Goal: Transaction & Acquisition: Complete application form

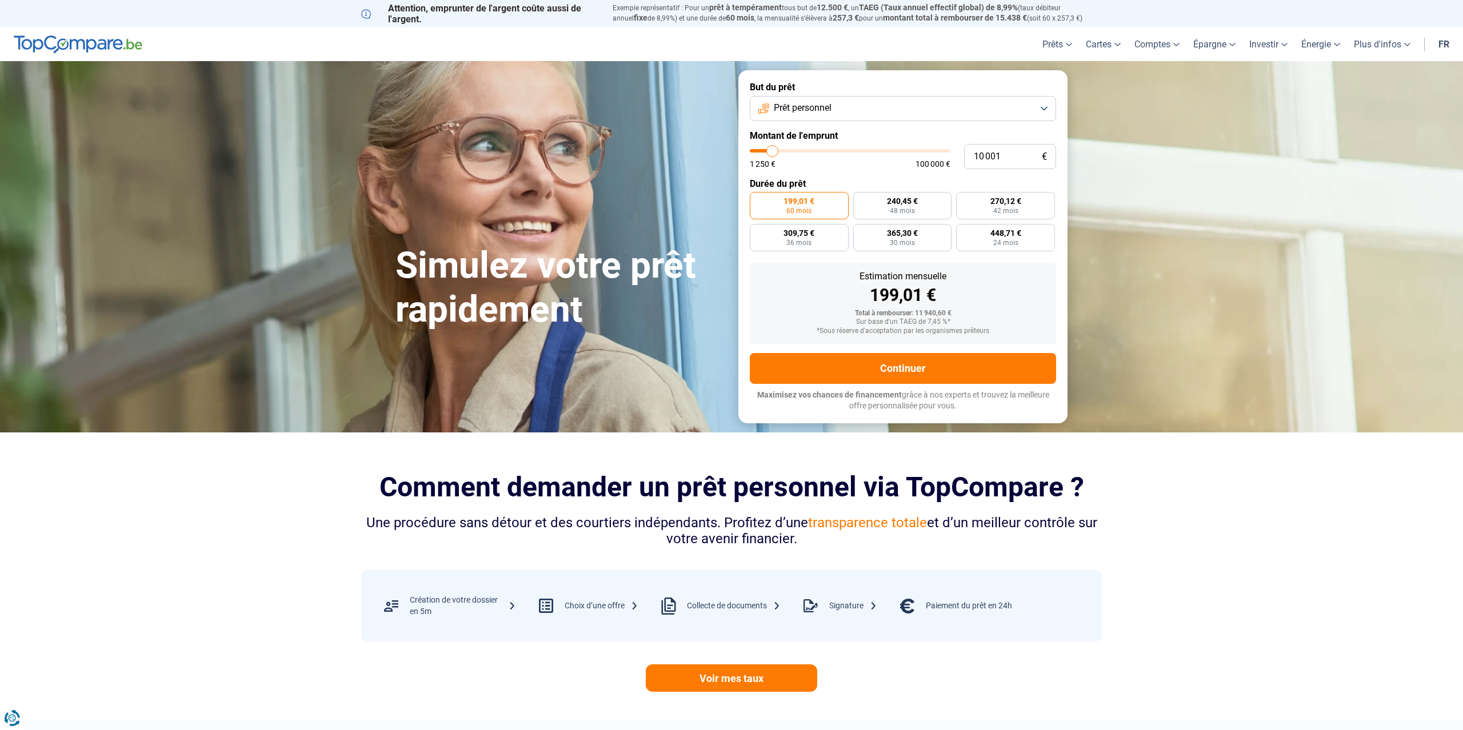
click at [869, 107] on button "Prêt personnel" at bounding box center [903, 108] width 306 height 25
click at [821, 161] on span "Regroupement de crédits" at bounding box center [822, 160] width 100 height 13
type input "11 250"
type input "11250"
type input "11 500"
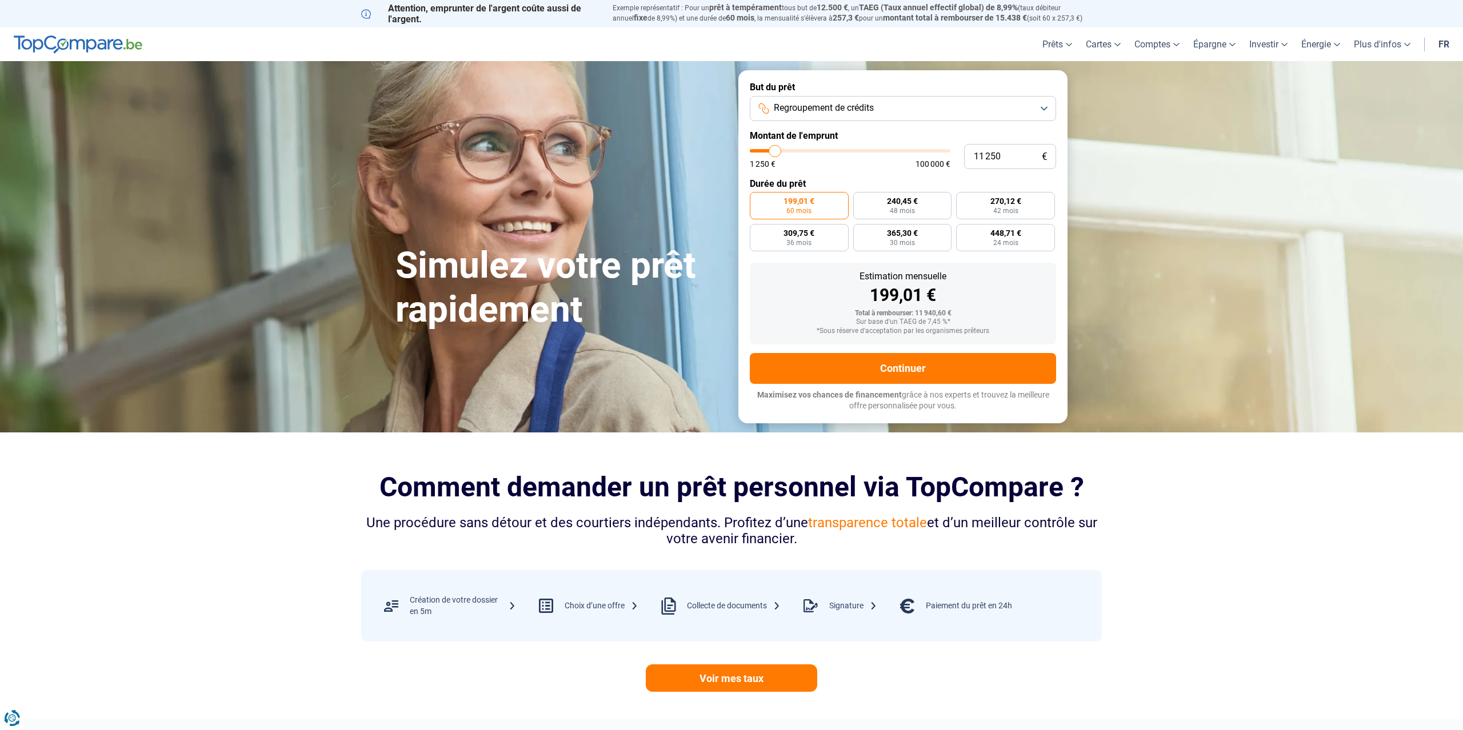
type input "11500"
type input "11 750"
type input "11750"
type input "12 250"
type input "12250"
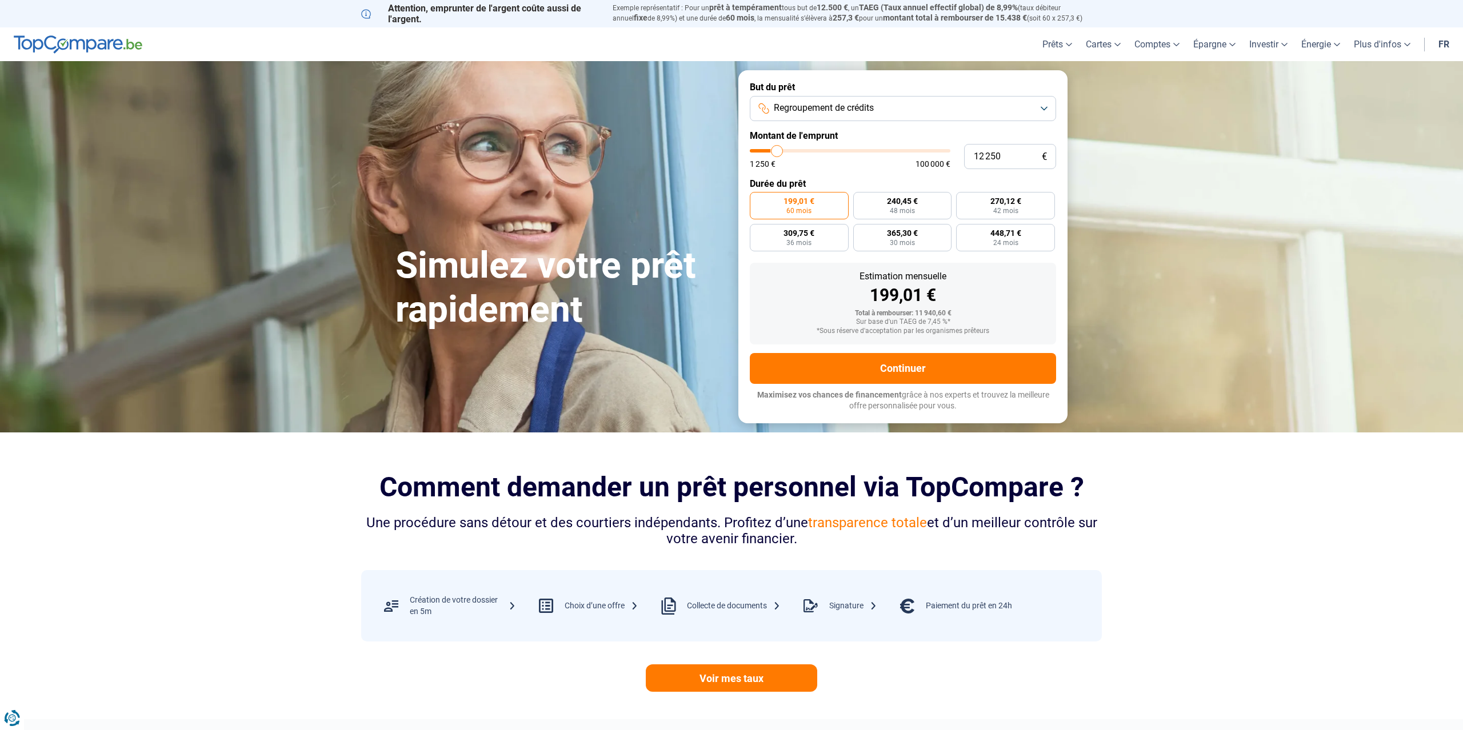
type input "12 500"
type input "12500"
type input "12 750"
type input "12750"
type input "13 000"
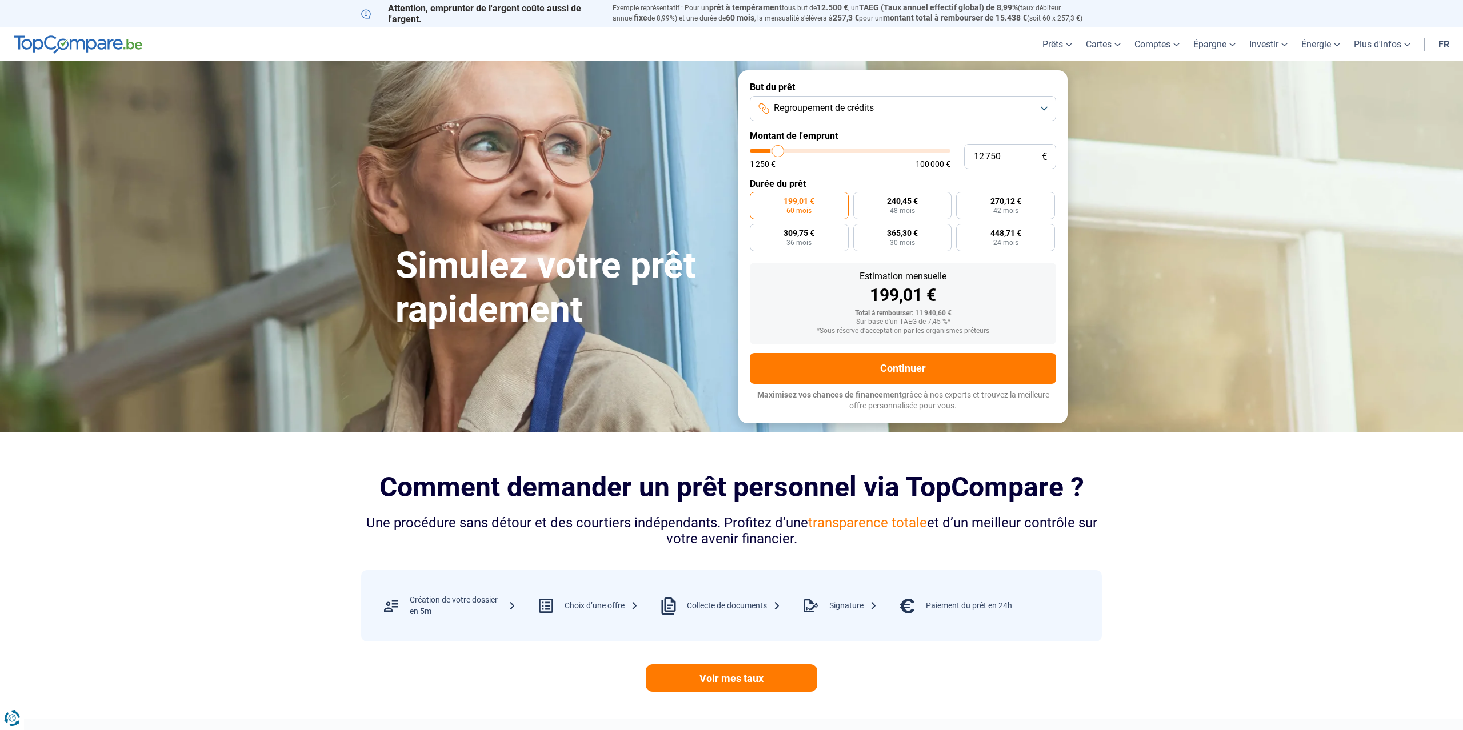
type input "13000"
type input "13 250"
type input "13250"
type input "13 750"
type input "13750"
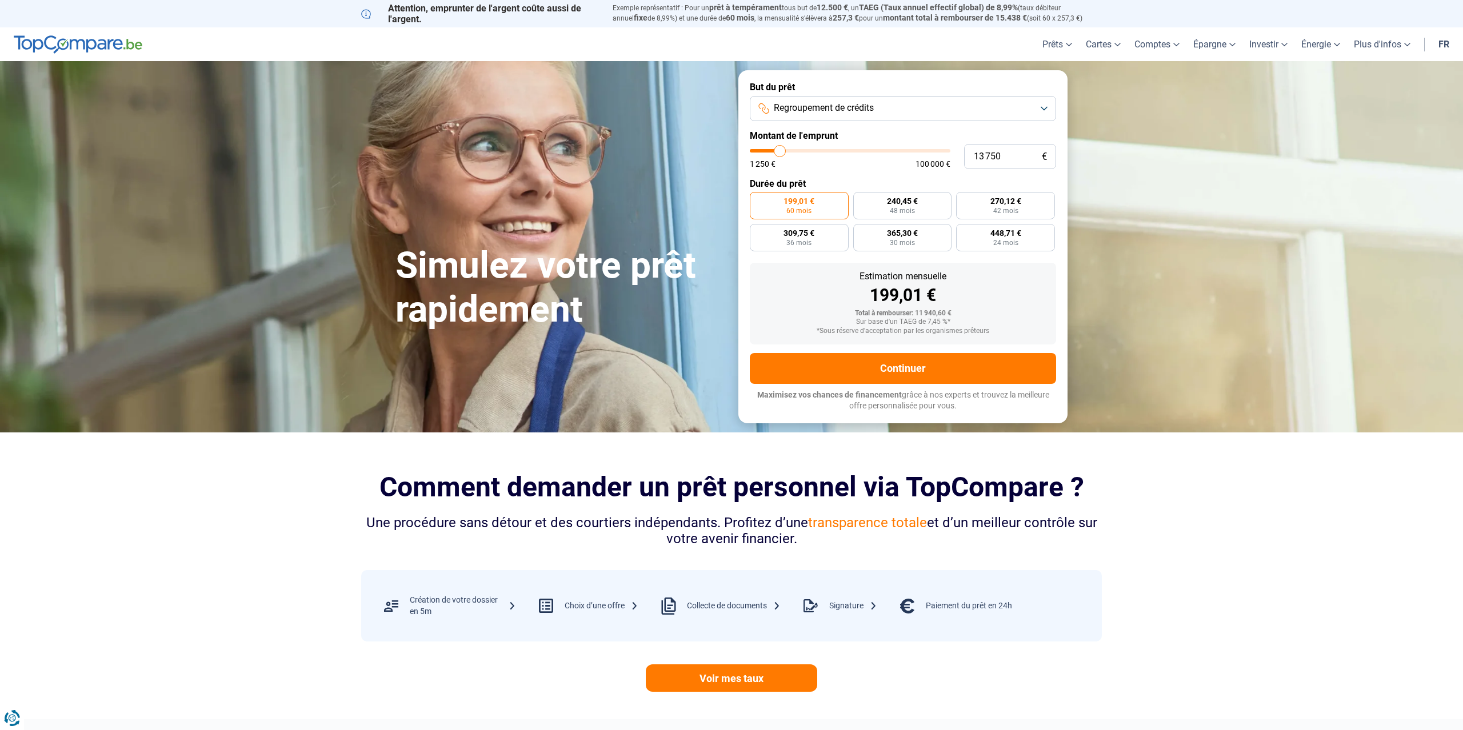
type input "14 250"
type input "14250"
type input "14 500"
type input "14500"
type input "14 750"
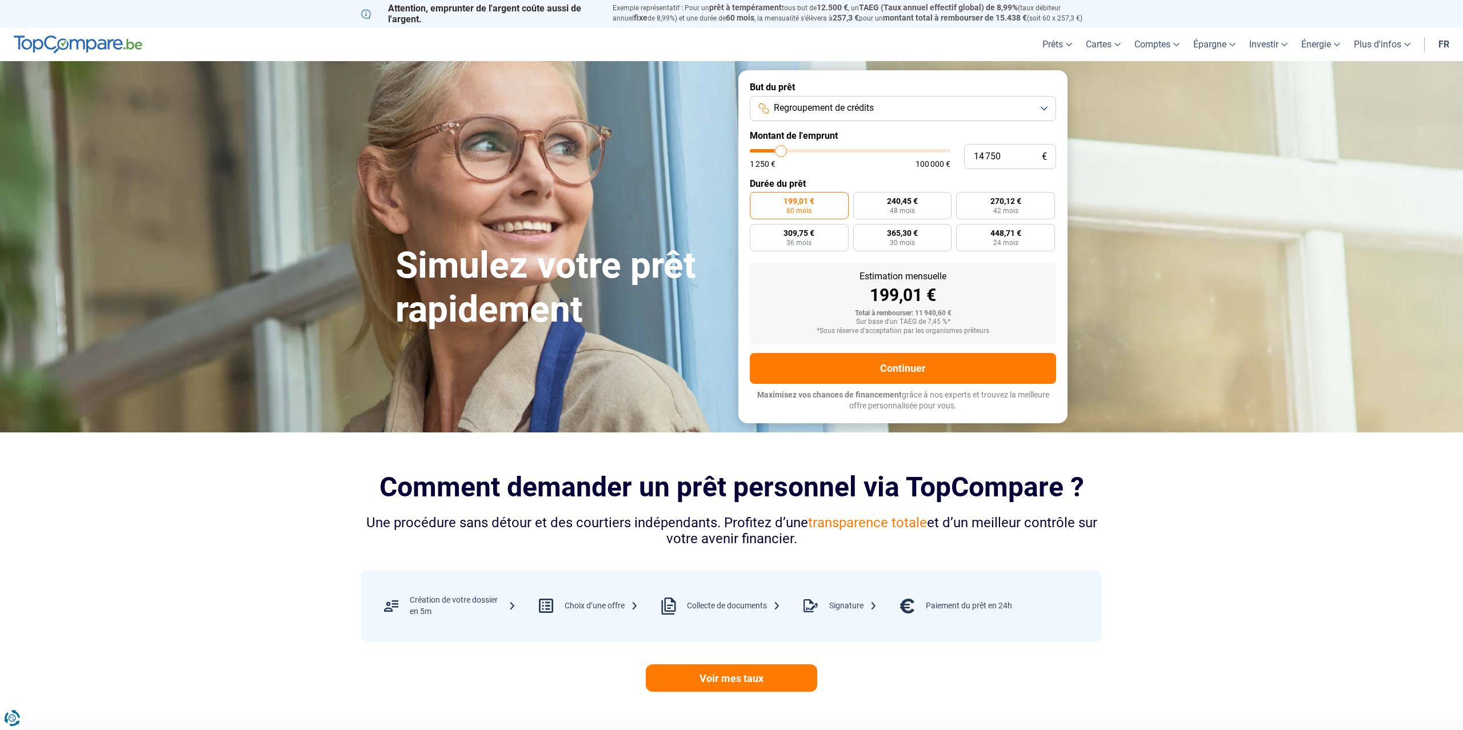
type input "14750"
type input "15 250"
type input "15250"
type input "15 500"
type input "15500"
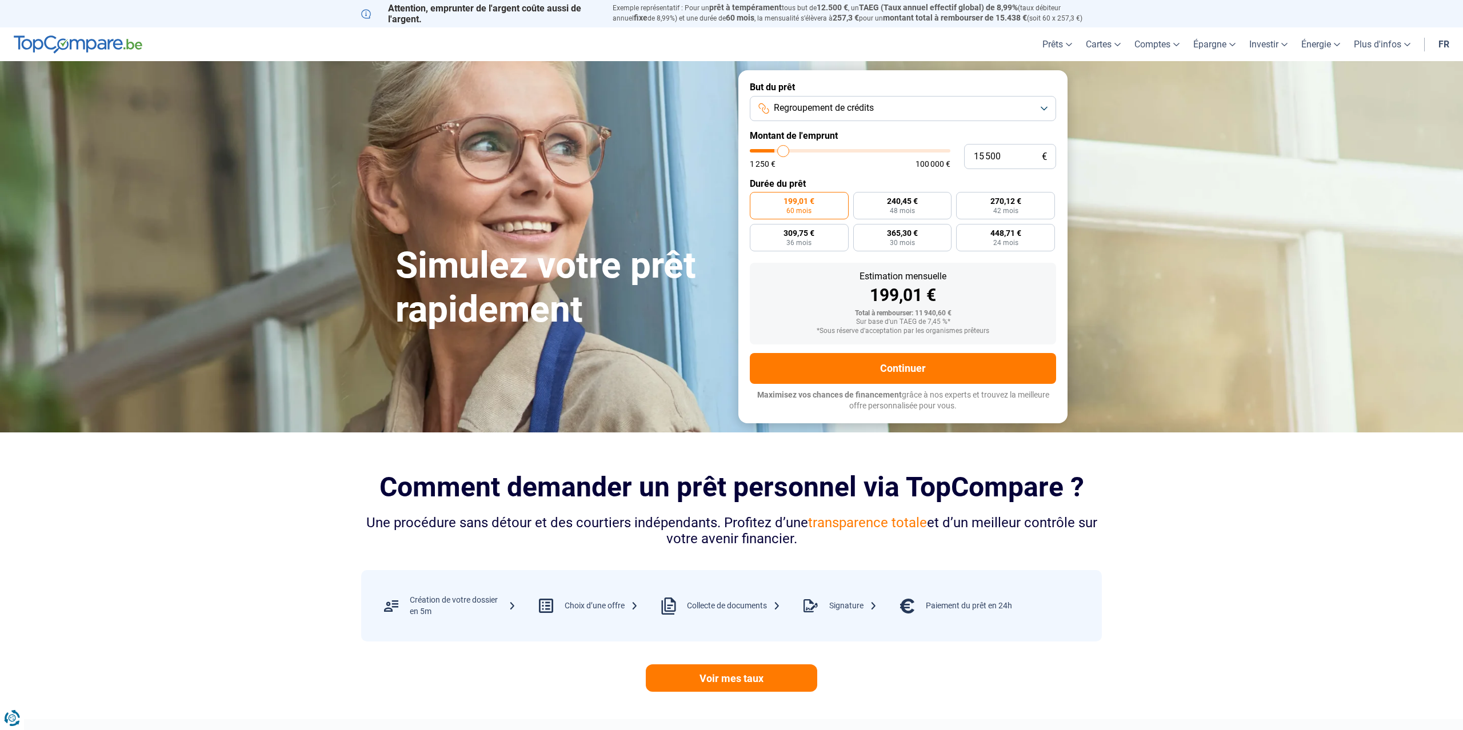
type input "15 750"
type input "15750"
type input "16 000"
type input "16000"
type input "16 250"
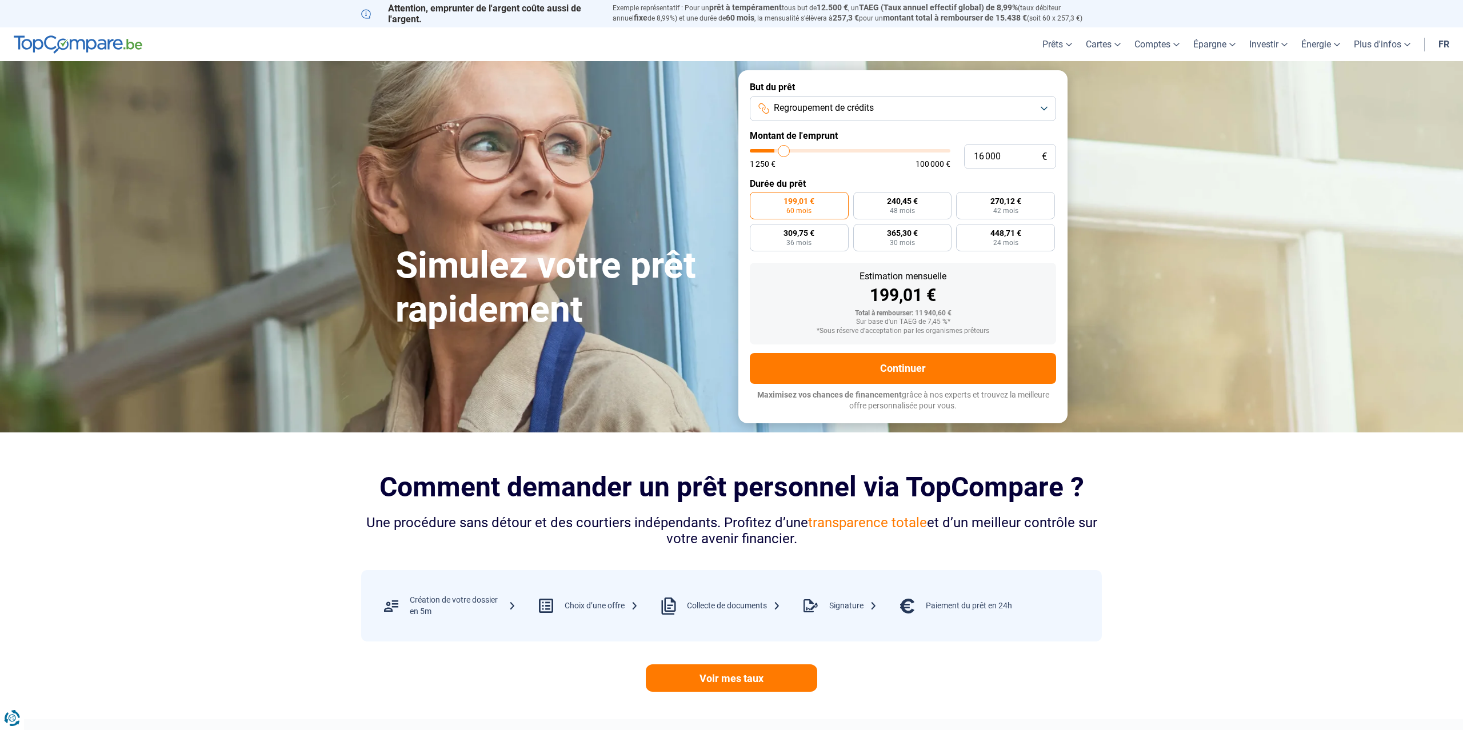
type input "16250"
type input "16 750"
type input "16750"
type input "17 000"
type input "17000"
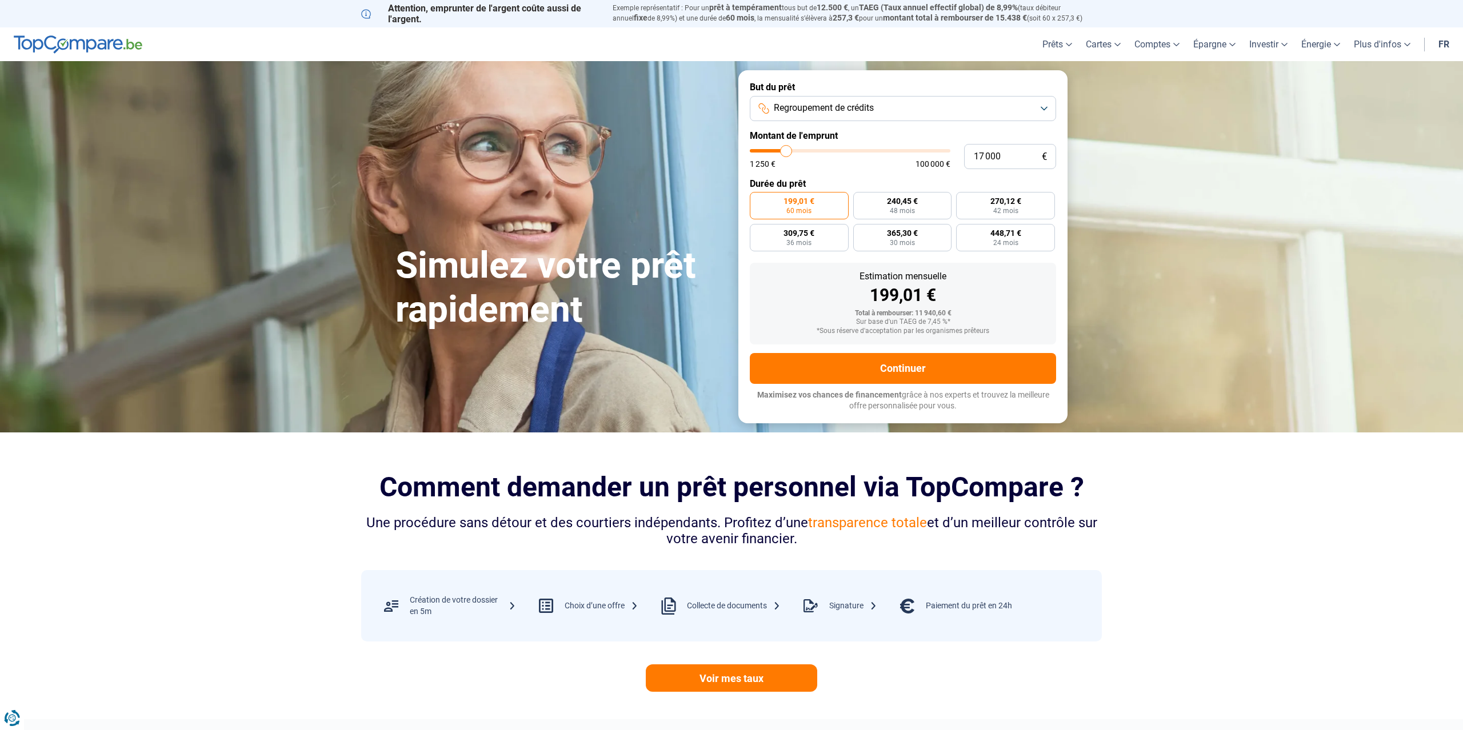
type input "17 250"
type input "17250"
type input "17 500"
type input "17500"
type input "17 750"
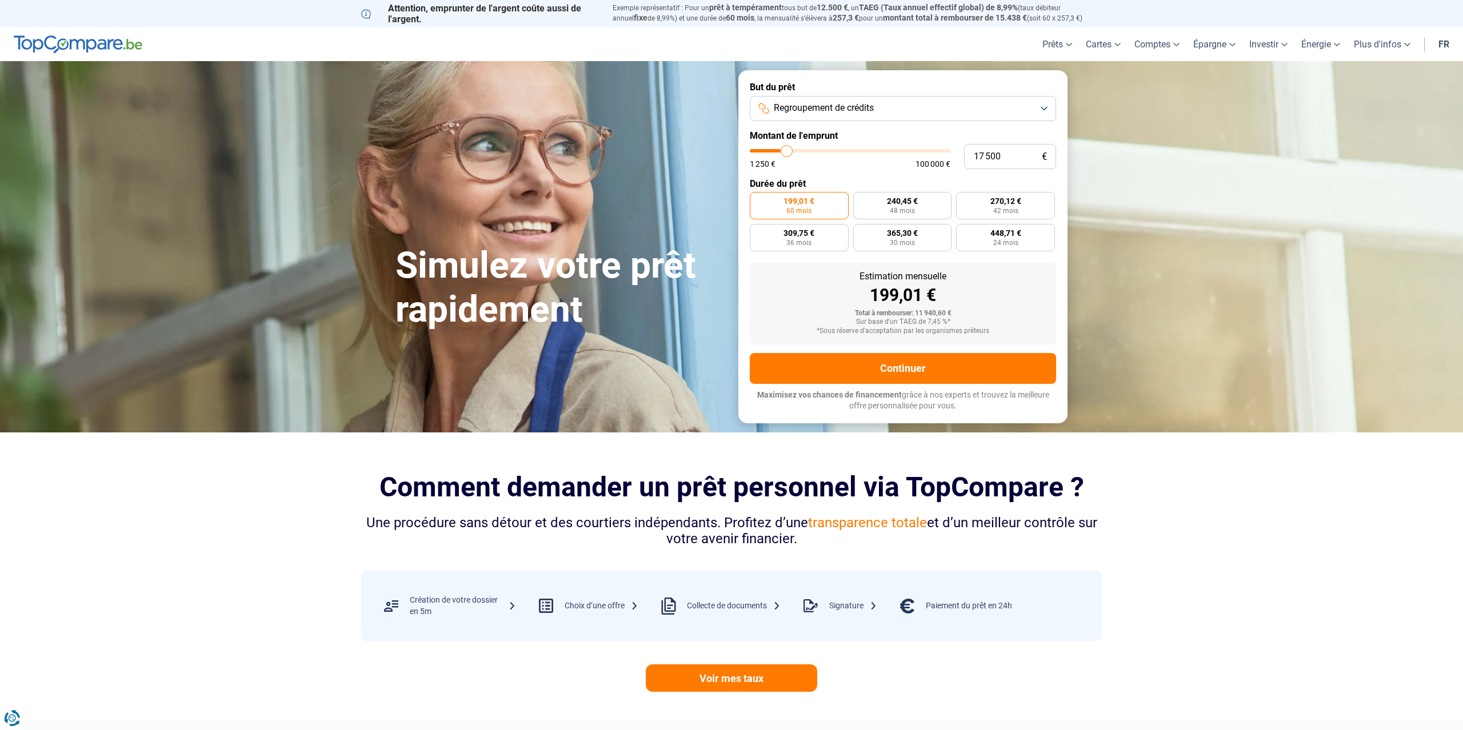
type input "17750"
type input "18 250"
type input "18250"
type input "18 750"
type input "18750"
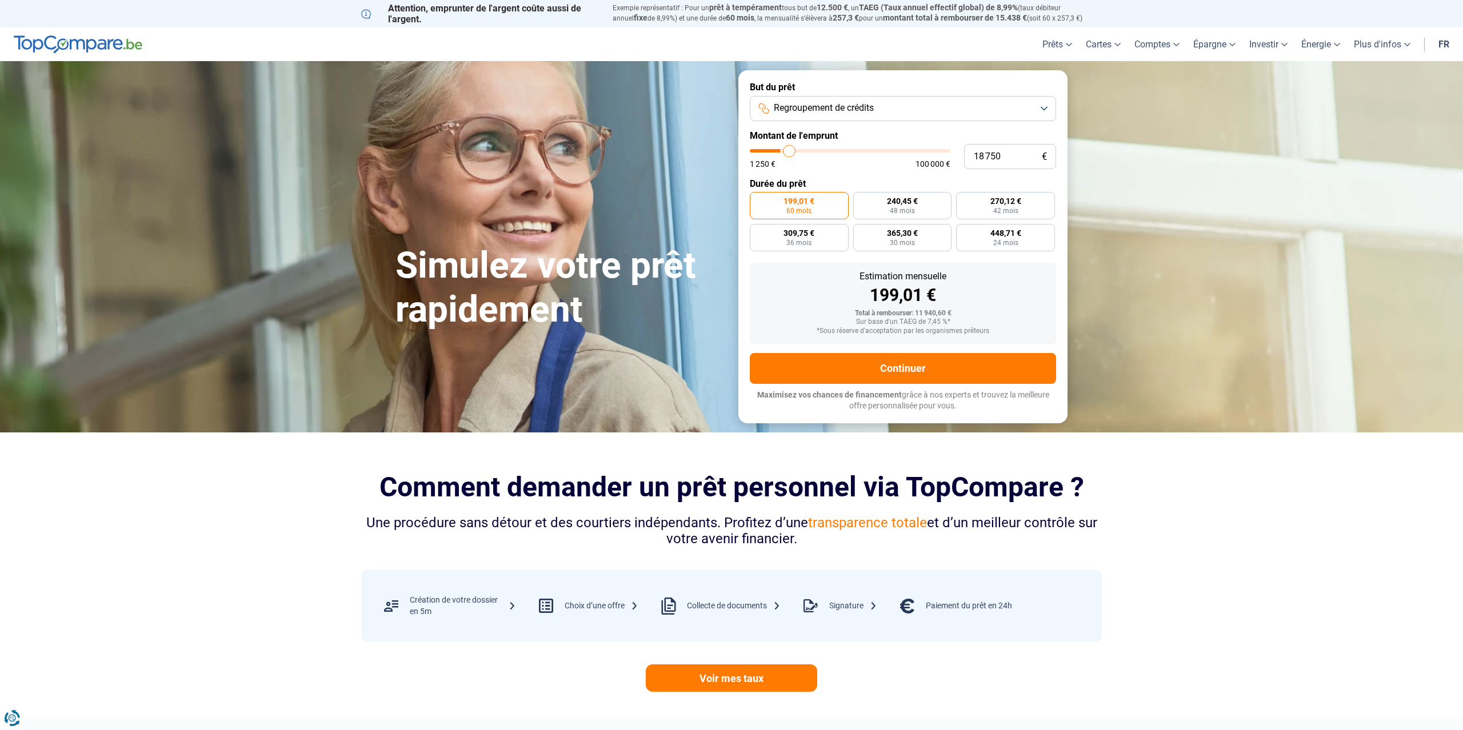
type input "19 000"
type input "19000"
type input "19 250"
type input "19250"
type input "19 500"
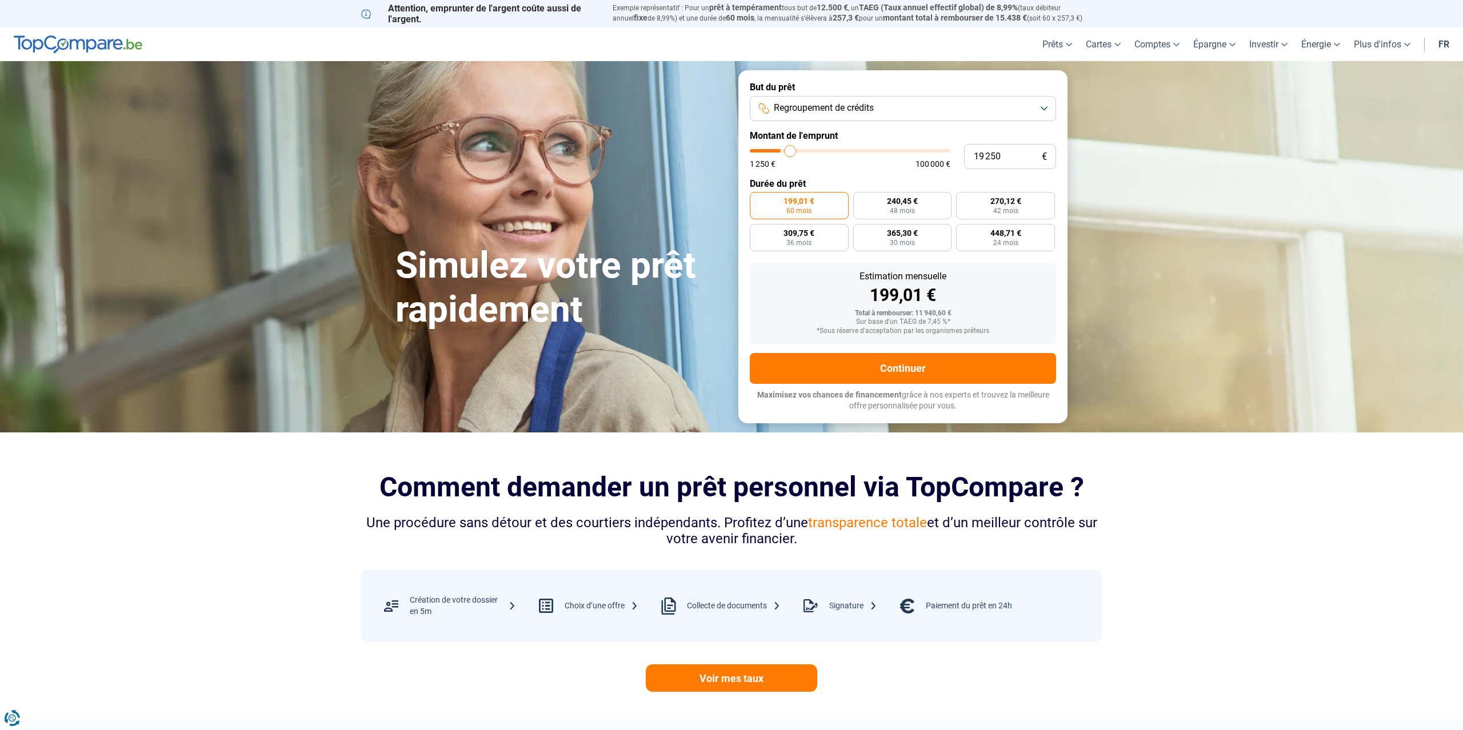
type input "19500"
type input "20 000"
type input "20000"
type input "20 250"
type input "20250"
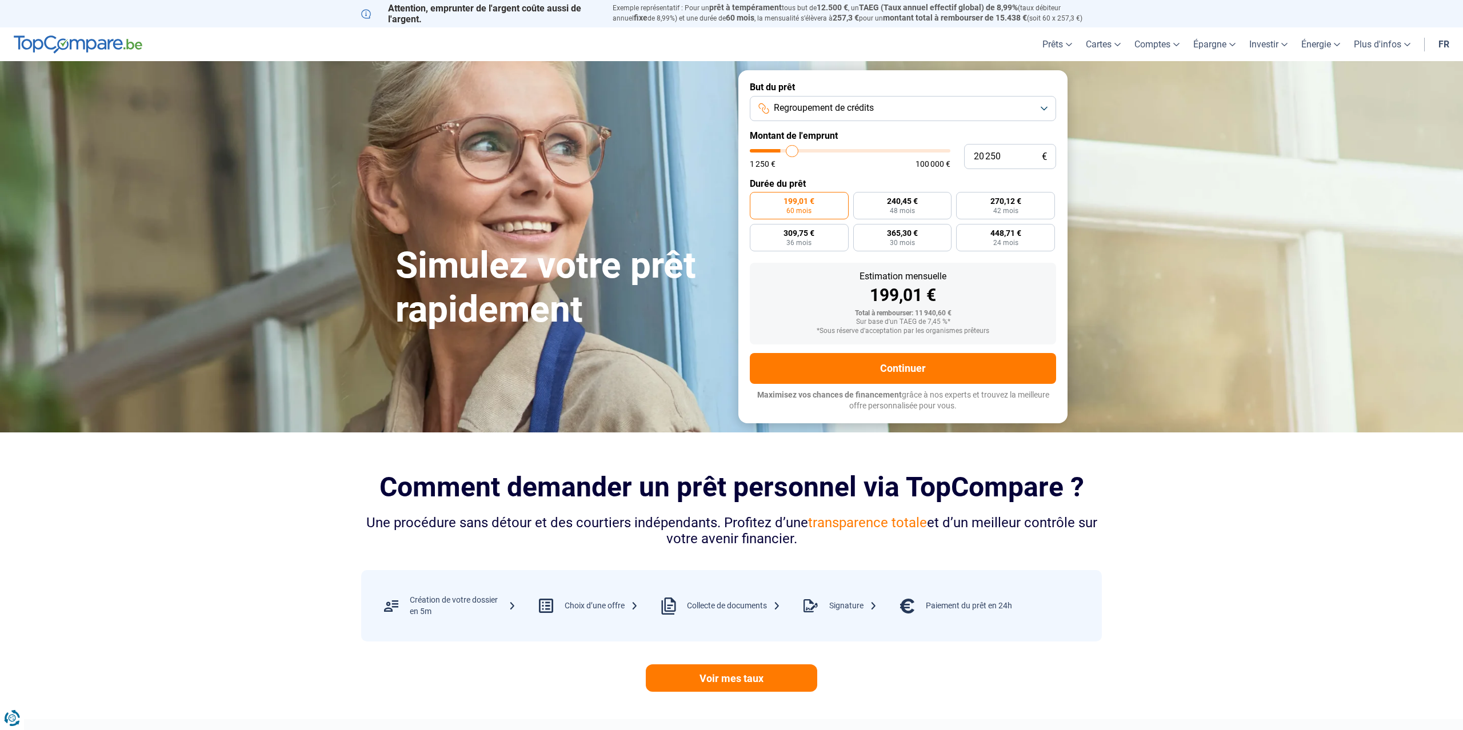
type input "20 500"
type input "20500"
type input "20 750"
type input "20750"
type input "21 000"
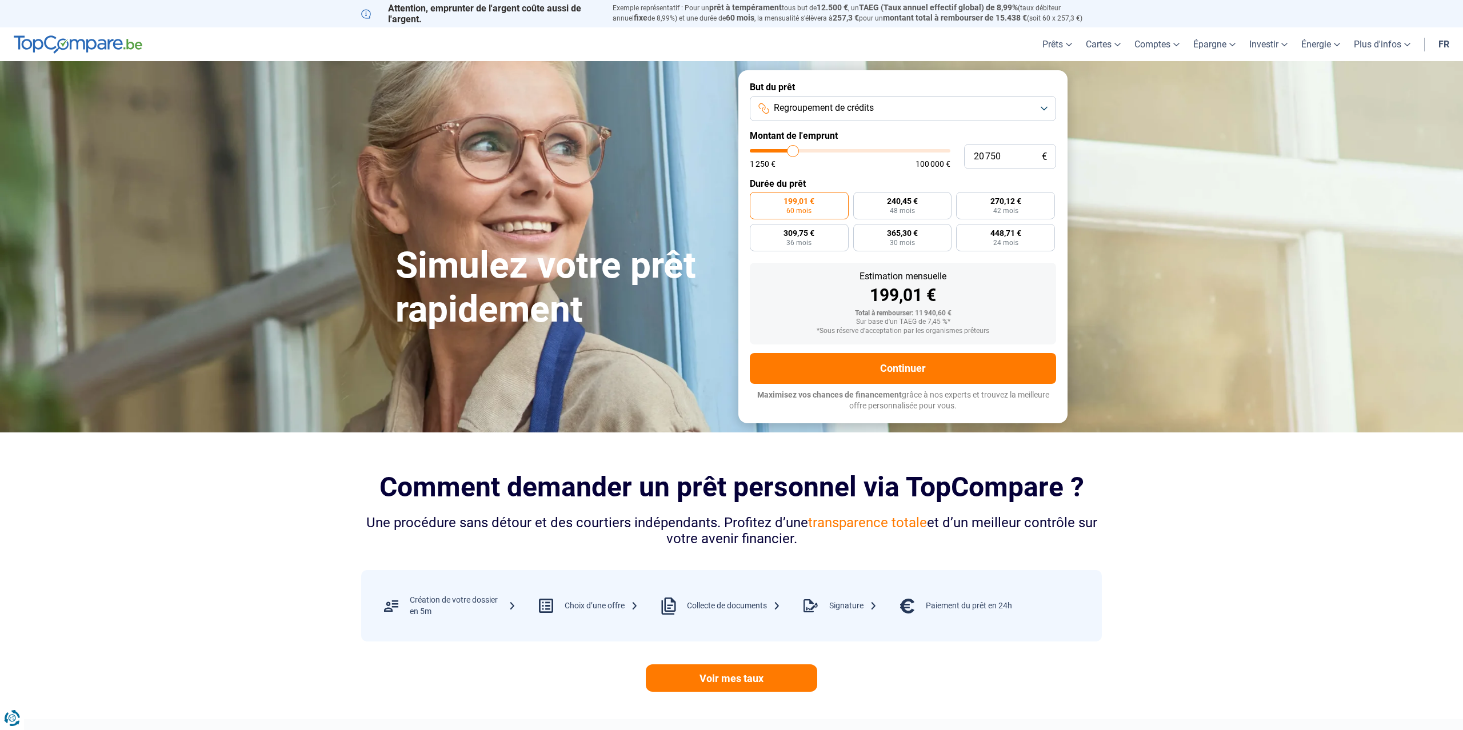
type input "21000"
type input "21 500"
type input "21500"
type input "21 750"
type input "21750"
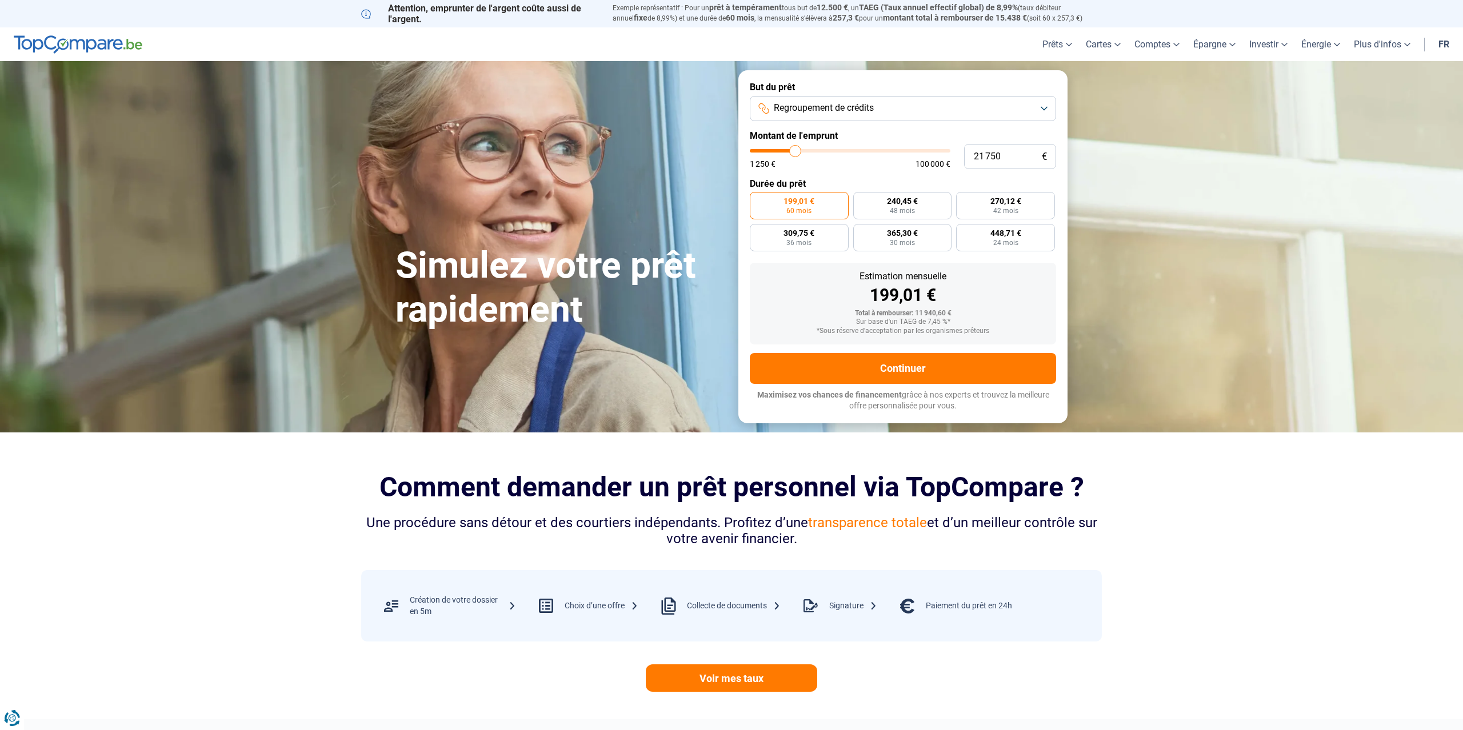
type input "22 000"
type input "22000"
type input "22 250"
drag, startPoint x: 775, startPoint y: 150, endPoint x: 796, endPoint y: 150, distance: 21.1
type input "22250"
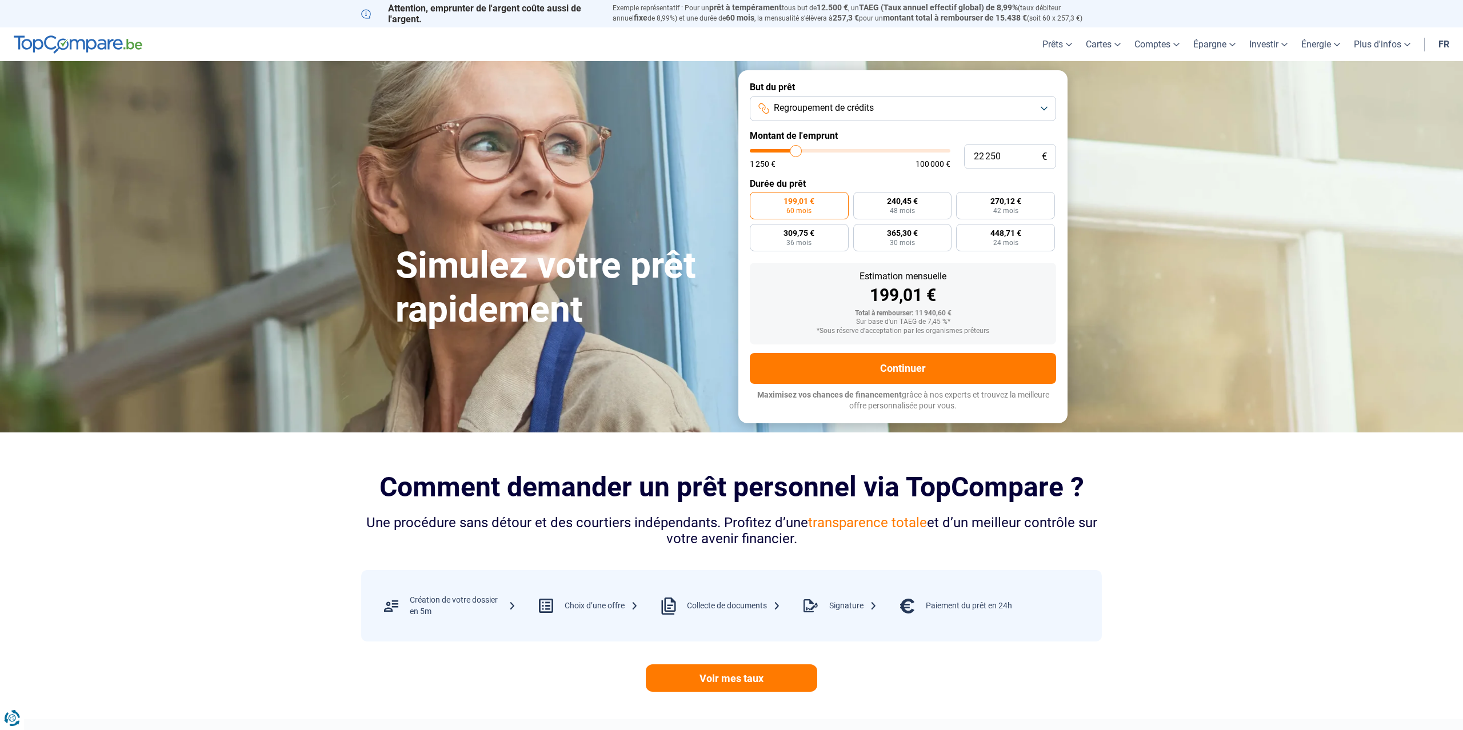
click at [796, 150] on input "range" at bounding box center [850, 150] width 201 height 3
radio input "false"
type input "23 000"
type input "23000"
type input "23 250"
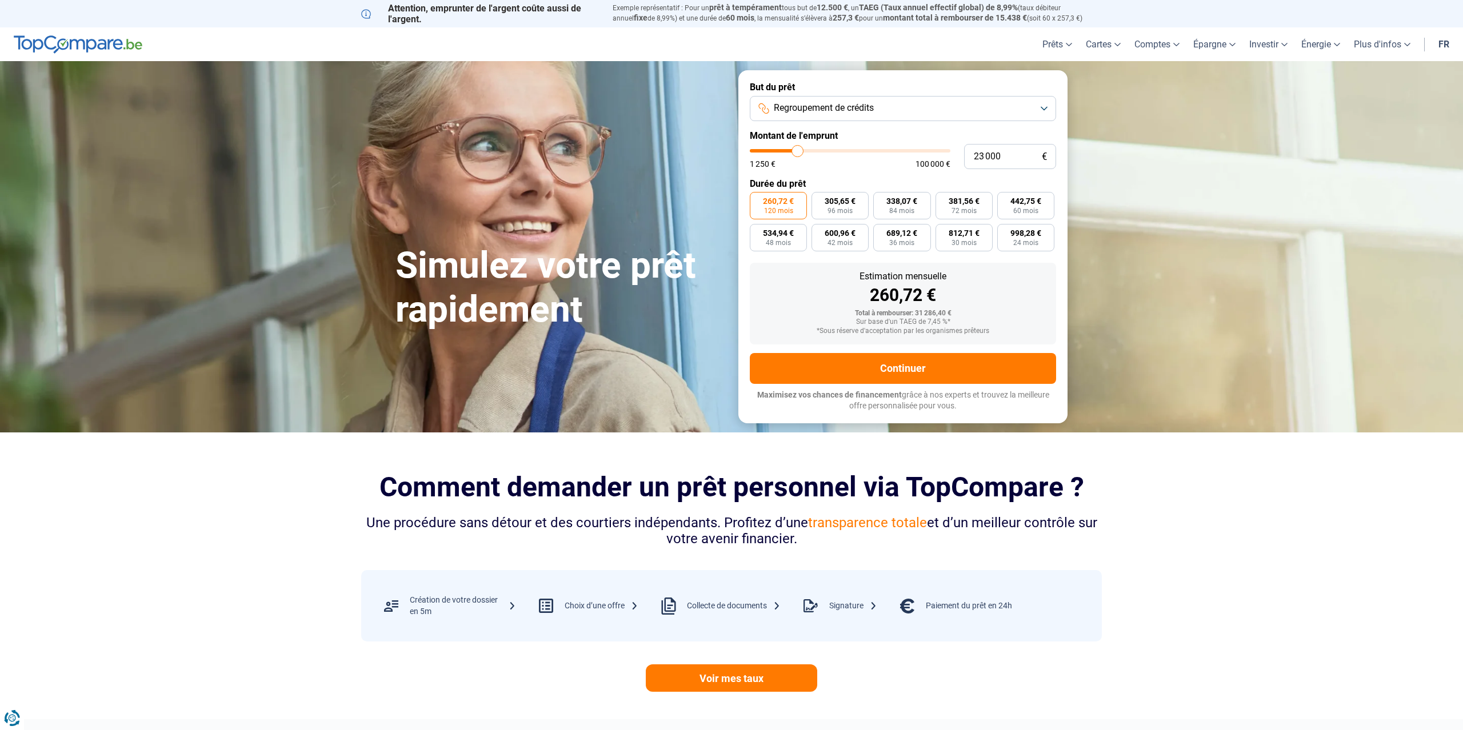
type input "23250"
type input "23 500"
type input "23500"
type input "23 750"
type input "23750"
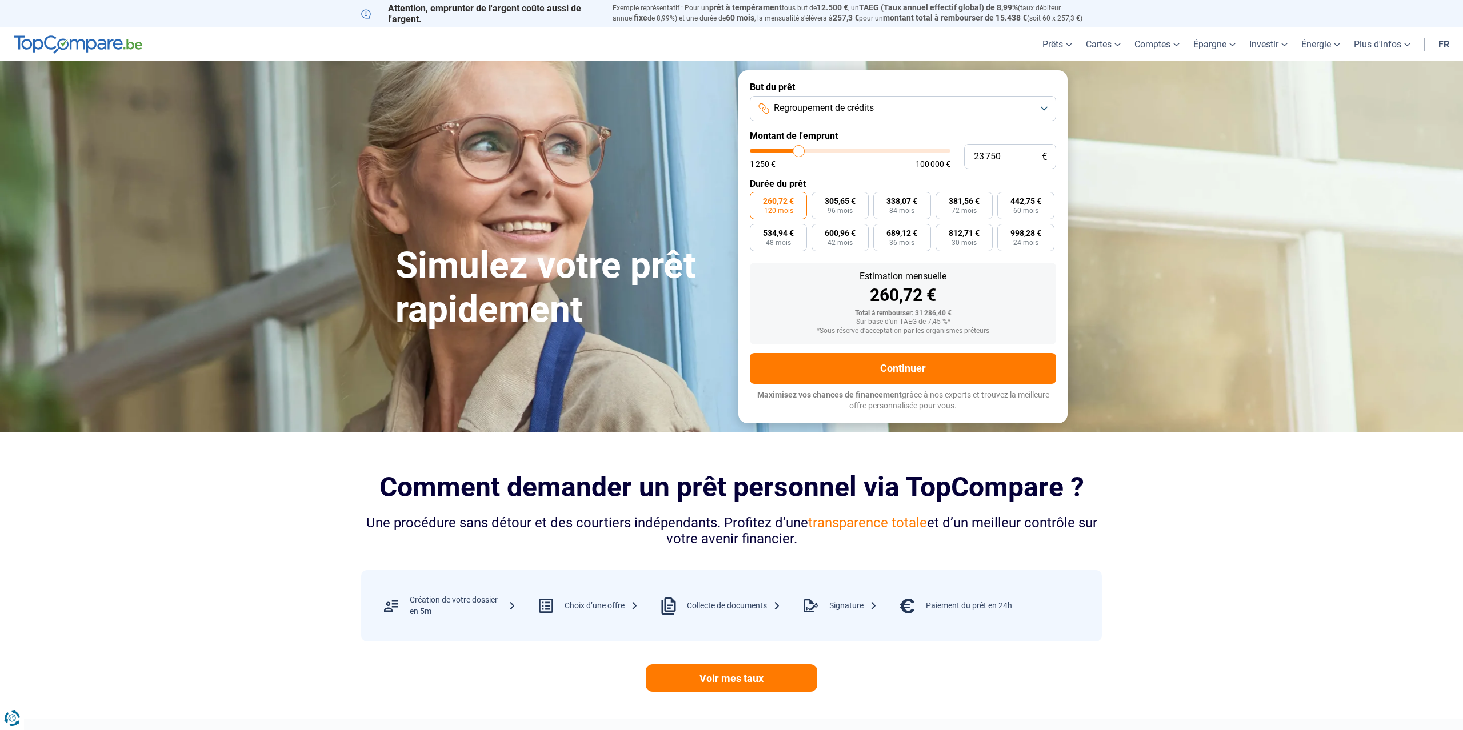
type input "24 000"
type input "24000"
type input "24 500"
type input "24500"
type input "24 750"
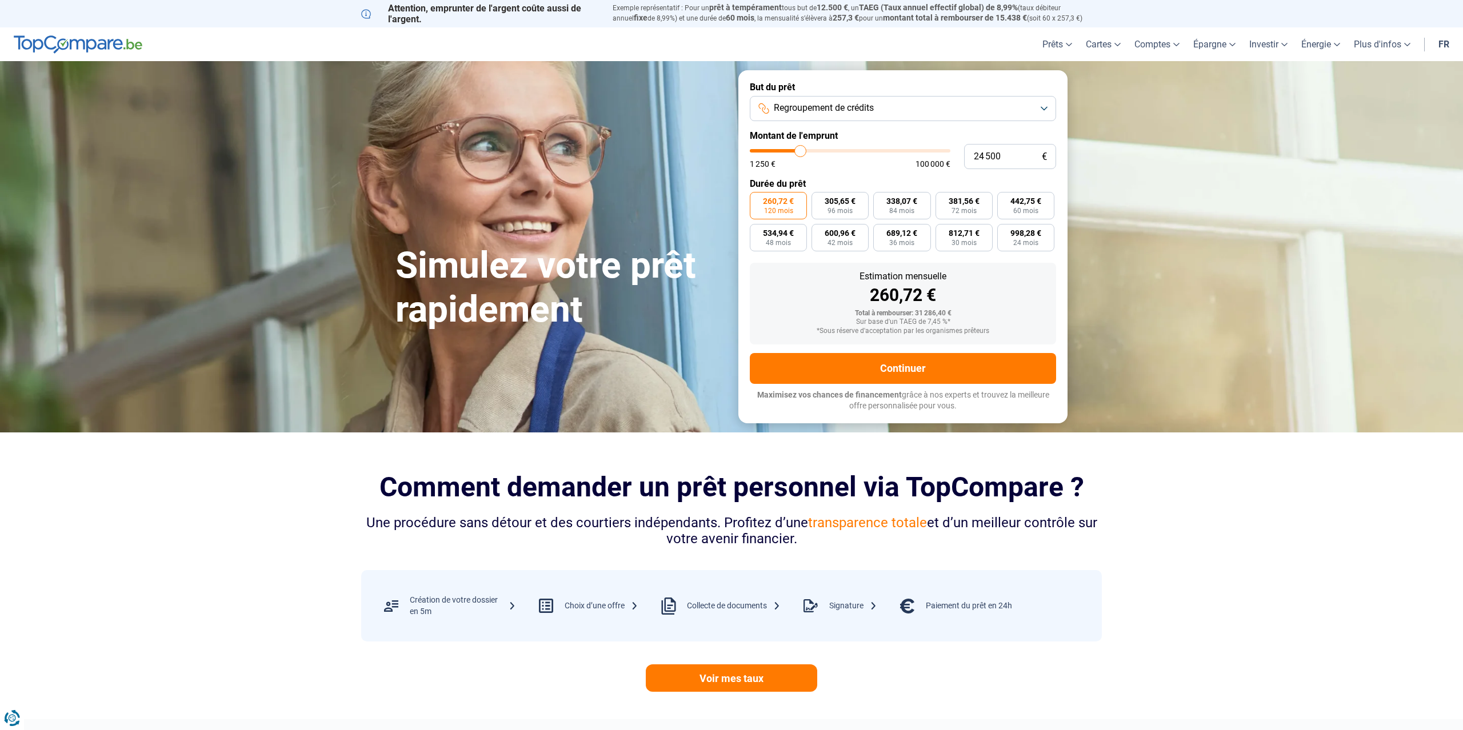
type input "24750"
type input "25 000"
type input "25000"
type input "25 250"
type input "25250"
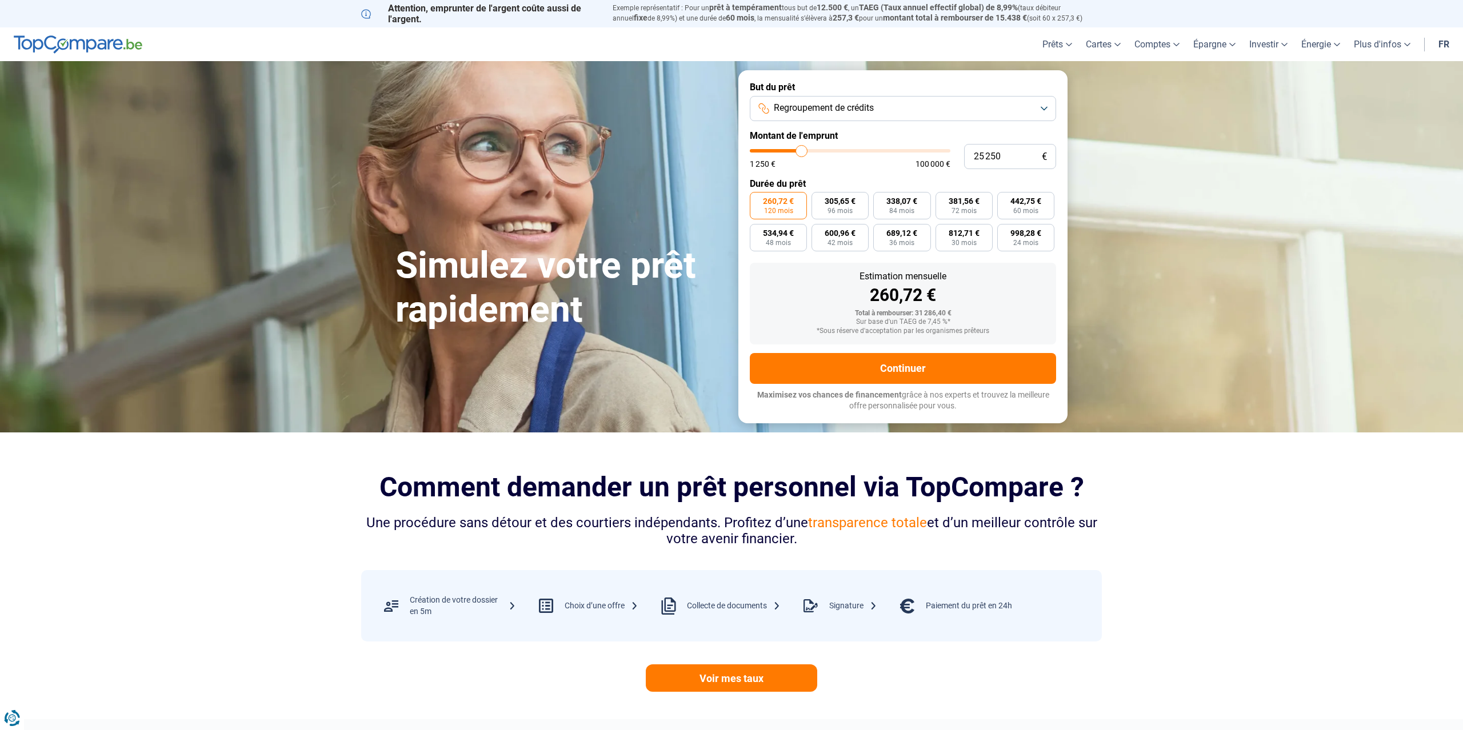
type input "25 500"
type input "25500"
type input "26 000"
type input "26000"
type input "26 250"
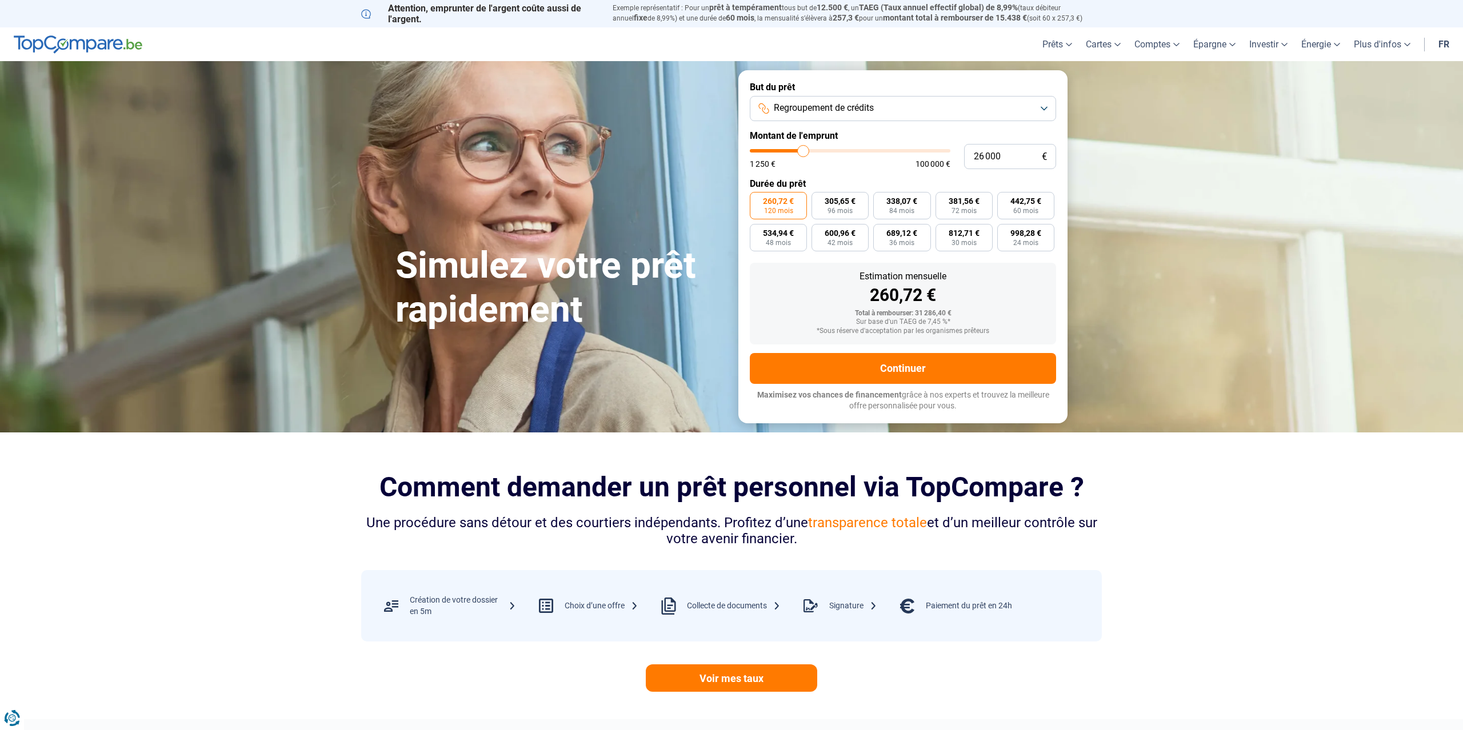
type input "26250"
type input "26 500"
type input "26500"
type input "26 250"
type input "26250"
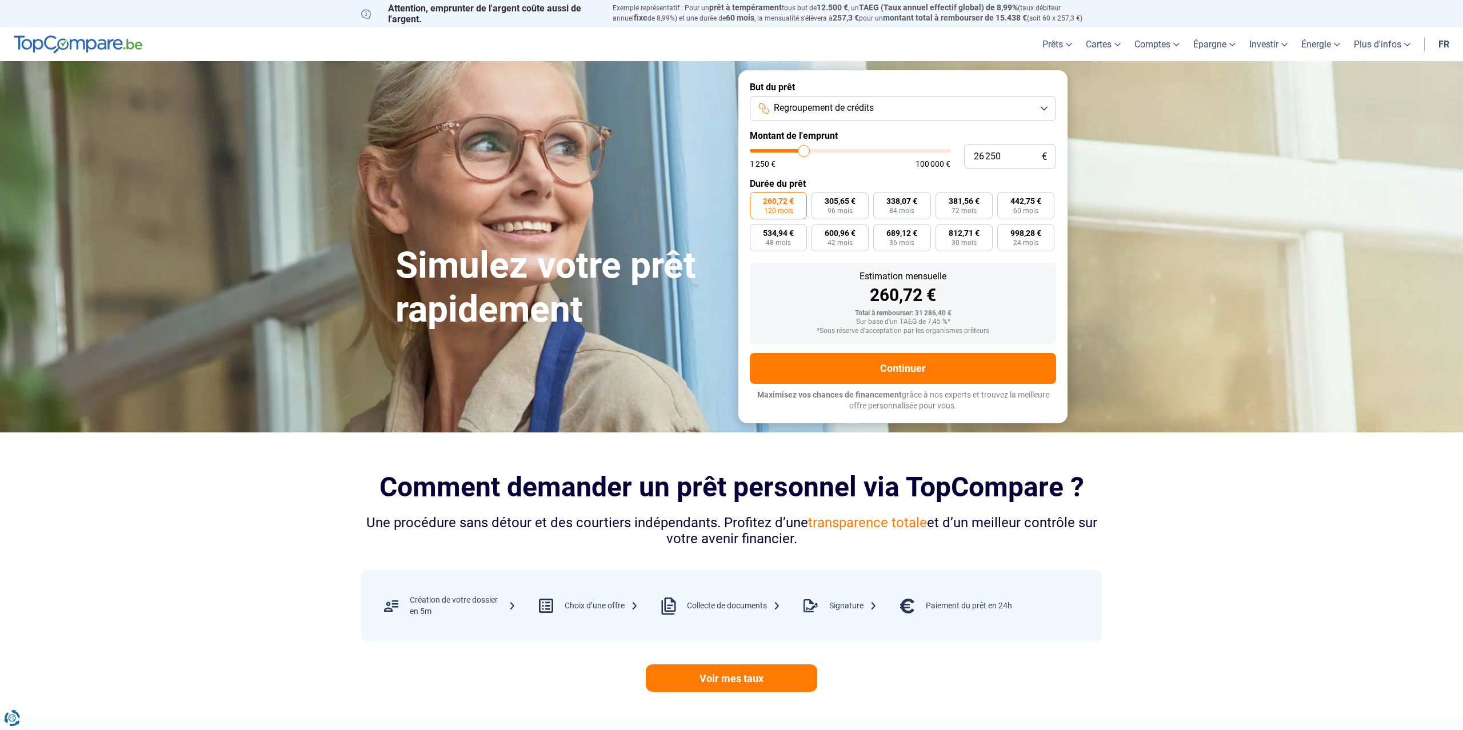
type input "26 000"
type input "26000"
type input "25 500"
type input "25500"
type input "25 250"
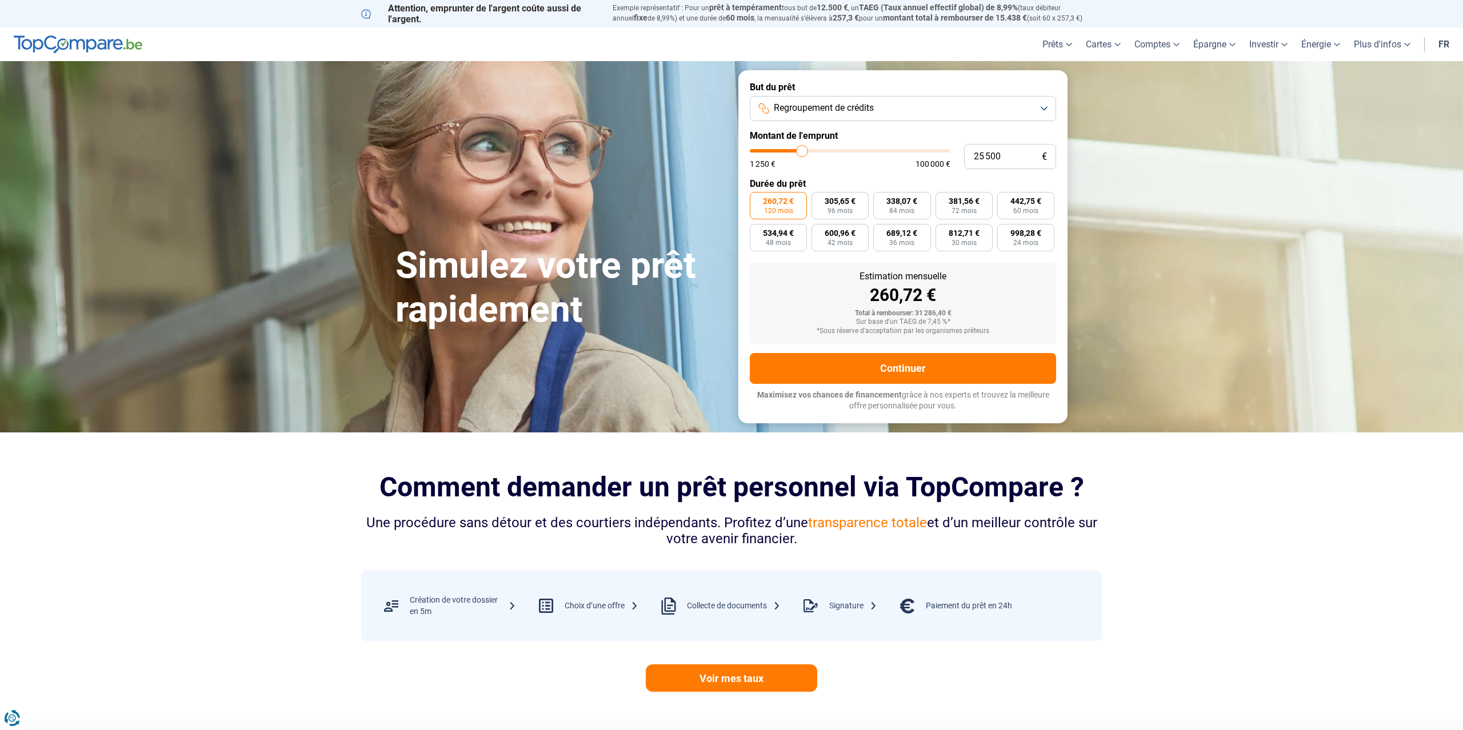
type input "25250"
type input "25 000"
type input "25000"
type input "24 750"
type input "24750"
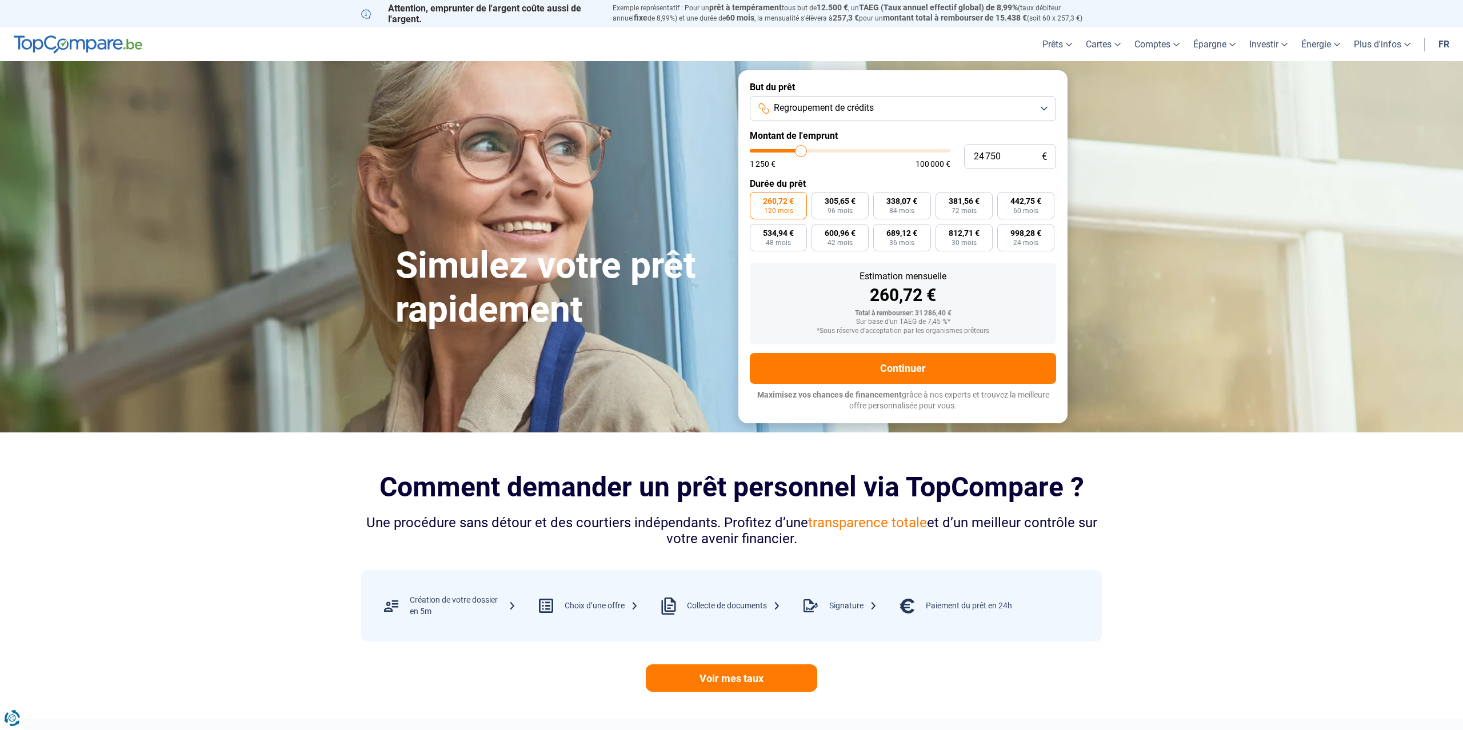
type input "24 500"
type input "24500"
type input "24 000"
type input "24000"
type input "23 750"
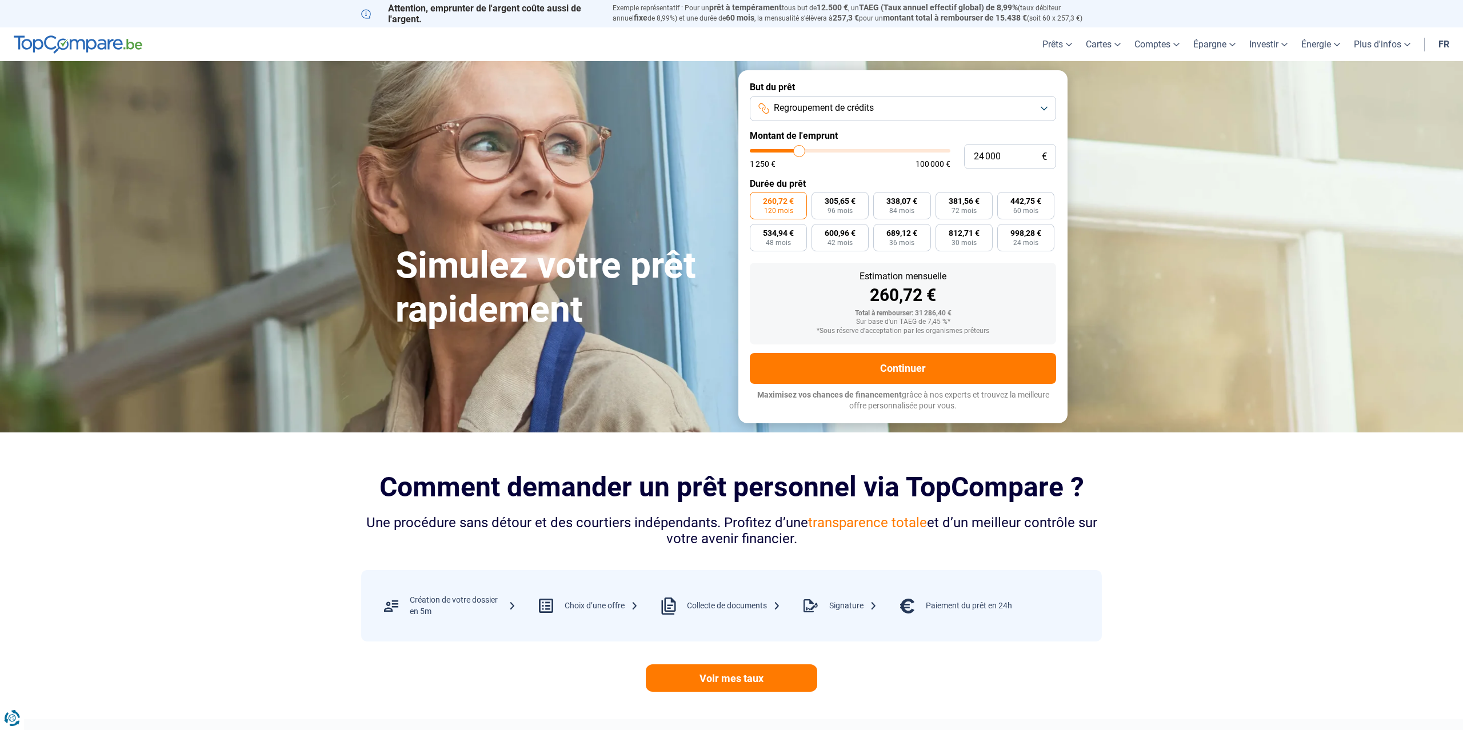
type input "23750"
type input "23 500"
type input "23500"
type input "23 250"
type input "23250"
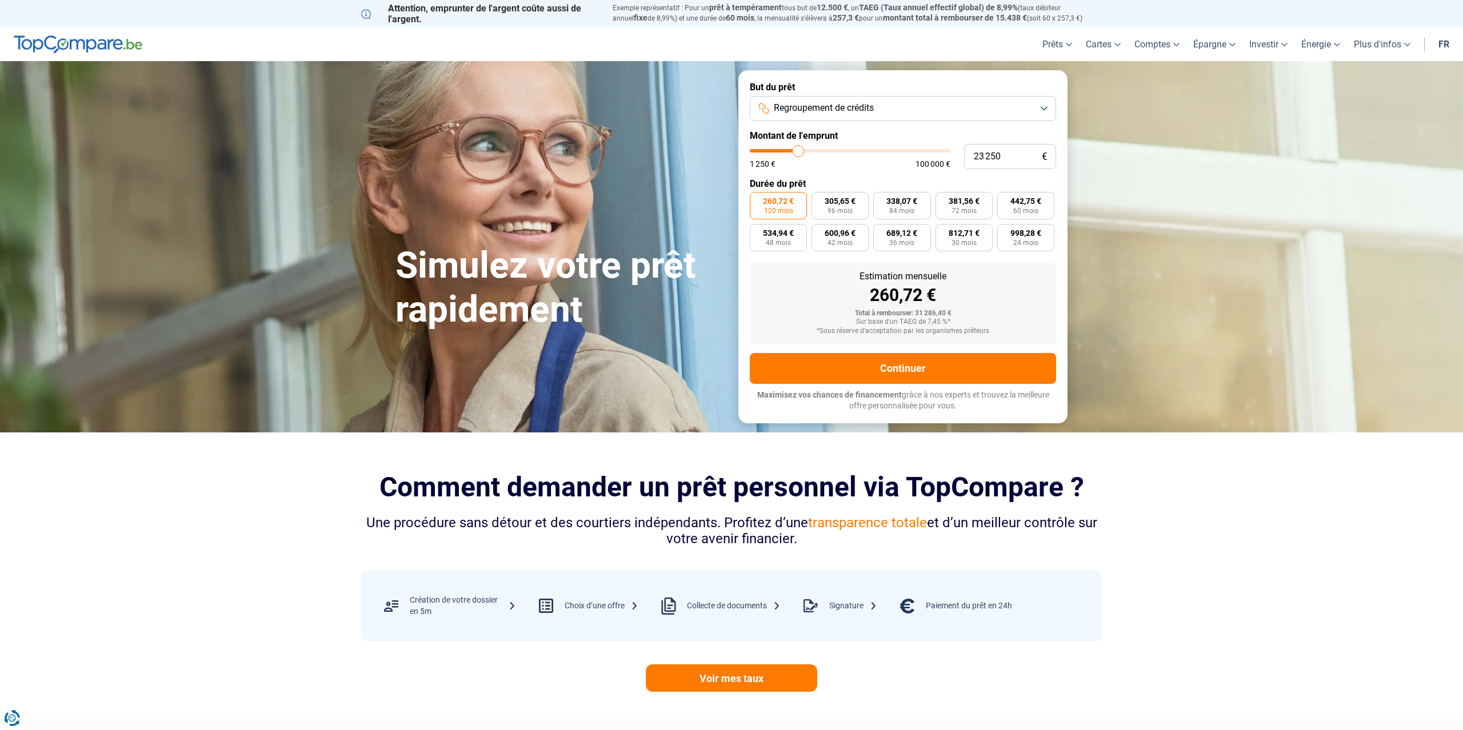
type input "23 000"
type input "23000"
type input "23 250"
type input "23250"
type input "23 500"
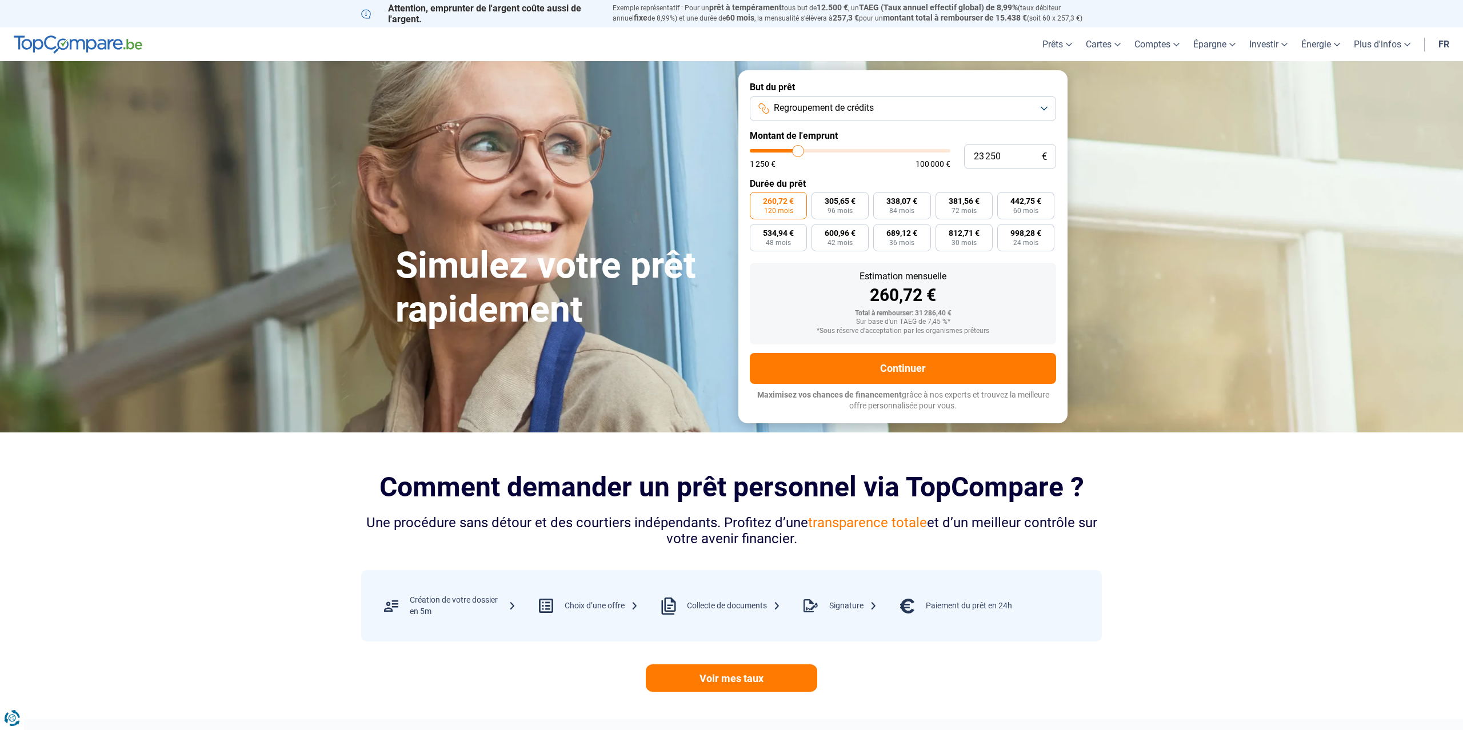
type input "23500"
type input "23 750"
type input "23750"
type input "24 000"
type input "24000"
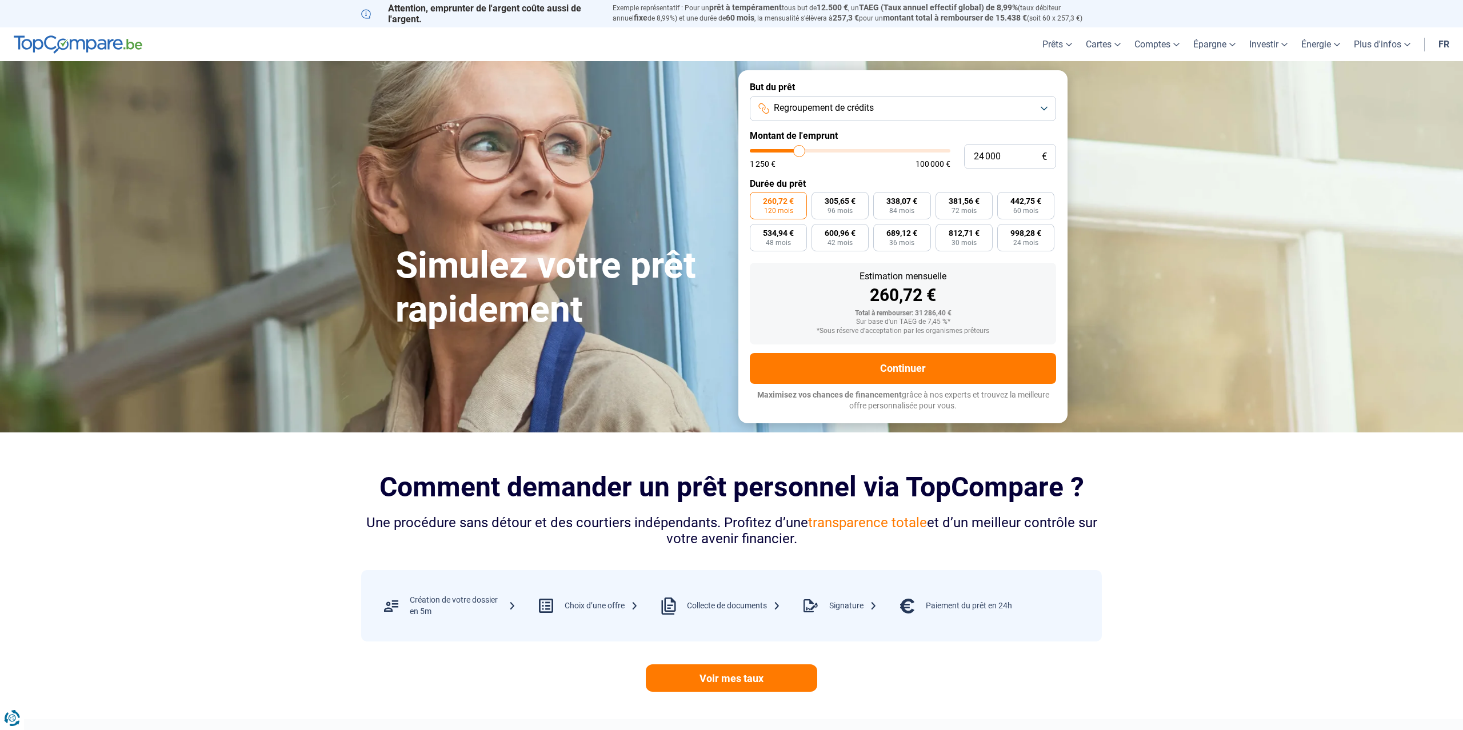
type input "24 500"
type input "24500"
type input "24 000"
type input "24000"
type input "23 750"
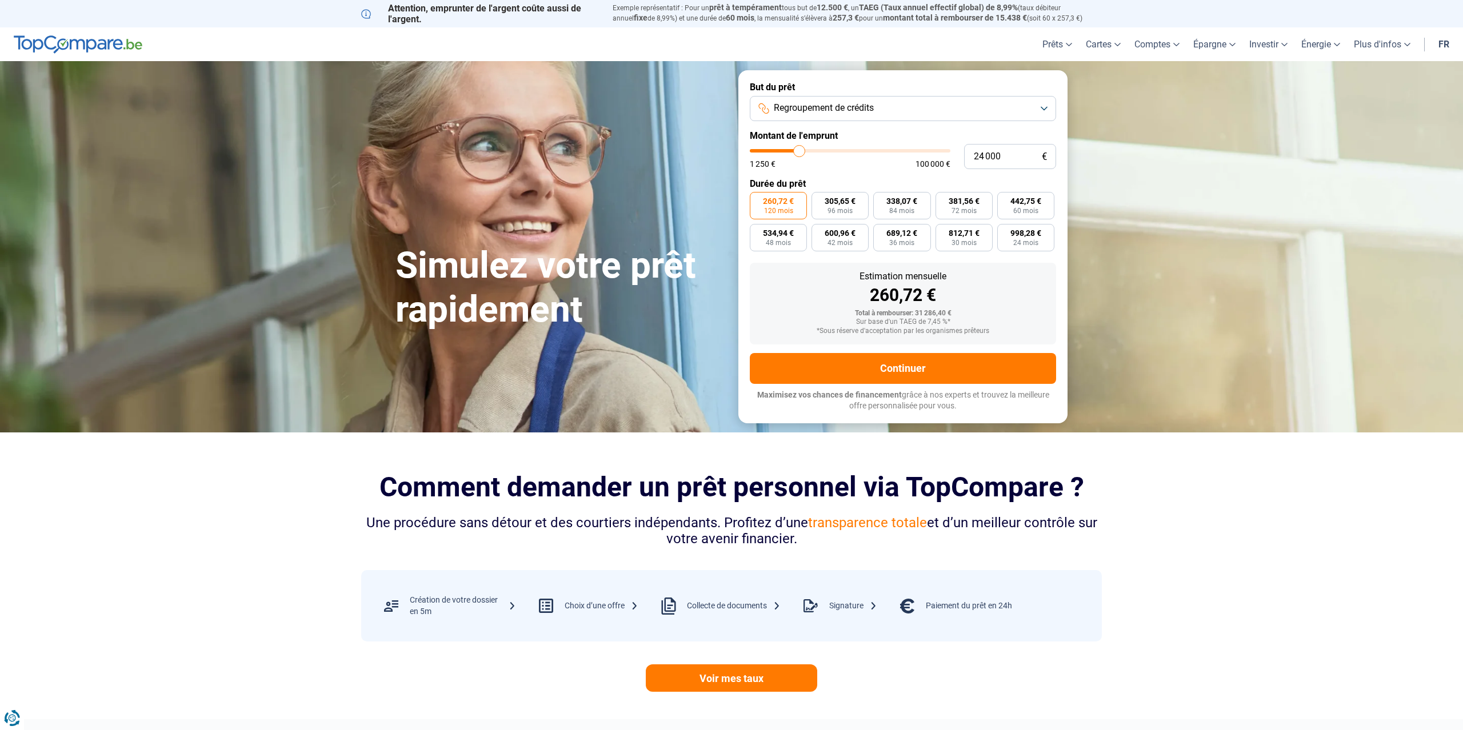
type input "23750"
type input "23 500"
type input "23500"
type input "23 250"
type input "23250"
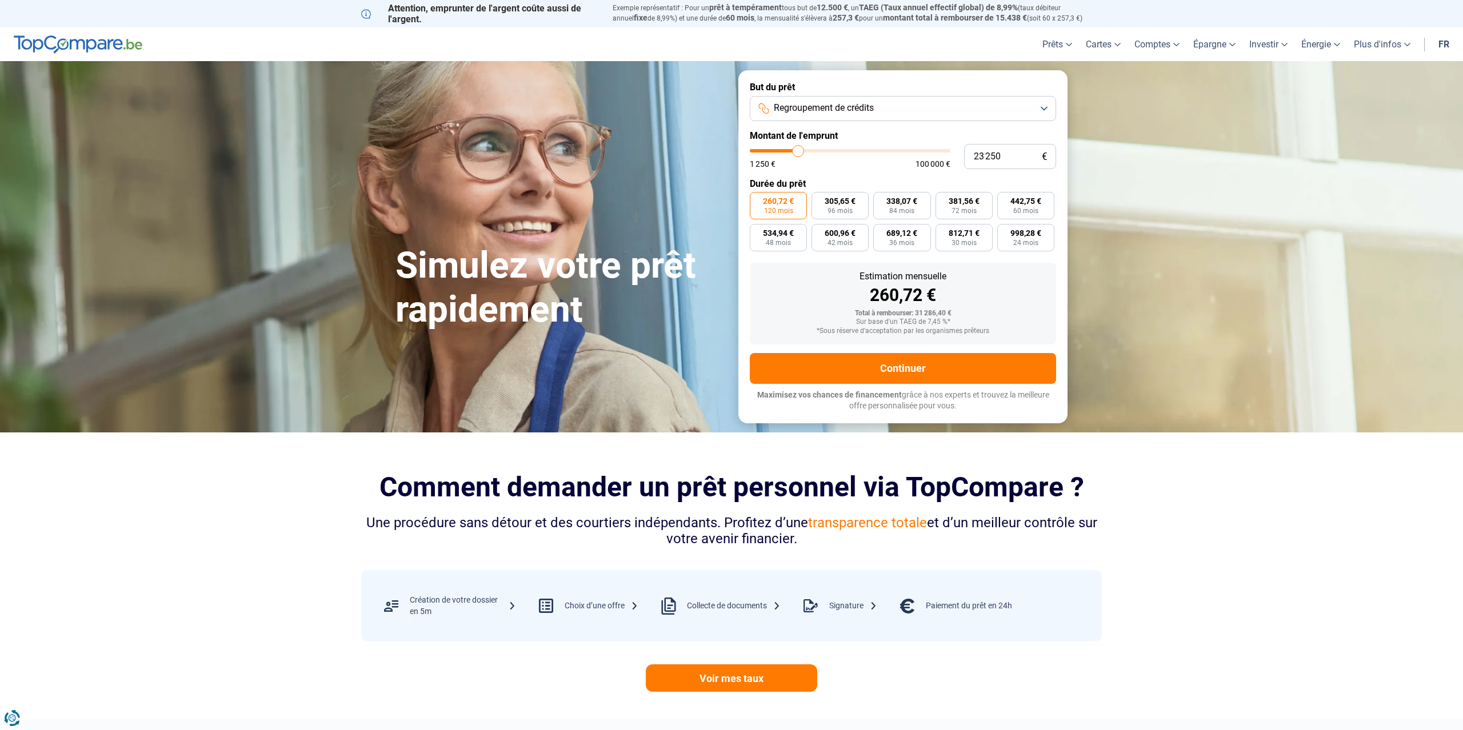
type input "23 000"
type input "23000"
type input "22 500"
type input "22500"
type input "22 250"
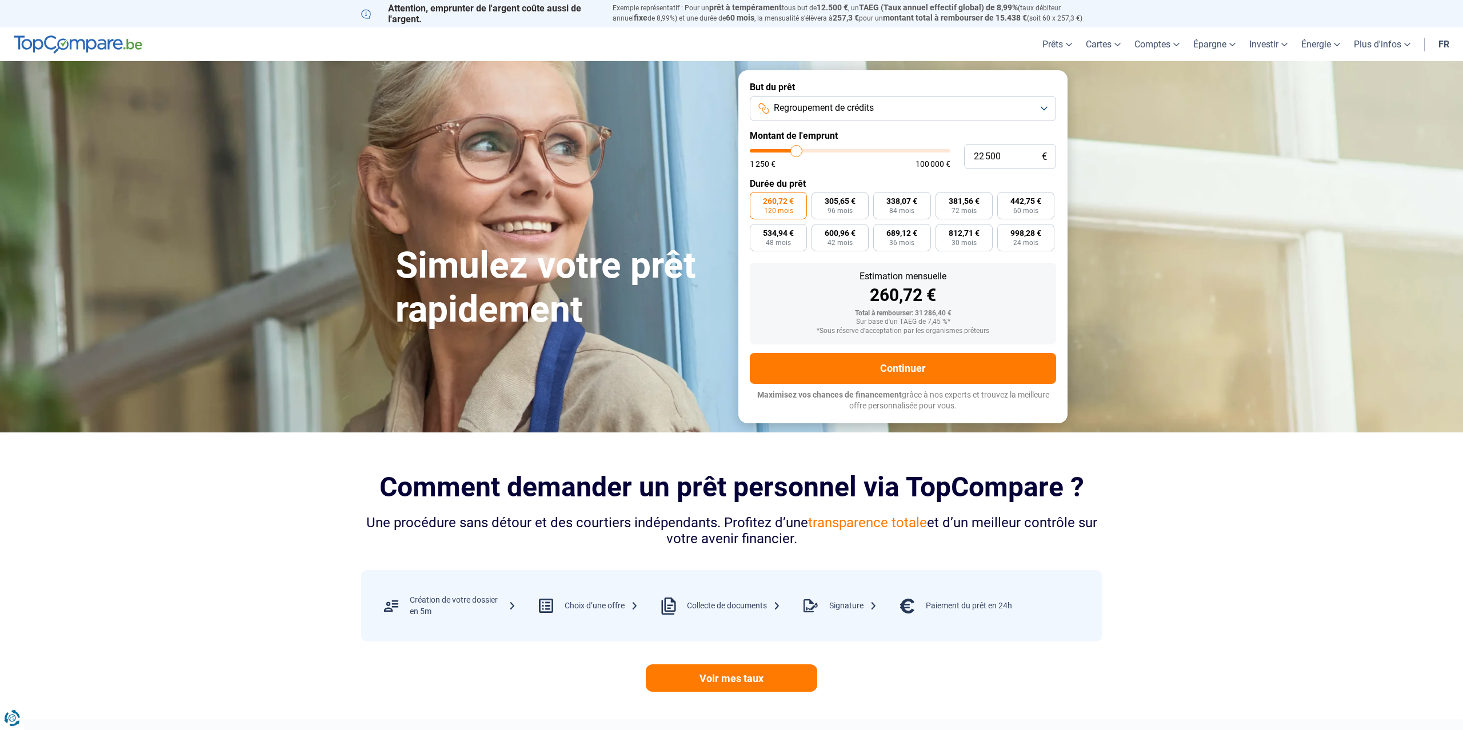
type input "22250"
type input "22 000"
type input "22000"
type input "21 750"
type input "21750"
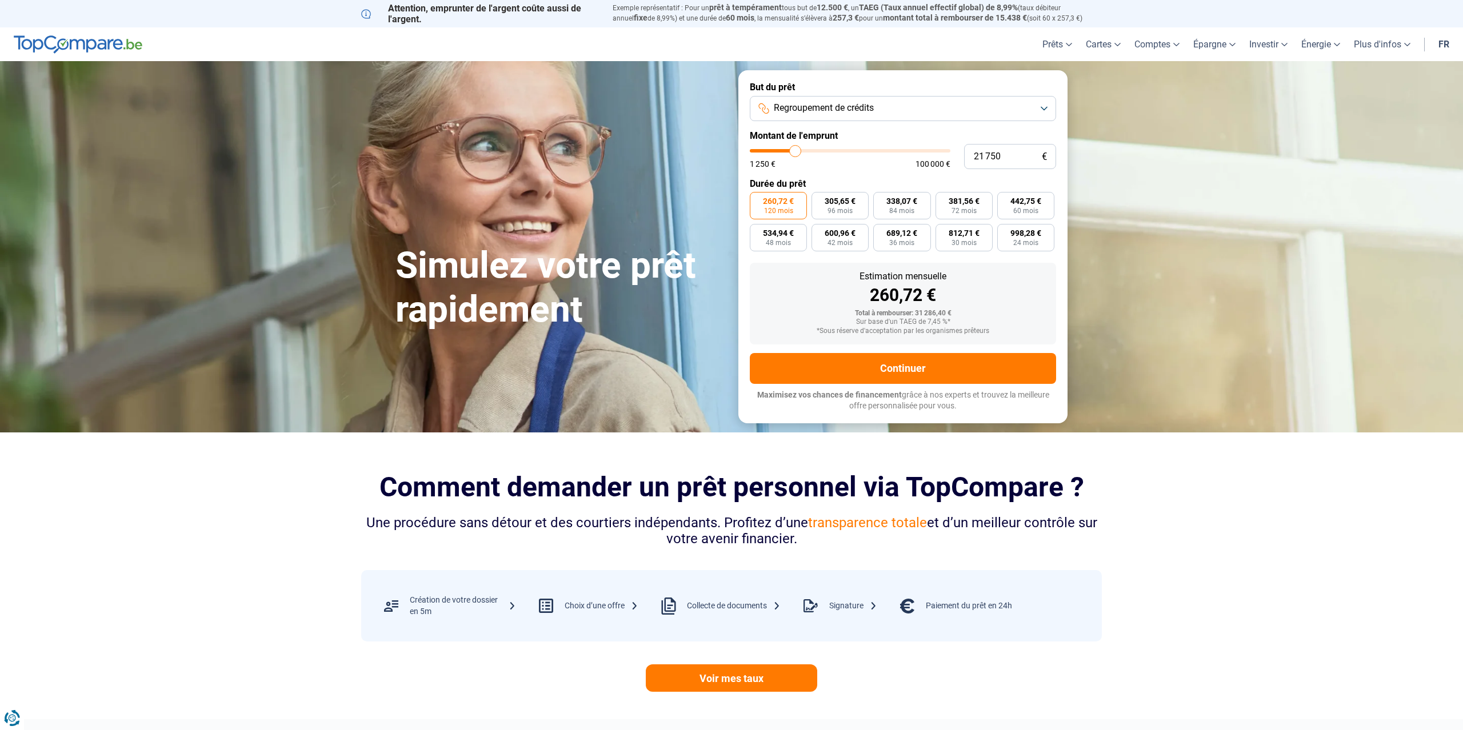
type input "21 500"
type input "21500"
type input "21 000"
type input "21000"
type input "20 750"
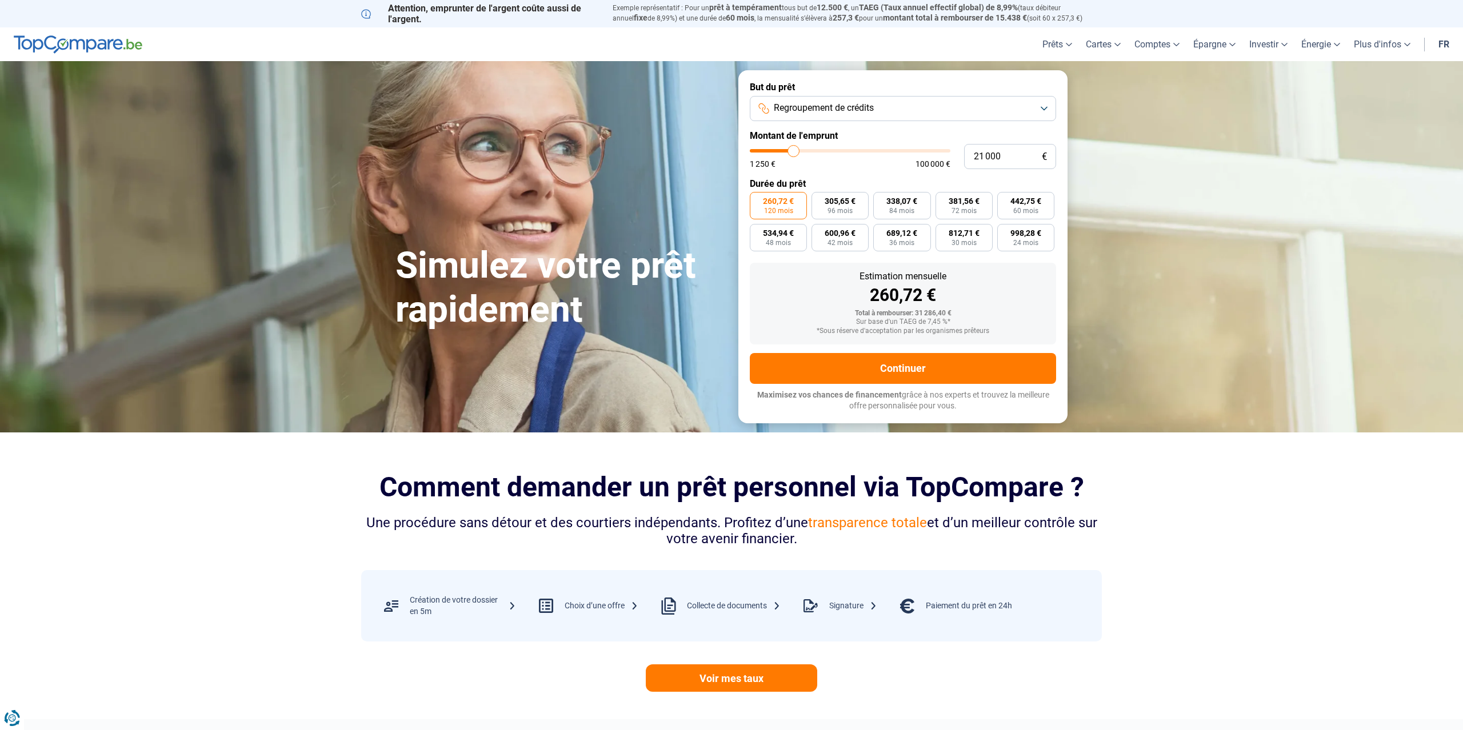
type input "20750"
type input "20 500"
type input "20500"
type input "20 250"
type input "20250"
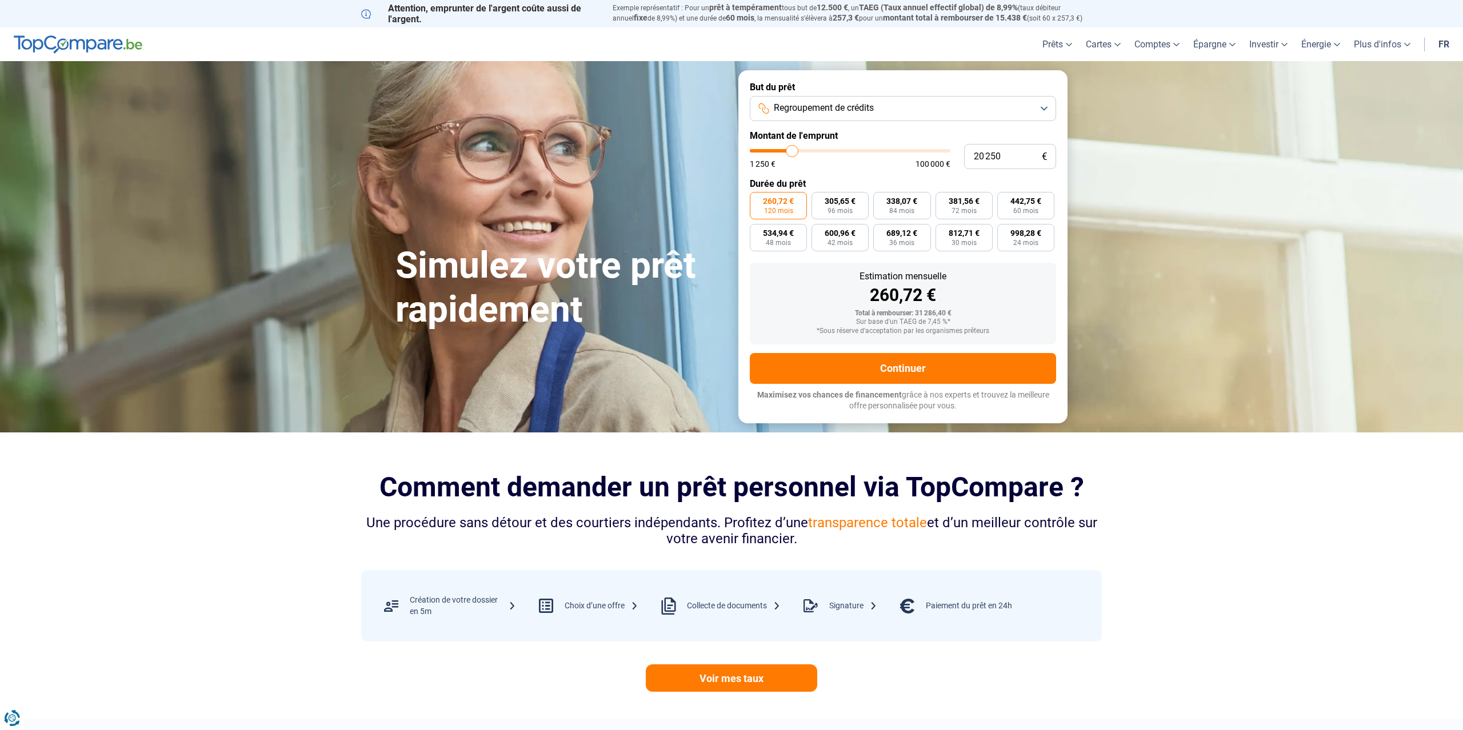
type input "20 500"
type input "20500"
type input "20 250"
type input "20250"
type input "20 000"
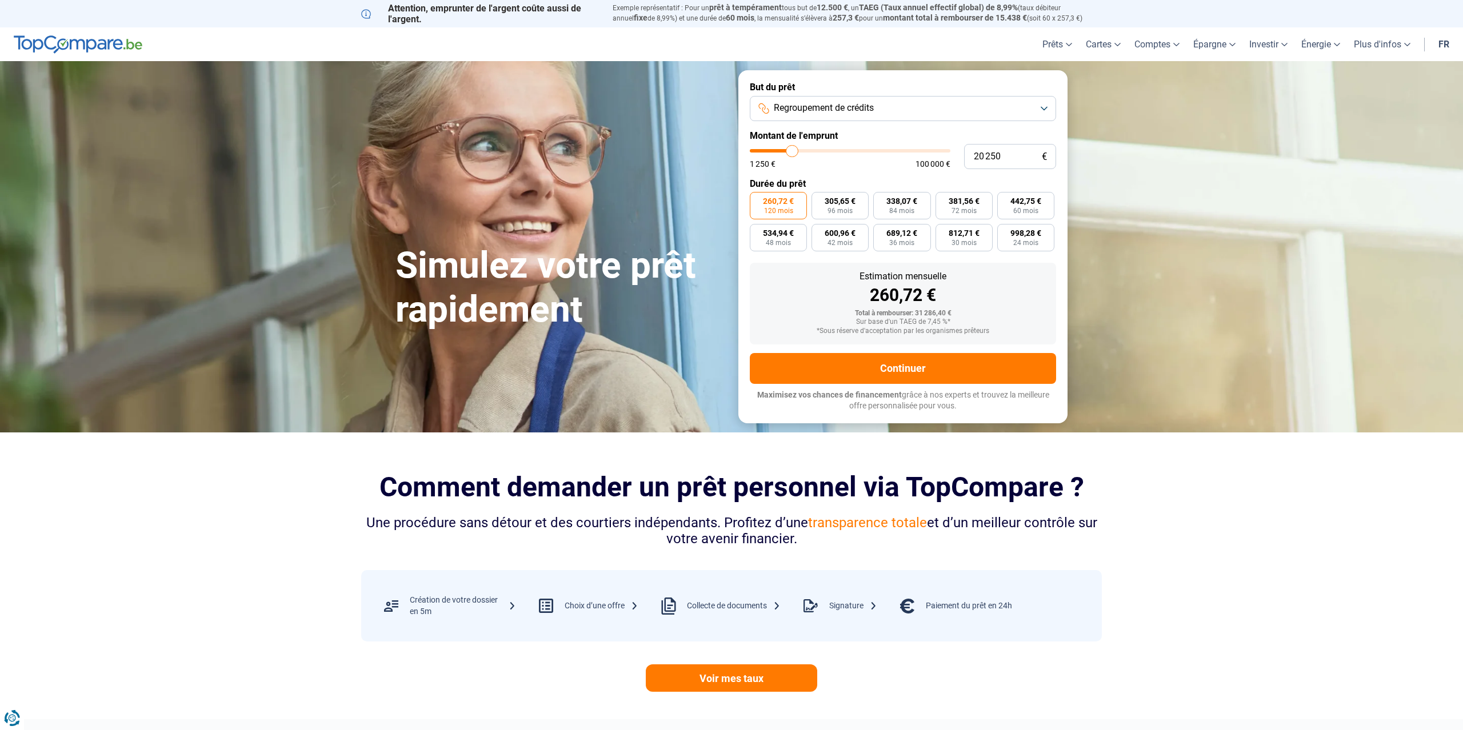
type input "20000"
type input "19 500"
type input "19500"
type input "19 250"
type input "19250"
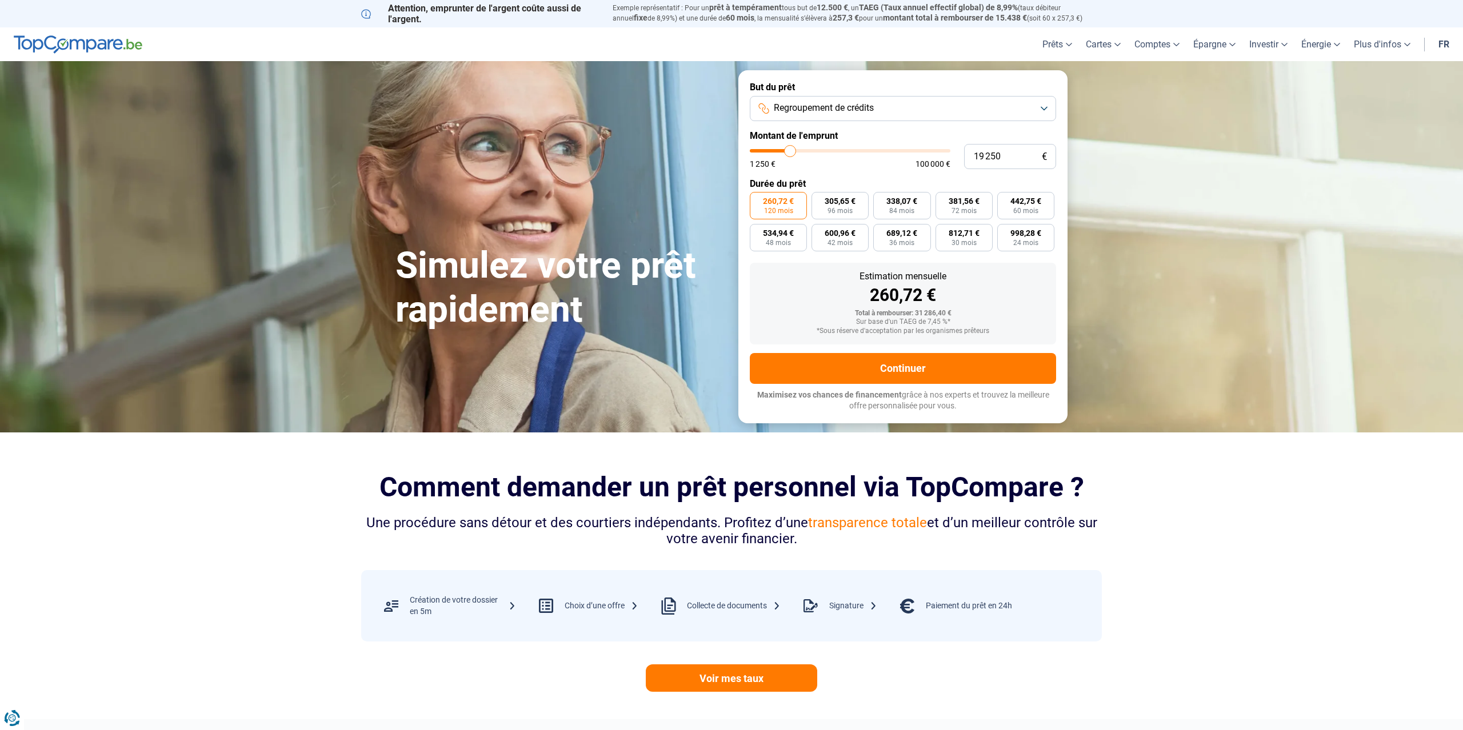
type input "19 000"
type input "19000"
type input "18 750"
type input "18750"
type input "18 500"
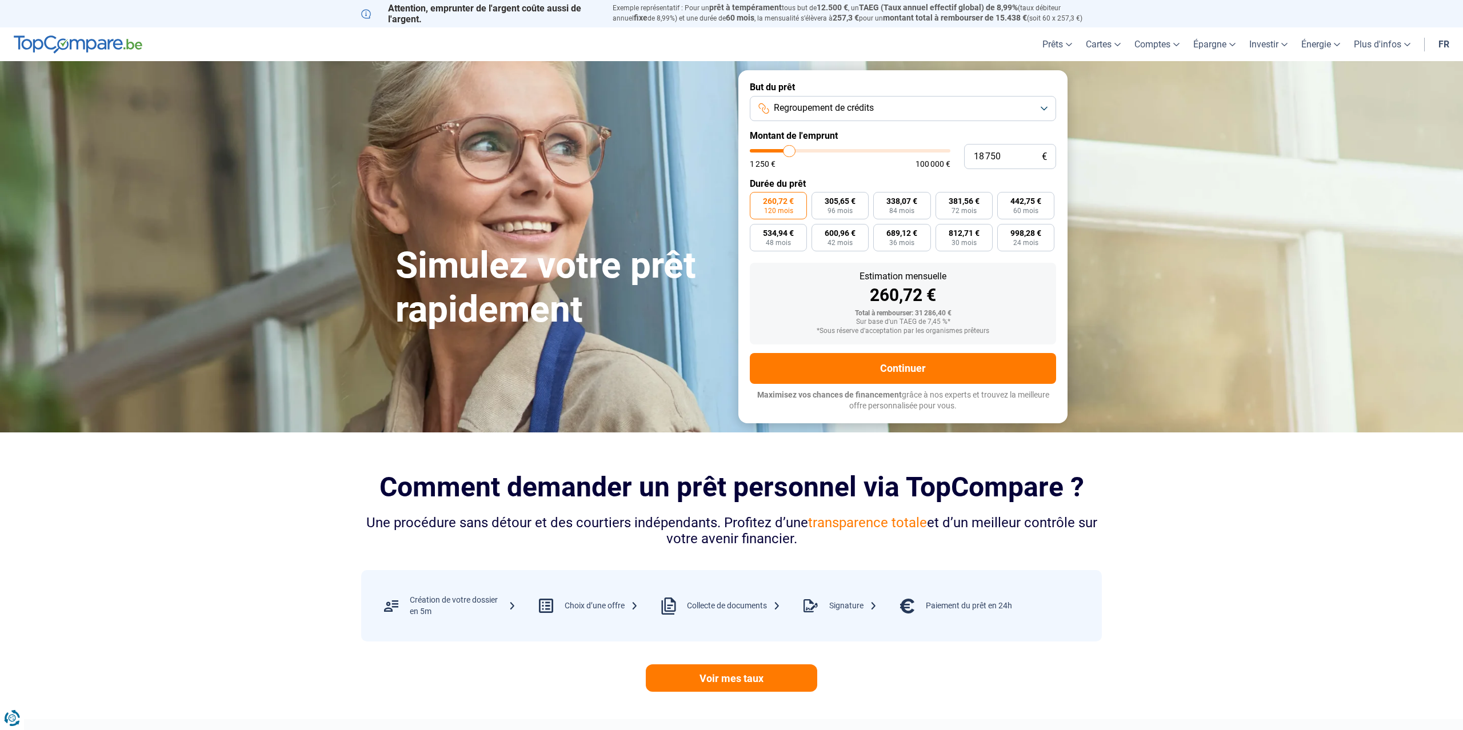
type input "18500"
type input "18 250"
type input "18250"
type input "17 500"
type input "17500"
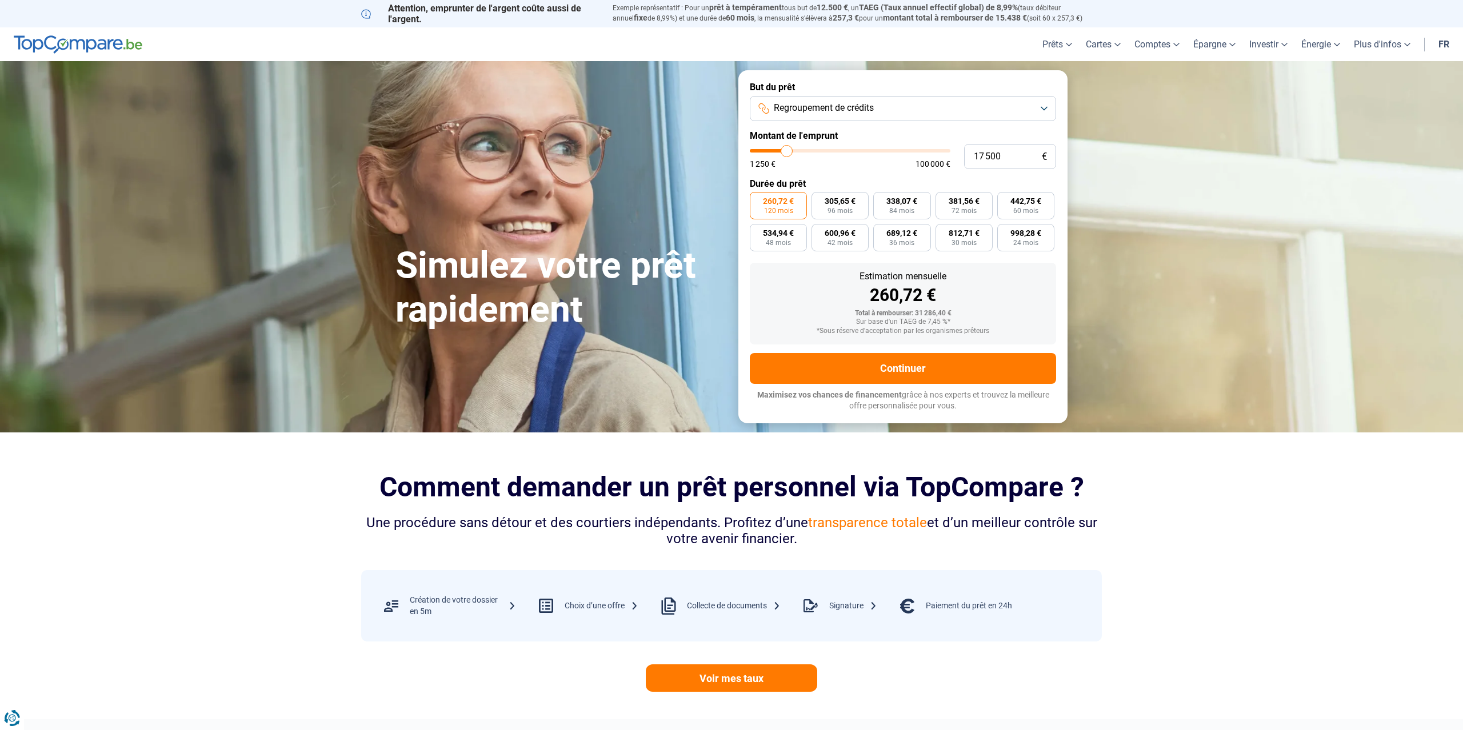
type input "17 250"
type input "17250"
type input "16 750"
type input "16750"
type input "16 250"
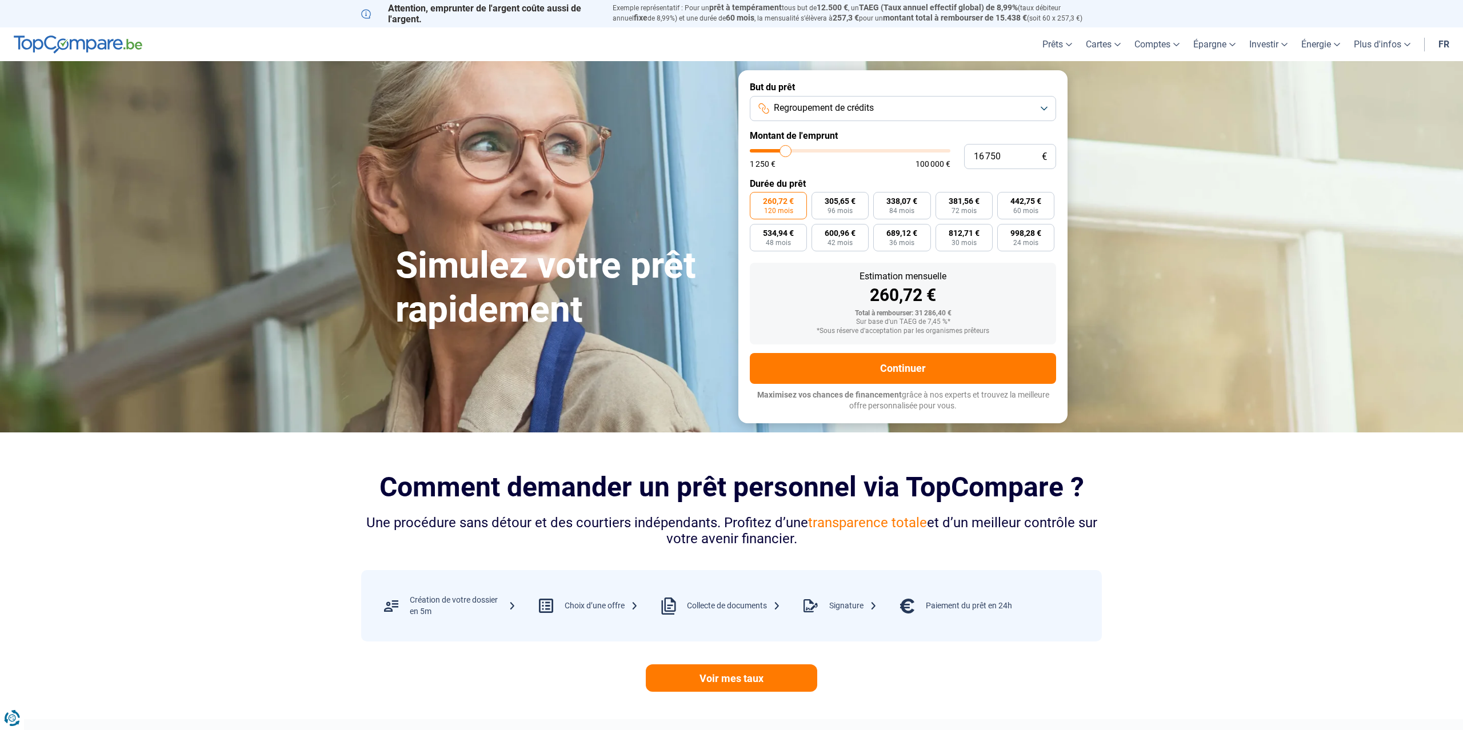
type input "16250"
type input "16 000"
type input "16000"
type input "15 750"
type input "15750"
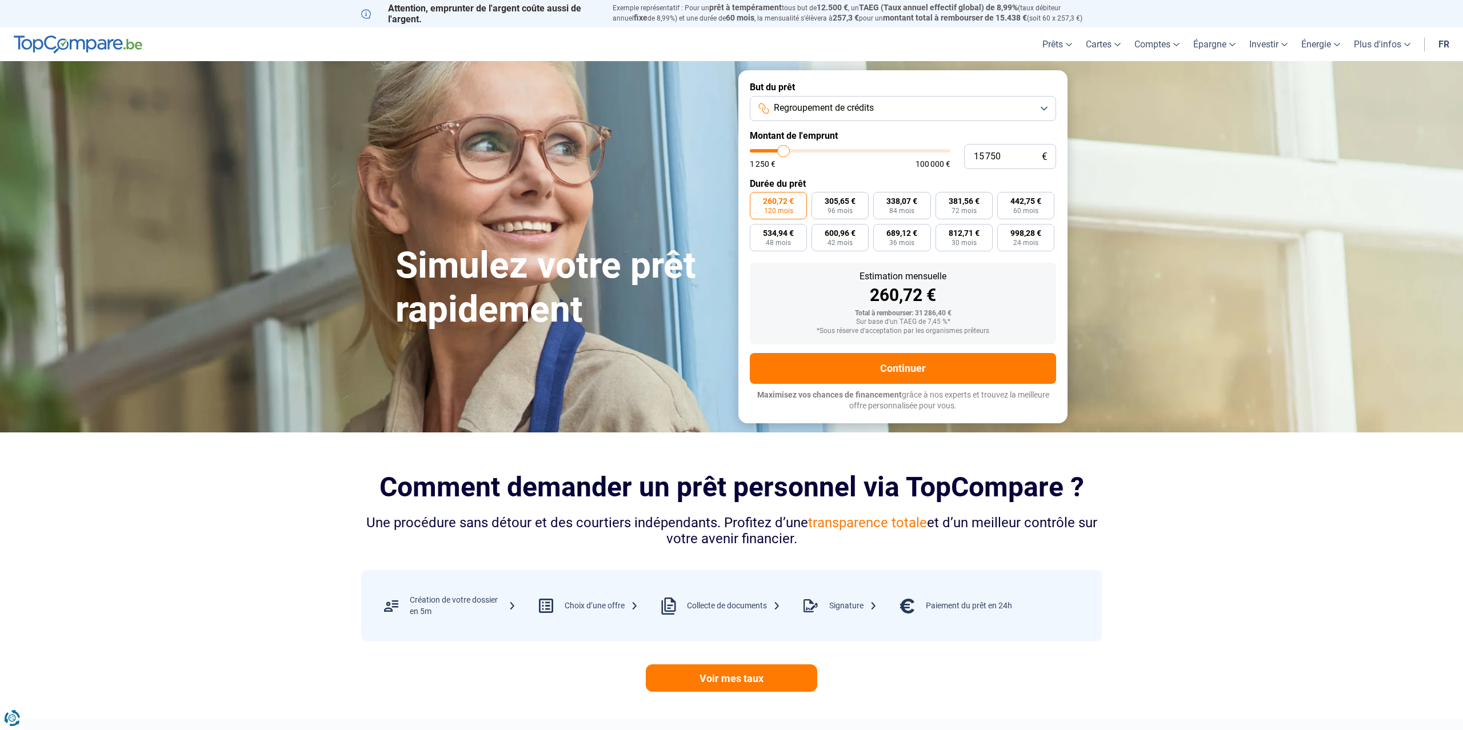
type input "15 500"
type input "15500"
type input "15 250"
type input "15250"
type input "14 750"
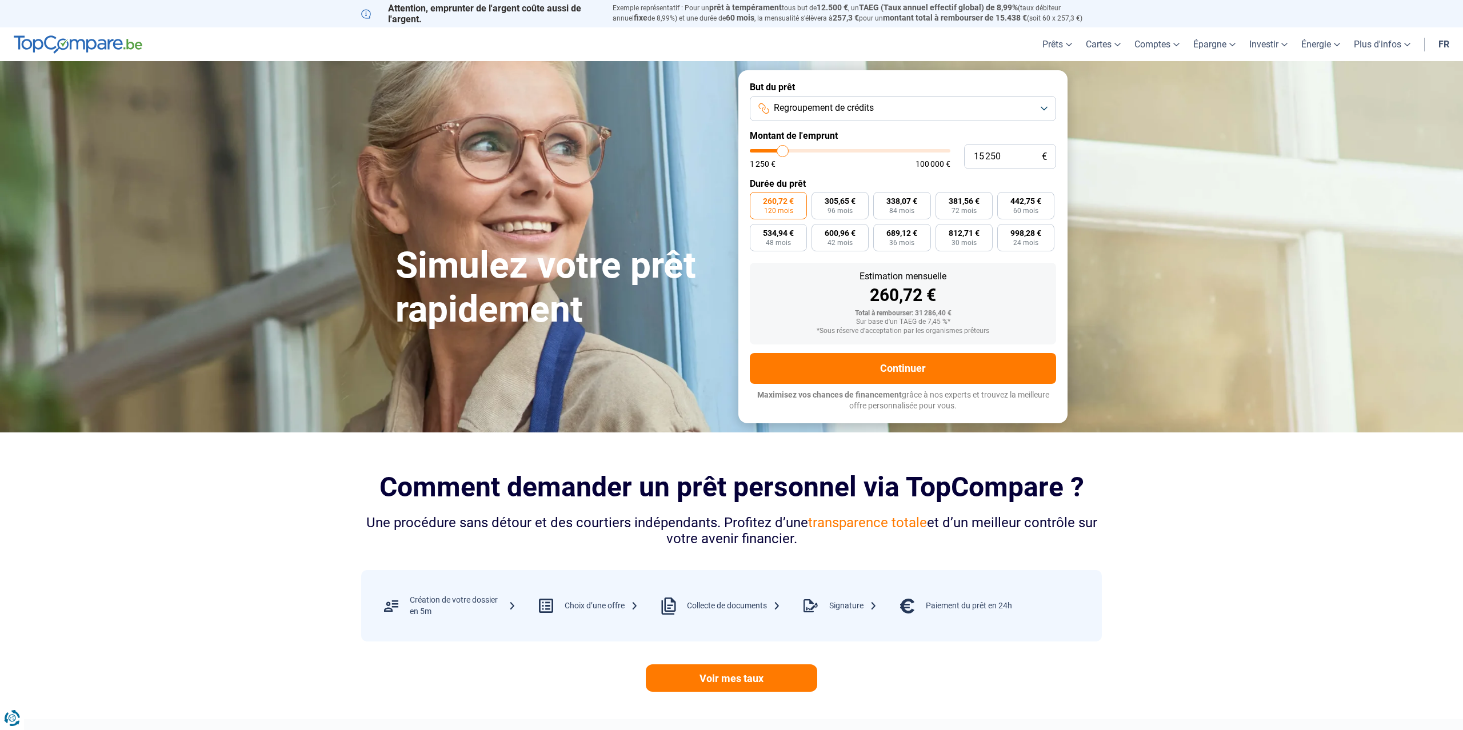
type input "14750"
type input "14 500"
type input "14500"
type input "14 250"
drag, startPoint x: 798, startPoint y: 150, endPoint x: 785, endPoint y: 153, distance: 13.3
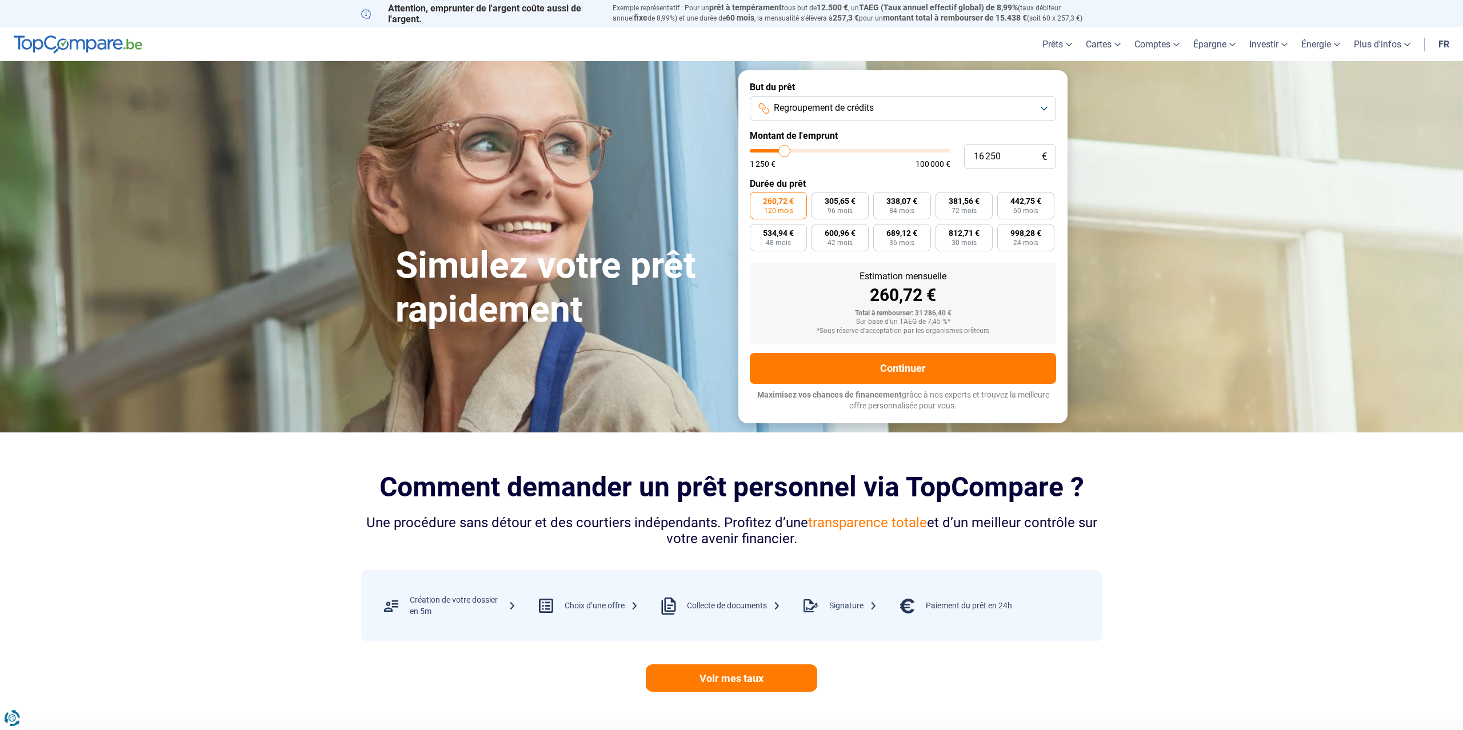
click at [785, 153] on input "range" at bounding box center [850, 150] width 201 height 3
drag, startPoint x: 1003, startPoint y: 154, endPoint x: 947, endPoint y: 169, distance: 57.9
click at [964, 169] on input "16 250" at bounding box center [1010, 156] width 92 height 25
click at [1012, 160] on input "16 250" at bounding box center [1010, 156] width 92 height 25
click at [788, 151] on input "range" at bounding box center [850, 150] width 201 height 3
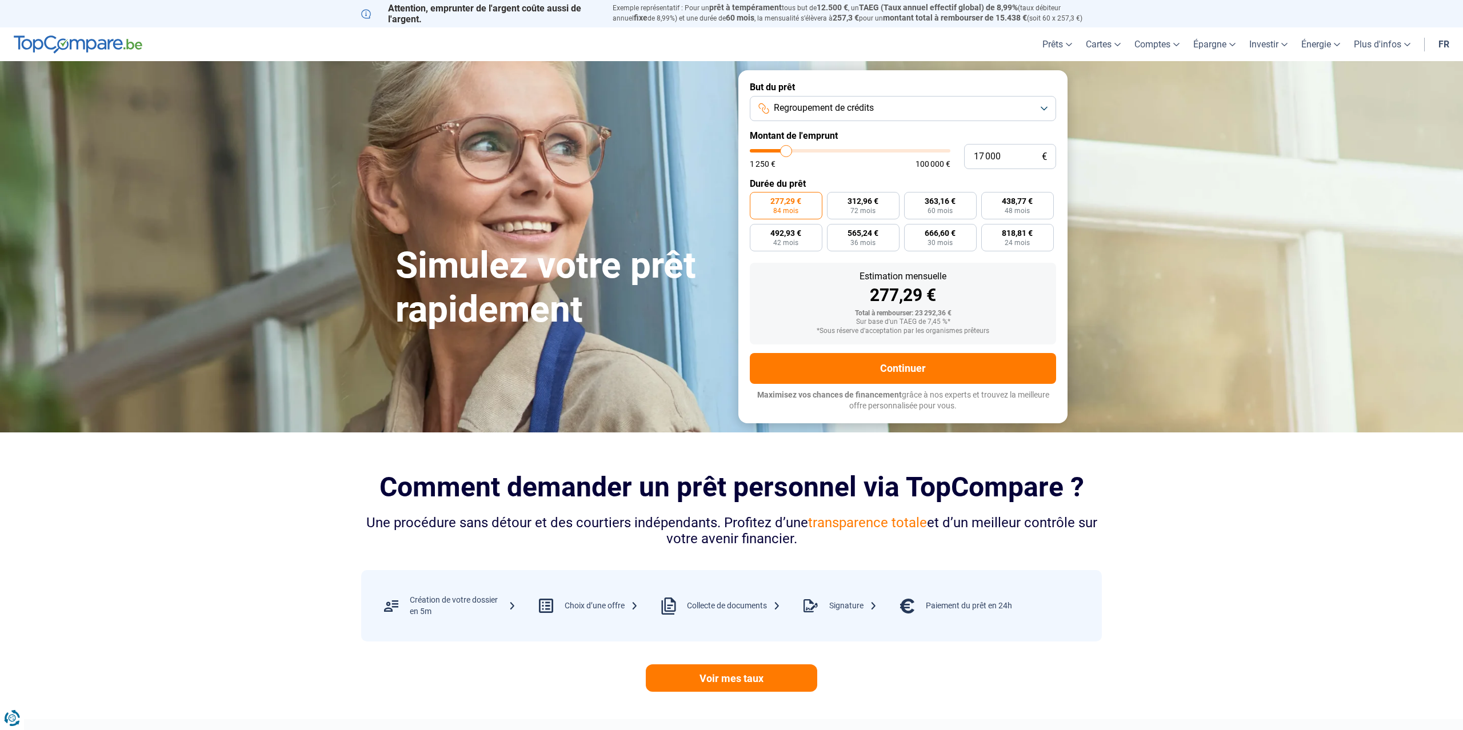
click at [786, 151] on input "range" at bounding box center [850, 150] width 201 height 3
click at [790, 150] on input "range" at bounding box center [850, 150] width 201 height 3
click at [793, 150] on input "range" at bounding box center [850, 150] width 201 height 3
click at [798, 149] on input "range" at bounding box center [850, 150] width 201 height 3
click at [804, 149] on input "range" at bounding box center [850, 150] width 201 height 3
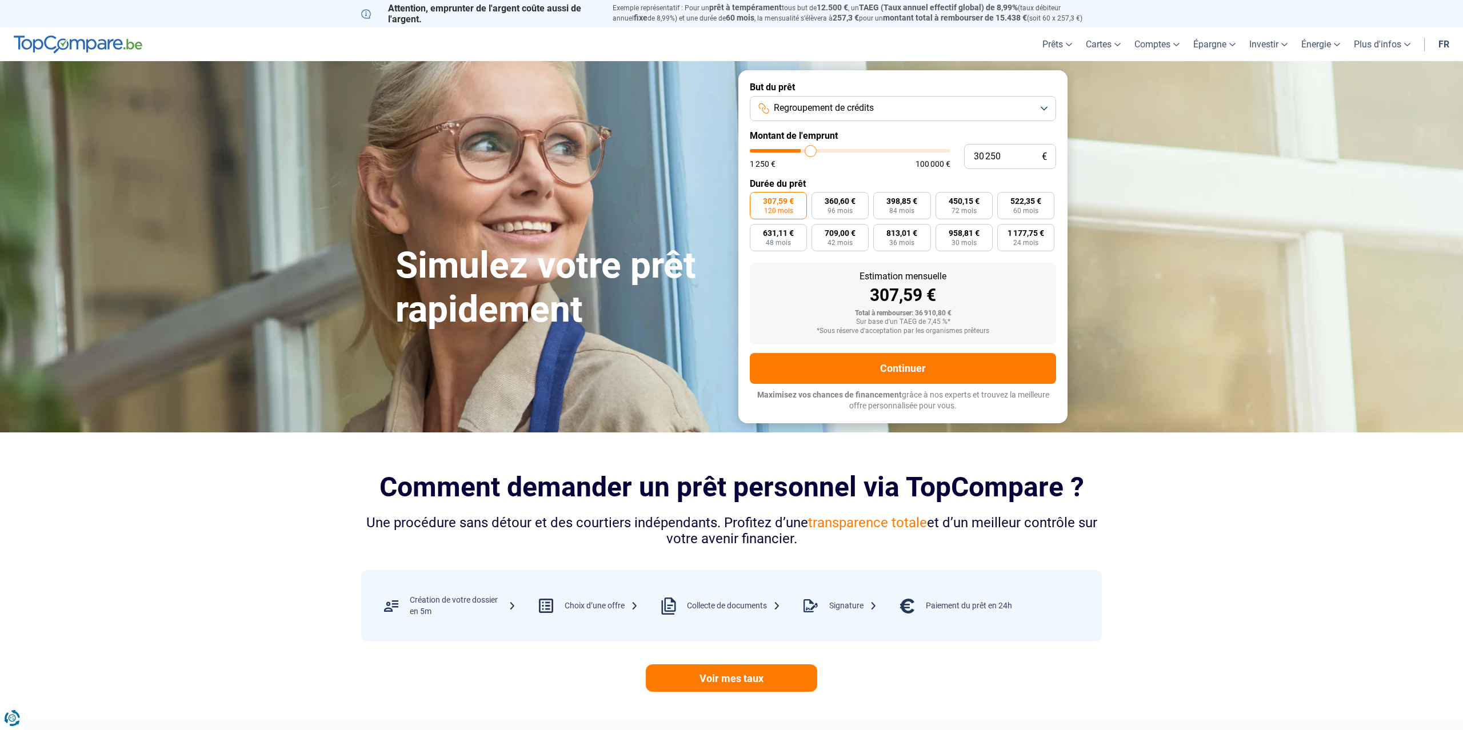
click at [811, 152] on input "range" at bounding box center [850, 150] width 201 height 3
click at [817, 150] on input "range" at bounding box center [850, 150] width 201 height 3
click at [833, 149] on div "33 000 € 1 250 € 100 000 €" at bounding box center [903, 156] width 306 height 25
click at [861, 149] on div "33 000 € 1 250 € 100 000 €" at bounding box center [903, 156] width 306 height 25
click at [869, 154] on div "1 250 € 100 000 €" at bounding box center [850, 158] width 201 height 19
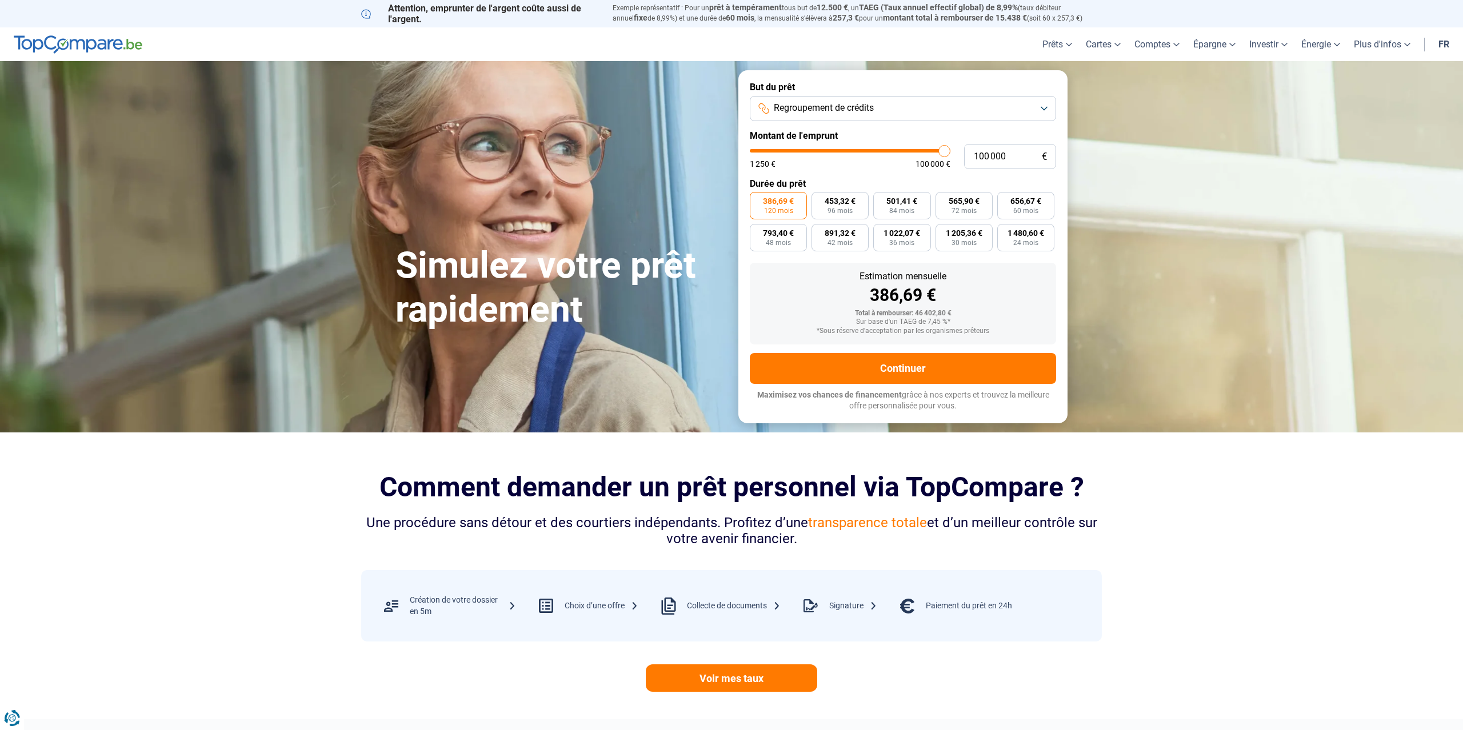
drag, startPoint x: 819, startPoint y: 151, endPoint x: 982, endPoint y: 150, distance: 163.5
click at [950, 150] on input "range" at bounding box center [850, 150] width 201 height 3
drag, startPoint x: 942, startPoint y: 146, endPoint x: 808, endPoint y: 155, distance: 134.6
click at [808, 153] on input "range" at bounding box center [850, 150] width 201 height 3
drag, startPoint x: 807, startPoint y: 155, endPoint x: 768, endPoint y: 157, distance: 39.5
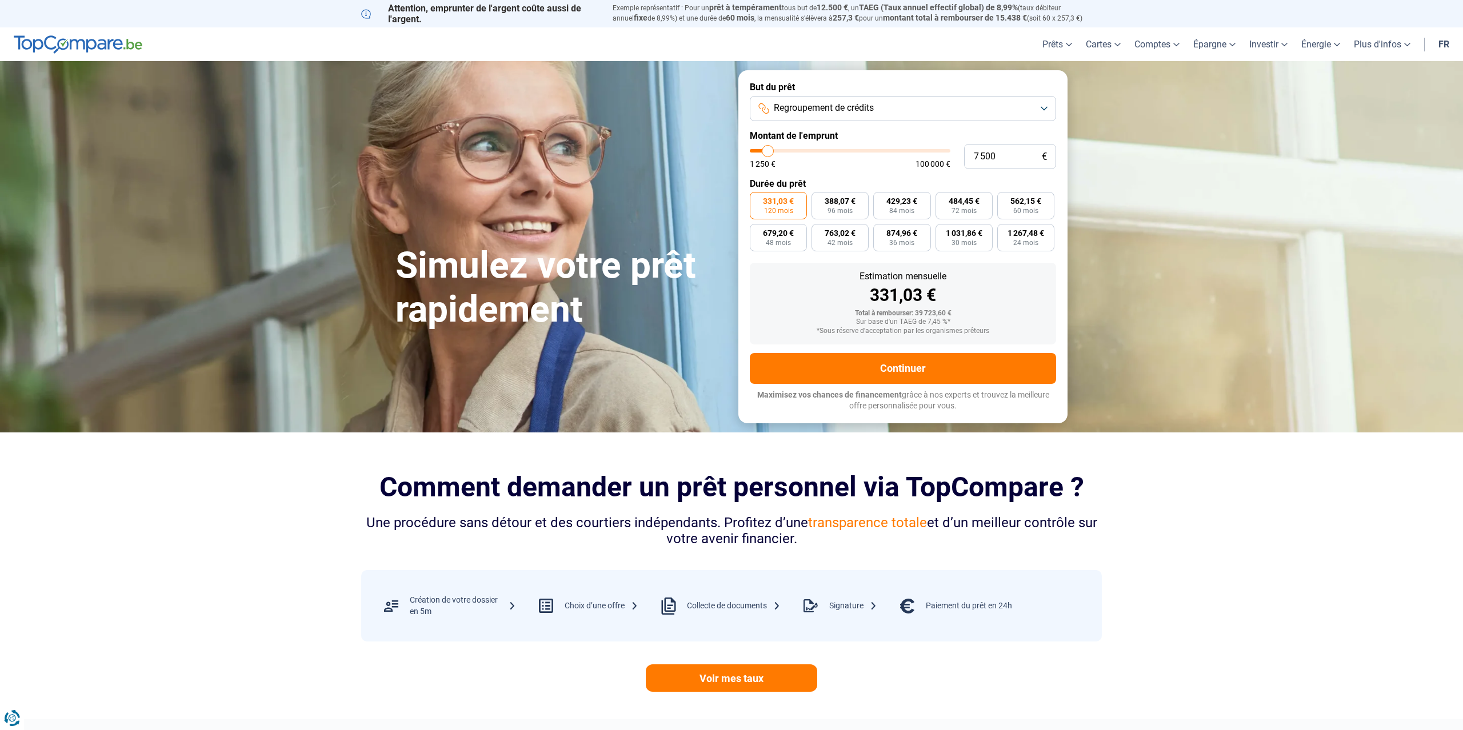
click at [768, 153] on input "range" at bounding box center [850, 150] width 201 height 3
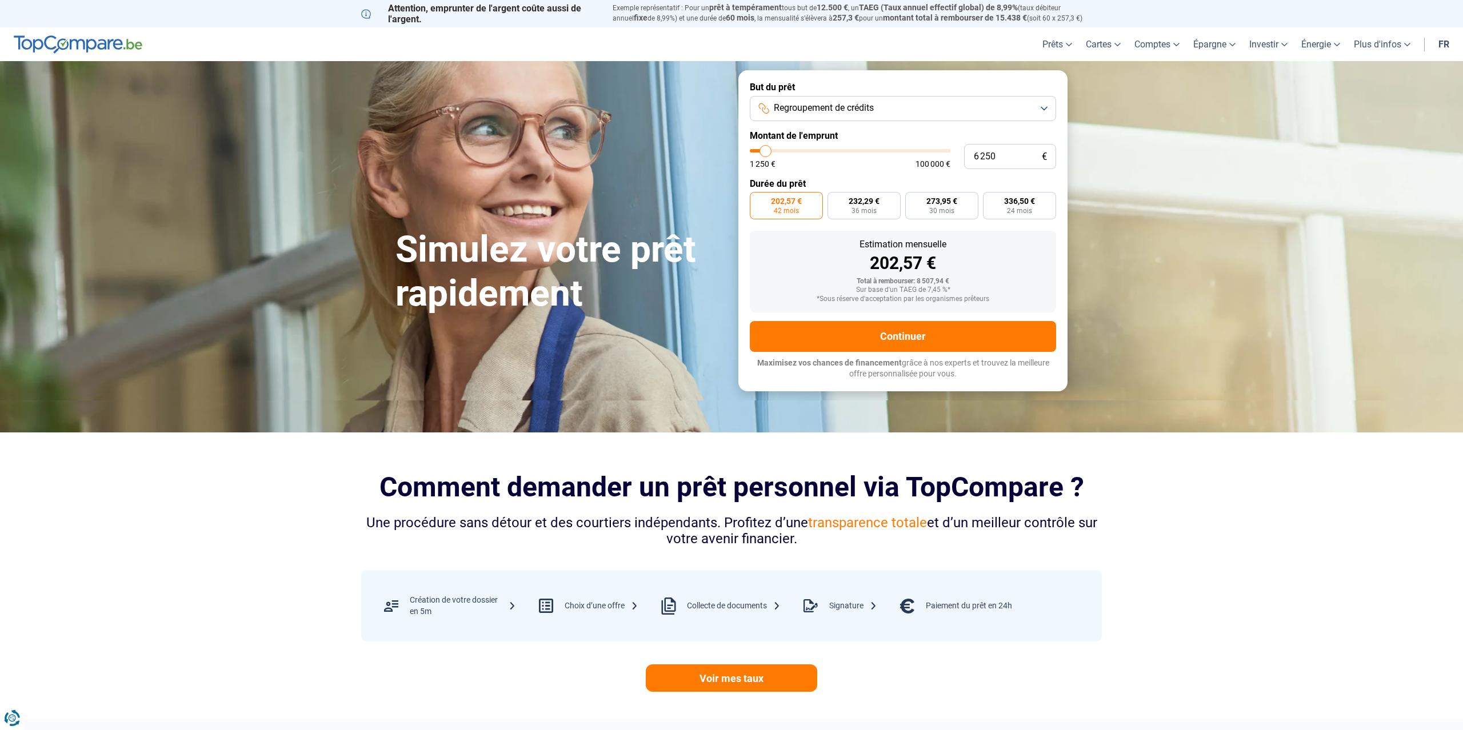
drag, startPoint x: 773, startPoint y: 152, endPoint x: 765, endPoint y: 153, distance: 7.5
click at [765, 153] on input "range" at bounding box center [850, 150] width 201 height 3
click at [763, 153] on input "range" at bounding box center [850, 150] width 201 height 3
drag, startPoint x: 1002, startPoint y: 155, endPoint x: 906, endPoint y: 164, distance: 96.4
click at [964, 165] on input "5 000" at bounding box center [1010, 156] width 92 height 25
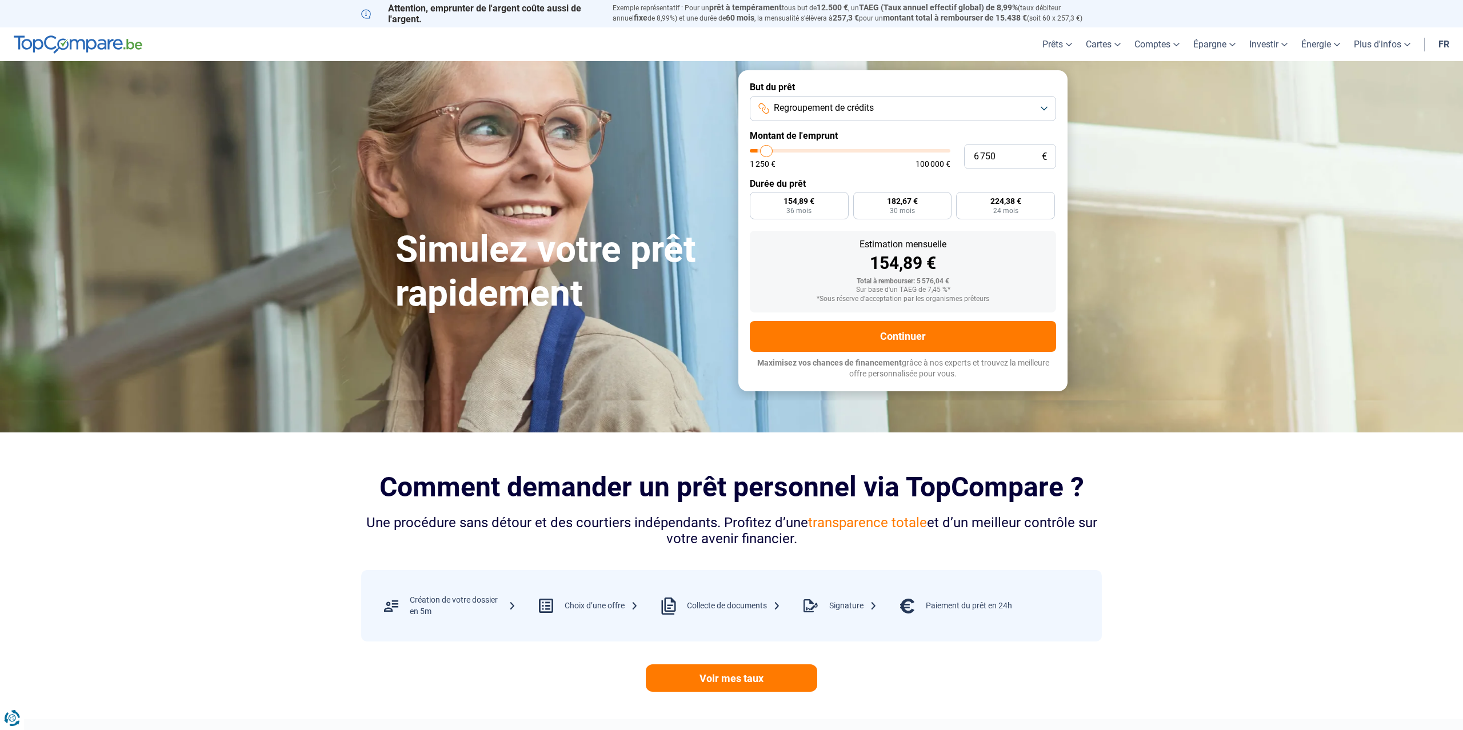
click at [766, 153] on input "range" at bounding box center [850, 150] width 201 height 3
click at [772, 153] on input "range" at bounding box center [850, 150] width 201 height 3
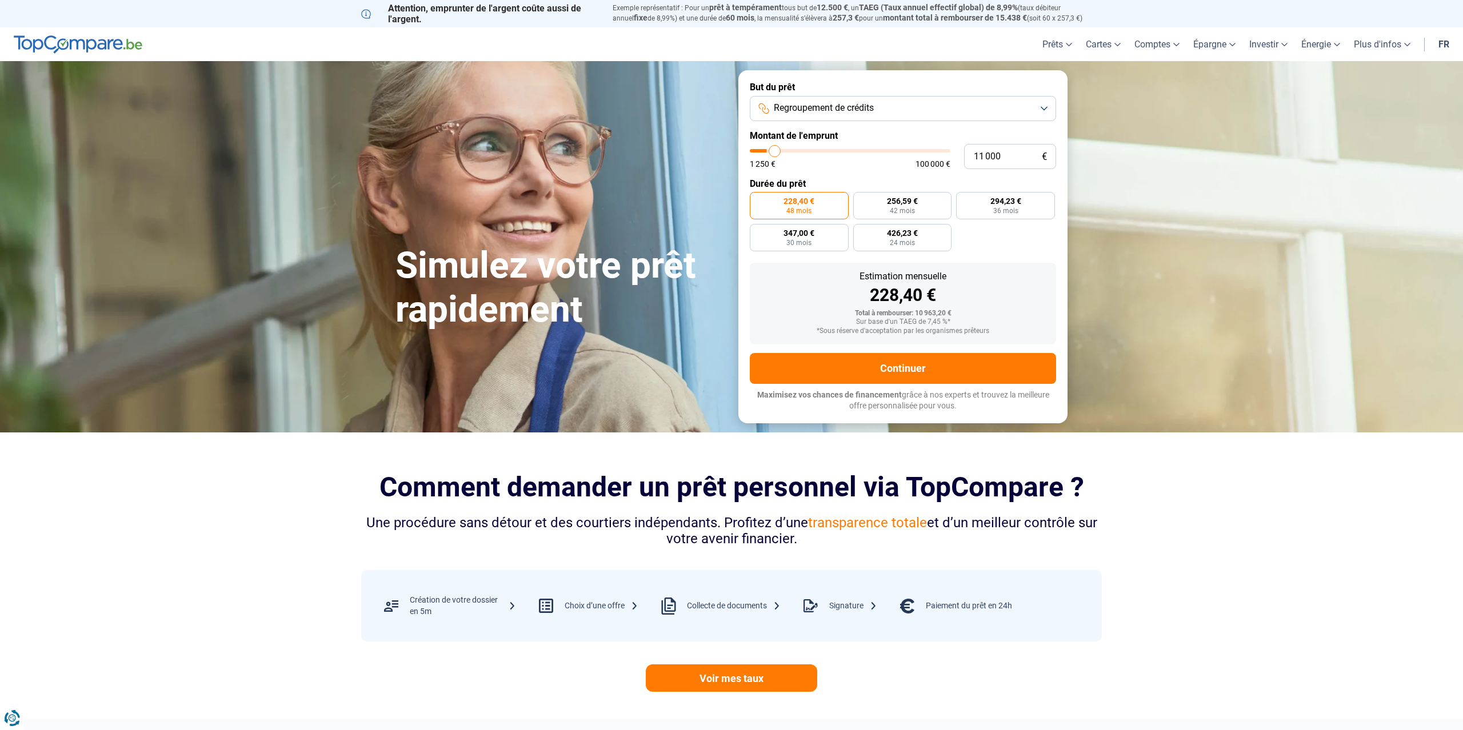
click at [774, 151] on input "range" at bounding box center [850, 150] width 201 height 3
click at [780, 151] on input "range" at bounding box center [850, 150] width 201 height 3
click at [781, 151] on input "range" at bounding box center [850, 150] width 201 height 3
click at [785, 150] on input "range" at bounding box center [850, 150] width 201 height 3
click at [786, 150] on input "range" at bounding box center [850, 150] width 201 height 3
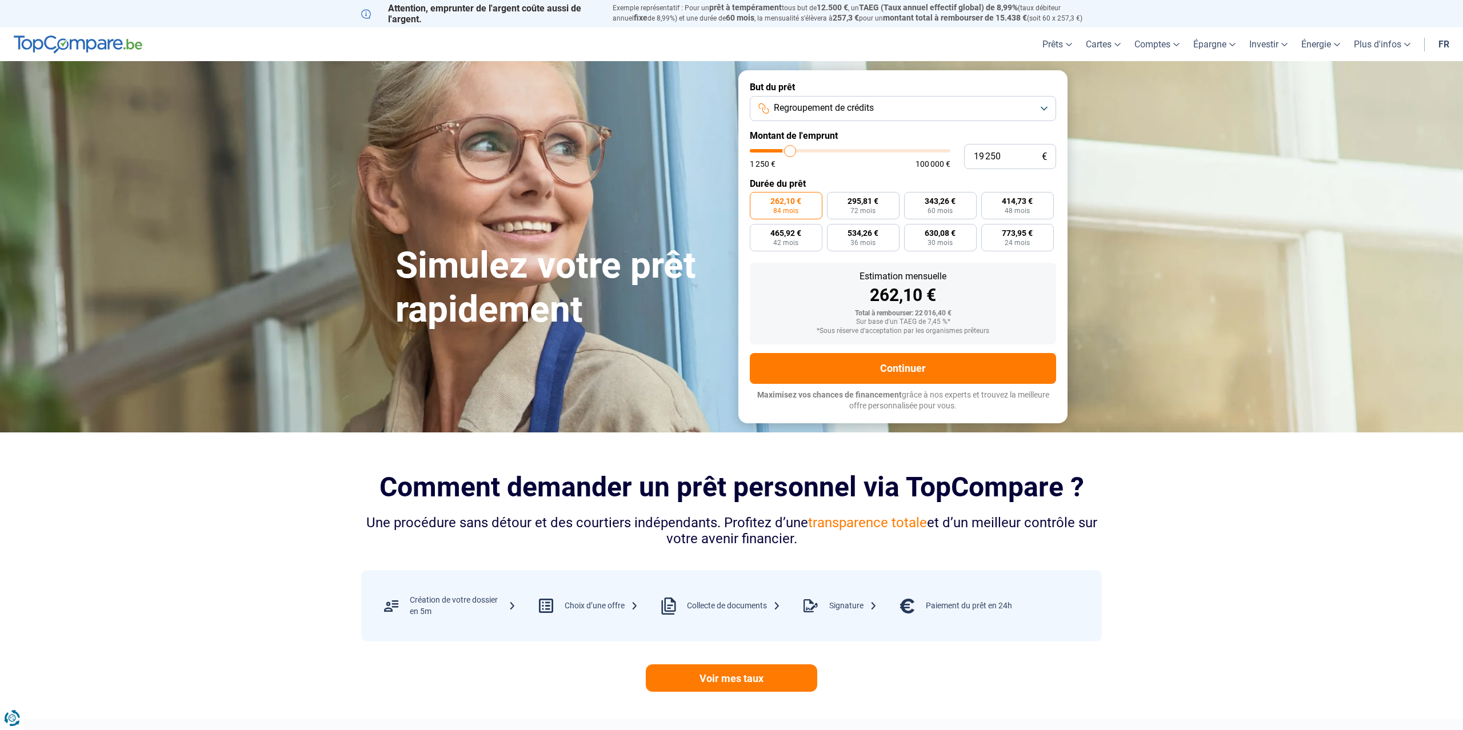
click at [790, 150] on input "range" at bounding box center [850, 150] width 201 height 3
click at [794, 150] on input "range" at bounding box center [850, 150] width 201 height 3
click at [791, 150] on input "range" at bounding box center [850, 150] width 201 height 3
click at [793, 150] on input "range" at bounding box center [850, 150] width 201 height 3
click at [789, 151] on input "range" at bounding box center [850, 150] width 201 height 3
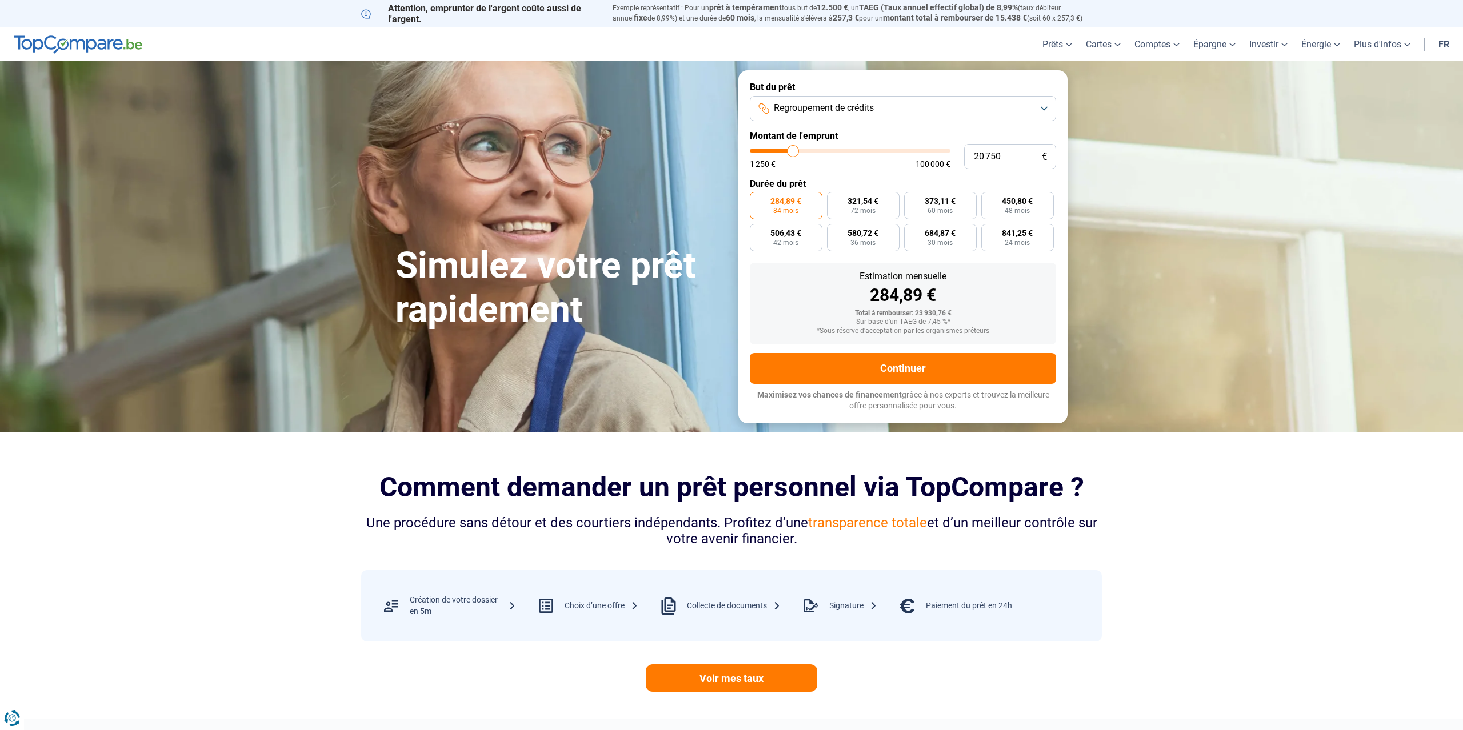
click at [793, 149] on input "range" at bounding box center [850, 150] width 201 height 3
click at [797, 149] on input "range" at bounding box center [850, 150] width 201 height 3
click at [794, 149] on input "range" at bounding box center [850, 150] width 201 height 3
click at [795, 149] on input "range" at bounding box center [850, 150] width 201 height 3
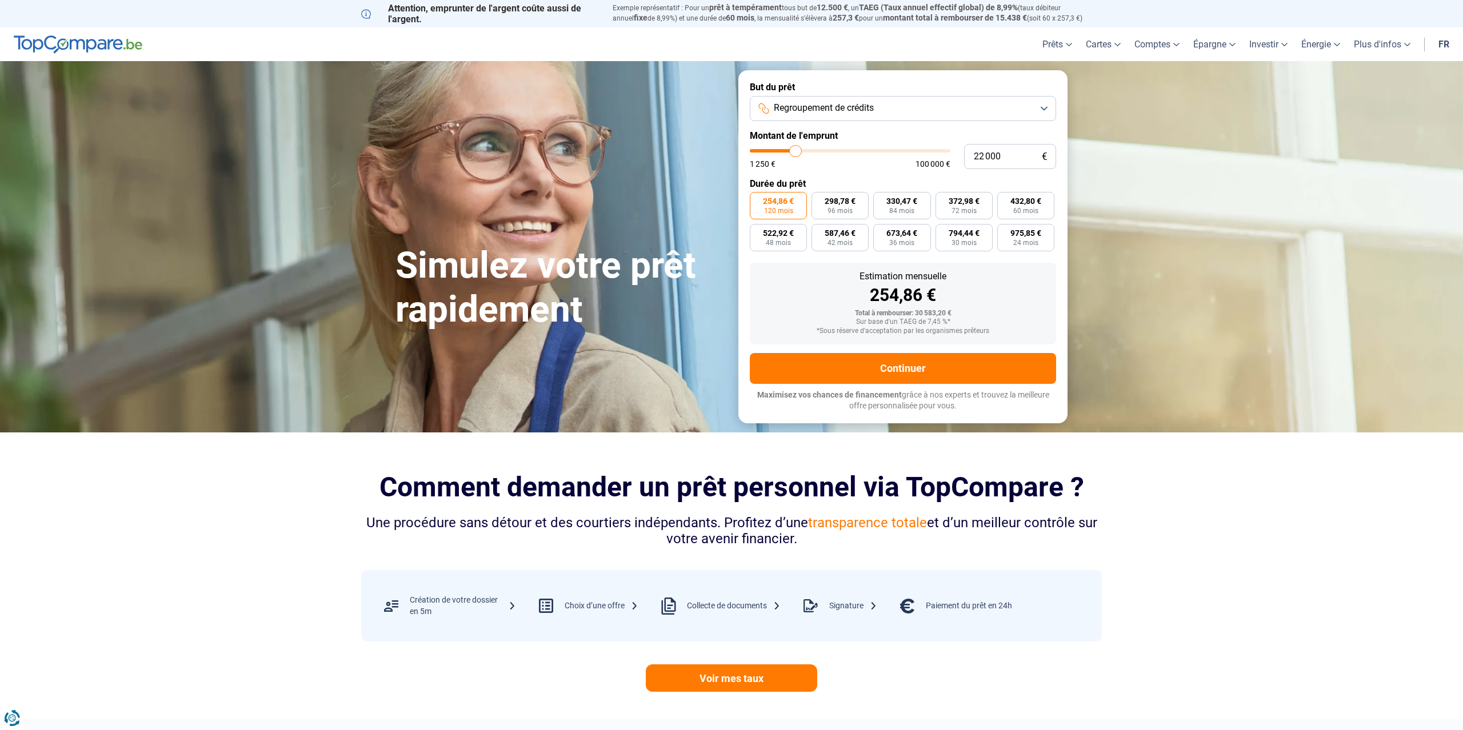
click at [796, 149] on input "range" at bounding box center [850, 150] width 201 height 3
click at [797, 149] on input "range" at bounding box center [850, 150] width 201 height 3
click at [798, 149] on input "range" at bounding box center [850, 150] width 201 height 3
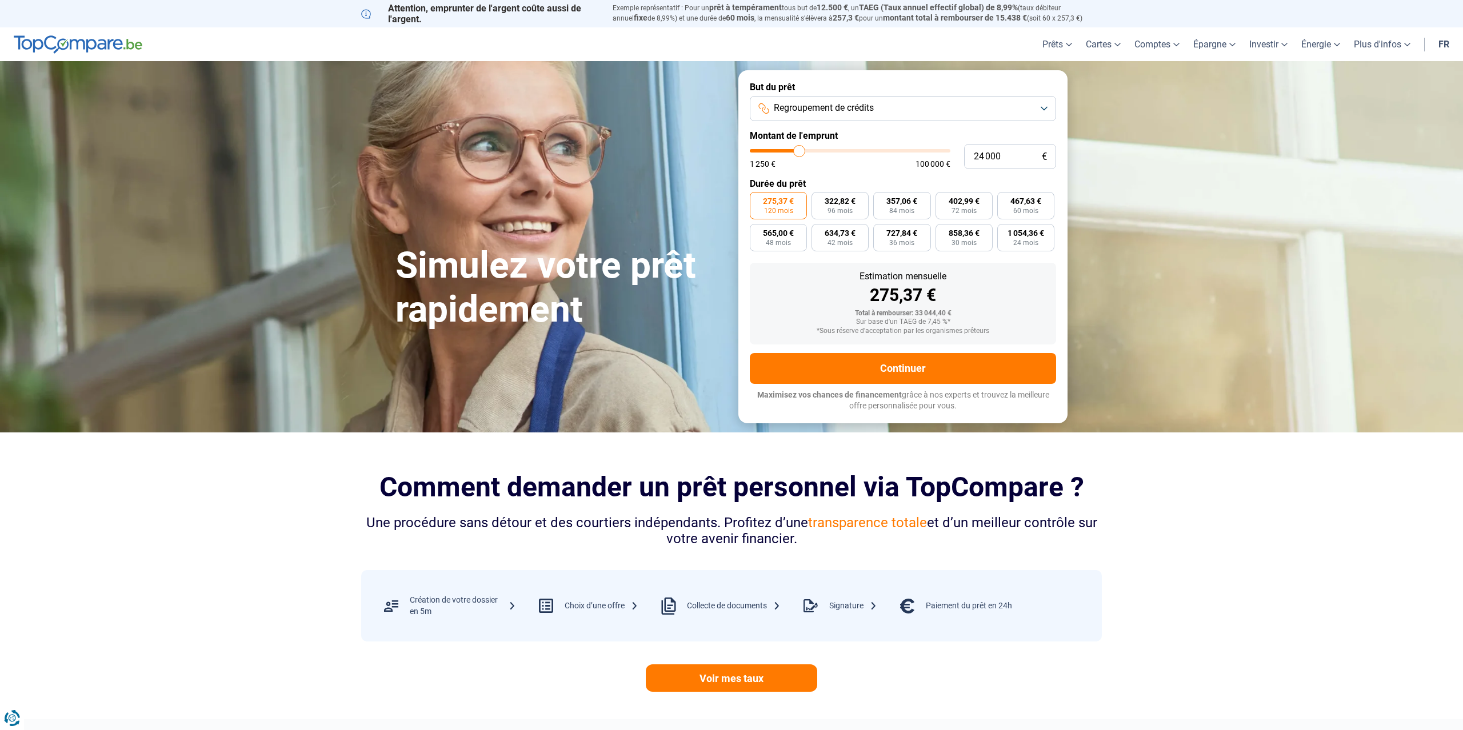
click at [800, 149] on input "range" at bounding box center [850, 150] width 201 height 3
click at [801, 149] on input "range" at bounding box center [850, 150] width 201 height 3
click at [807, 145] on div "24 750 € 1 250 € 100 000 €" at bounding box center [903, 156] width 306 height 25
click at [822, 147] on div "24 750 € 1 250 € 100 000 €" at bounding box center [903, 156] width 306 height 25
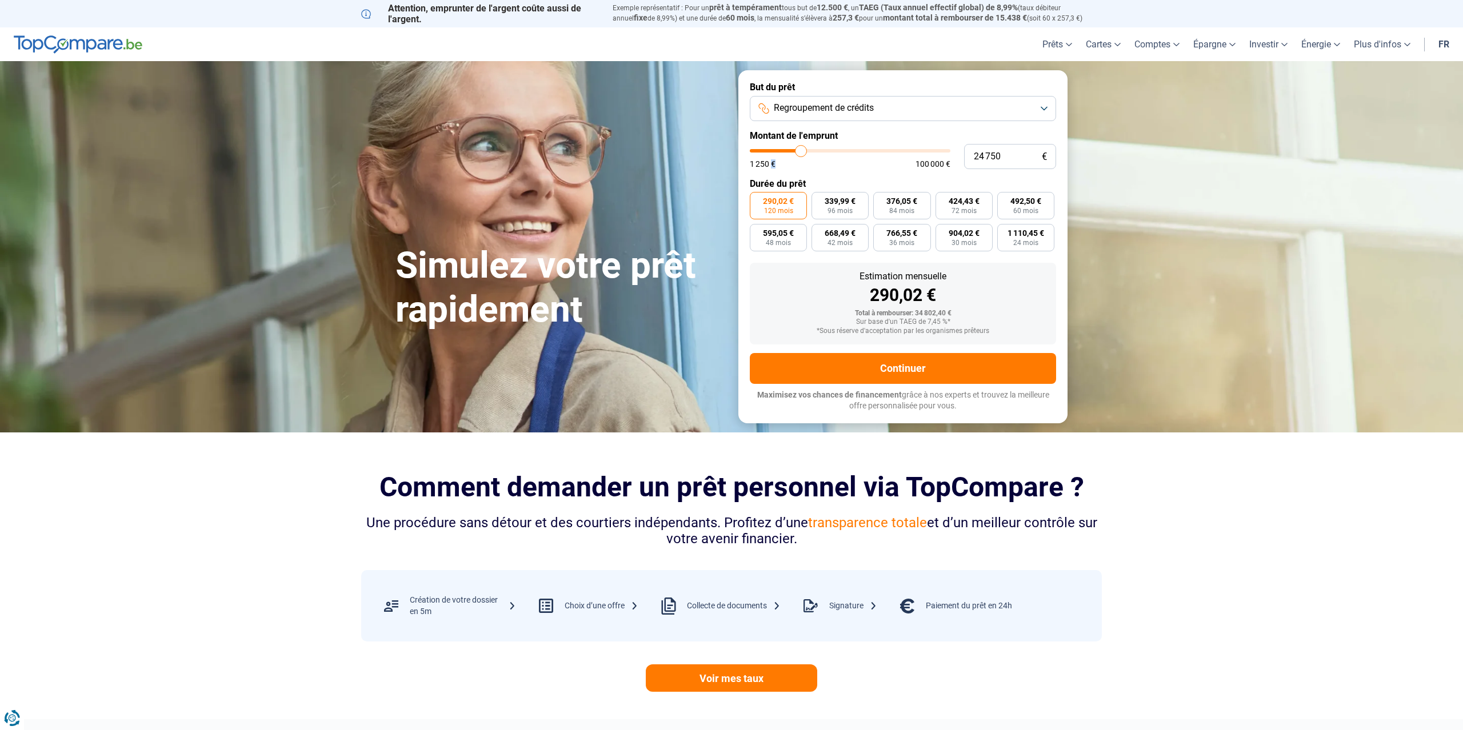
click at [824, 149] on div "24 750 € 1 250 € 100 000 €" at bounding box center [903, 156] width 306 height 25
click at [828, 153] on div "1 250 € 100 000 €" at bounding box center [850, 158] width 201 height 19
drag, startPoint x: 824, startPoint y: 149, endPoint x: 803, endPoint y: 155, distance: 21.4
click at [823, 149] on div "24 750 € 1 250 € 100 000 €" at bounding box center [903, 156] width 306 height 25
click at [808, 151] on input "range" at bounding box center [850, 150] width 201 height 3
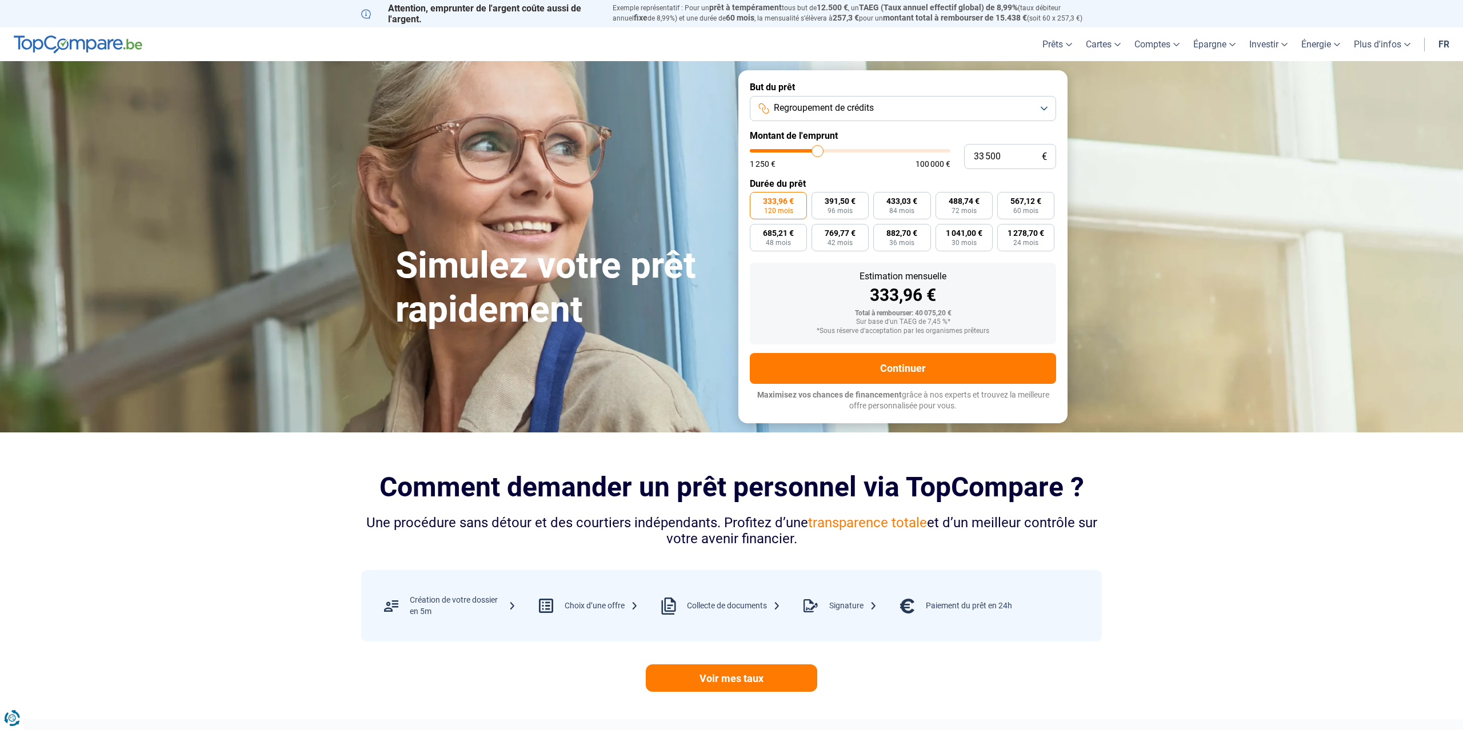
click at [817, 151] on input "range" at bounding box center [850, 150] width 201 height 3
drag, startPoint x: 817, startPoint y: 151, endPoint x: 824, endPoint y: 151, distance: 6.3
click at [824, 151] on input "range" at bounding box center [850, 150] width 201 height 3
drag, startPoint x: 822, startPoint y: 150, endPoint x: 813, endPoint y: 150, distance: 9.7
click at [813, 150] on input "range" at bounding box center [850, 150] width 201 height 3
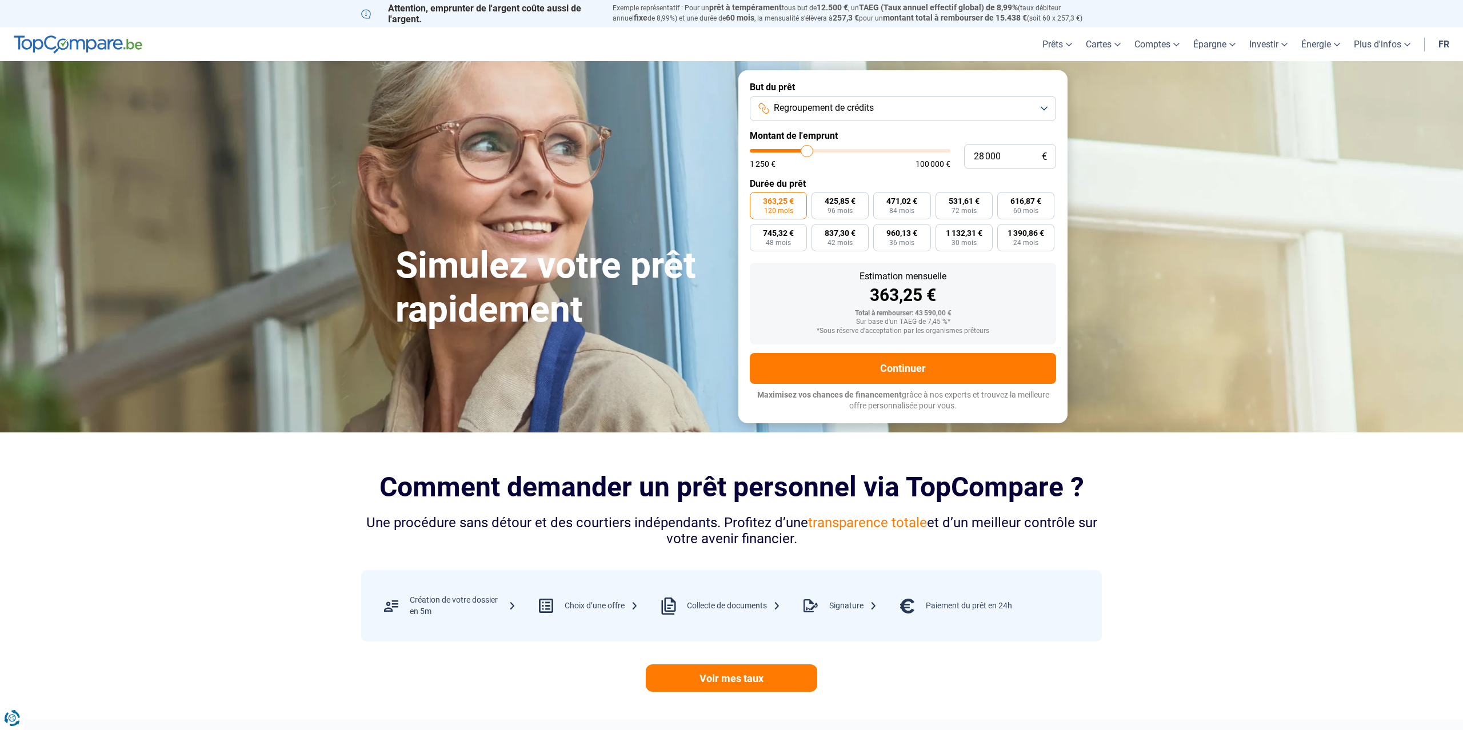
drag, startPoint x: 813, startPoint y: 150, endPoint x: 806, endPoint y: 149, distance: 6.5
click at [807, 150] on input "range" at bounding box center [850, 150] width 201 height 3
click at [806, 149] on input "range" at bounding box center [850, 150] width 201 height 3
drag, startPoint x: 809, startPoint y: 151, endPoint x: 828, endPoint y: 149, distance: 19.6
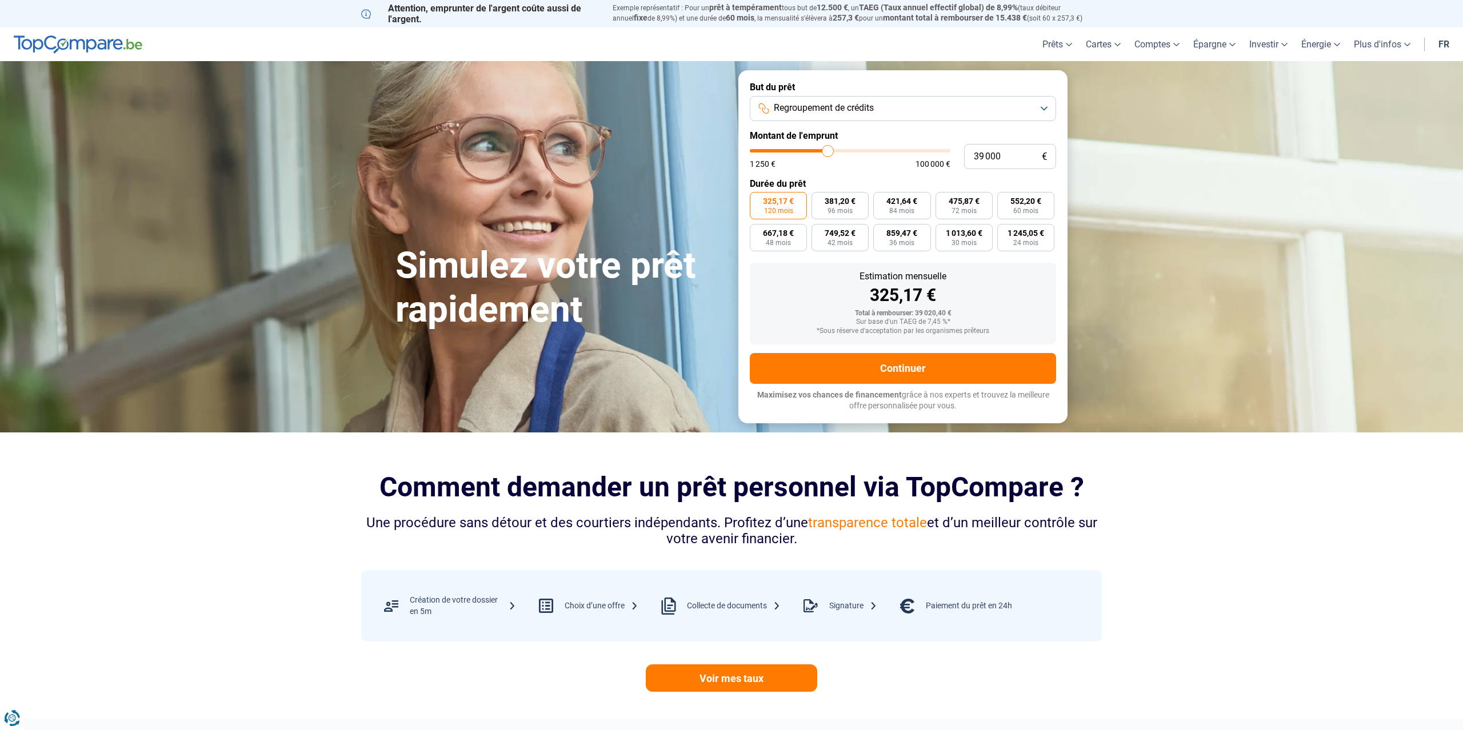
click at [828, 149] on input "range" at bounding box center [850, 150] width 201 height 3
drag, startPoint x: 828, startPoint y: 150, endPoint x: 811, endPoint y: 152, distance: 16.7
click at [811, 152] on input "range" at bounding box center [850, 150] width 201 height 3
drag, startPoint x: 811, startPoint y: 152, endPoint x: 801, endPoint y: 153, distance: 9.8
click at [801, 153] on input "range" at bounding box center [850, 150] width 201 height 3
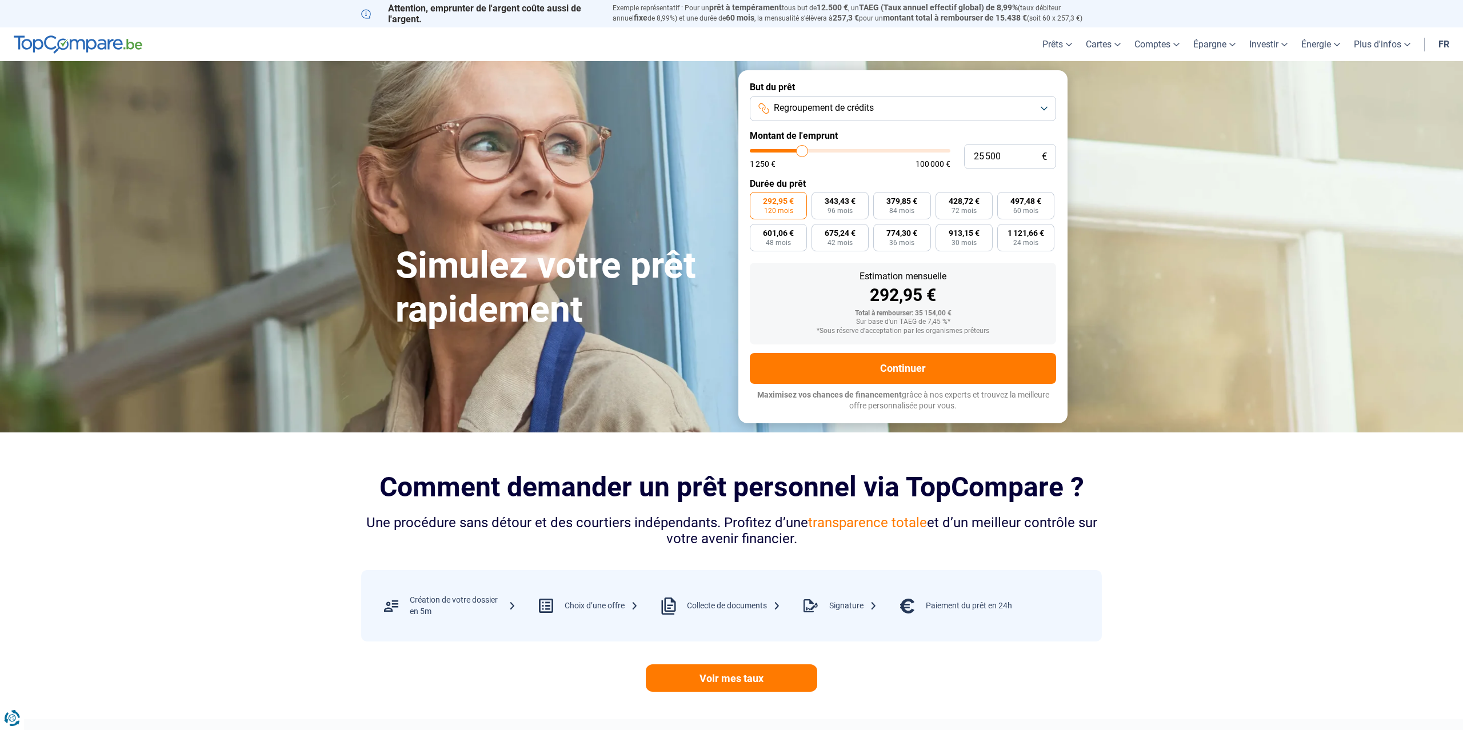
click at [802, 153] on input "range" at bounding box center [850, 150] width 201 height 3
click at [806, 153] on input "range" at bounding box center [850, 150] width 201 height 3
click at [801, 153] on input "range" at bounding box center [850, 150] width 201 height 3
click at [803, 153] on input "range" at bounding box center [850, 150] width 201 height 3
click at [806, 153] on input "range" at bounding box center [850, 150] width 201 height 3
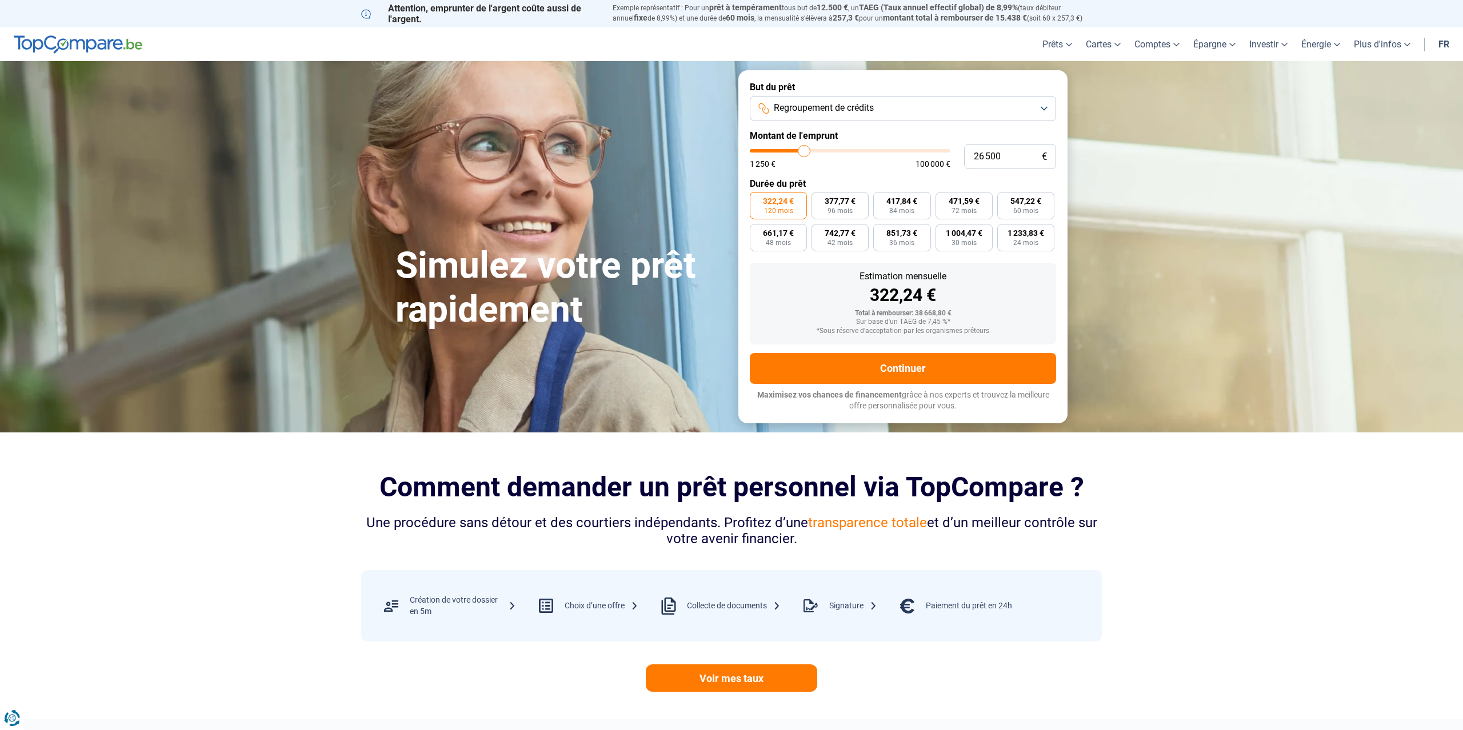
click at [804, 153] on input "range" at bounding box center [850, 150] width 201 height 3
click at [803, 153] on input "range" at bounding box center [850, 150] width 201 height 3
drag, startPoint x: 804, startPoint y: 150, endPoint x: 784, endPoint y: 151, distance: 19.5
click at [784, 151] on input "range" at bounding box center [850, 150] width 201 height 3
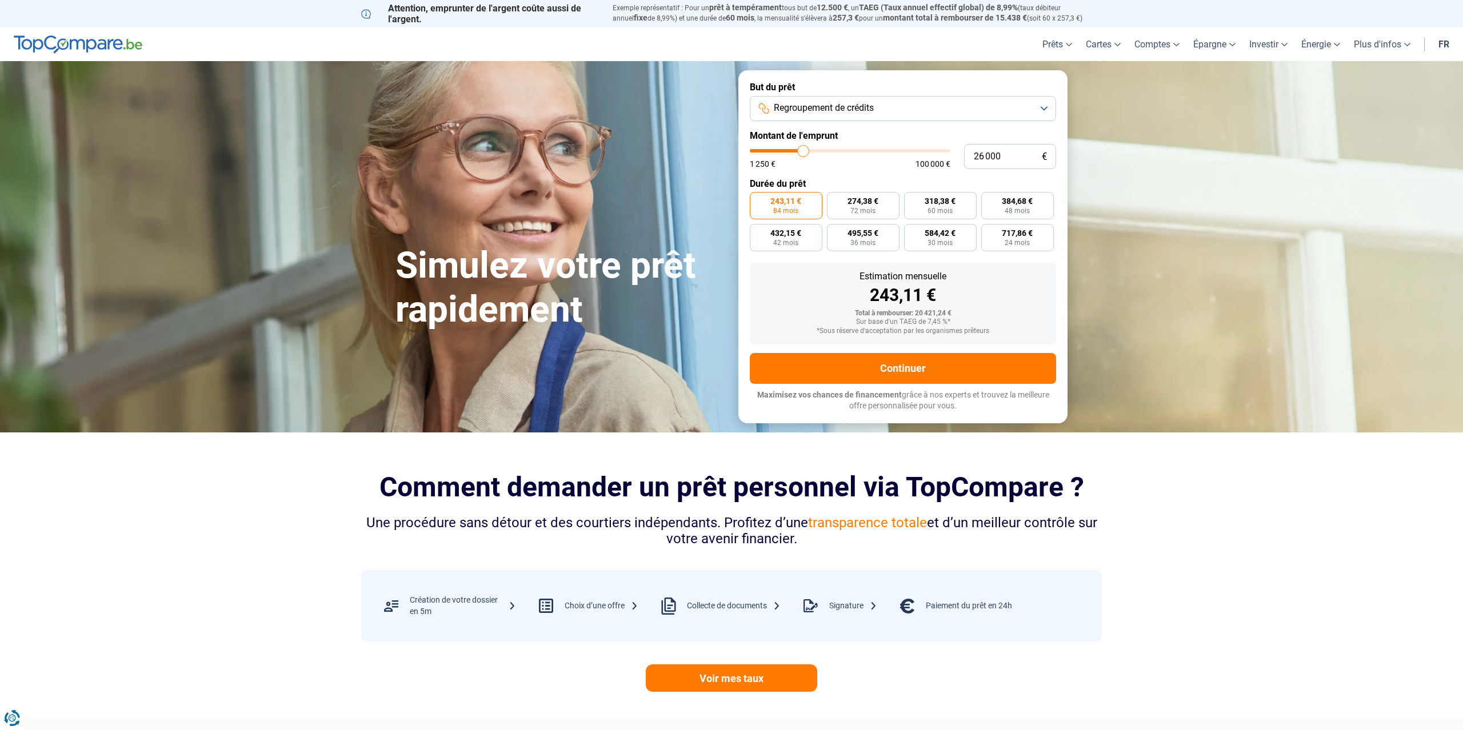
drag, startPoint x: 784, startPoint y: 152, endPoint x: 803, endPoint y: 154, distance: 18.9
click at [803, 153] on input "range" at bounding box center [850, 150] width 201 height 3
click at [1029, 111] on button "Regroupement de crédits" at bounding box center [903, 108] width 306 height 25
click at [812, 137] on span "Prêt personnel" at bounding box center [801, 136] width 58 height 13
click at [898, 111] on button "Prêt personnel" at bounding box center [903, 108] width 306 height 25
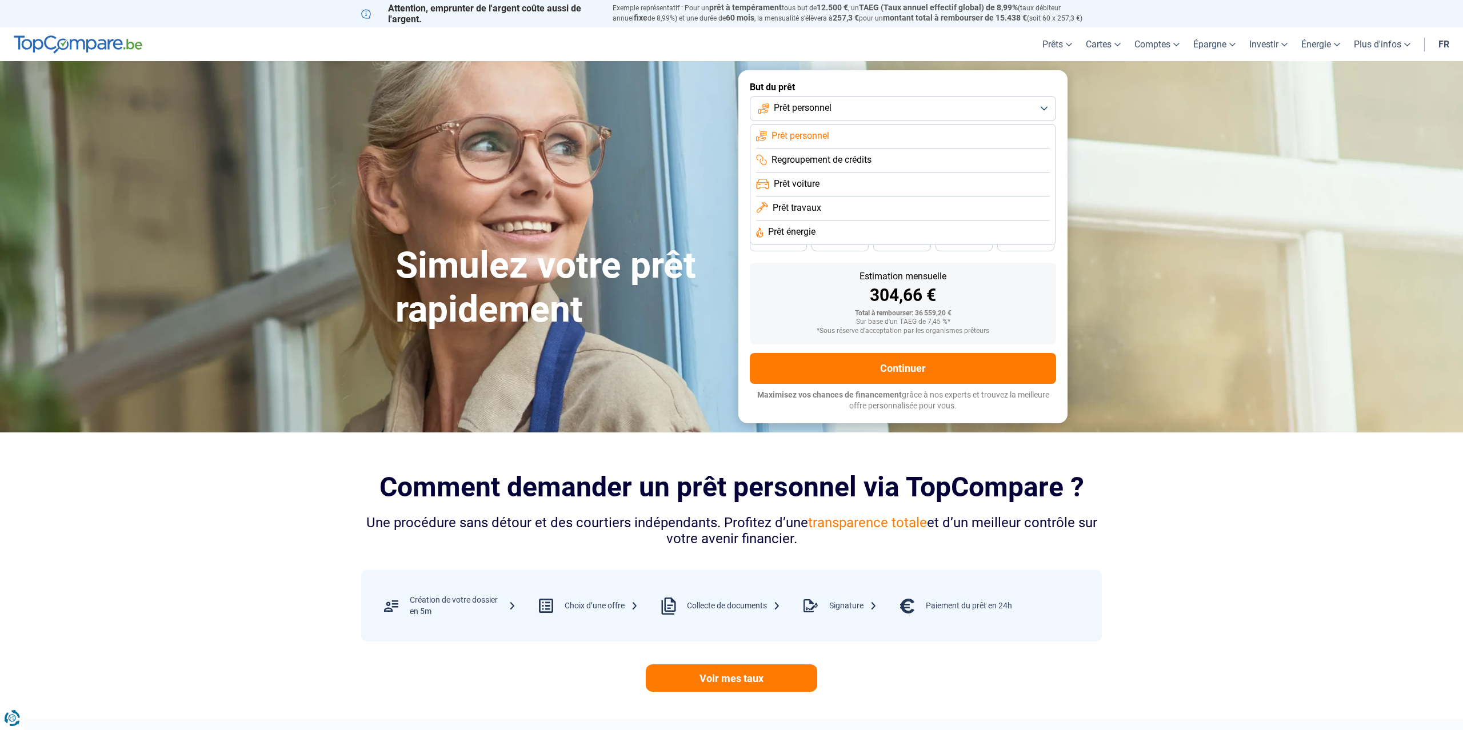
click at [832, 183] on li "Prêt voiture" at bounding box center [903, 185] width 294 height 24
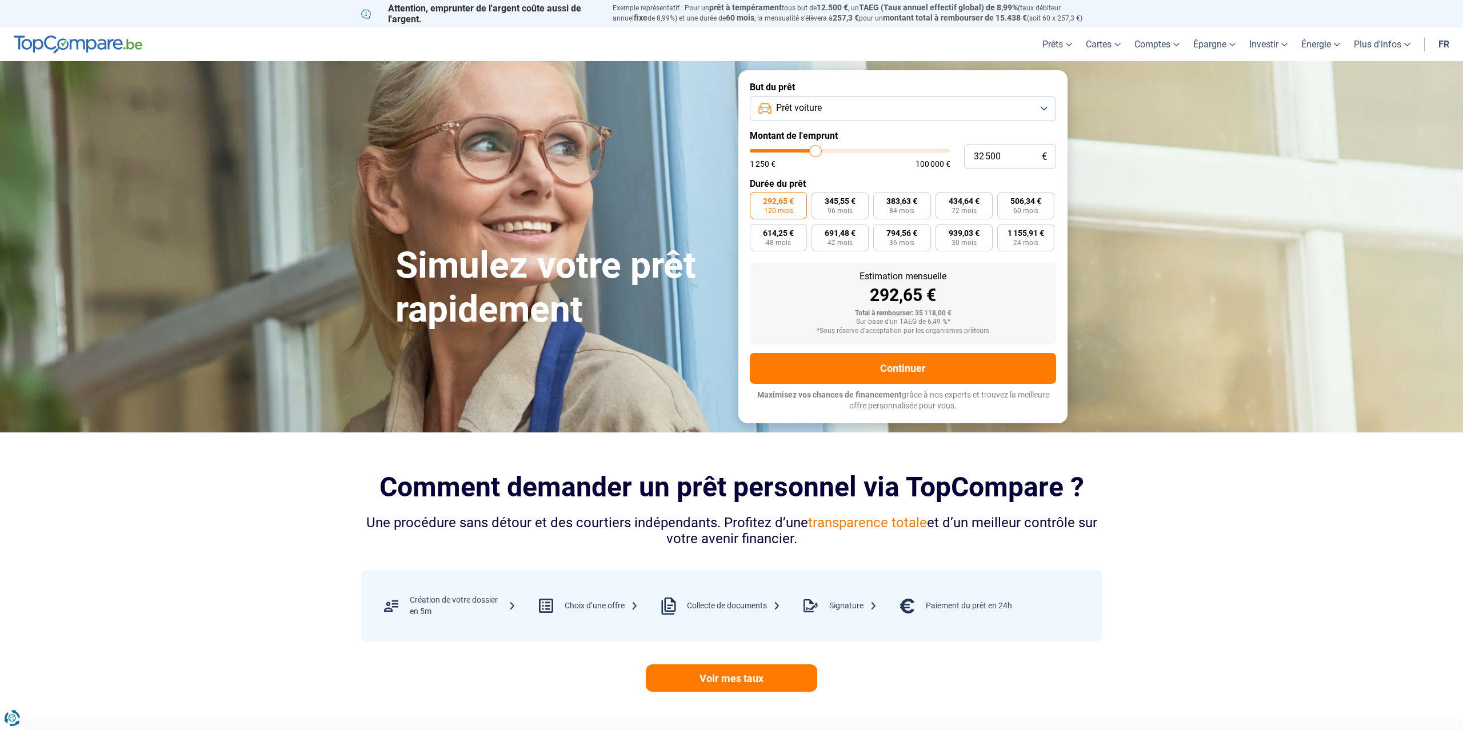
drag, startPoint x: 808, startPoint y: 150, endPoint x: 816, endPoint y: 150, distance: 8.0
click at [816, 150] on input "range" at bounding box center [850, 150] width 201 height 3
drag, startPoint x: 814, startPoint y: 150, endPoint x: 954, endPoint y: 145, distance: 140.7
click at [950, 149] on input "range" at bounding box center [850, 150] width 201 height 3
drag, startPoint x: 936, startPoint y: 149, endPoint x: 830, endPoint y: 155, distance: 105.9
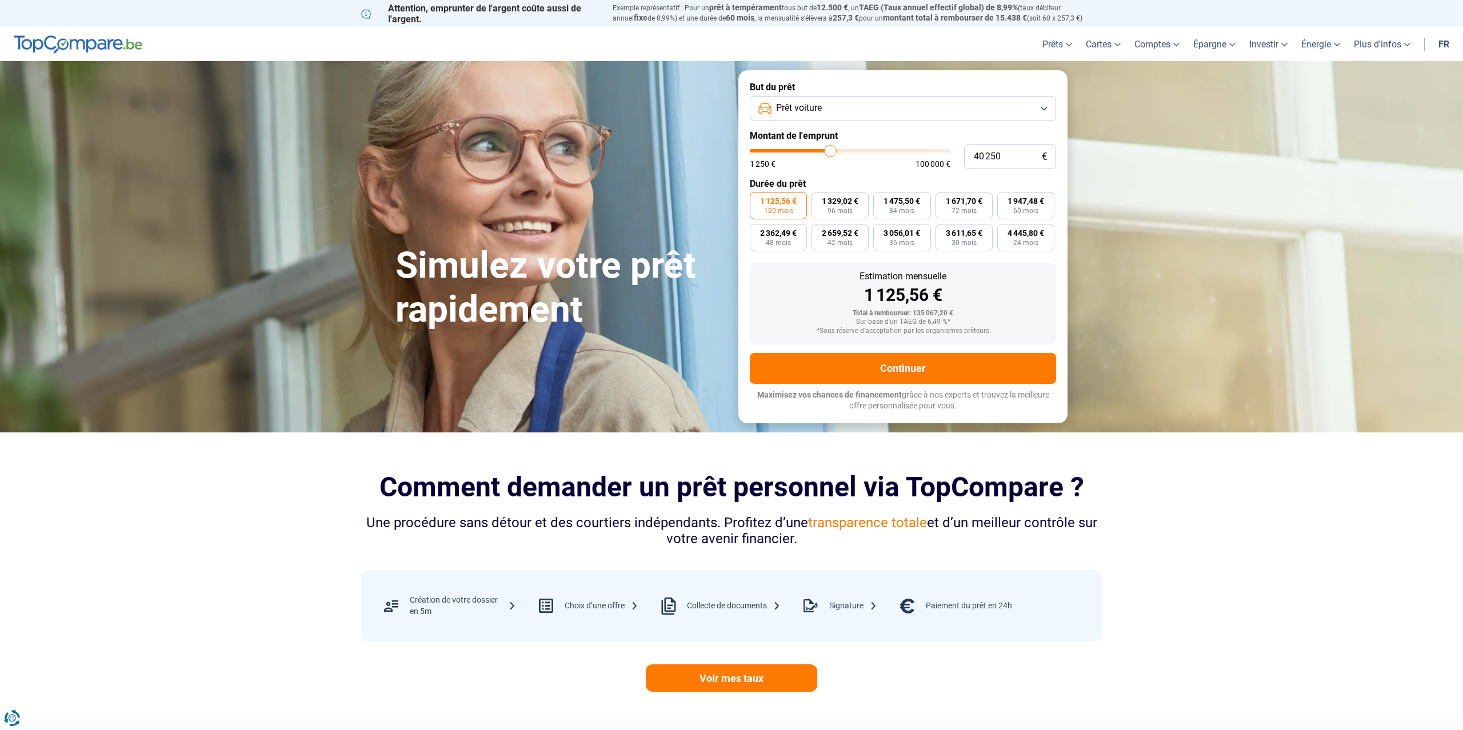
click at [830, 153] on input "range" at bounding box center [850, 150] width 201 height 3
click at [867, 105] on button "Prêt voiture" at bounding box center [903, 108] width 306 height 25
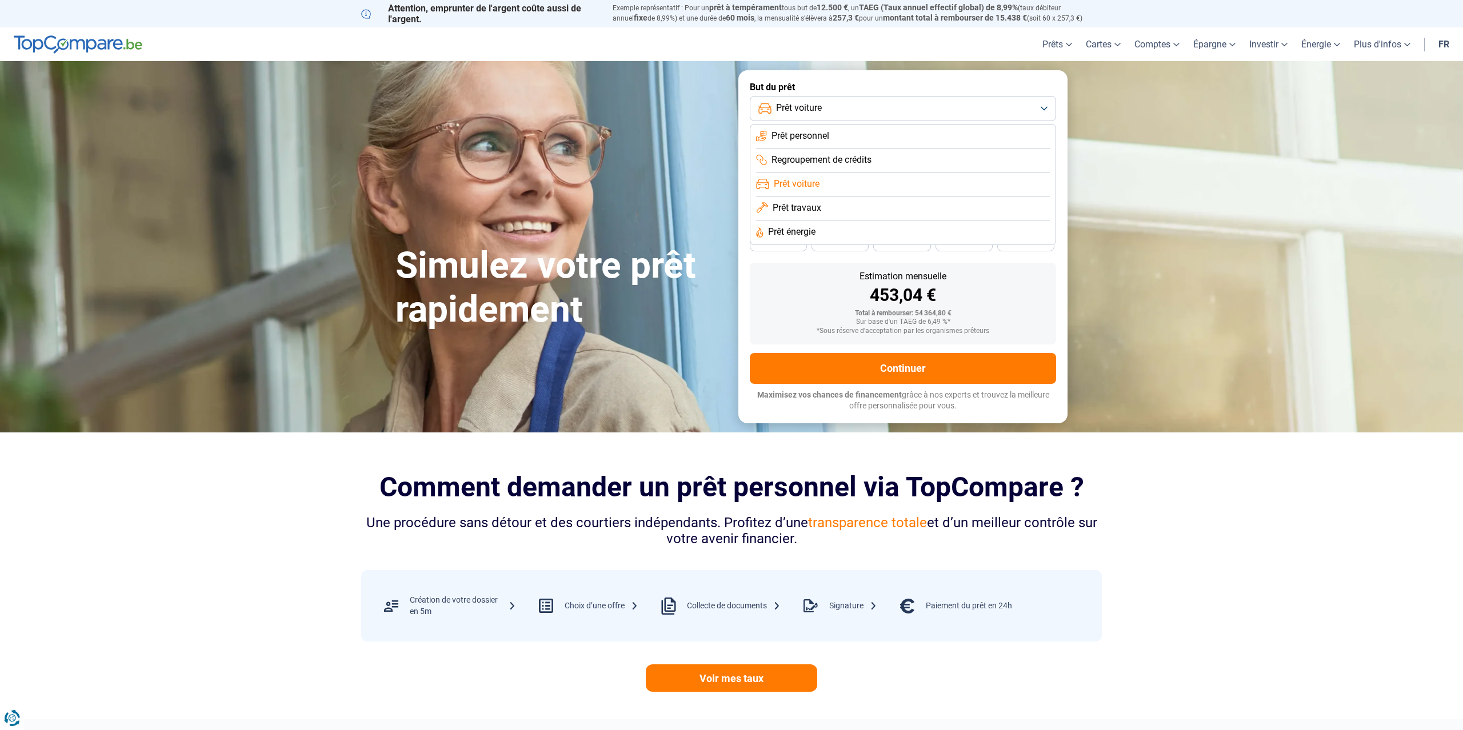
click at [824, 205] on li "Prêt travaux" at bounding box center [903, 209] width 294 height 24
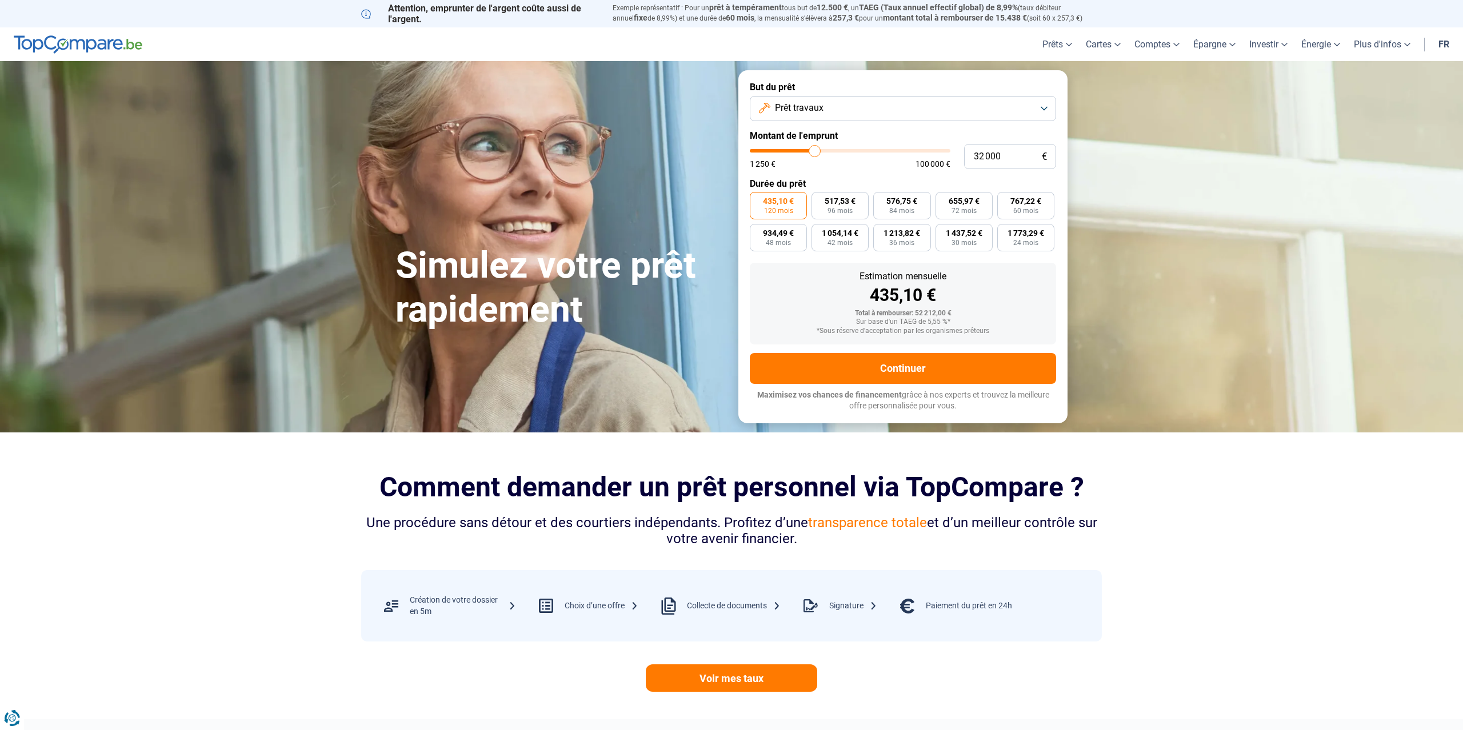
drag, startPoint x: 828, startPoint y: 150, endPoint x: 814, endPoint y: 150, distance: 13.7
click at [814, 150] on input "range" at bounding box center [850, 150] width 201 height 3
drag, startPoint x: 982, startPoint y: 157, endPoint x: 925, endPoint y: 160, distance: 57.3
click at [964, 160] on input "32 000" at bounding box center [1010, 156] width 92 height 25
drag, startPoint x: 788, startPoint y: 301, endPoint x: 801, endPoint y: 269, distance: 34.6
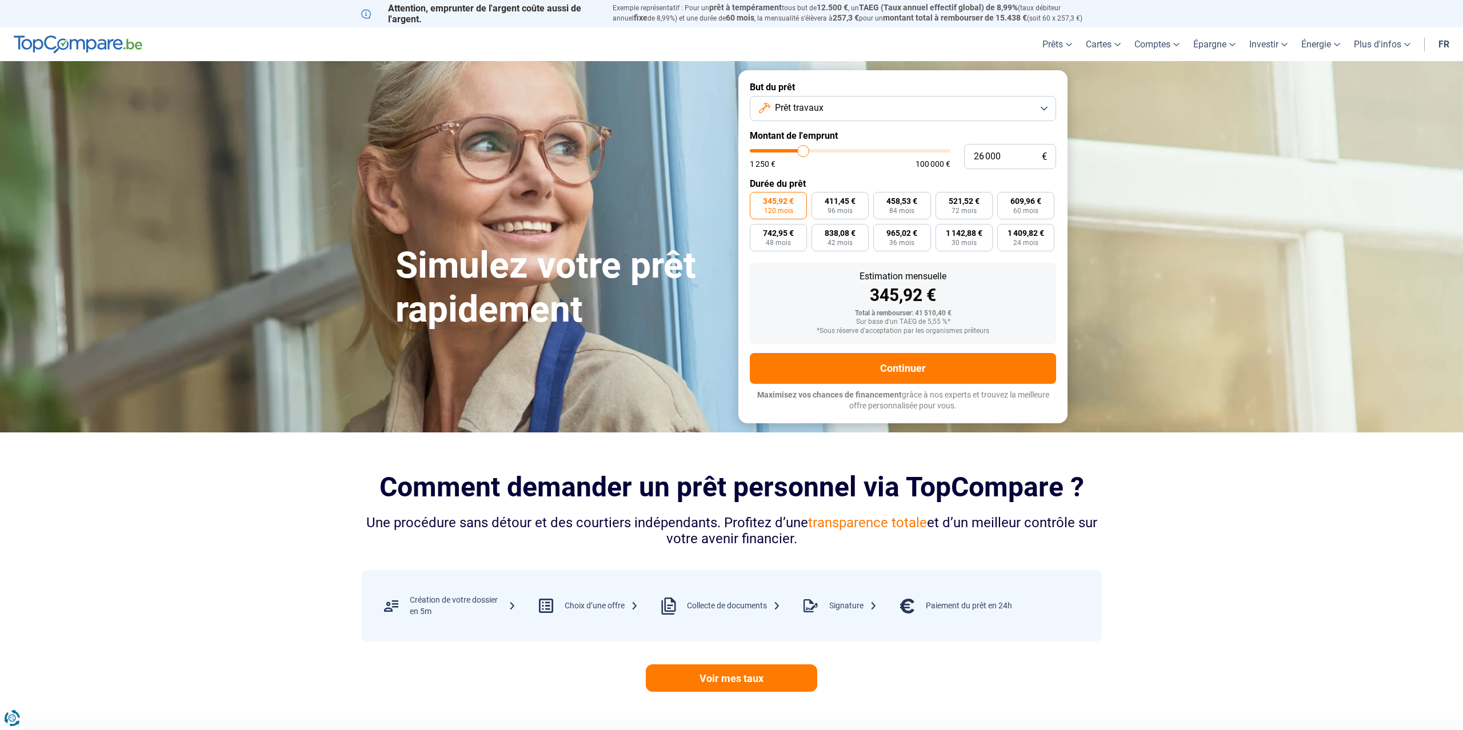
click at [788, 301] on div "345,92 €" at bounding box center [903, 295] width 288 height 17
click at [820, 110] on span "Prêt travaux" at bounding box center [799, 108] width 49 height 13
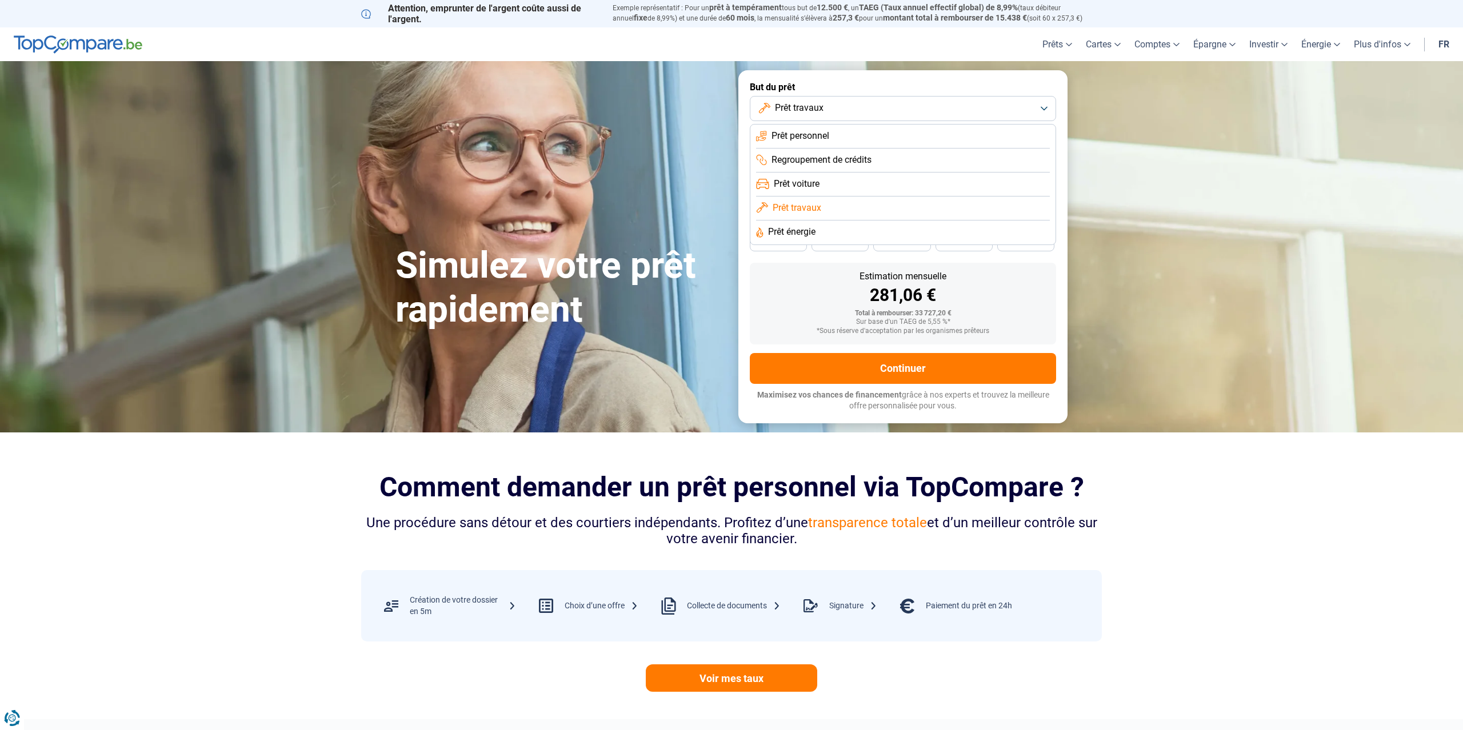
click at [807, 236] on span "Prêt énergie" at bounding box center [791, 232] width 47 height 13
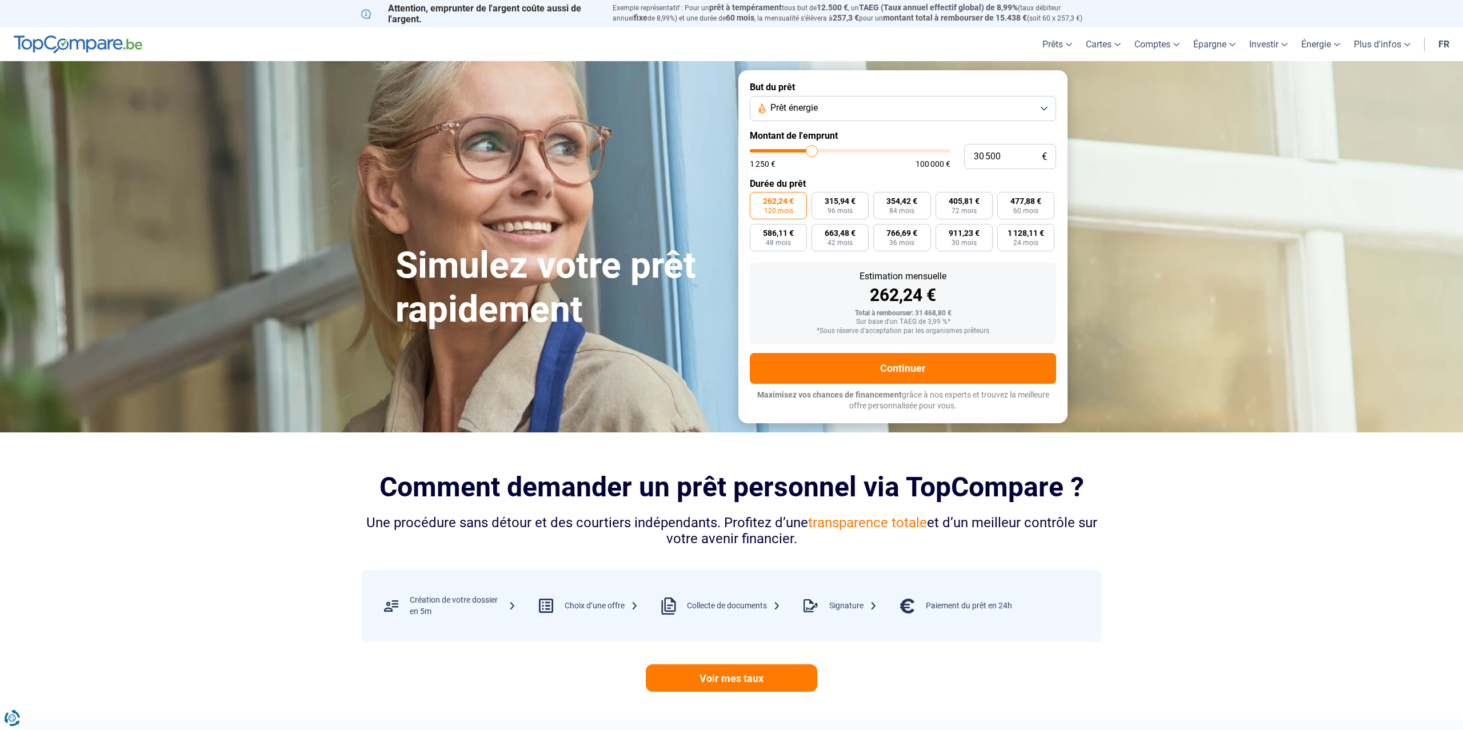
drag, startPoint x: 801, startPoint y: 148, endPoint x: 812, endPoint y: 146, distance: 10.4
click at [812, 149] on input "range" at bounding box center [850, 150] width 201 height 3
drag, startPoint x: 1008, startPoint y: 152, endPoint x: 933, endPoint y: 157, distance: 75.6
click at [964, 157] on input "30 500" at bounding box center [1010, 156] width 92 height 25
click at [790, 278] on div "Estimation mensuelle" at bounding box center [903, 276] width 288 height 9
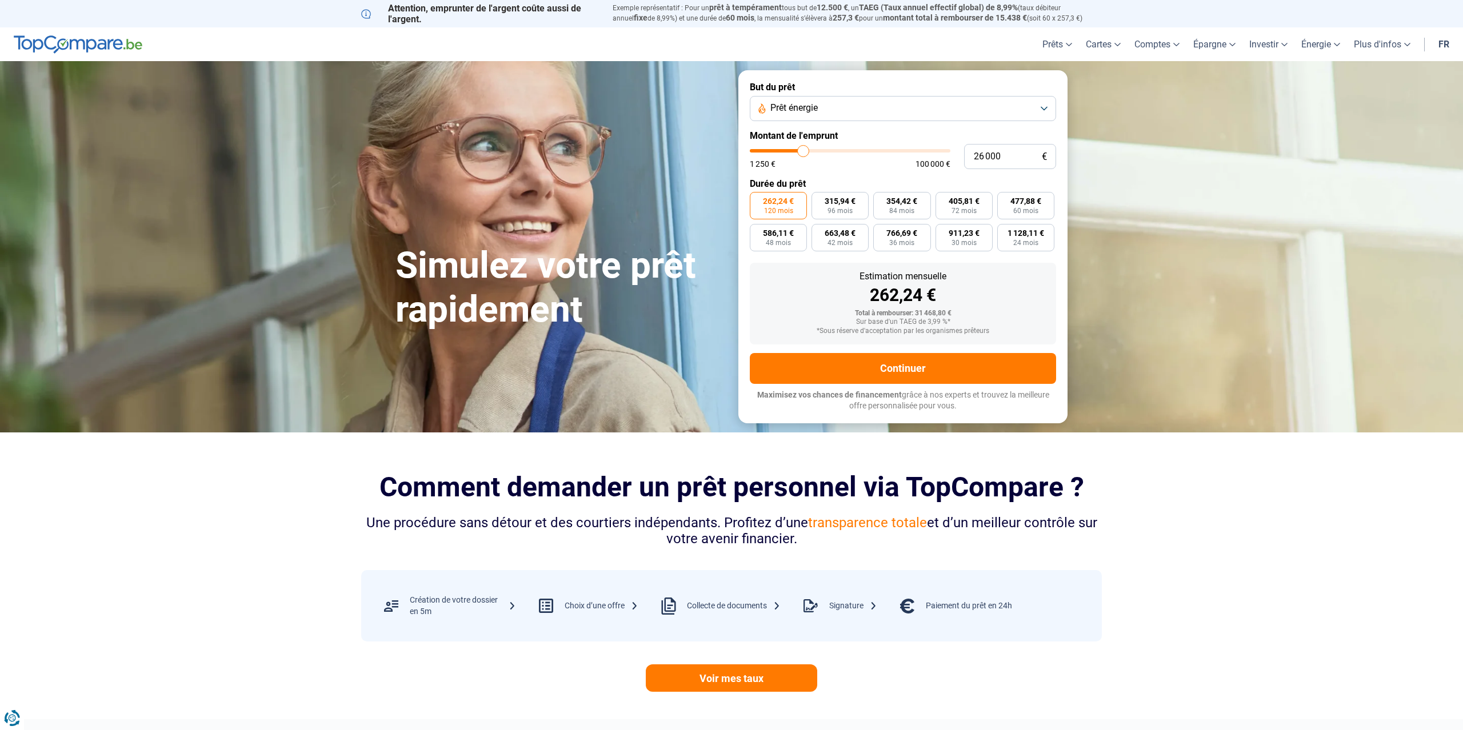
click at [837, 103] on button "Prêt énergie" at bounding box center [903, 108] width 306 height 25
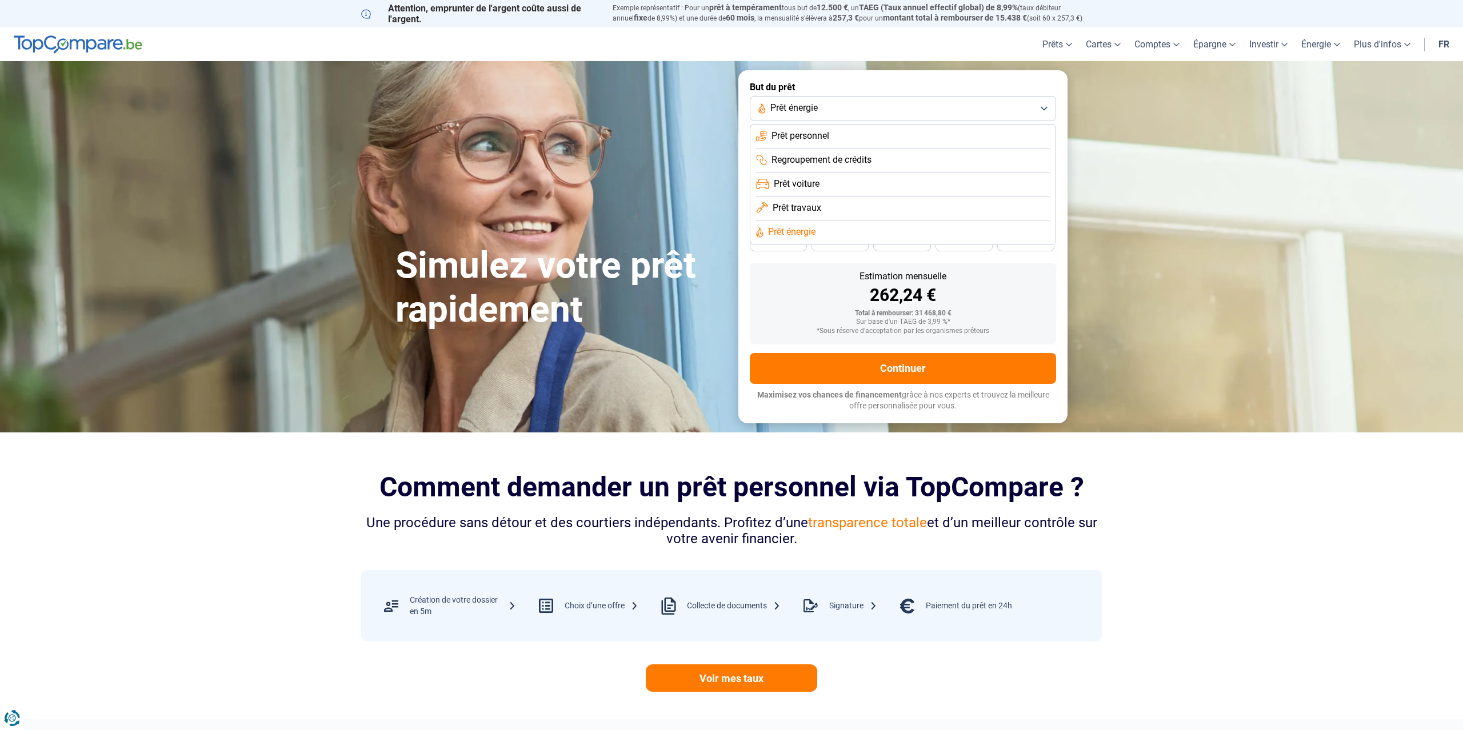
click at [814, 134] on span "Prêt personnel" at bounding box center [801, 136] width 58 height 13
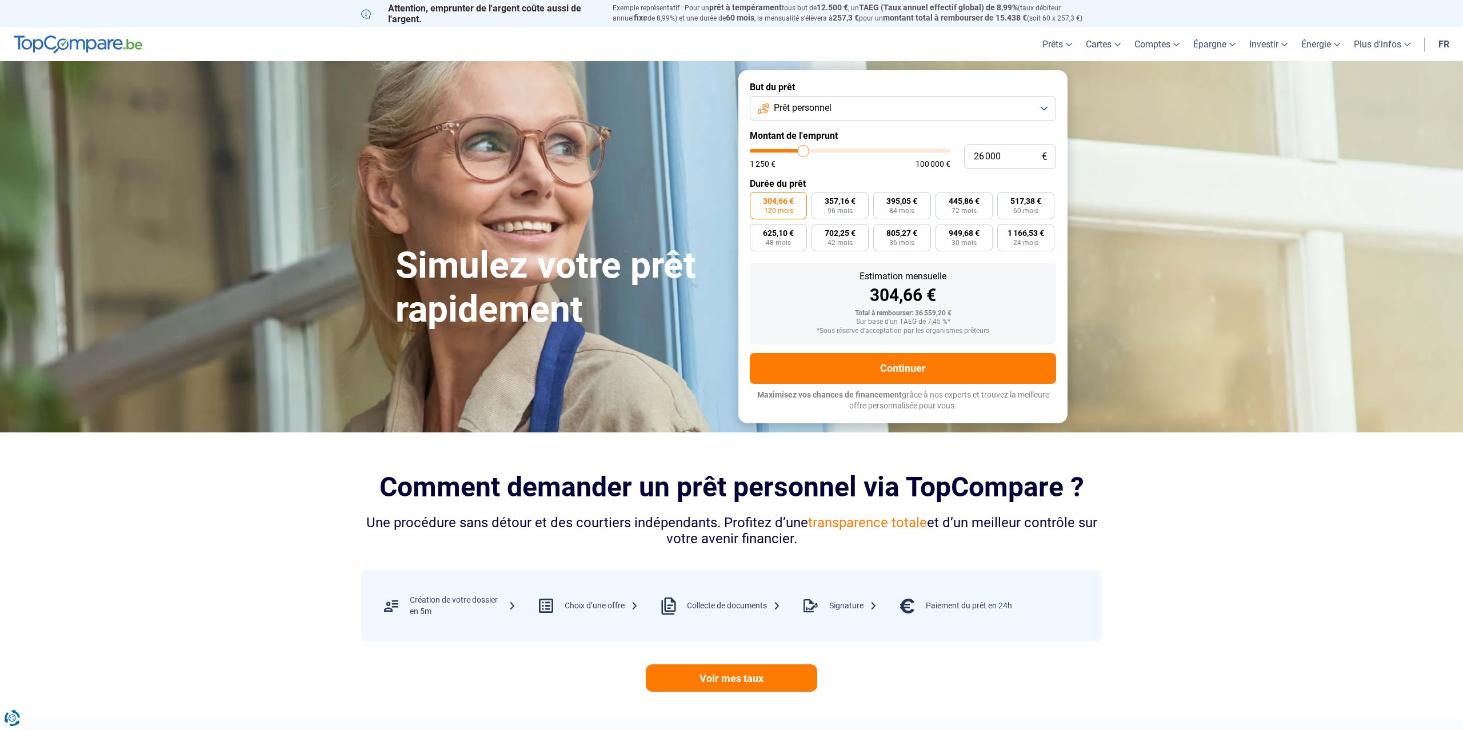
click at [838, 114] on button "Prêt personnel" at bounding box center [903, 108] width 306 height 25
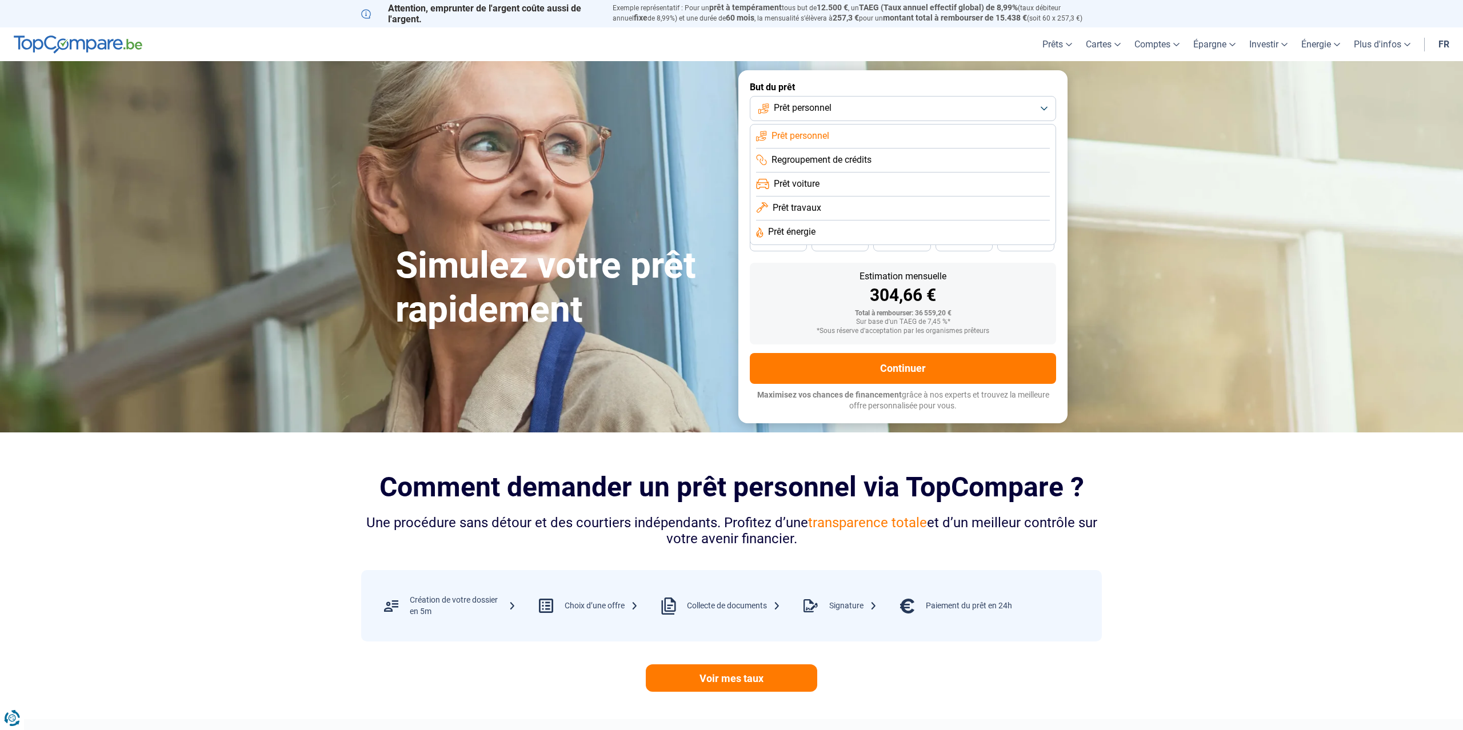
click at [822, 151] on li "Regroupement de crédits" at bounding box center [903, 161] width 294 height 24
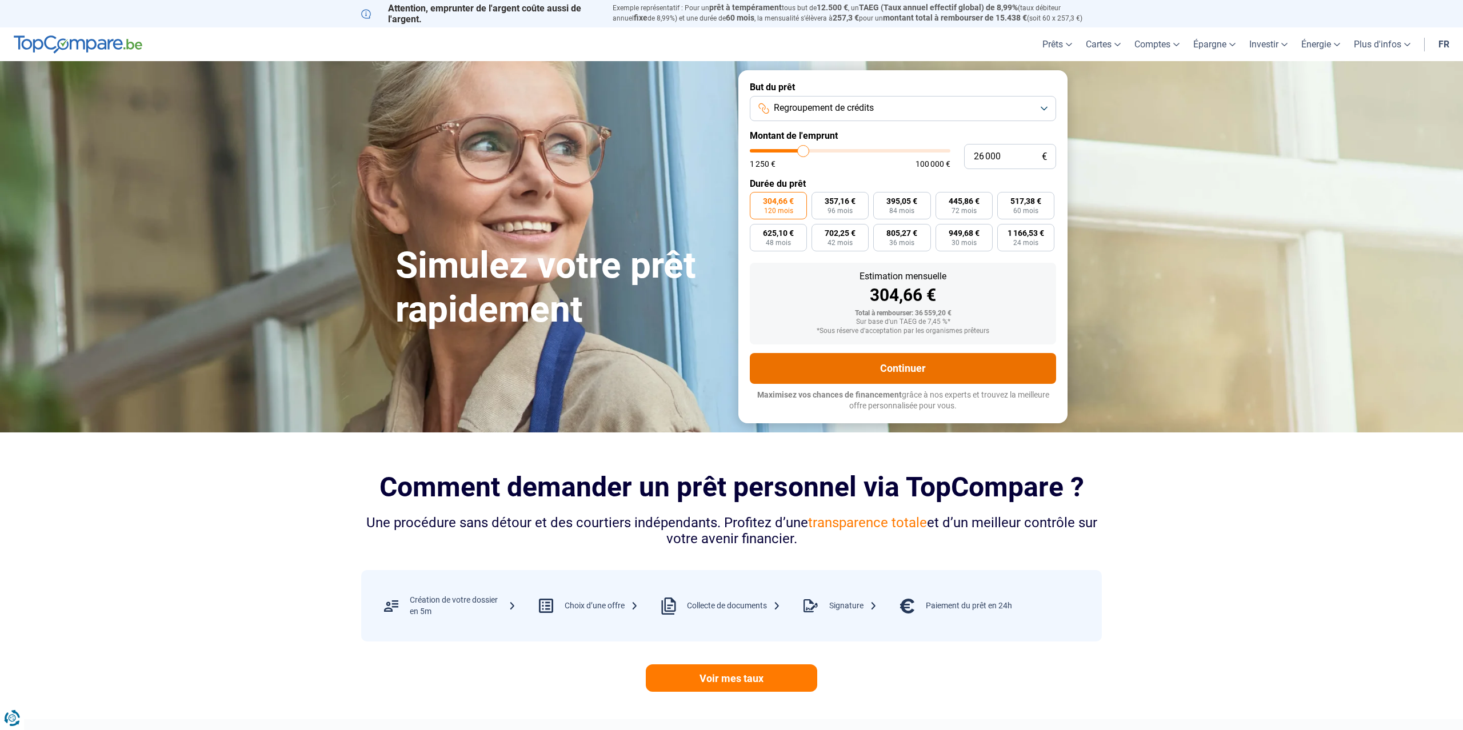
click at [916, 366] on button "Continuer" at bounding box center [903, 368] width 306 height 31
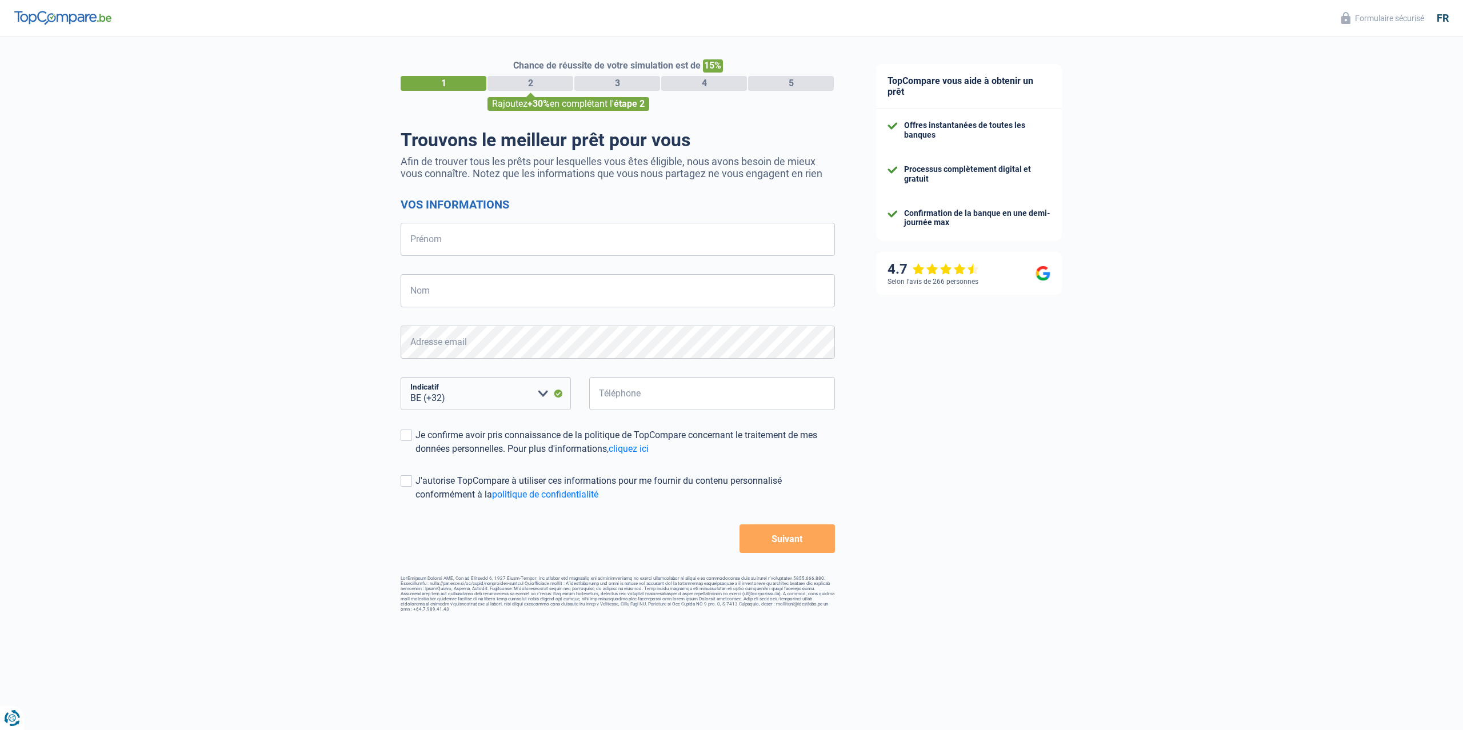
select select "32"
click at [473, 251] on input "Prénom" at bounding box center [618, 239] width 434 height 33
type input "Constantin"
type input "Mirzac"
click at [628, 404] on input "Téléphone" at bounding box center [712, 393] width 246 height 33
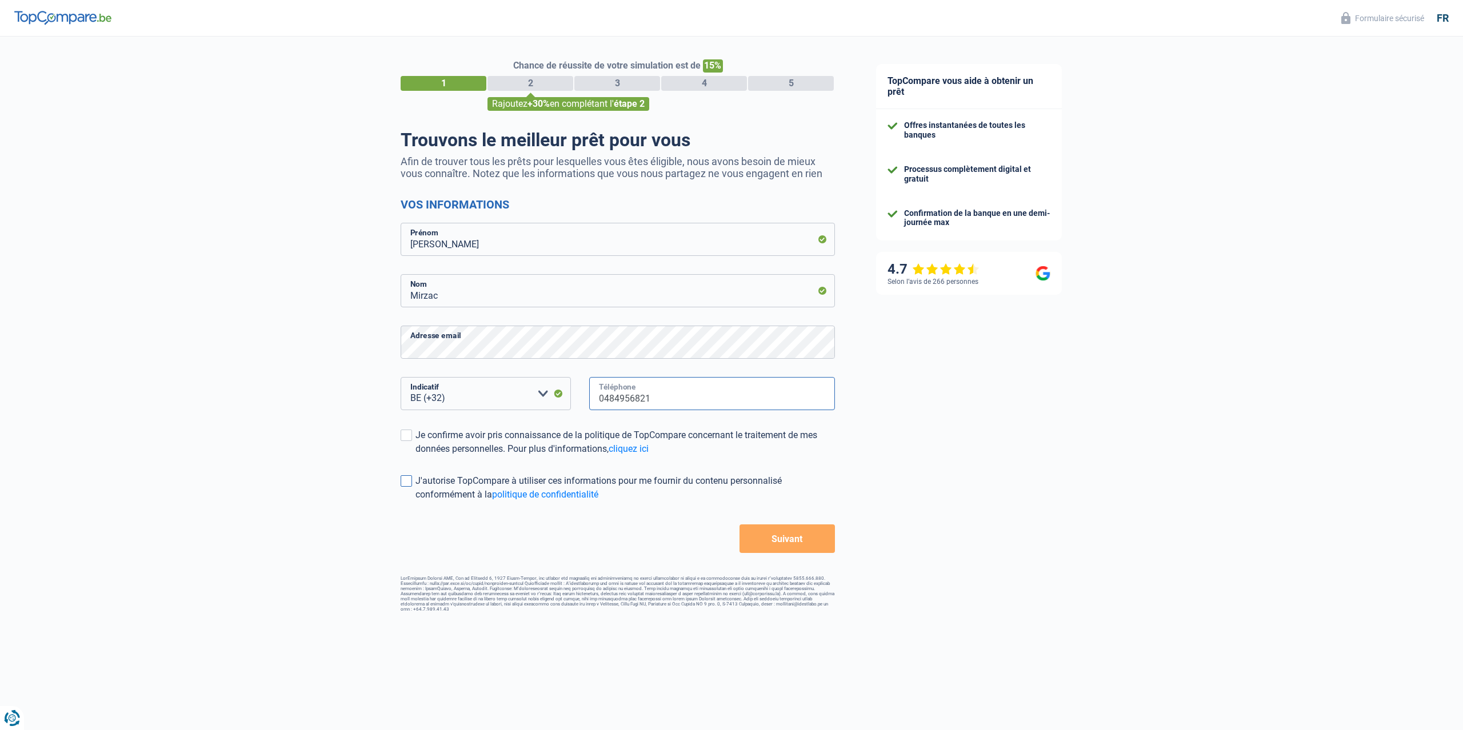
type input "0484956821"
drag, startPoint x: 411, startPoint y: 485, endPoint x: 398, endPoint y: 464, distance: 24.9
click at [407, 485] on span at bounding box center [406, 480] width 11 height 11
drag, startPoint x: 408, startPoint y: 438, endPoint x: 405, endPoint y: 473, distance: 34.4
click at [407, 439] on span at bounding box center [406, 435] width 11 height 11
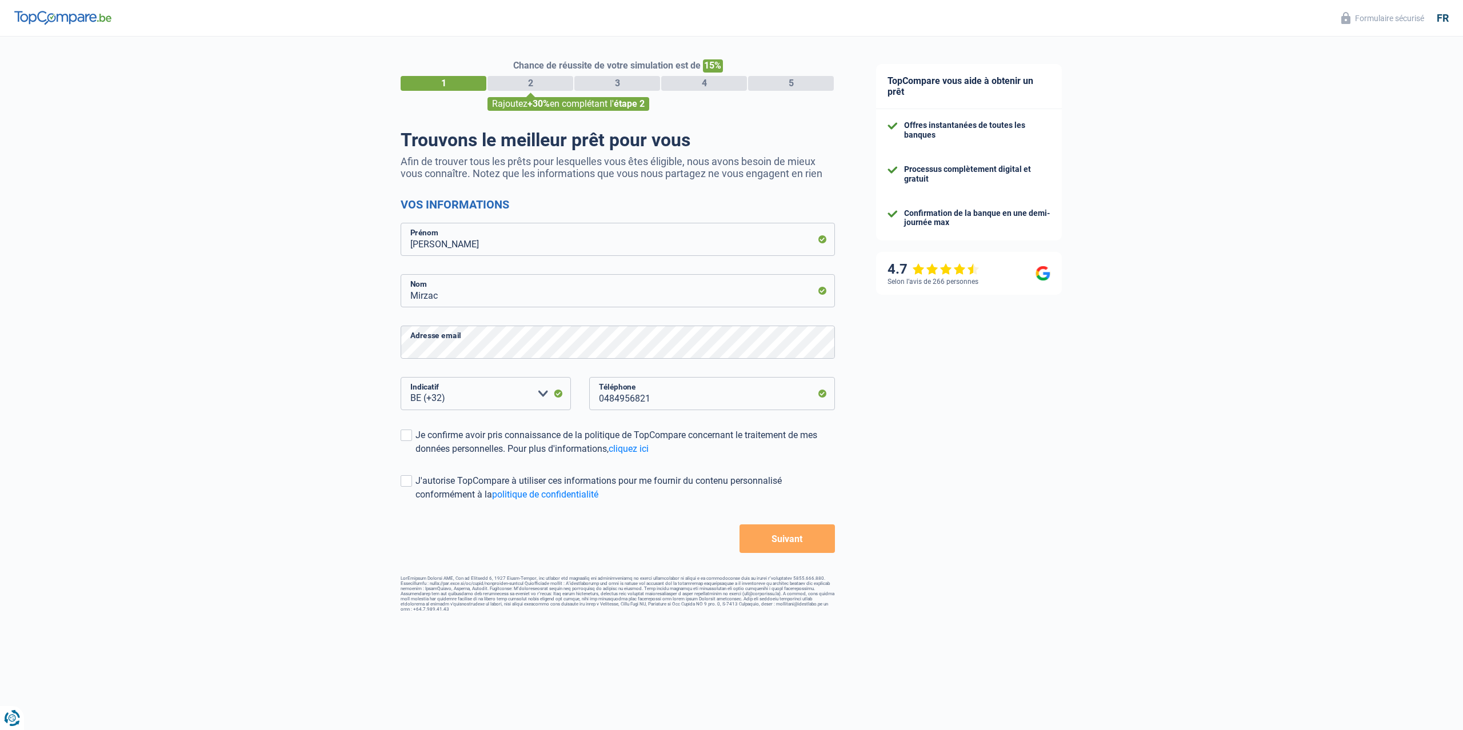
click at [415, 456] on input "Je confirme avoir pris connaissance de la politique de TopCompare concernant le…" at bounding box center [415, 456] width 0 height 0
click at [405, 479] on span at bounding box center [406, 480] width 11 height 11
click at [415, 502] on input "J'autorise TopCompare à utiliser ces informations pour me fournir du contenu pe…" at bounding box center [415, 502] width 0 height 0
click at [781, 541] on button "Suivant" at bounding box center [787, 539] width 95 height 29
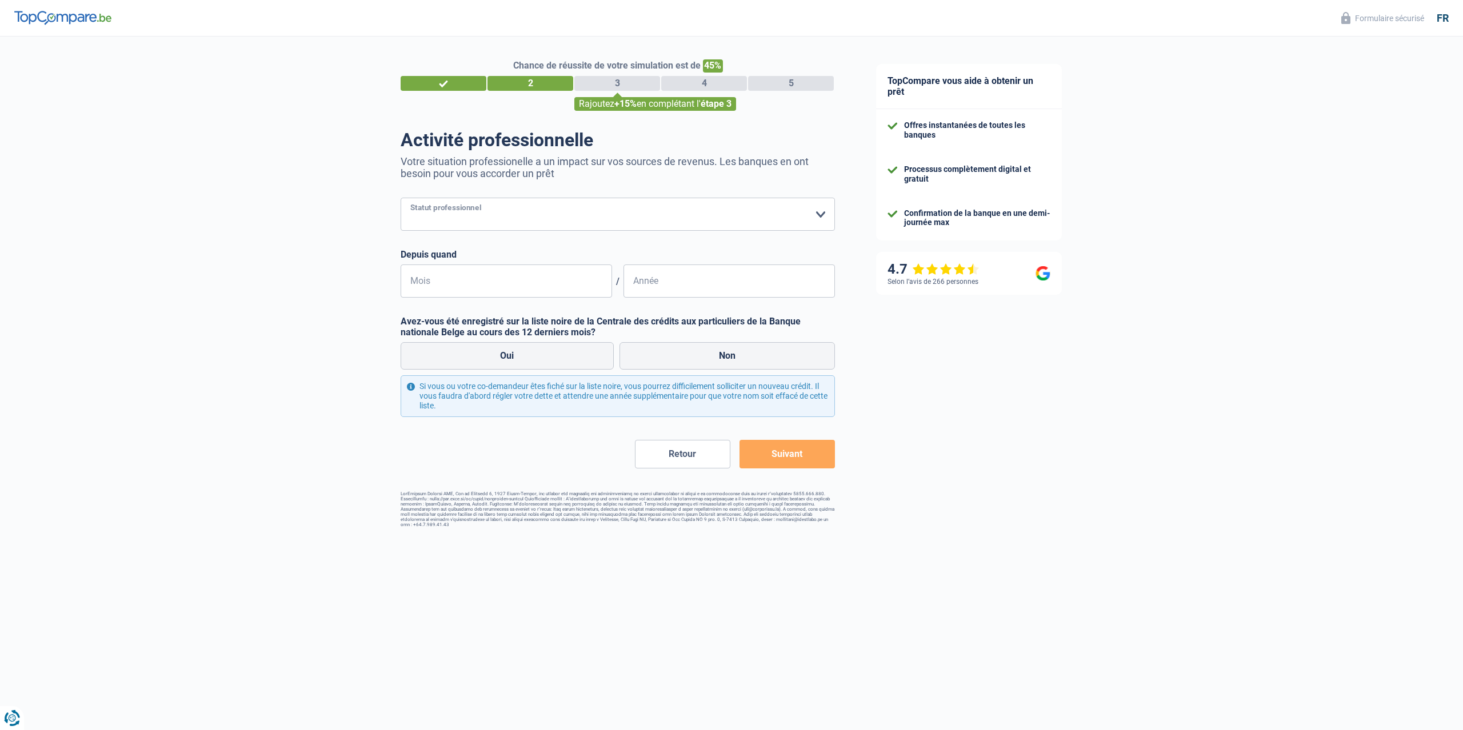
click at [401, 198] on select "Ouvrier Employé privé Employé public Invalide Indépendant Pensionné Chômeur Mut…" at bounding box center [618, 214] width 434 height 33
select select "privateEmployee"
click option "Employé privé" at bounding box center [0, 0] width 0 height 0
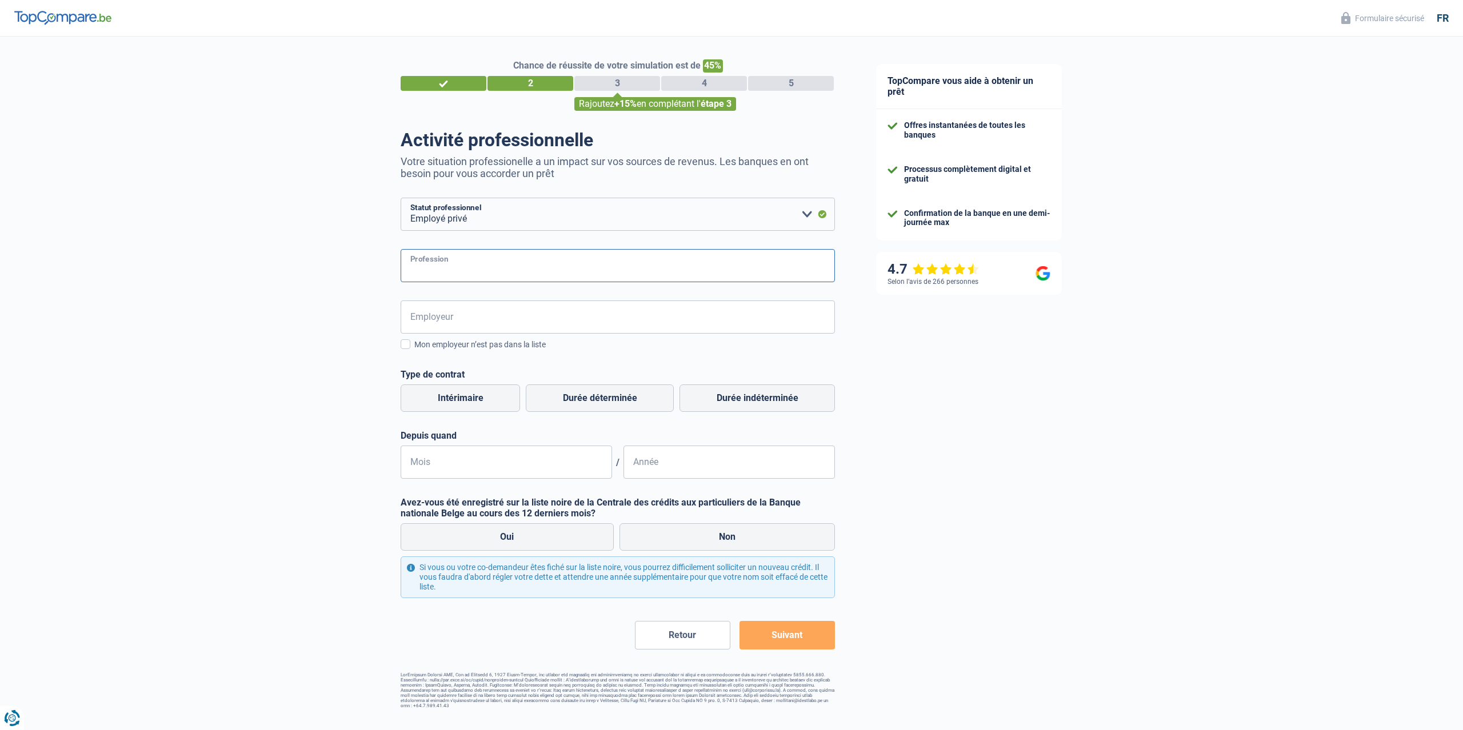
click at [462, 265] on input "Profession" at bounding box center [618, 265] width 434 height 33
type input "HVAC"
click at [466, 322] on input "Employeur" at bounding box center [618, 317] width 434 height 33
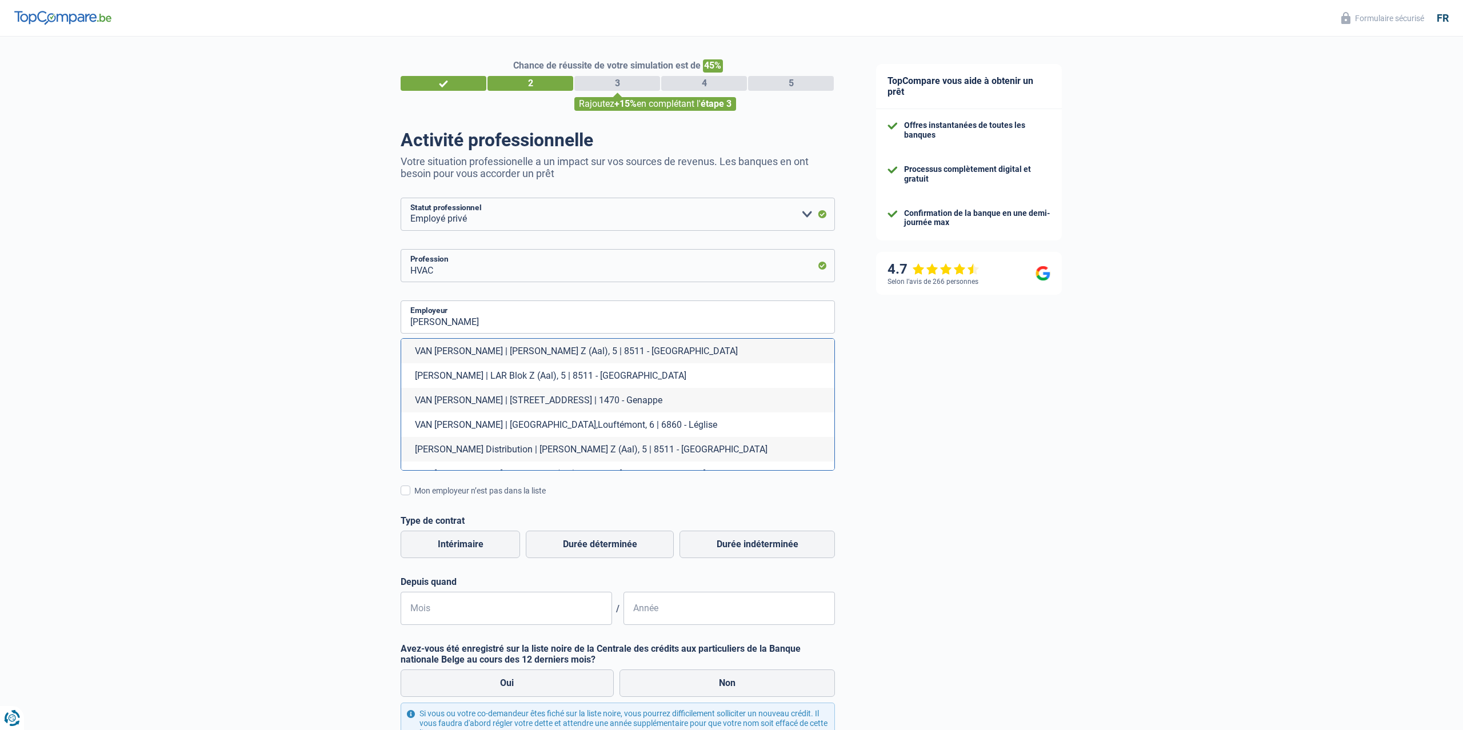
click at [593, 352] on li "VAN MARCKE | LAR Blok Z (Aal), 5 | 8511 - Kortrijk" at bounding box center [617, 351] width 433 height 25
type input "VAN MARCKE | LAR Blok Z (Aal), 5 | 8511 - Kortrijk"
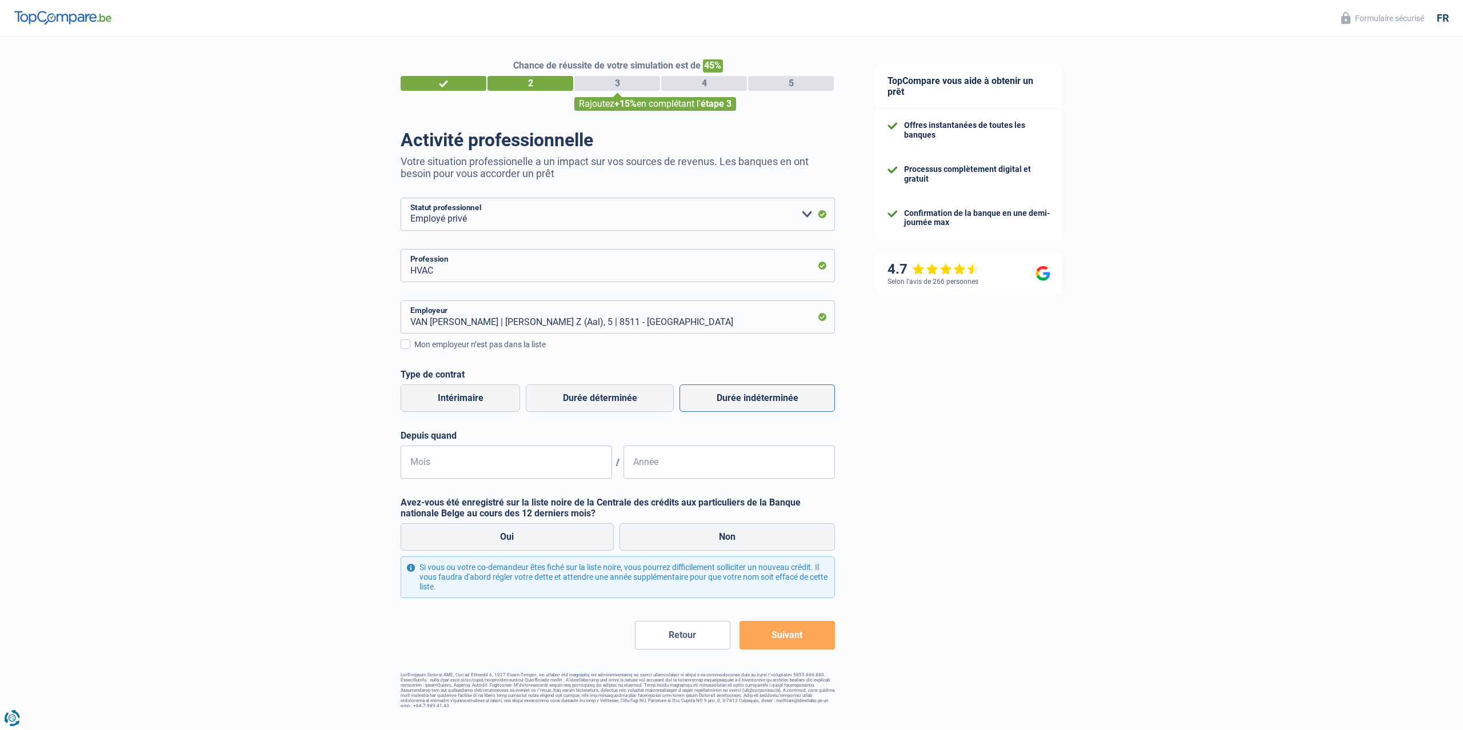
click at [780, 405] on label "Durée indéterminée" at bounding box center [757, 398] width 155 height 27
click at [780, 405] on input "Durée indéterminée" at bounding box center [757, 398] width 155 height 27
radio input "true"
click at [450, 459] on input "Mois" at bounding box center [506, 462] width 211 height 33
drag, startPoint x: 401, startPoint y: 470, endPoint x: 377, endPoint y: 471, distance: 24.0
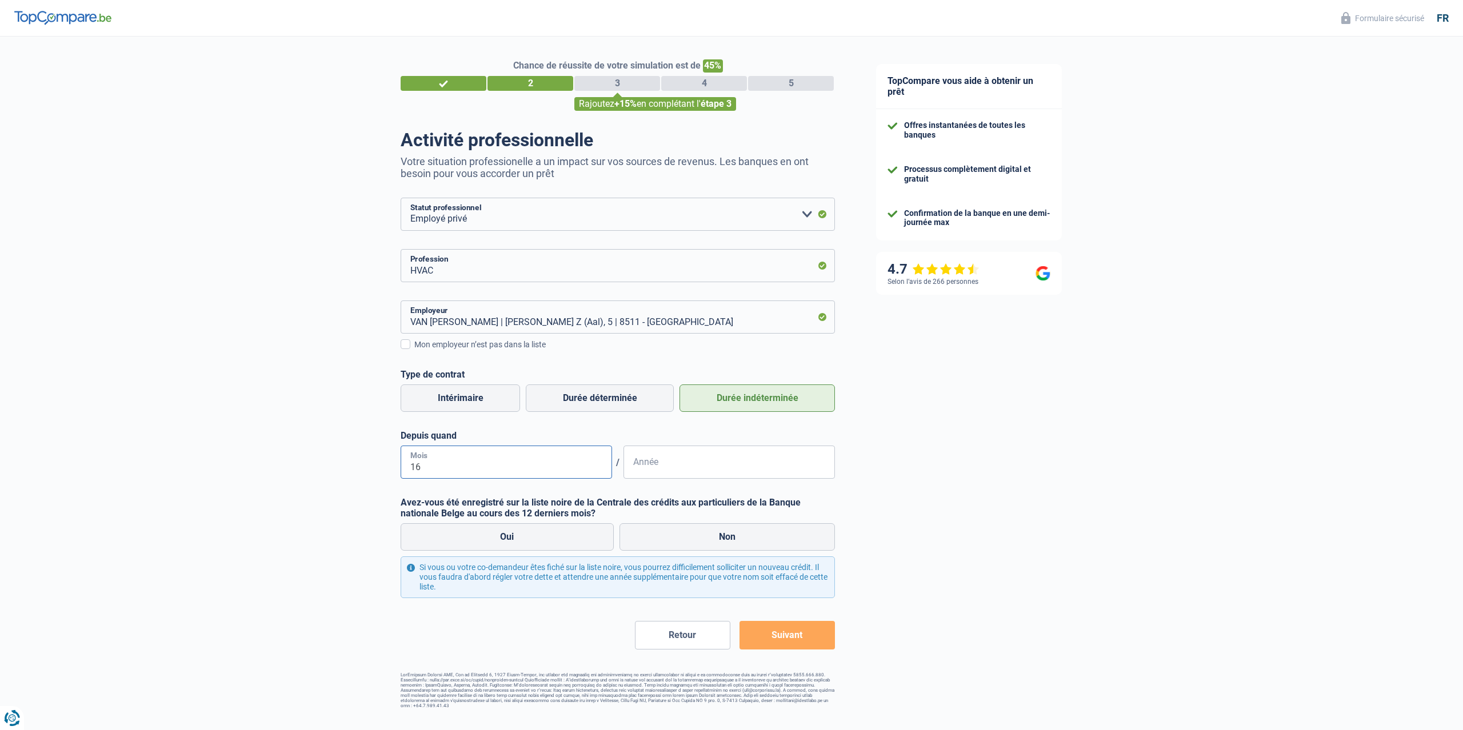
click at [401, 471] on input "16" at bounding box center [506, 462] width 211 height 33
type input "08"
type input "2016"
drag, startPoint x: 687, startPoint y: 542, endPoint x: 445, endPoint y: 542, distance: 242.3
click at [687, 542] on label "Non" at bounding box center [728, 537] width 216 height 27
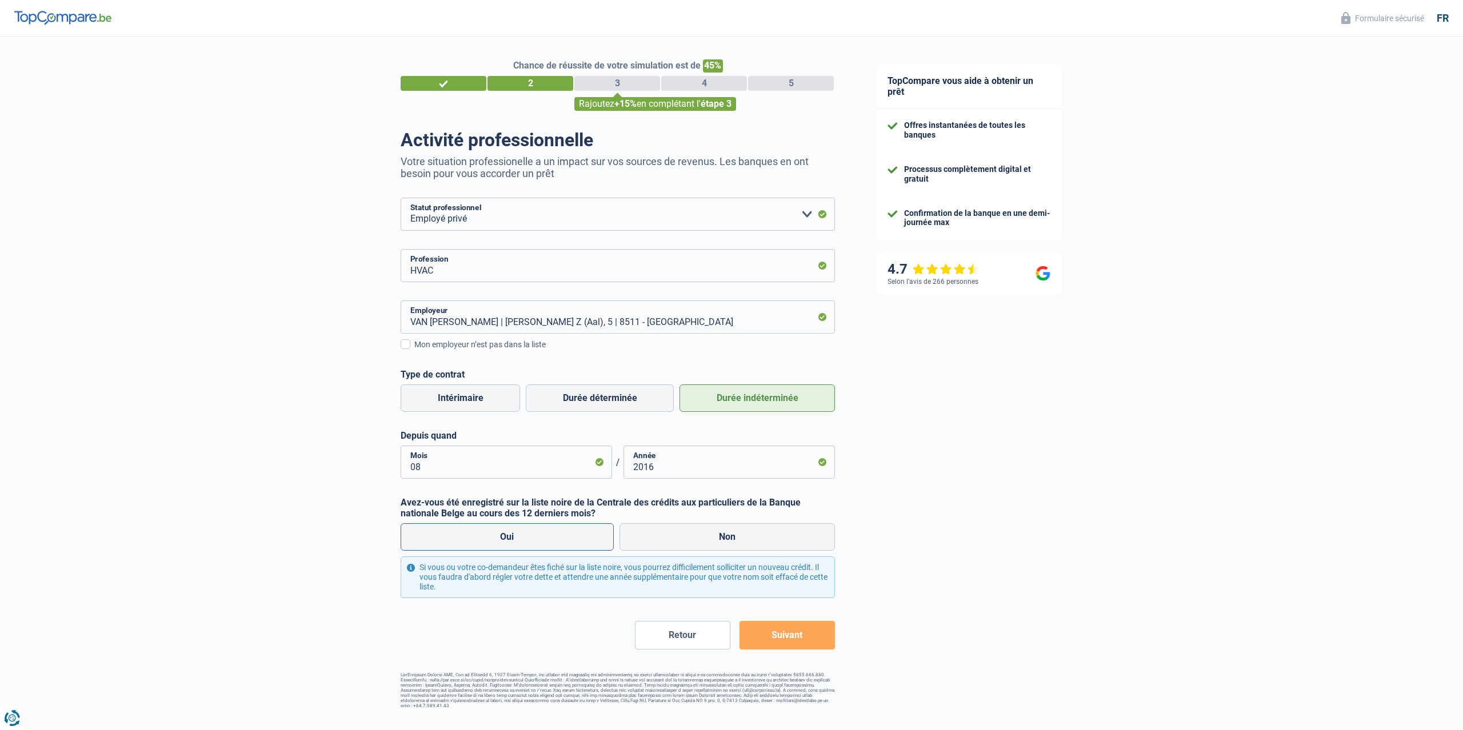
click at [687, 542] on input "Non" at bounding box center [728, 537] width 216 height 27
radio input "true"
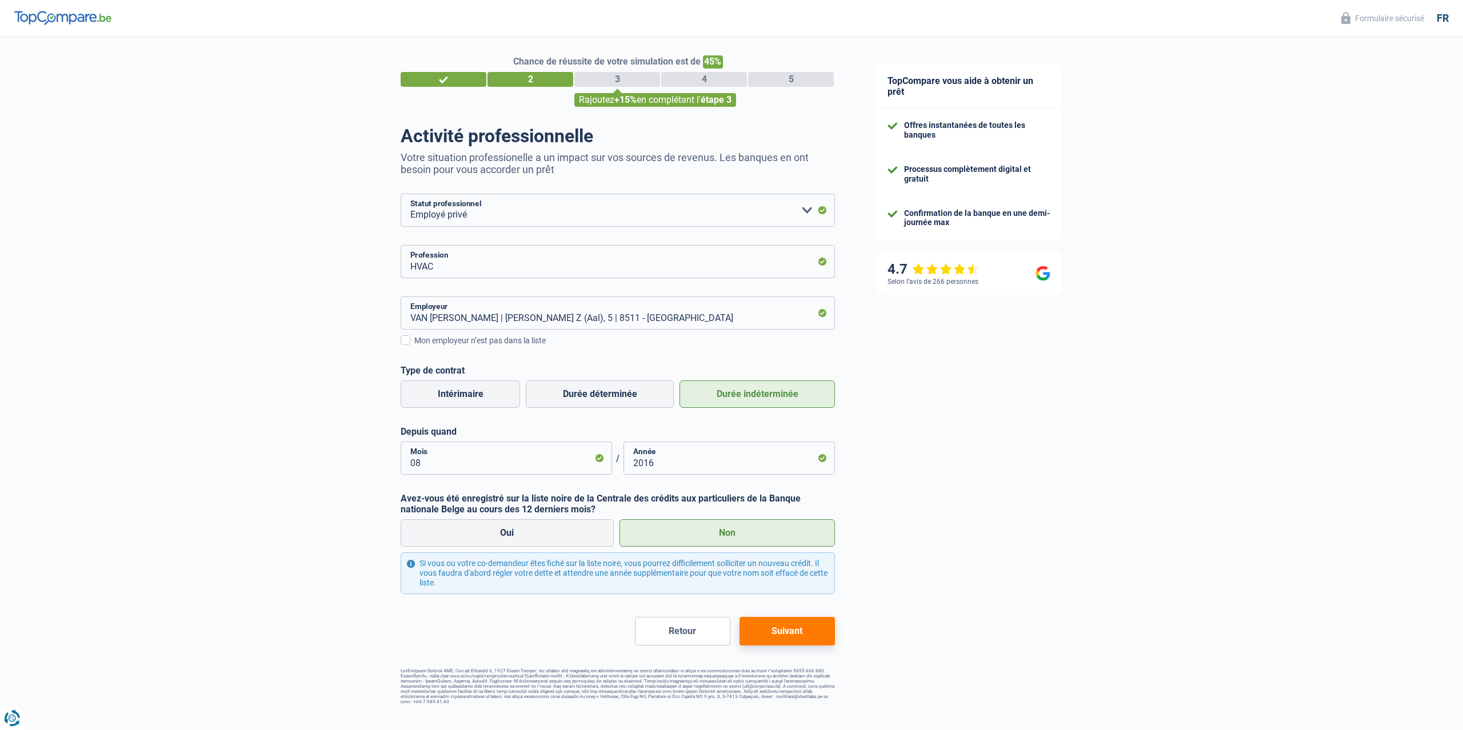
scroll to position [11, 0]
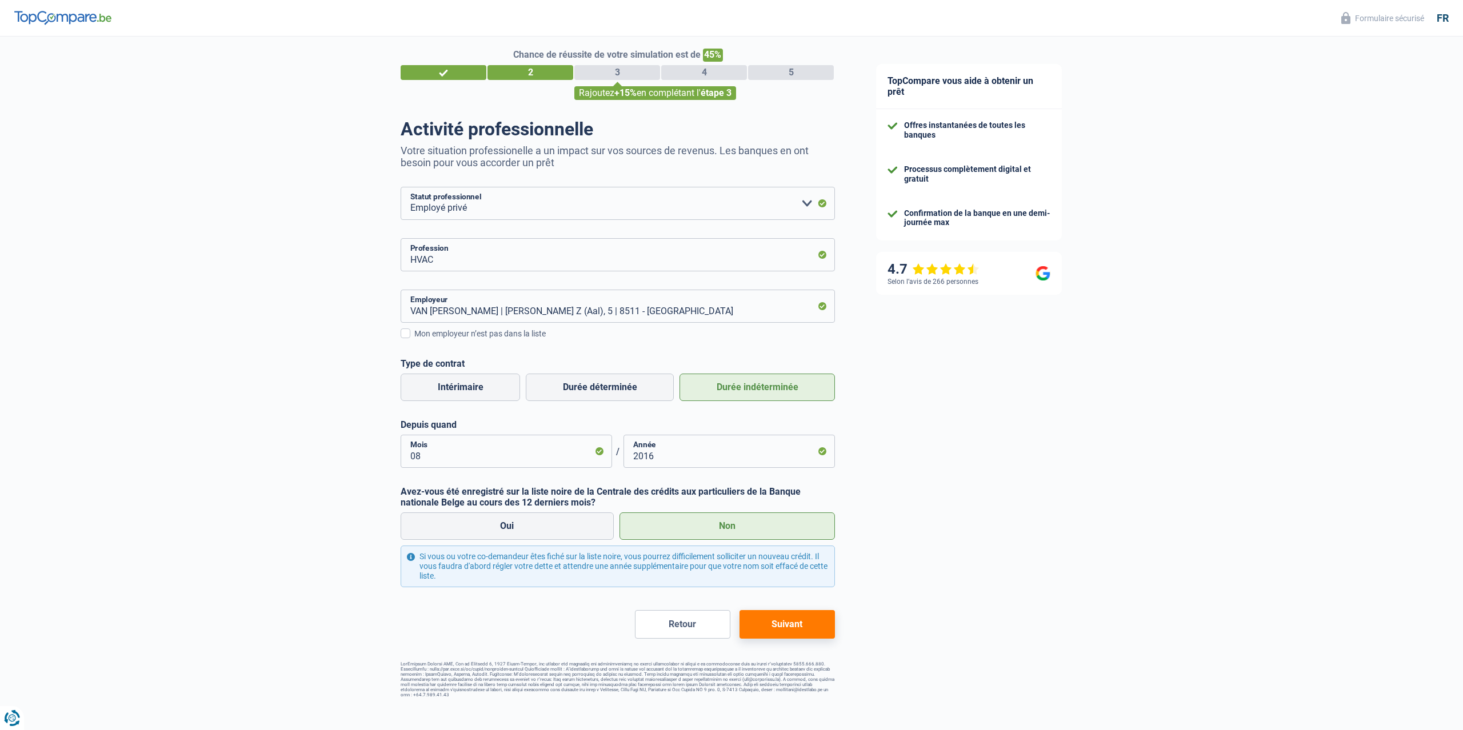
click at [796, 629] on button "Suivant" at bounding box center [787, 624] width 95 height 29
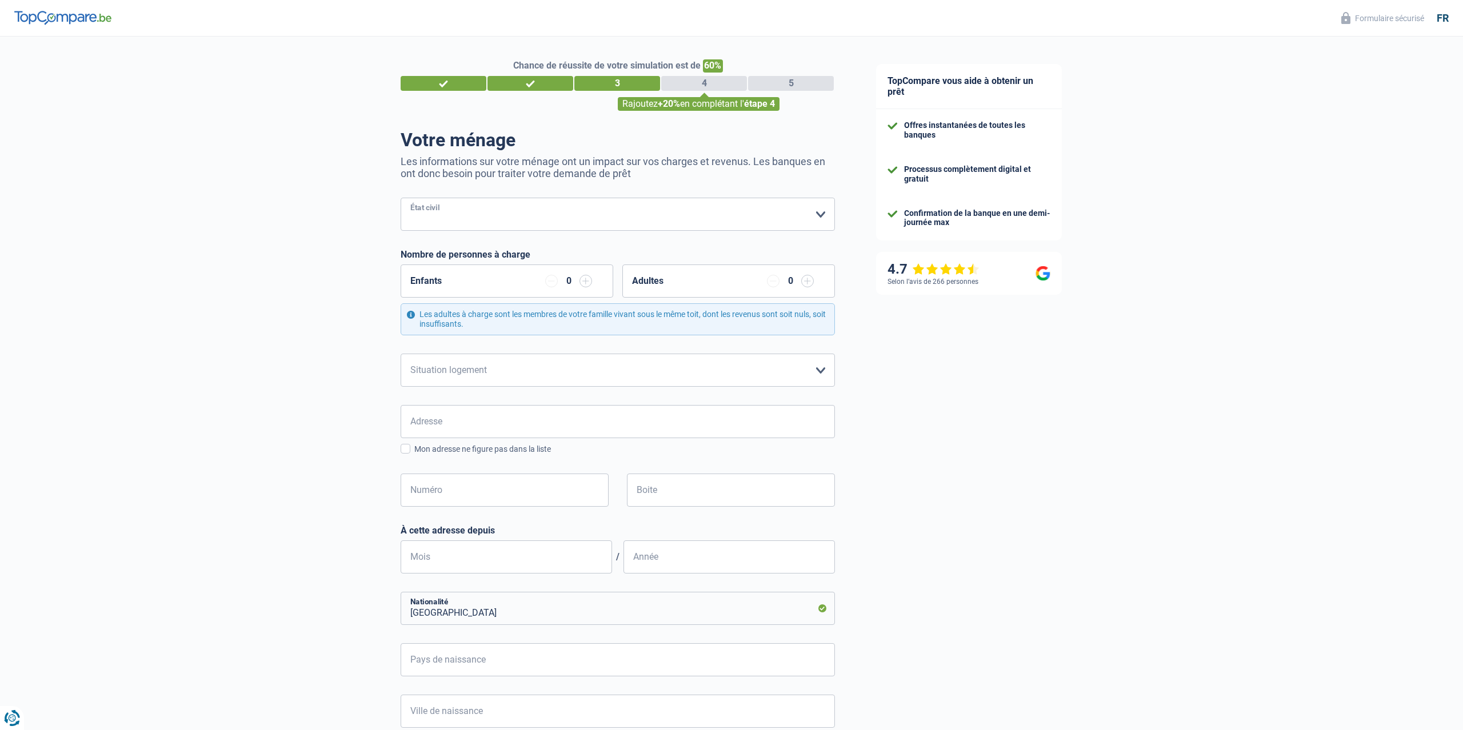
click at [401, 198] on select "Célibataire Marié(e) Cohabitant(e) légal(e) Divorcé(e) Veuf(ve) Séparé (de fait…" at bounding box center [618, 214] width 434 height 33
select select "single"
click option "Célibataire" at bounding box center [0, 0] width 0 height 0
click at [401, 354] on select "Locataire Propriétaire avec prêt hypothécaire Propriétaire sans prêt hypothécai…" at bounding box center [618, 370] width 434 height 33
select select "rents"
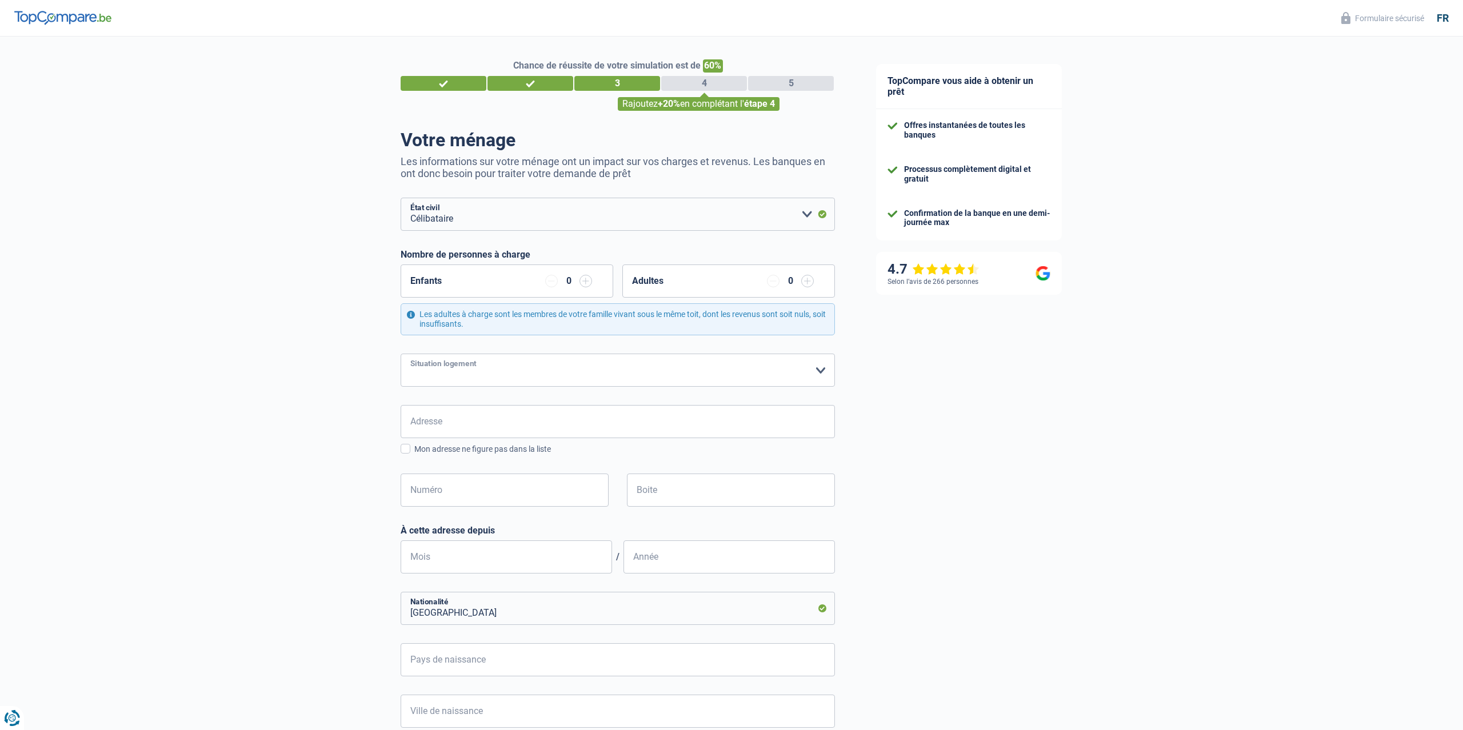
click option "Locataire" at bounding box center [0, 0] width 0 height 0
click at [443, 419] on input "Adresse" at bounding box center [618, 421] width 434 height 33
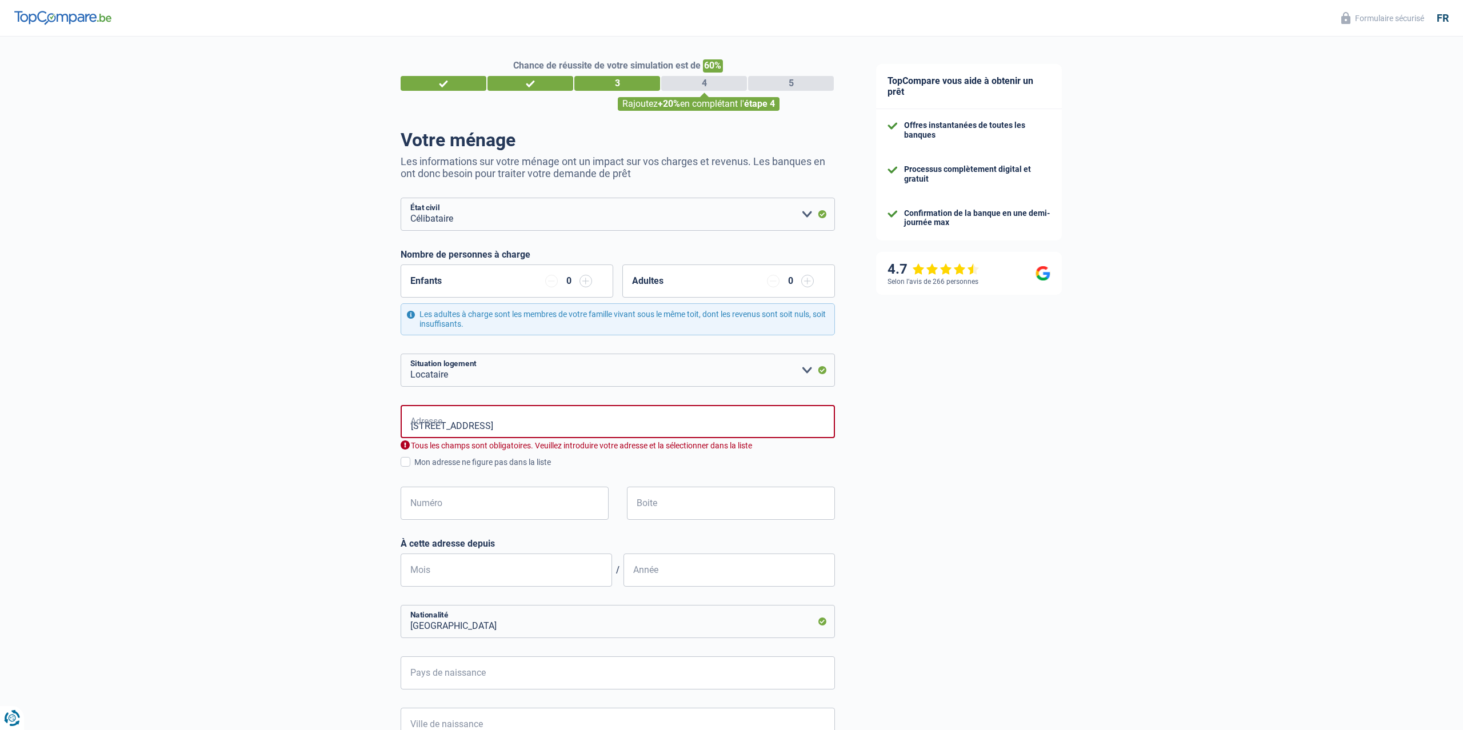
type input "Avenue des Déportés, 1300, Wavre, BE"
type input "32"
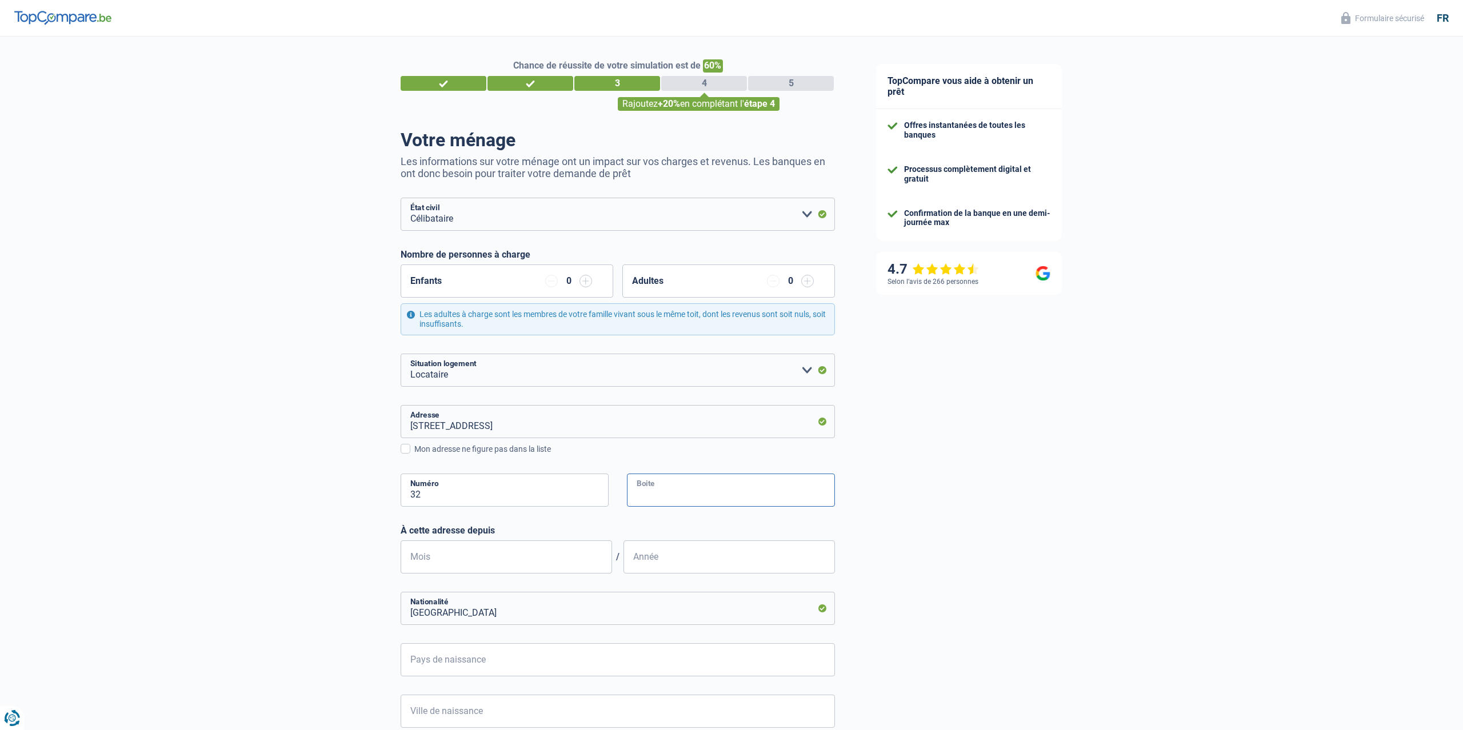
click at [691, 497] on input "Boite" at bounding box center [731, 490] width 208 height 33
type input "2"
drag, startPoint x: 250, startPoint y: 550, endPoint x: 257, endPoint y: 549, distance: 7.1
click at [254, 549] on div "Chance de réussite de votre simulation est de 60% 1 2 3 4 5 Rajoutez +20% en co…" at bounding box center [428, 463] width 856 height 862
click at [483, 561] on input "Mois" at bounding box center [506, 557] width 211 height 33
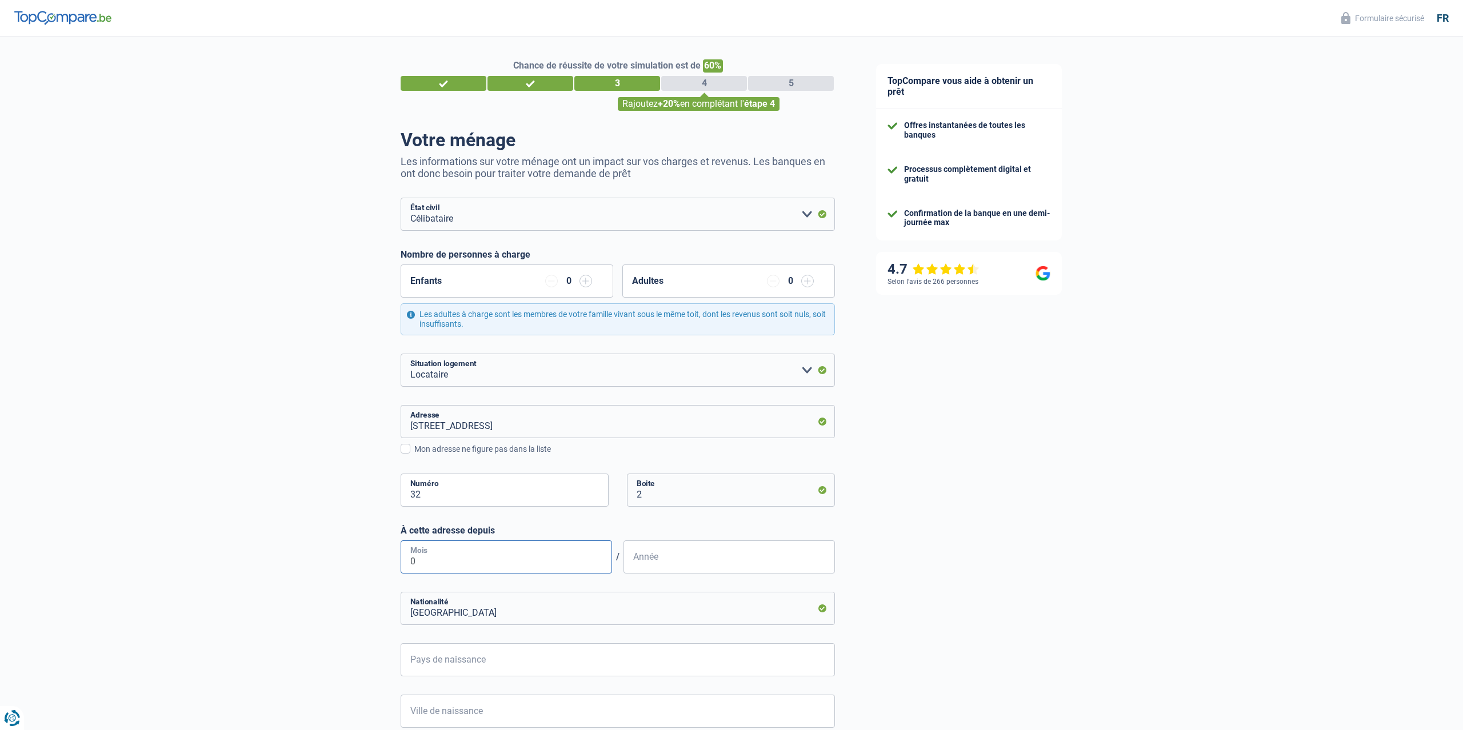
type input "04"
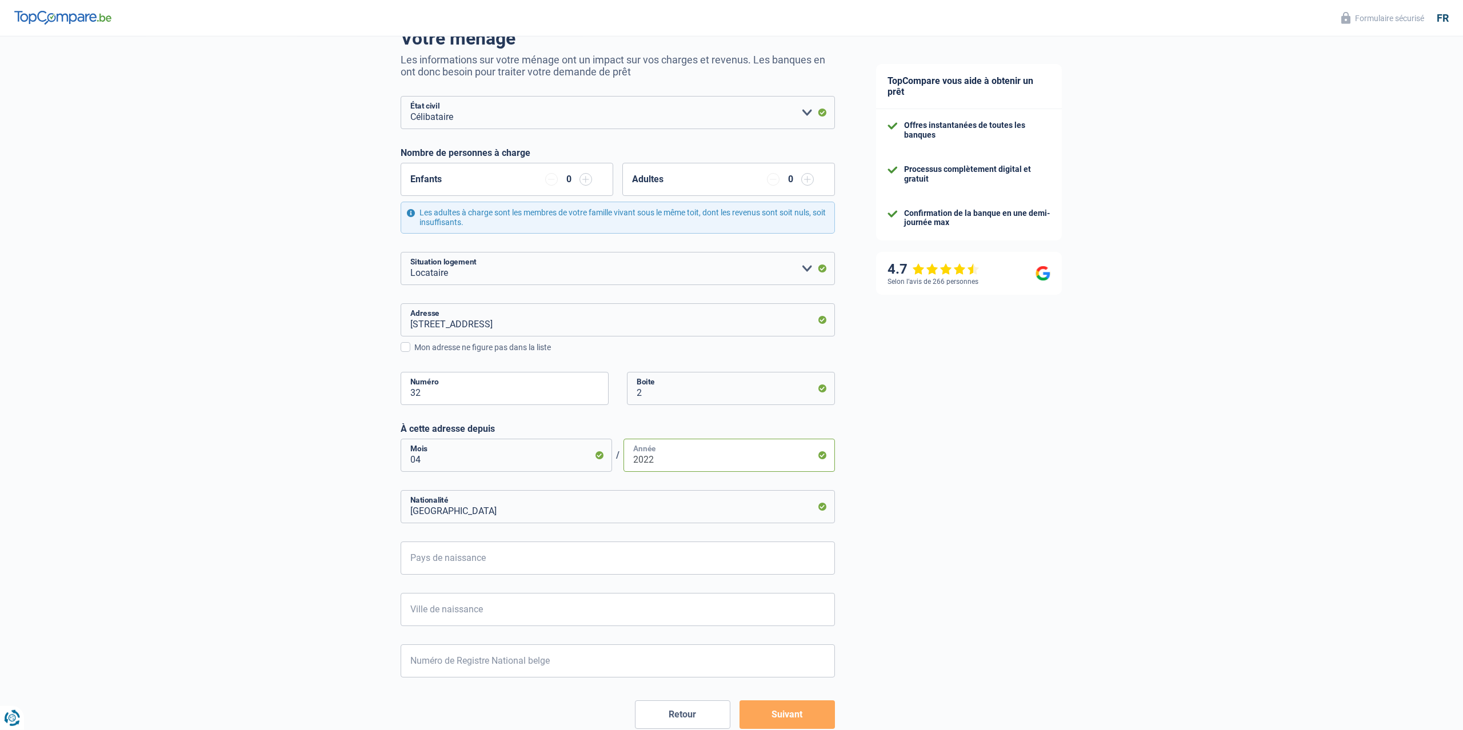
scroll to position [168, 0]
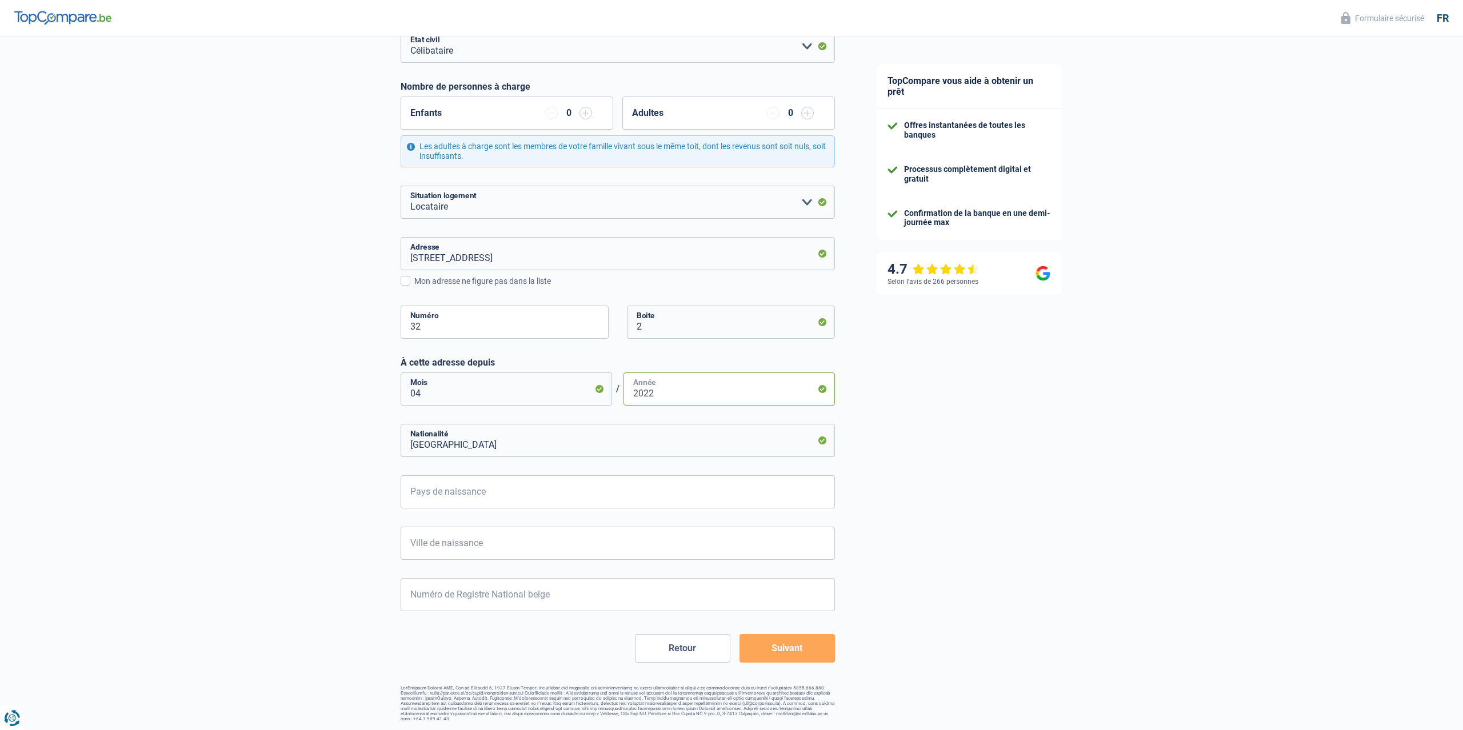
type input "2022"
click at [478, 489] on input "Pays de naissance" at bounding box center [618, 491] width 434 height 33
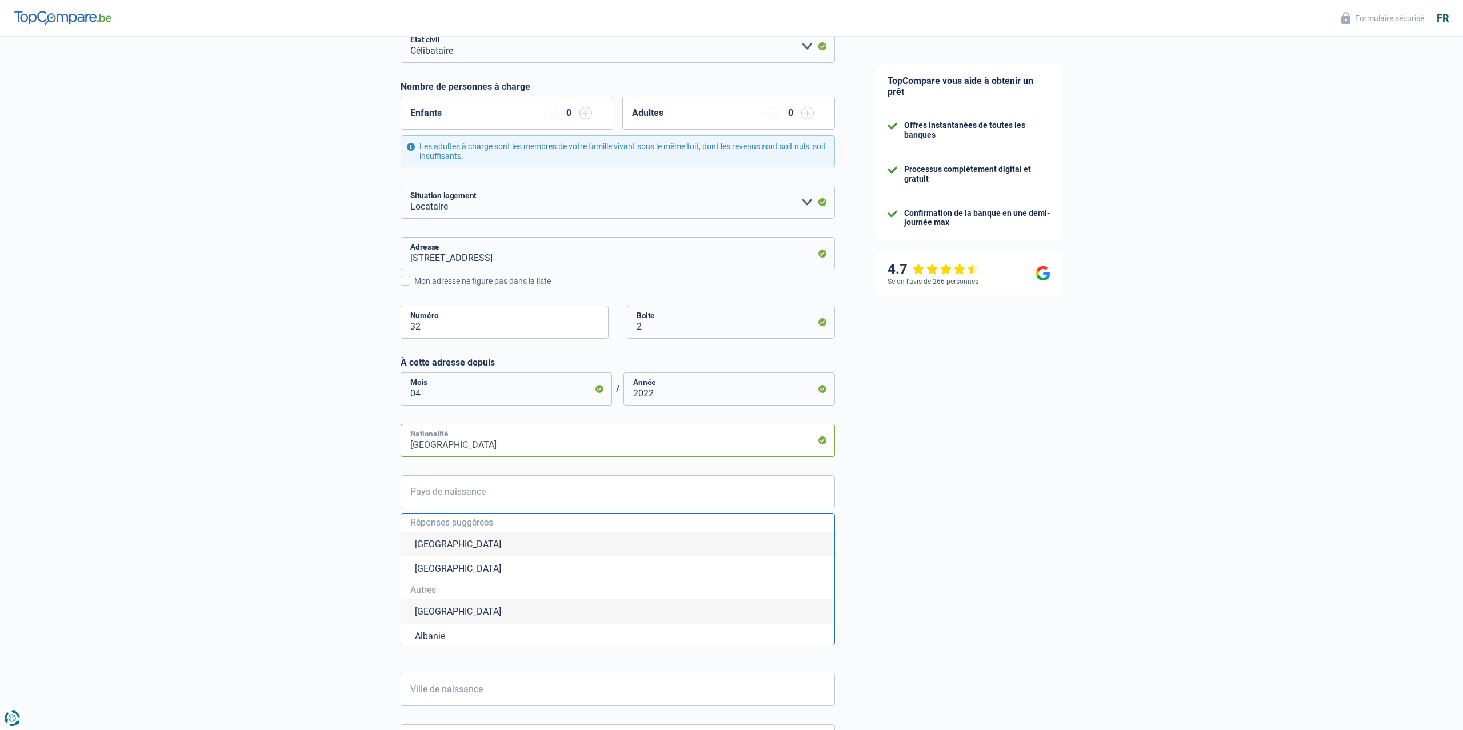
click at [468, 449] on input "Belgique" at bounding box center [618, 440] width 434 height 33
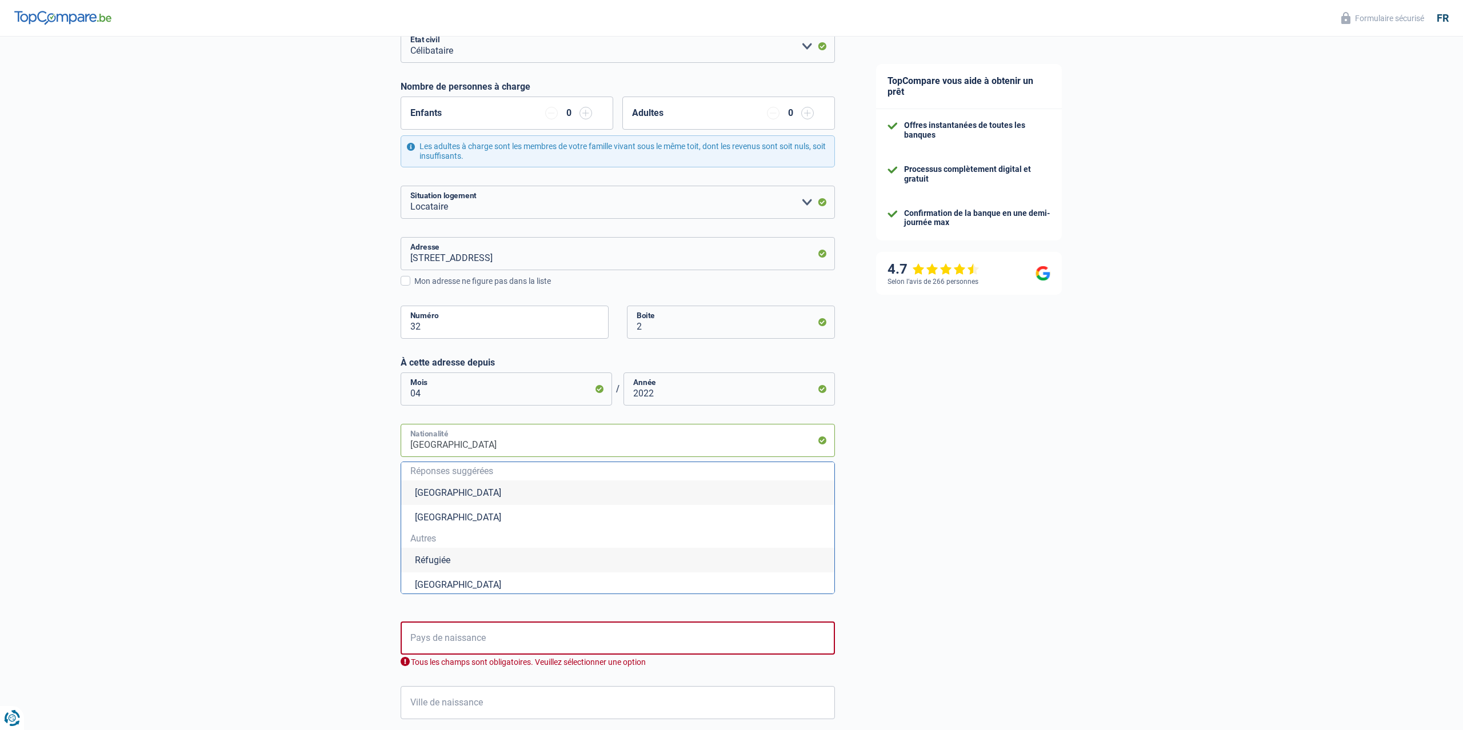
type input "Belgiquer"
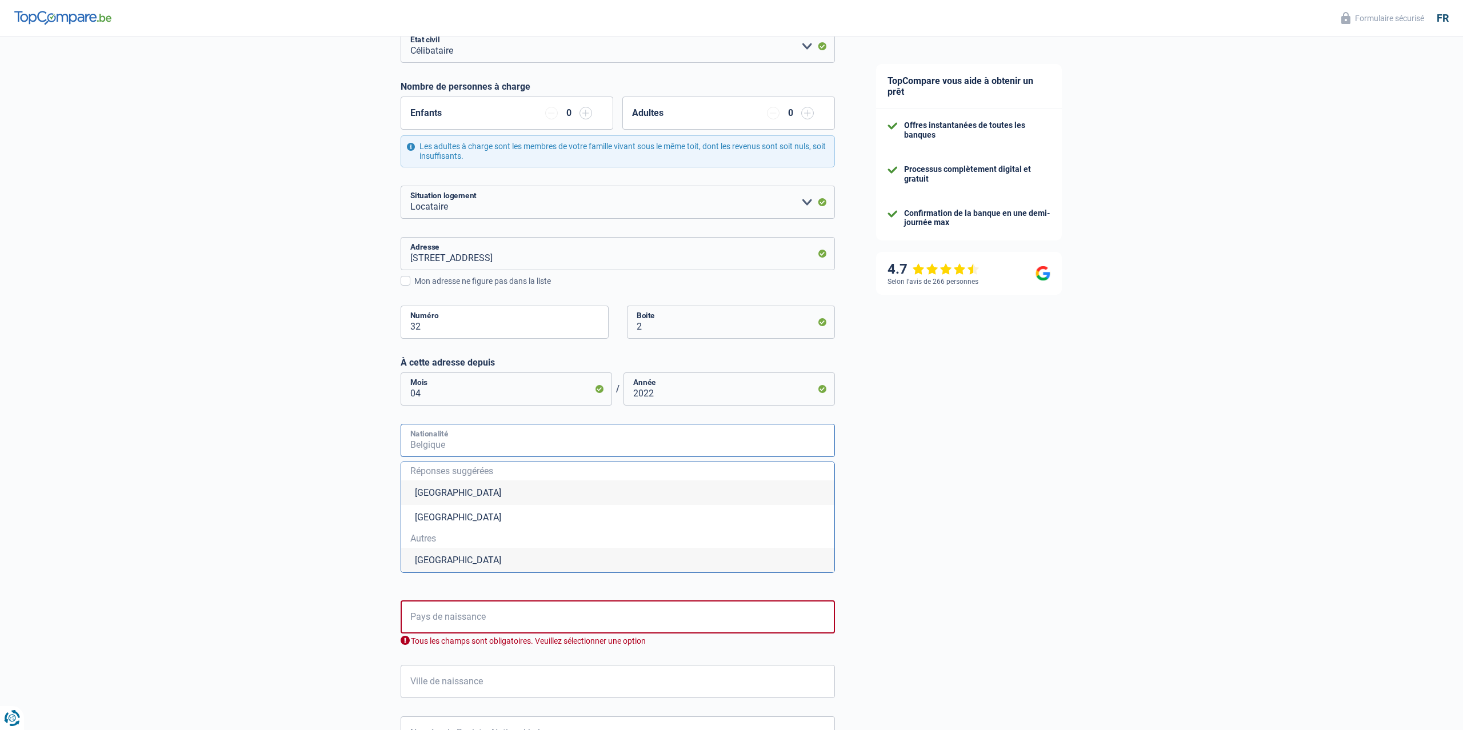
click at [491, 449] on input "Nationalité" at bounding box center [618, 440] width 434 height 33
click at [449, 566] on li "Roumanie" at bounding box center [617, 560] width 433 height 25
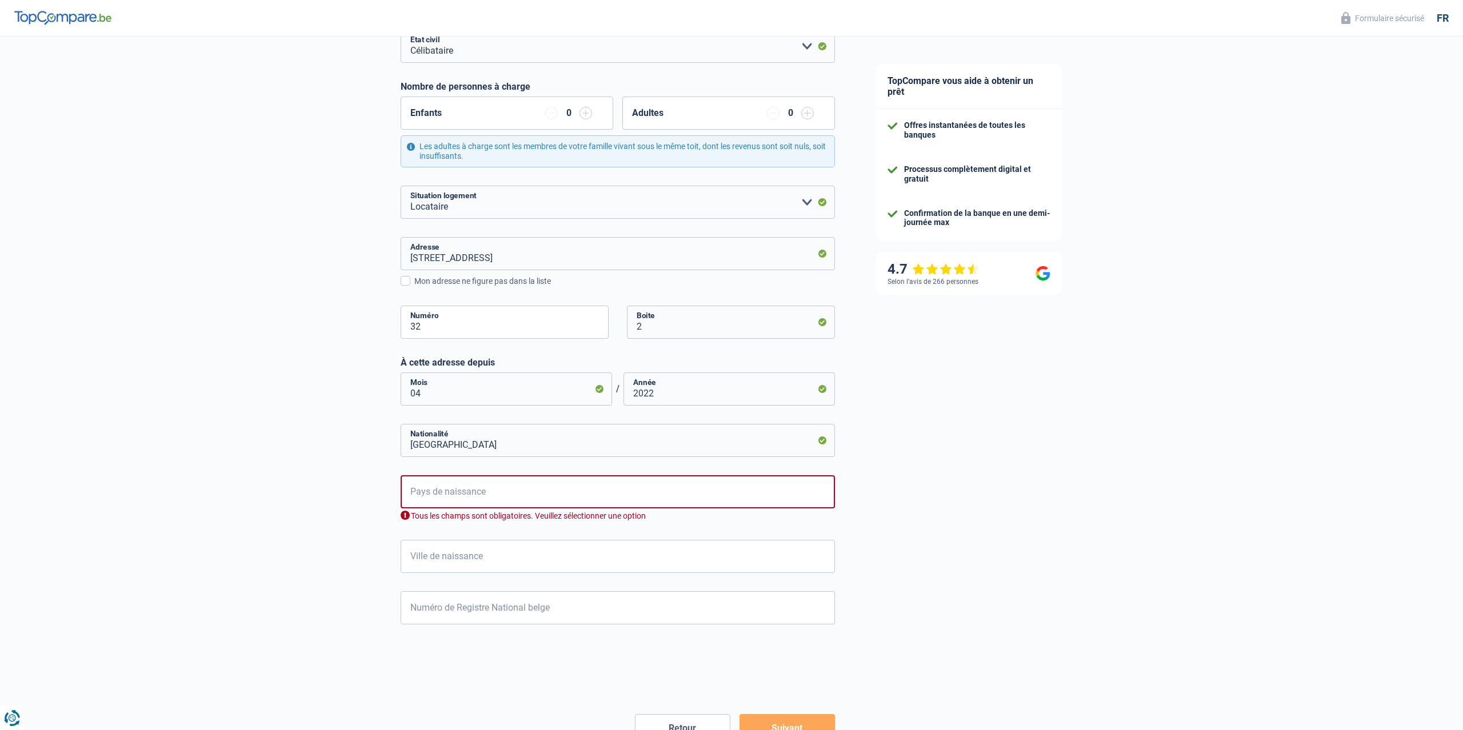
type input "Roumanie"
click at [458, 494] on input "Pays de naissance" at bounding box center [618, 491] width 434 height 33
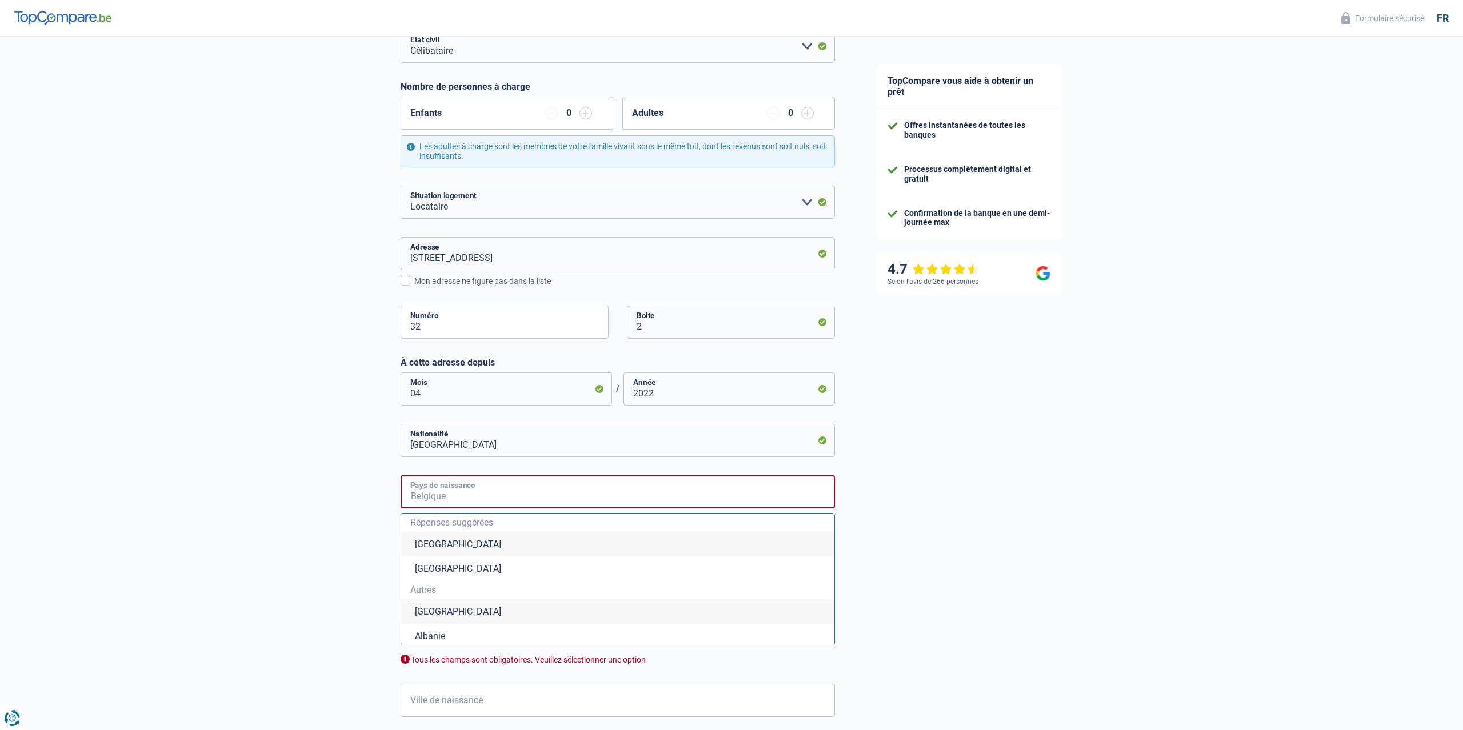
type input "r"
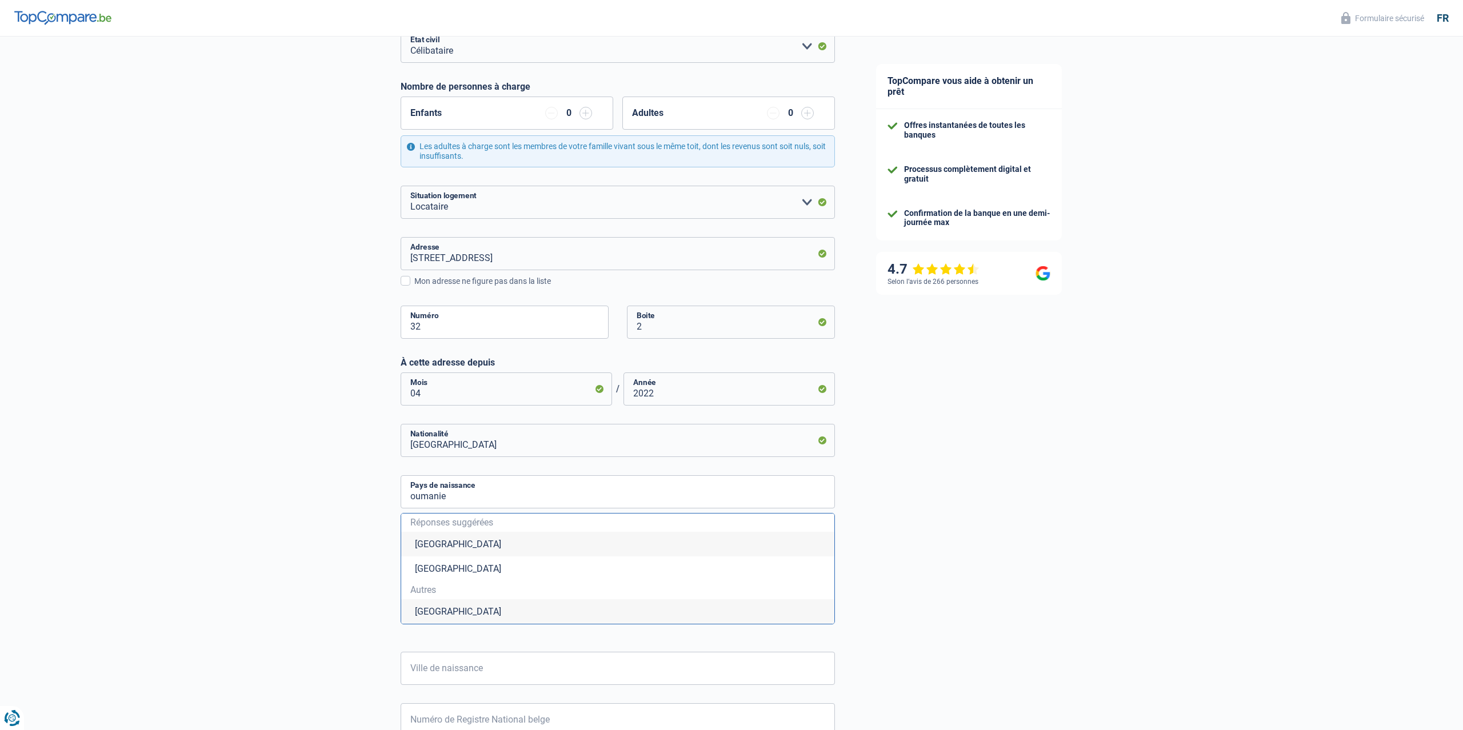
drag, startPoint x: 443, startPoint y: 612, endPoint x: 377, endPoint y: 591, distance: 69.0
click at [441, 613] on li "Roumanie" at bounding box center [617, 612] width 433 height 25
type input "Roumanie"
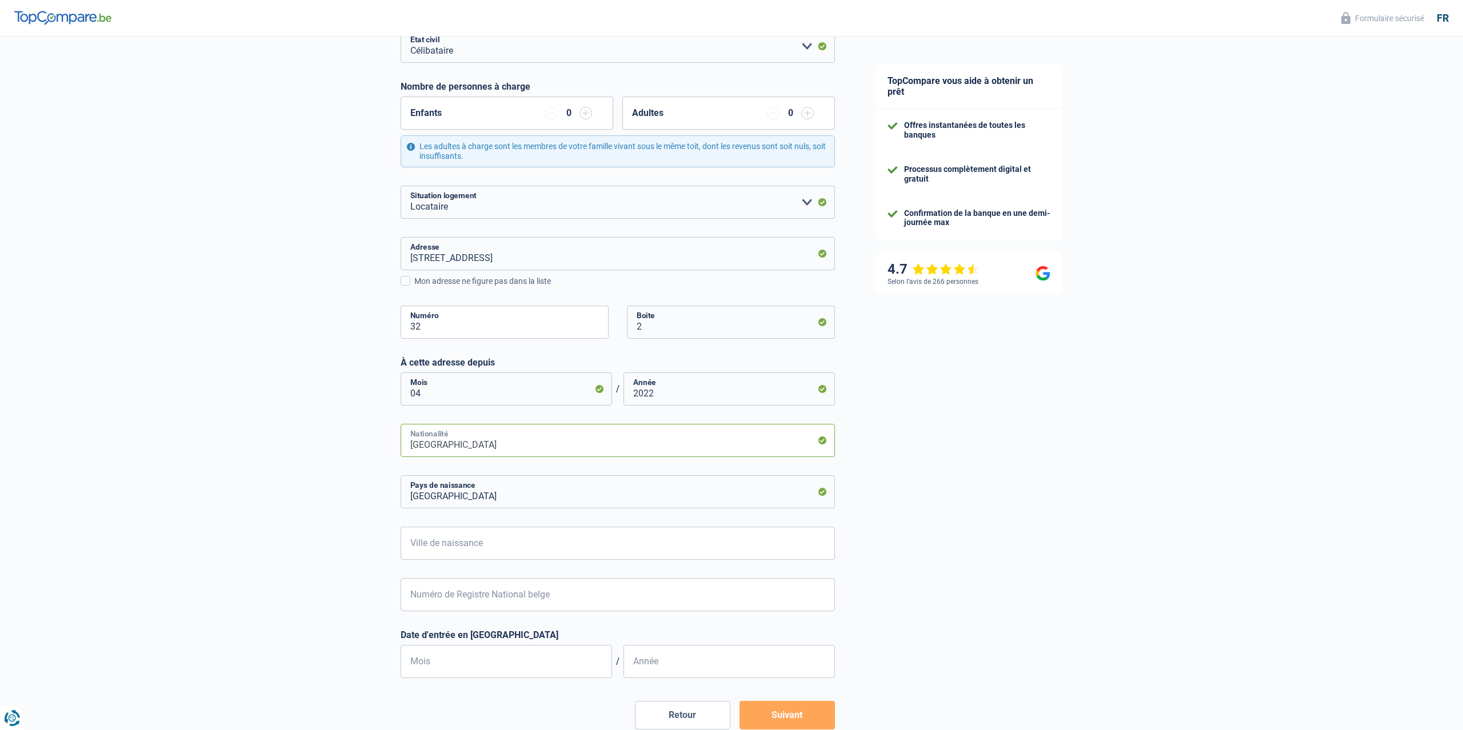
drag, startPoint x: 469, startPoint y: 447, endPoint x: 333, endPoint y: 455, distance: 136.3
click at [401, 455] on input "Roumanie" at bounding box center [618, 440] width 434 height 33
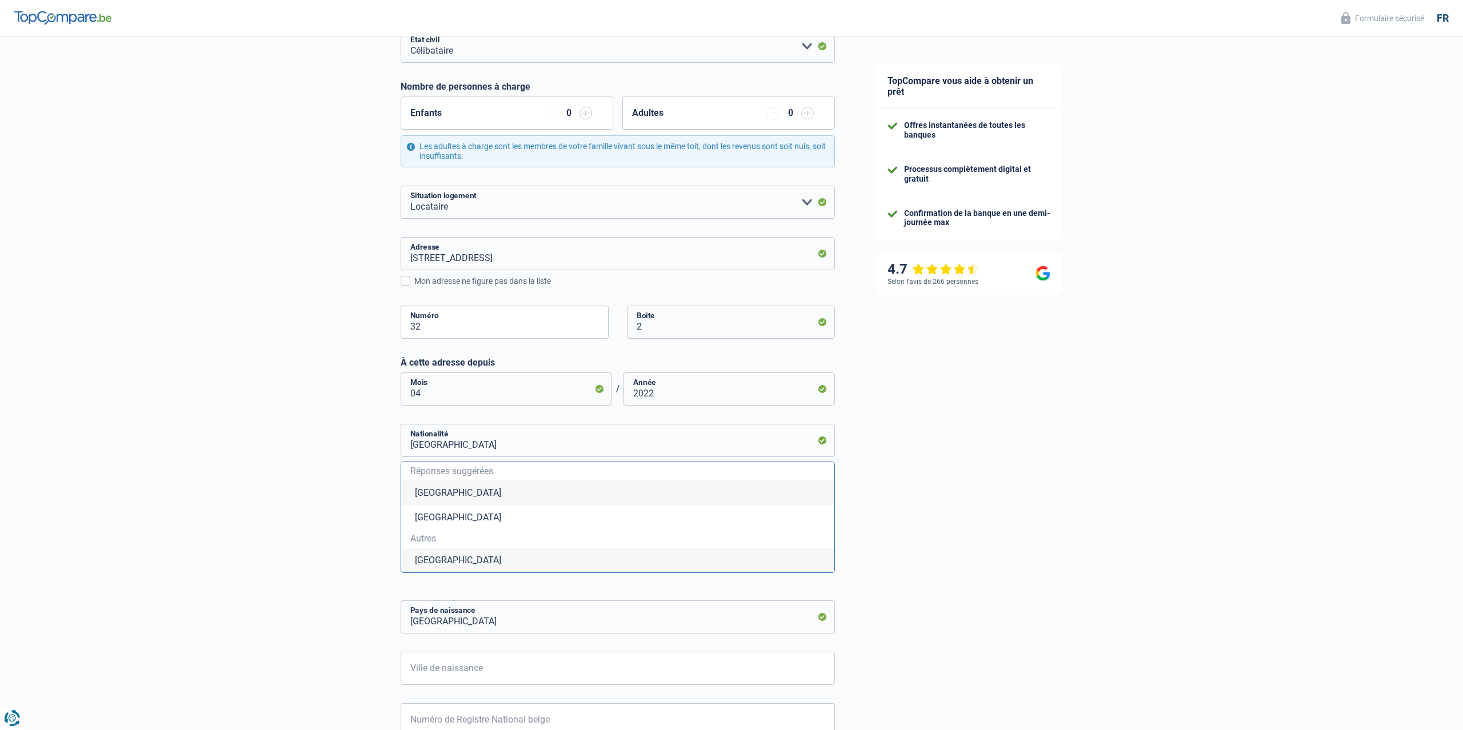
click at [318, 473] on div "Chance de réussite de votre simulation est de 60% 1 2 3 4 5 Rajoutez +20% en co…" at bounding box center [428, 391] width 856 height 1054
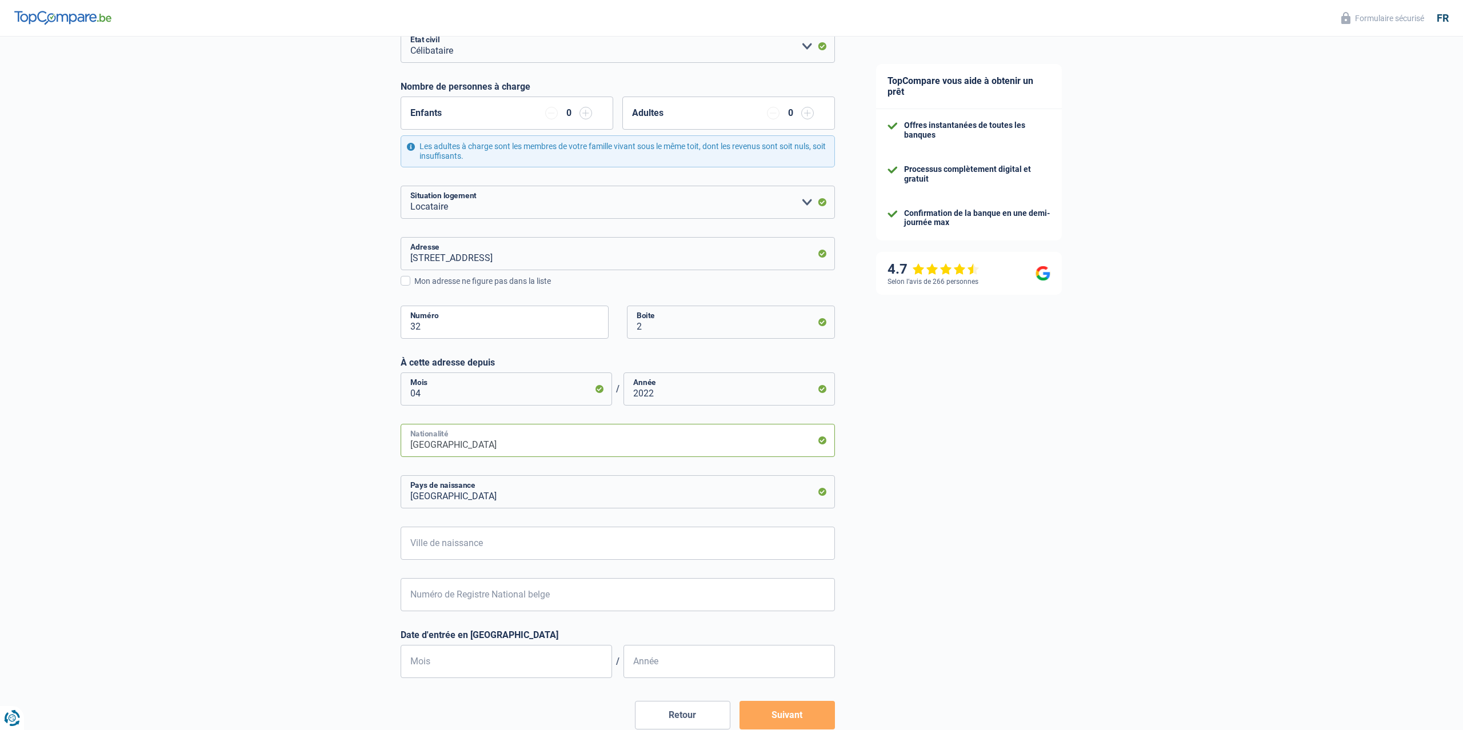
drag, startPoint x: 466, startPoint y: 446, endPoint x: 308, endPoint y: 461, distance: 158.4
click at [401, 457] on input "Roumanie" at bounding box center [618, 440] width 434 height 33
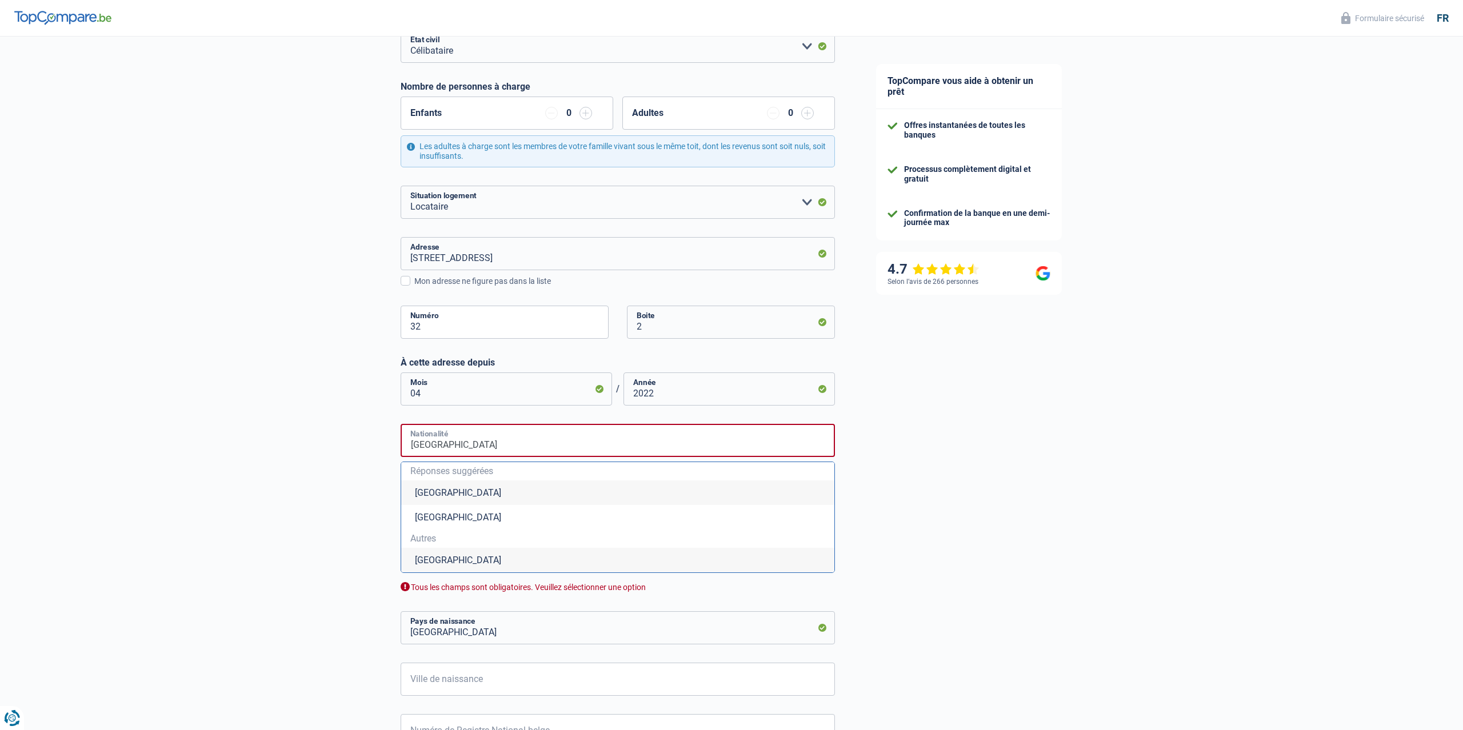
type input "Belgique"
click at [463, 496] on li "Belgique" at bounding box center [617, 493] width 433 height 25
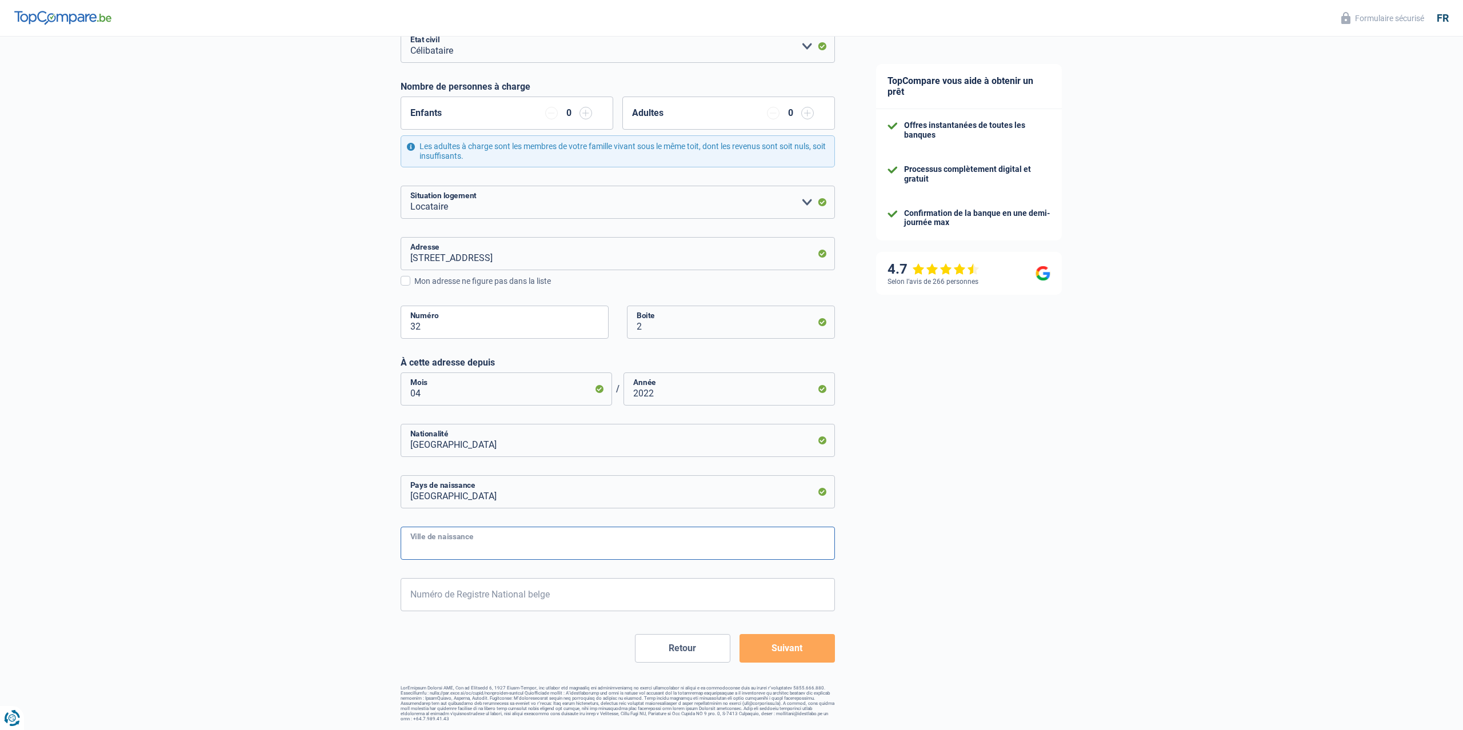
click at [489, 548] on input "Ville de naissance" at bounding box center [618, 543] width 434 height 33
type input "Campulung-Muscel"
drag, startPoint x: 328, startPoint y: 583, endPoint x: 346, endPoint y: 594, distance: 21.1
click at [327, 583] on div "Chance de réussite de votre simulation est de 60% 1 2 3 4 5 Rajoutez +20% en co…" at bounding box center [428, 295] width 856 height 862
click at [475, 603] on input "Numéro de Registre National belge" at bounding box center [618, 594] width 434 height 33
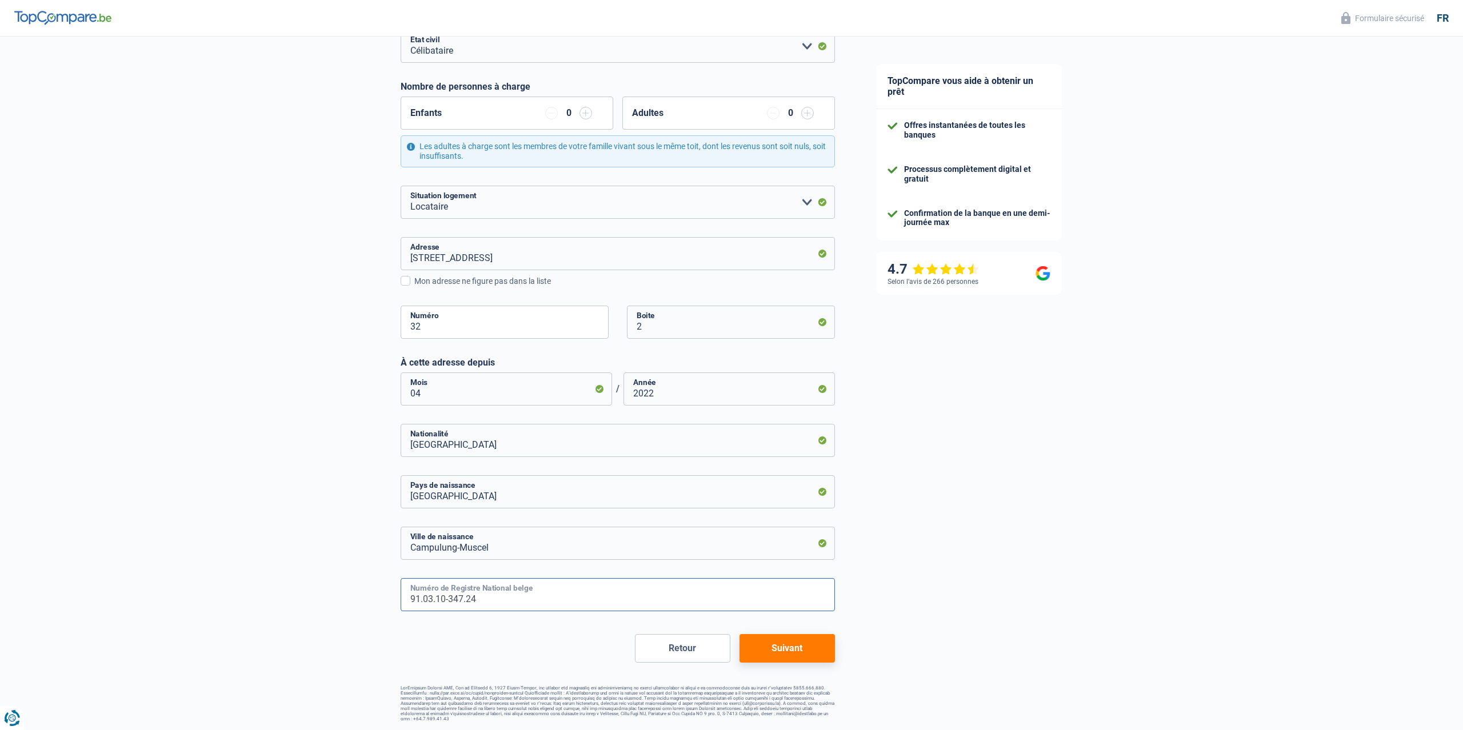
type input "91.03.10-347.24"
click at [782, 661] on button "Suivant" at bounding box center [787, 648] width 95 height 29
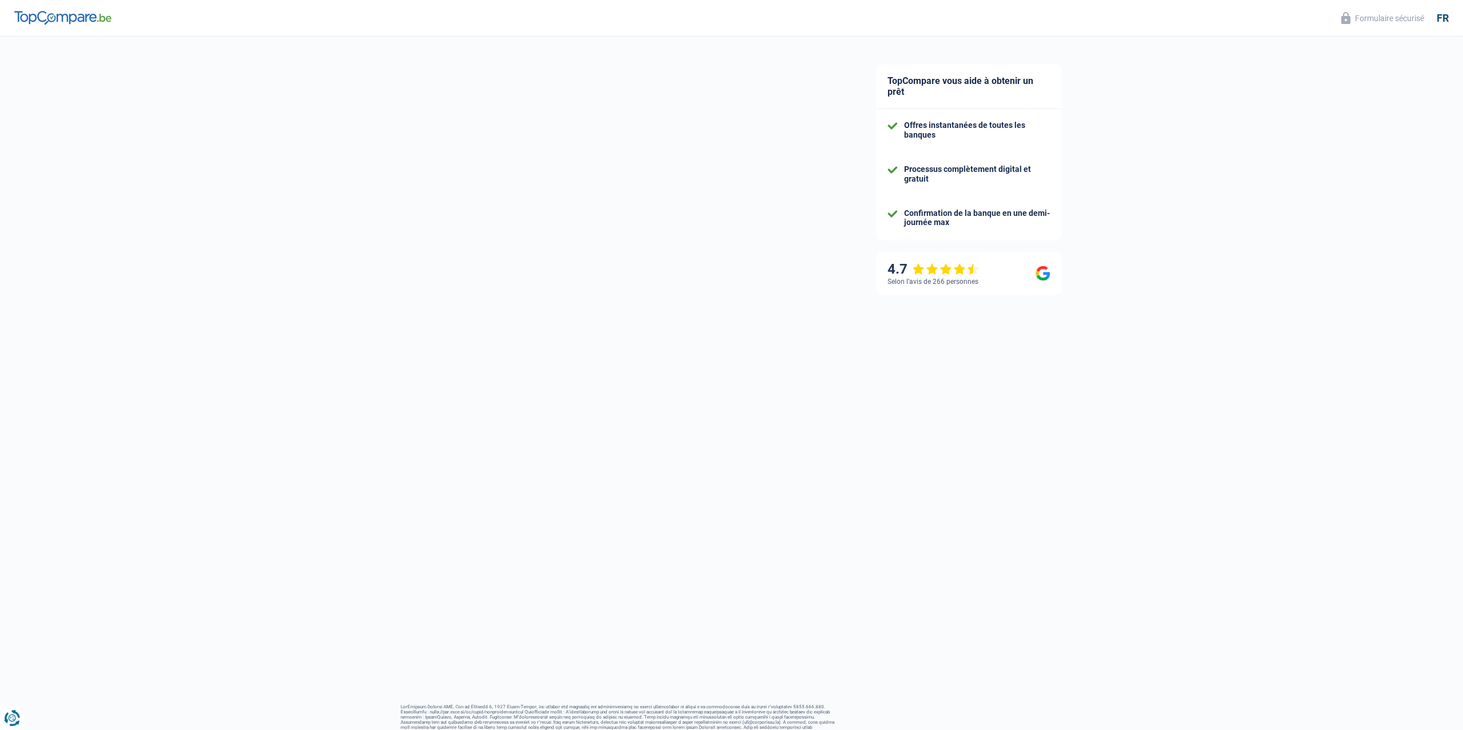
select select "netSalary"
select select "mealVouchers"
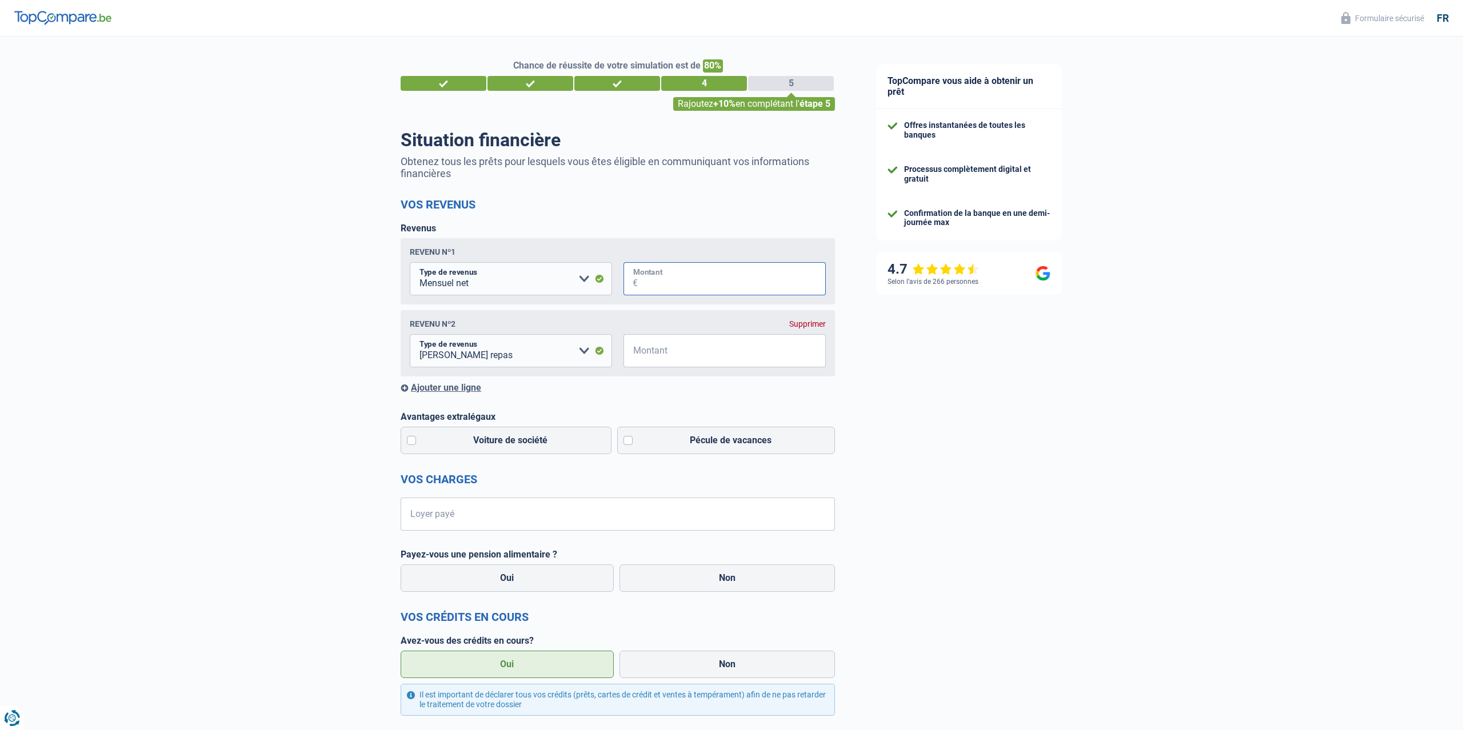
click at [672, 281] on input "Montant" at bounding box center [732, 278] width 188 height 33
type input "2.292"
click at [694, 349] on input "Montant" at bounding box center [732, 350] width 188 height 33
type input "100"
drag, startPoint x: 936, startPoint y: 375, endPoint x: 880, endPoint y: 379, distance: 56.2
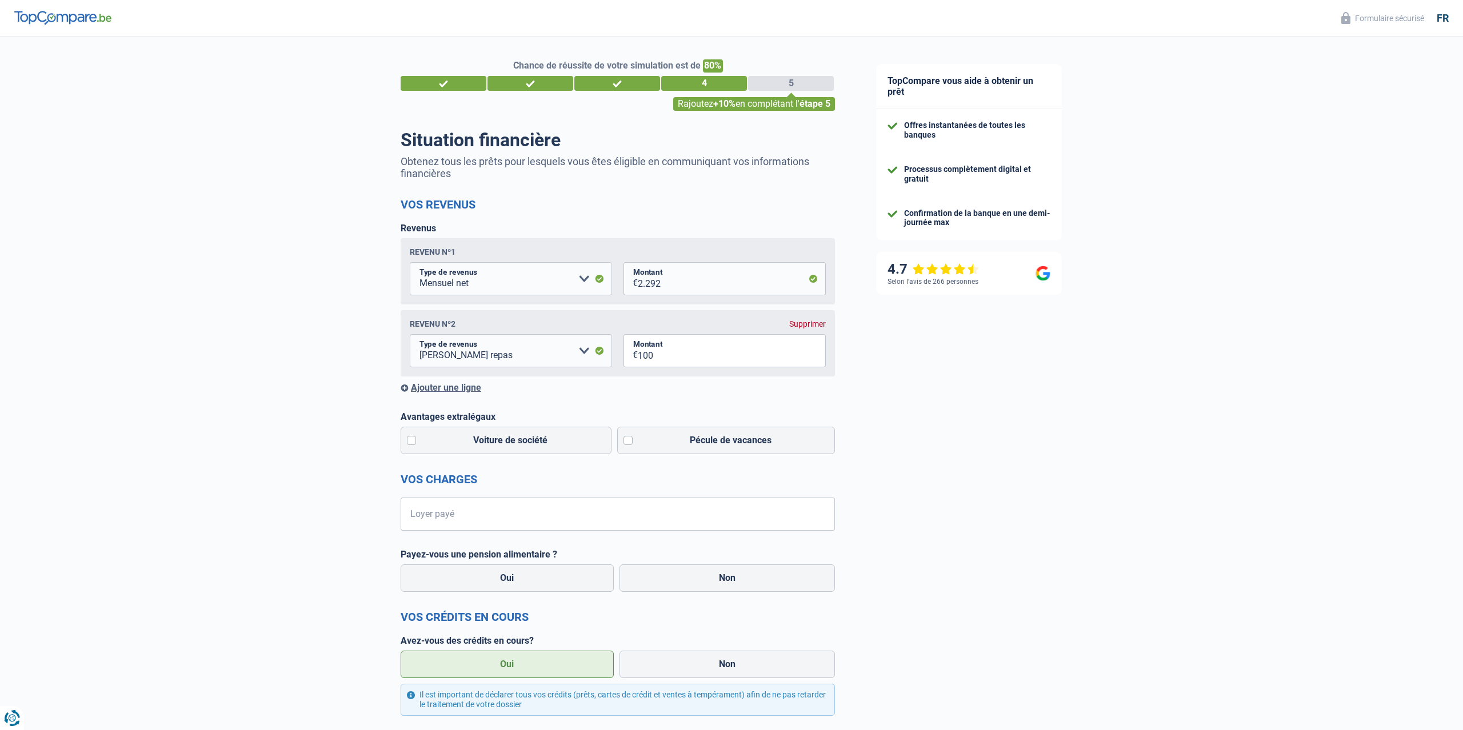
click at [932, 376] on div "TopCompare vous aide à obtenir un prêt Offres instantanées de toutes les banque…" at bounding box center [1160, 623] width 608 height 1173
click at [444, 389] on div "Ajouter une ligne" at bounding box center [618, 387] width 434 height 11
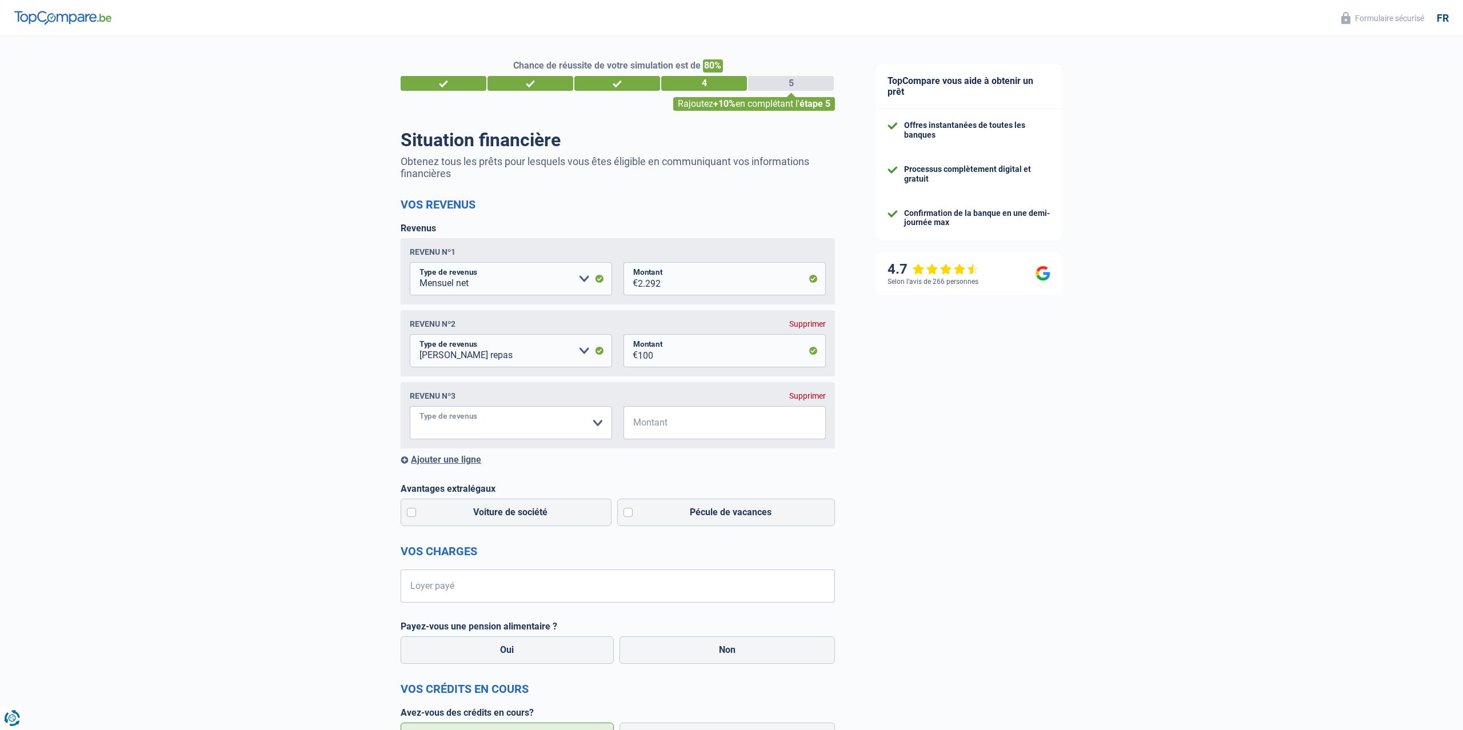
click at [410, 406] on select "Allocation d'handicap Allocations chômage Allocations familiales Chèques repas …" at bounding box center [511, 422] width 202 height 33
select select "other"
click option "Autres revenus" at bounding box center [0, 0] width 0 height 0
click at [621, 434] on input "Montant" at bounding box center [624, 422] width 117 height 33
click at [939, 475] on div "TopCompare vous aide à obtenir un prêt Offres instantanées de toutes les banque…" at bounding box center [1160, 659] width 608 height 1245
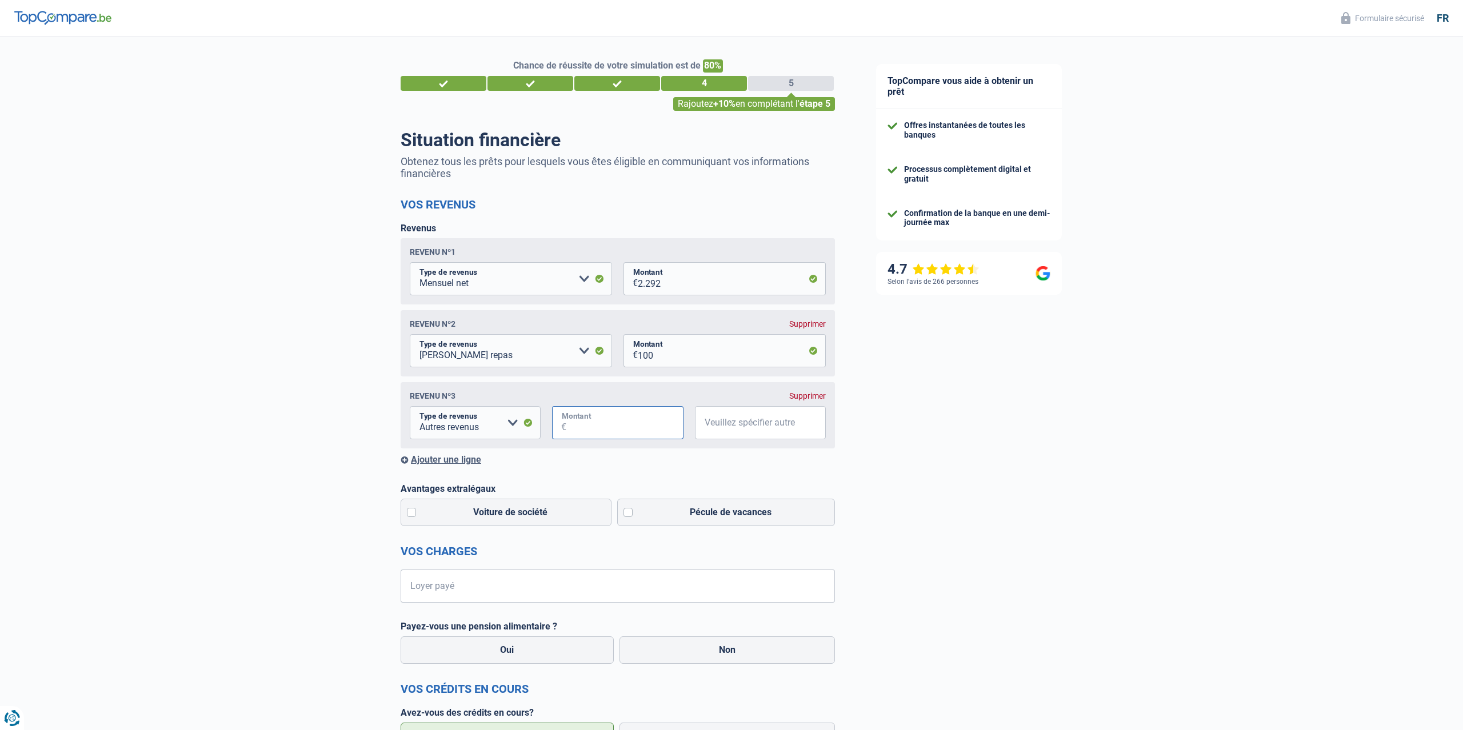
click at [618, 412] on input "Montant" at bounding box center [624, 422] width 117 height 33
type input "1"
type input "1.000"
click at [797, 427] on input "Veuillez spécifier autre" at bounding box center [760, 422] width 131 height 33
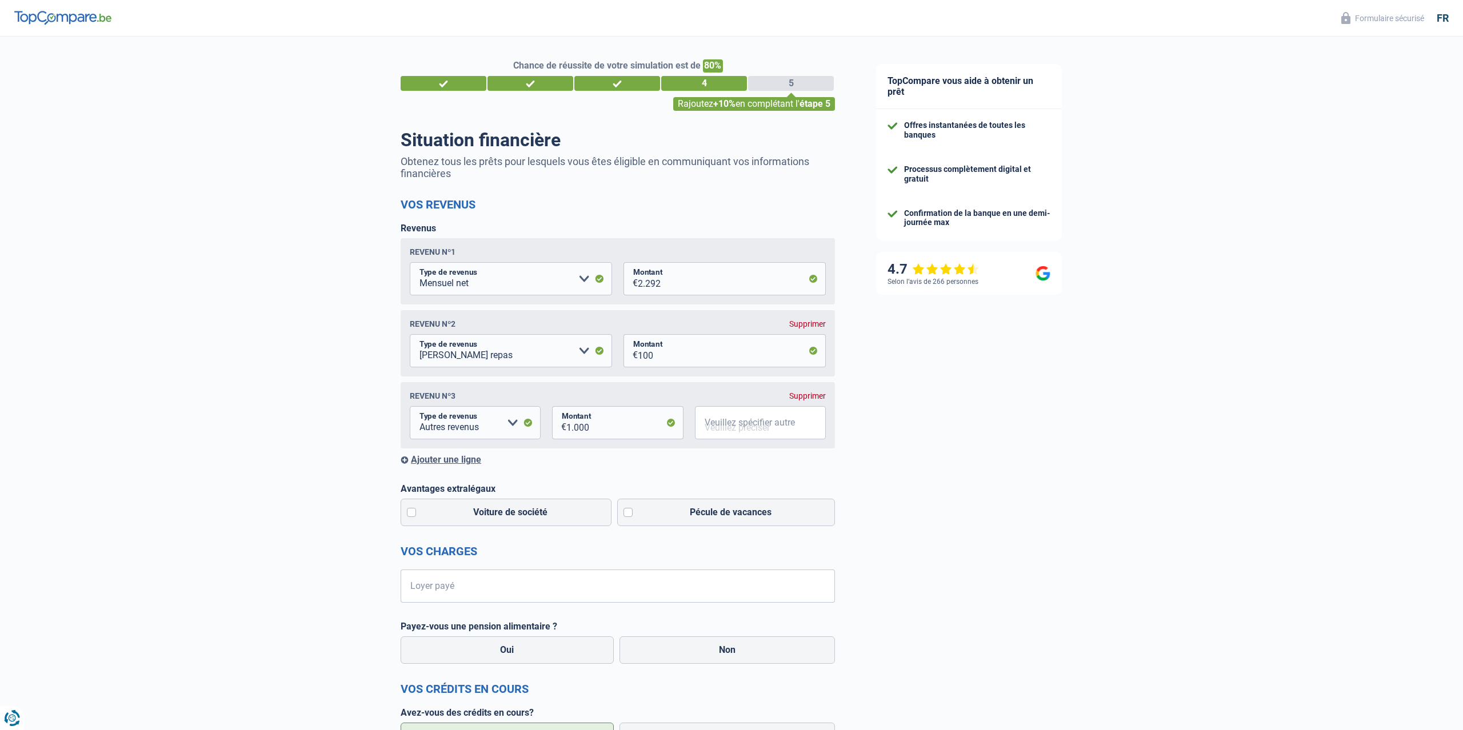
drag, startPoint x: 933, startPoint y: 505, endPoint x: 905, endPoint y: 505, distance: 28.6
click at [936, 506] on div "TopCompare vous aide à obtenir un prêt Offres instantanées de toutes les banque…" at bounding box center [1160, 659] width 608 height 1245
click at [744, 431] on input "Veuillez spécifier autre" at bounding box center [760, 422] width 131 height 33
type input "revenus internet"
click at [1016, 443] on div "TopCompare vous aide à obtenir un prêt Offres instantanées de toutes les banque…" at bounding box center [1160, 659] width 608 height 1245
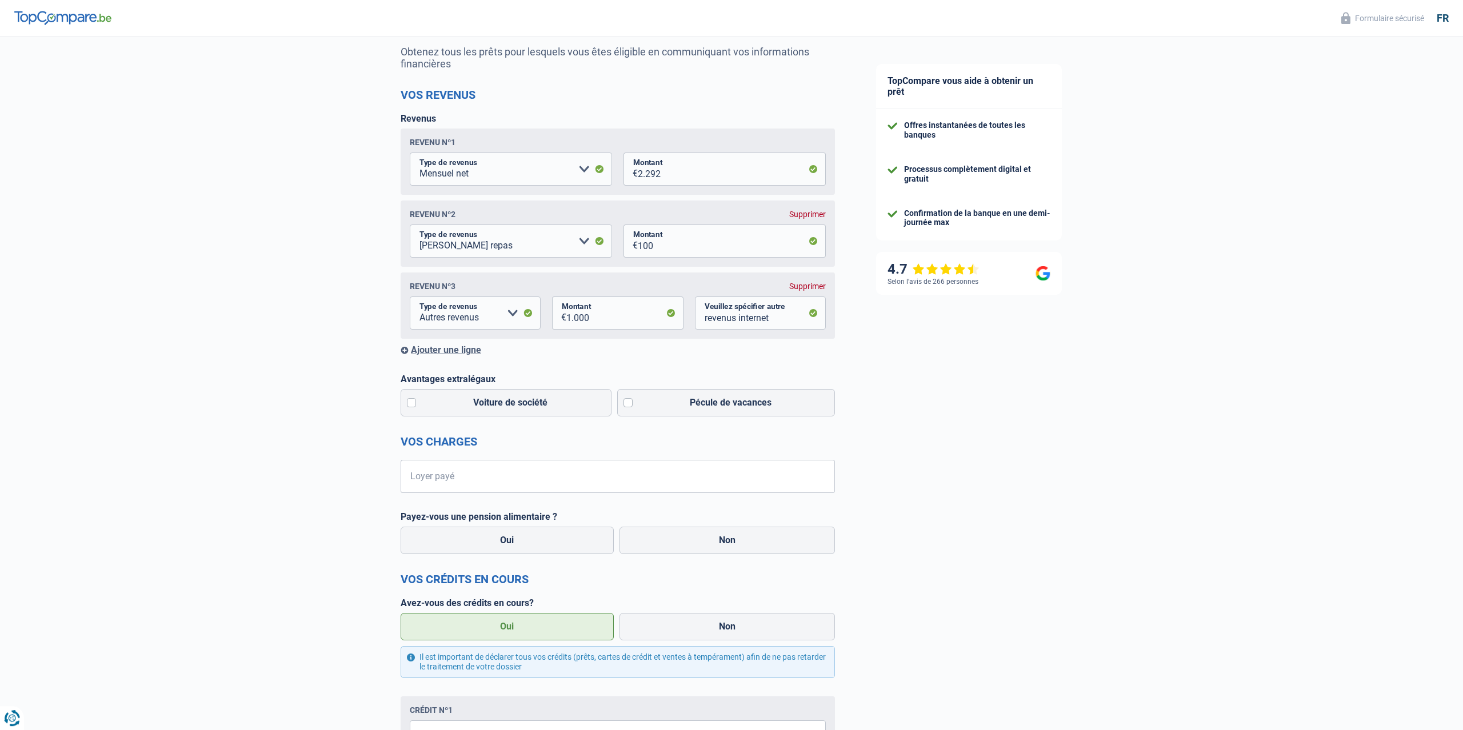
scroll to position [117, 0]
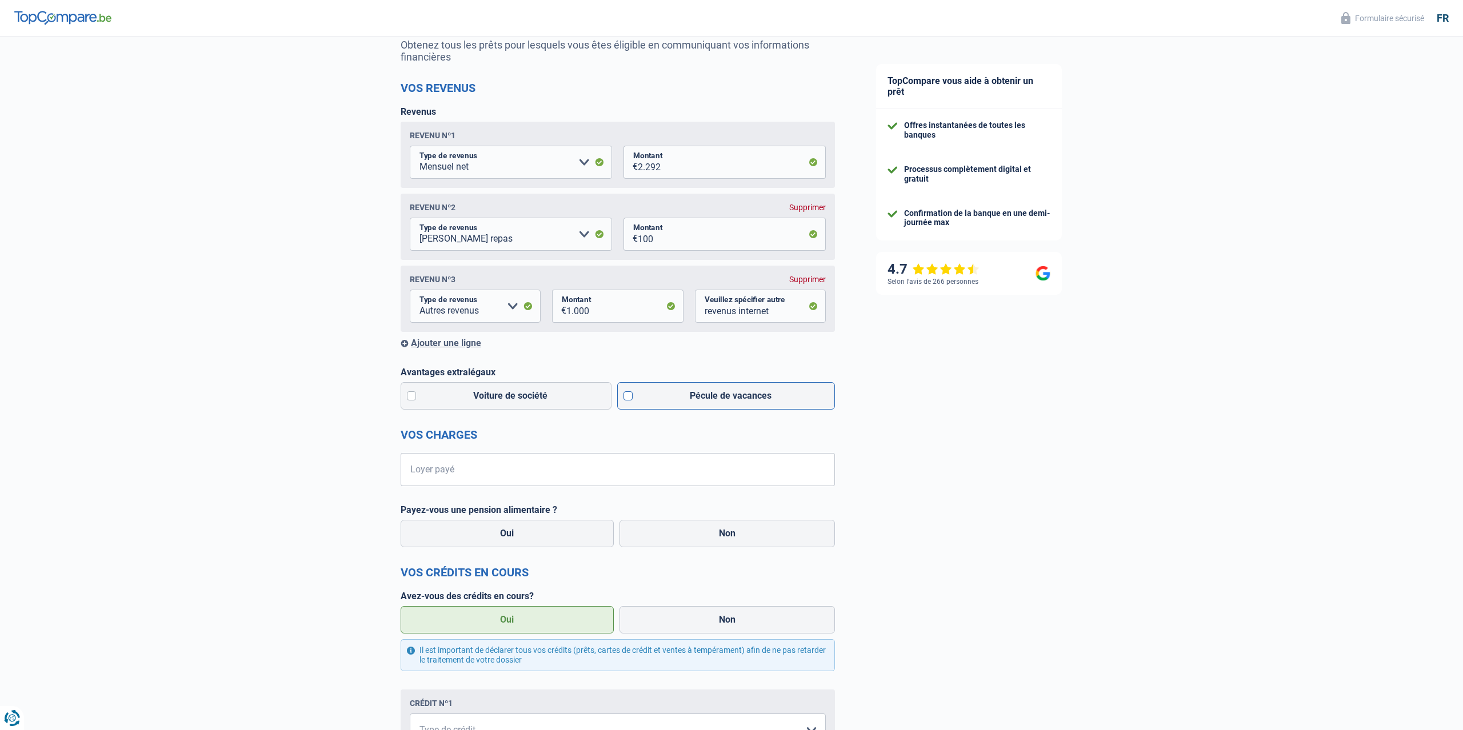
click at [627, 399] on label "Pécule de vacances" at bounding box center [726, 395] width 218 height 27
click at [627, 399] on input "Pécule de vacances" at bounding box center [726, 395] width 218 height 27
checkbox input "true"
click at [459, 478] on input "Loyer payé" at bounding box center [625, 469] width 420 height 33
type input "815"
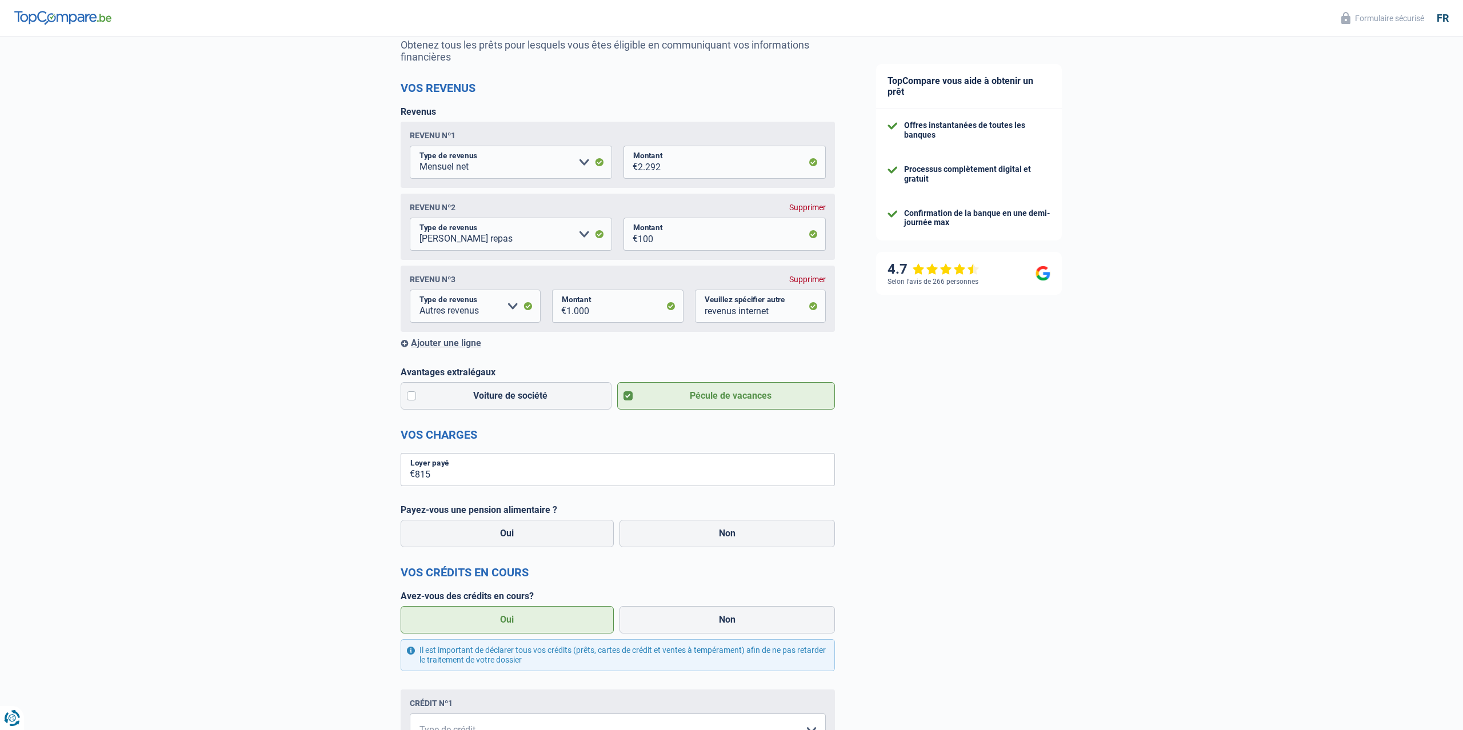
click at [201, 486] on div "Chance de réussite de votre simulation est de 80% 1 2 3 4 5 Rajoutez +10% en co…" at bounding box center [428, 537] width 856 height 1245
click at [714, 542] on label "Non" at bounding box center [728, 533] width 216 height 27
click at [714, 542] on input "Non" at bounding box center [728, 533] width 216 height 27
radio input "true"
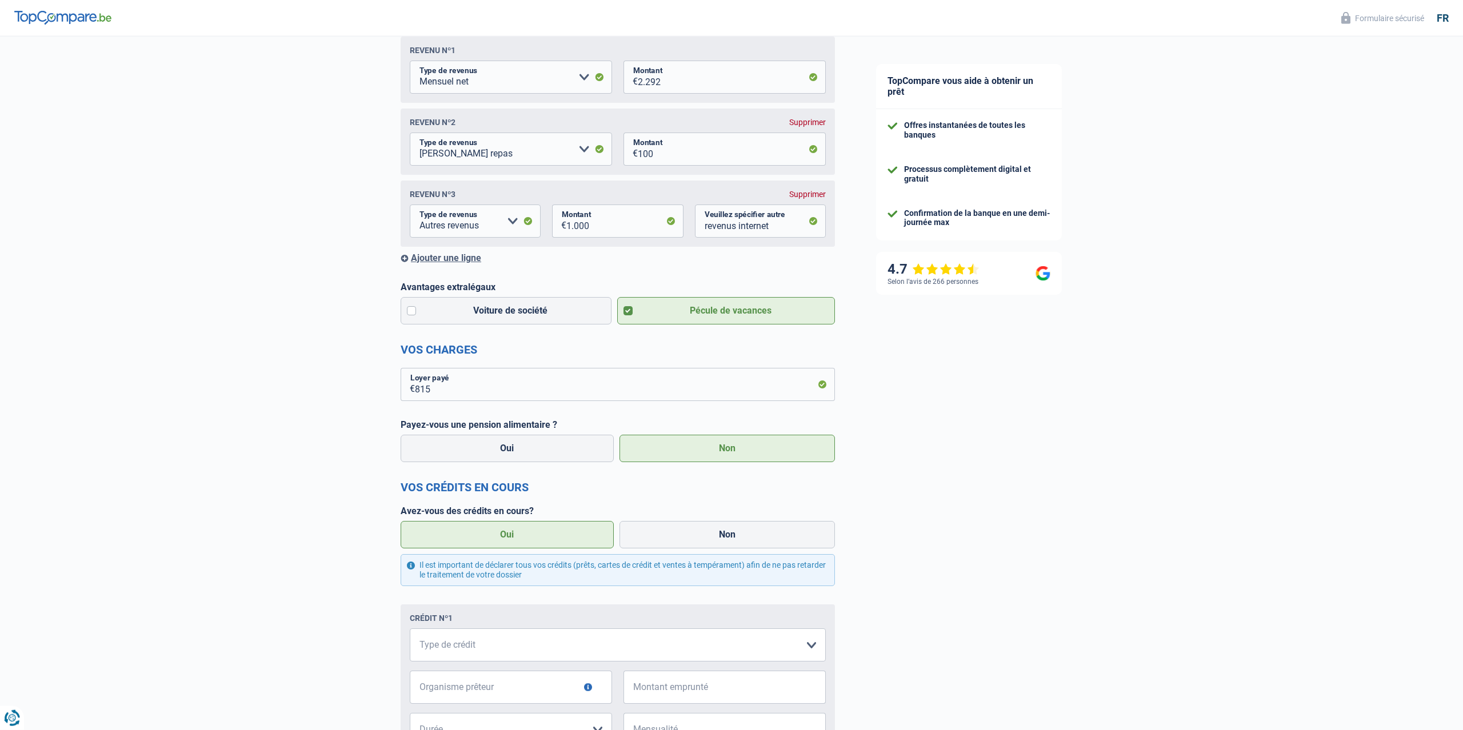
scroll to position [233, 0]
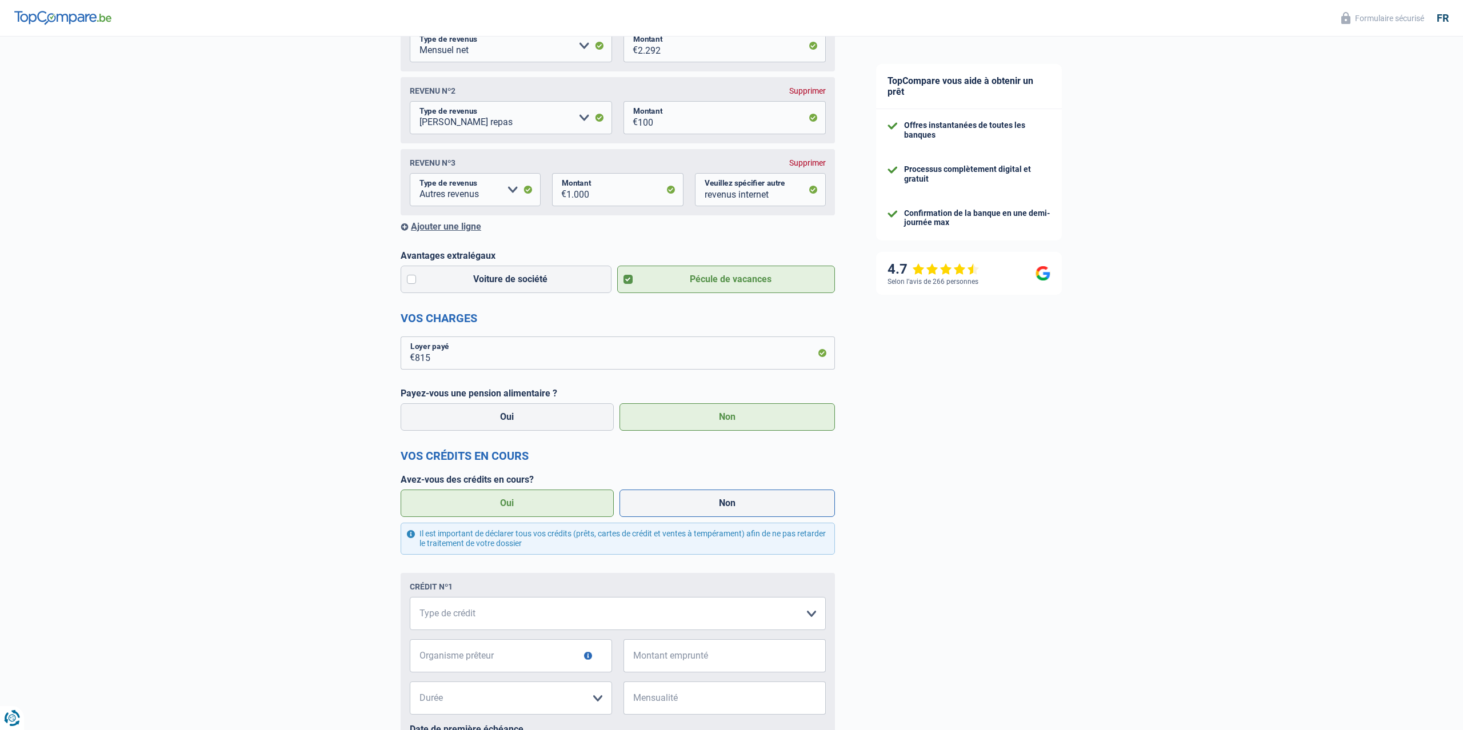
click at [719, 511] on label "Non" at bounding box center [728, 503] width 216 height 27
click at [719, 511] on input "Non" at bounding box center [728, 503] width 216 height 27
radio input "true"
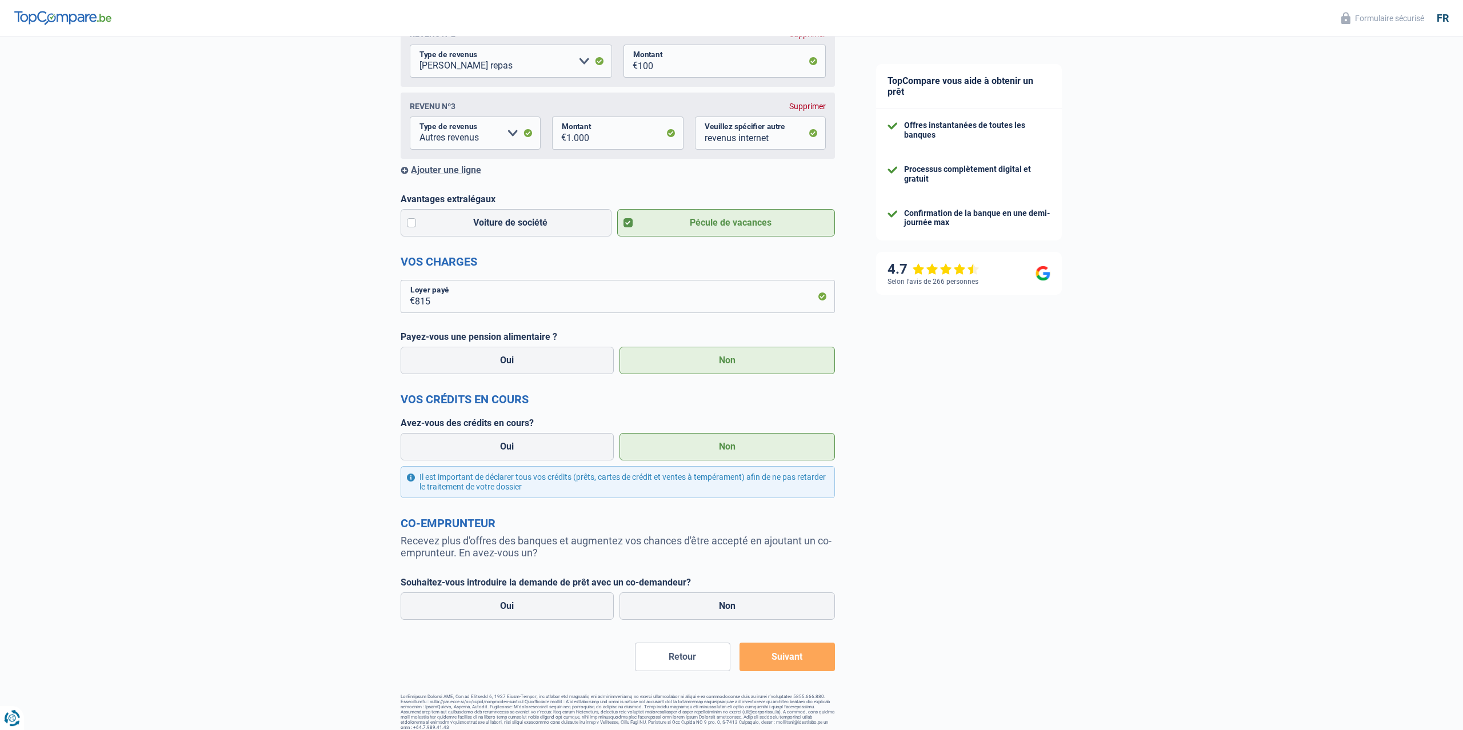
scroll to position [301, 0]
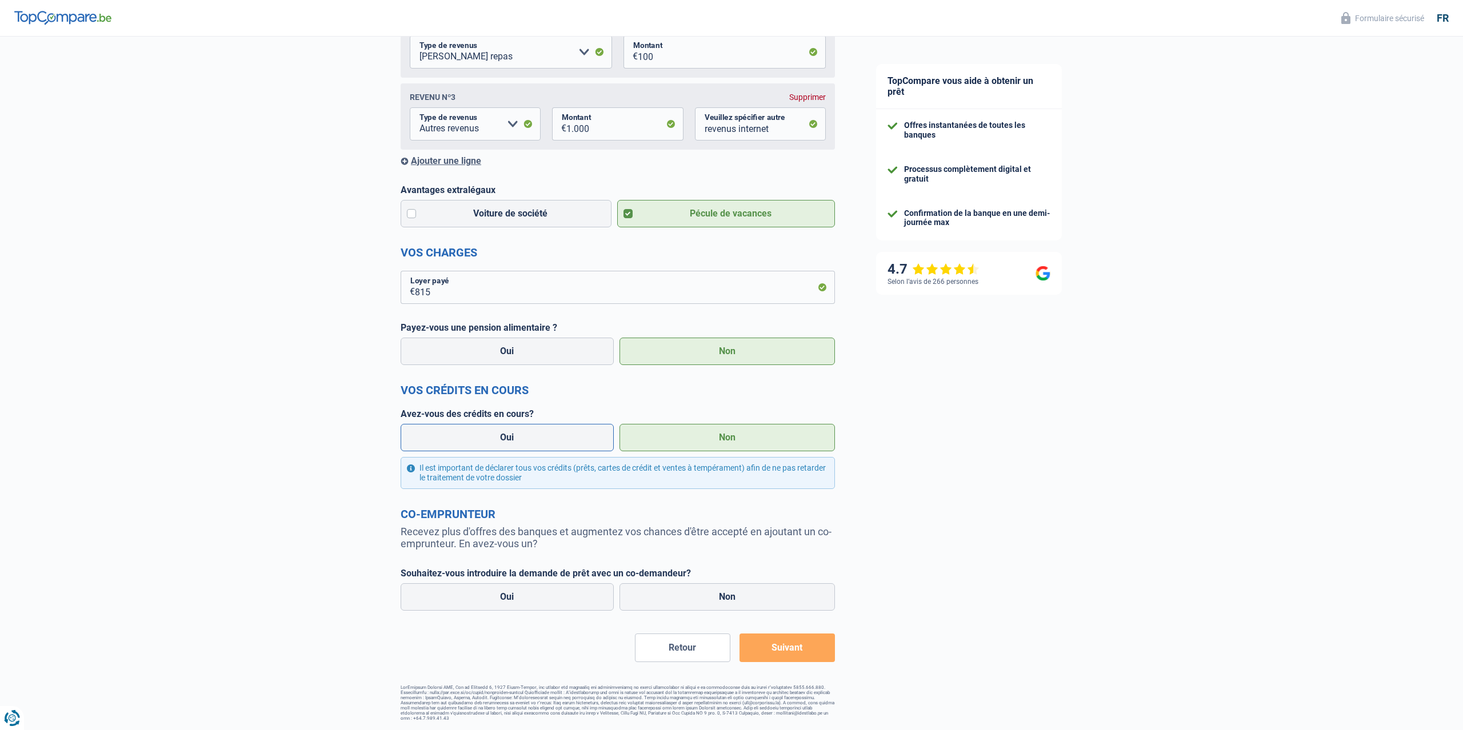
click at [486, 429] on label "Oui" at bounding box center [507, 437] width 213 height 27
click at [486, 429] on input "Oui" at bounding box center [507, 437] width 213 height 27
radio input "true"
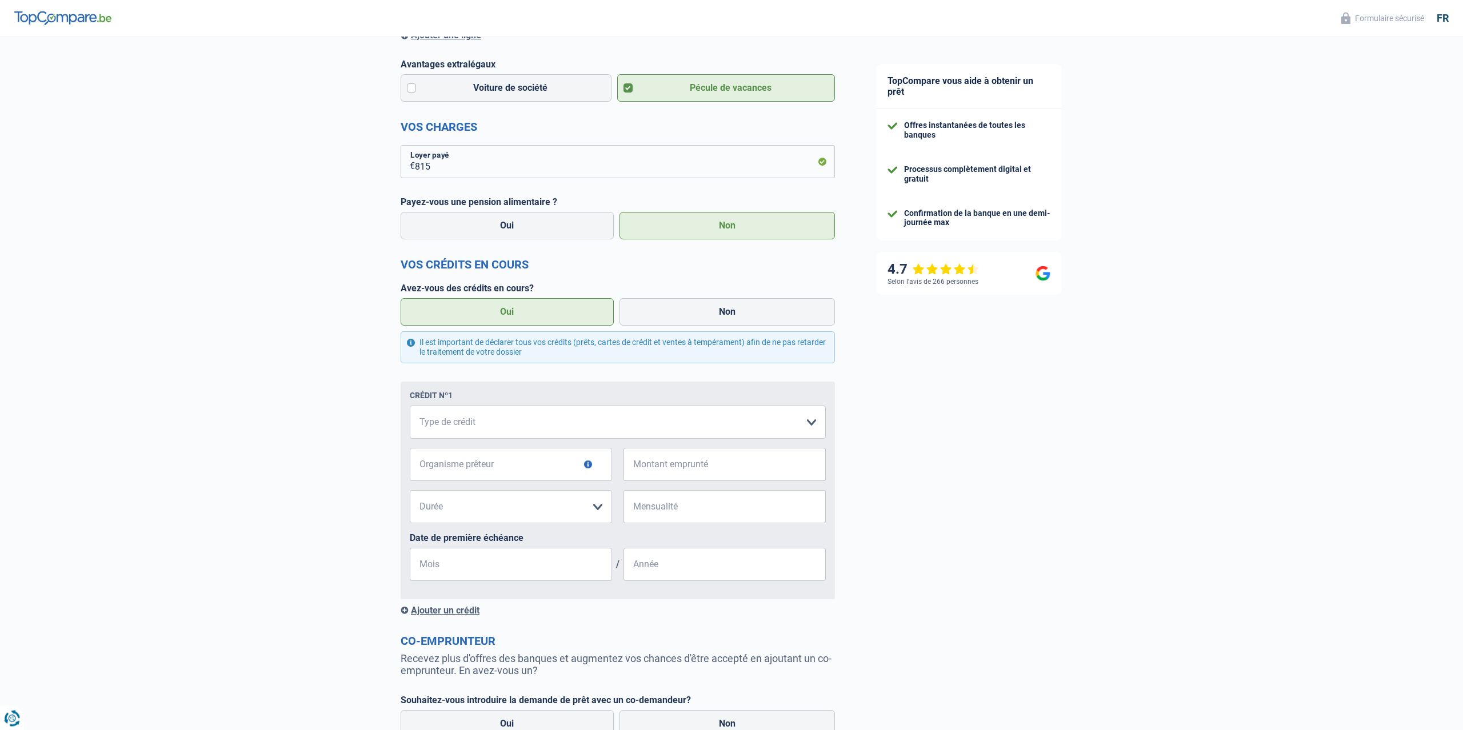
scroll to position [418, 0]
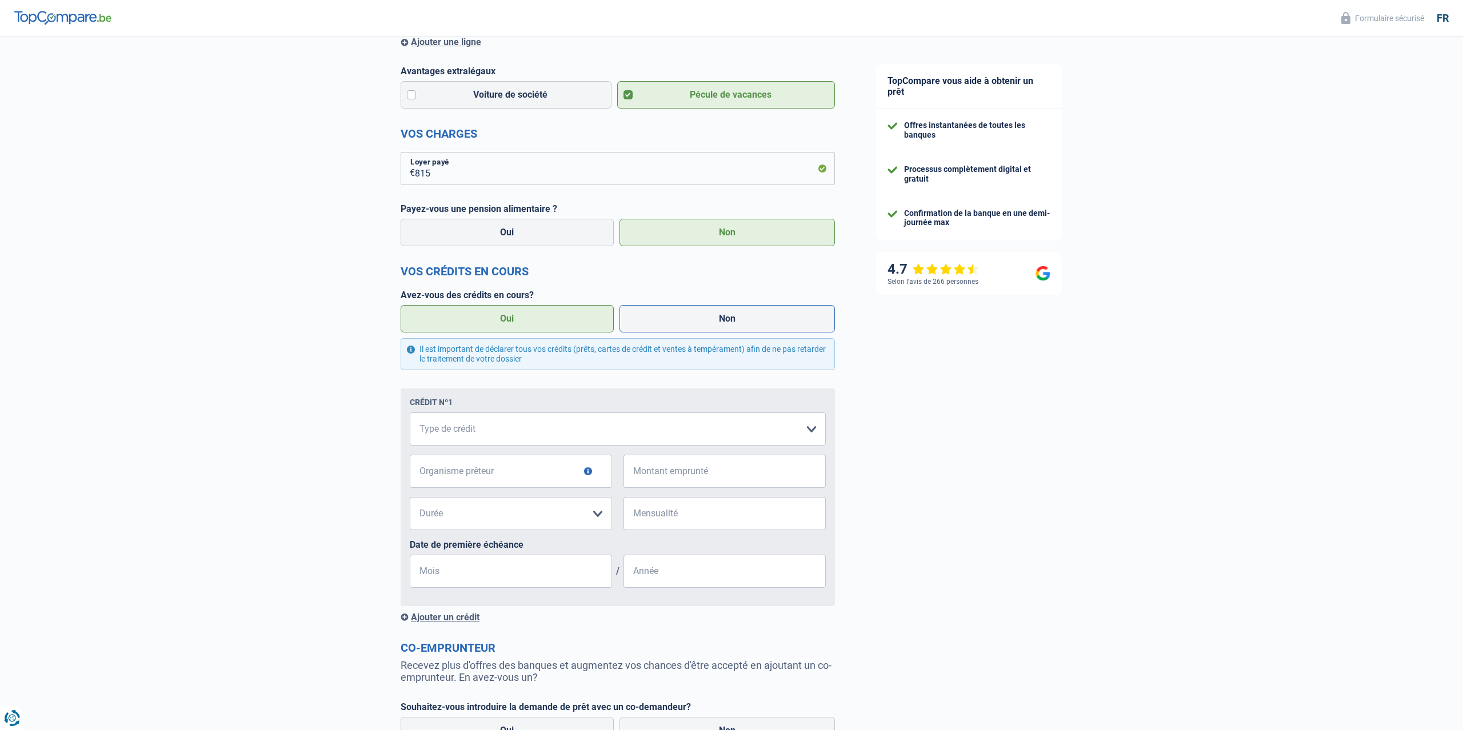
click at [726, 330] on label "Non" at bounding box center [728, 318] width 216 height 27
click at [726, 330] on input "Non" at bounding box center [728, 318] width 216 height 27
radio input "true"
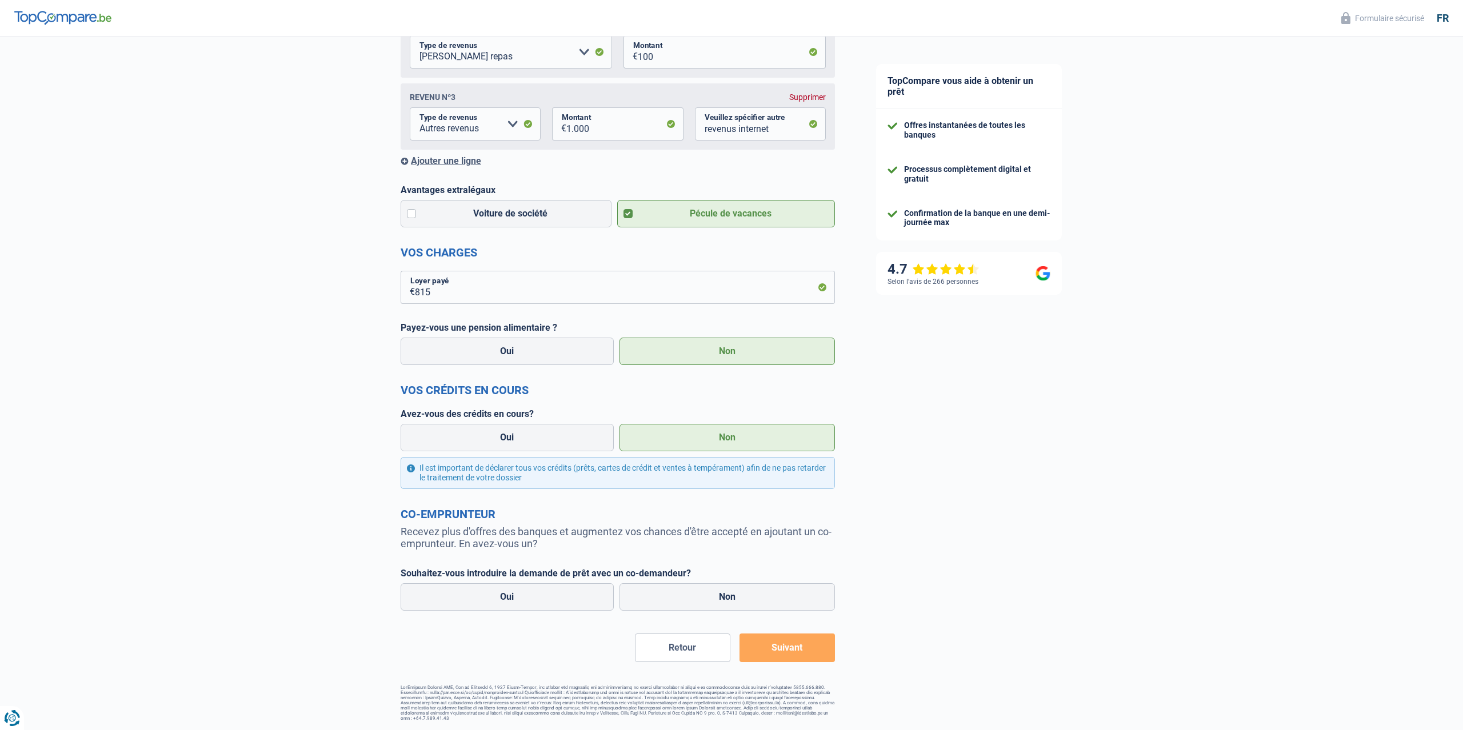
scroll to position [301, 0]
click at [549, 442] on label "Oui" at bounding box center [507, 437] width 213 height 27
drag, startPoint x: 472, startPoint y: 439, endPoint x: 385, endPoint y: 439, distance: 86.9
click at [471, 441] on label "Oui" at bounding box center [507, 437] width 213 height 27
click at [458, 434] on label "Oui" at bounding box center [507, 437] width 213 height 27
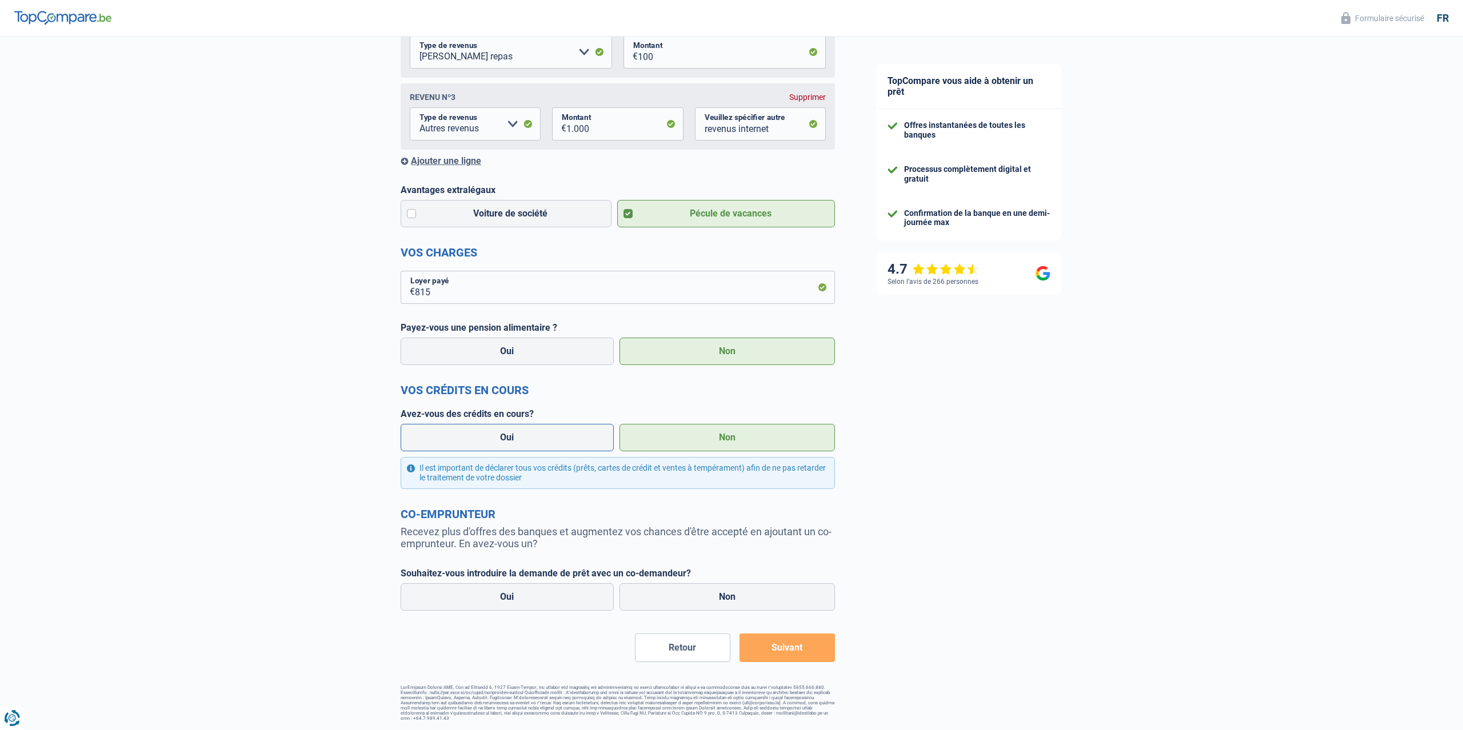
click at [458, 434] on input "Oui" at bounding box center [507, 437] width 213 height 27
radio input "true"
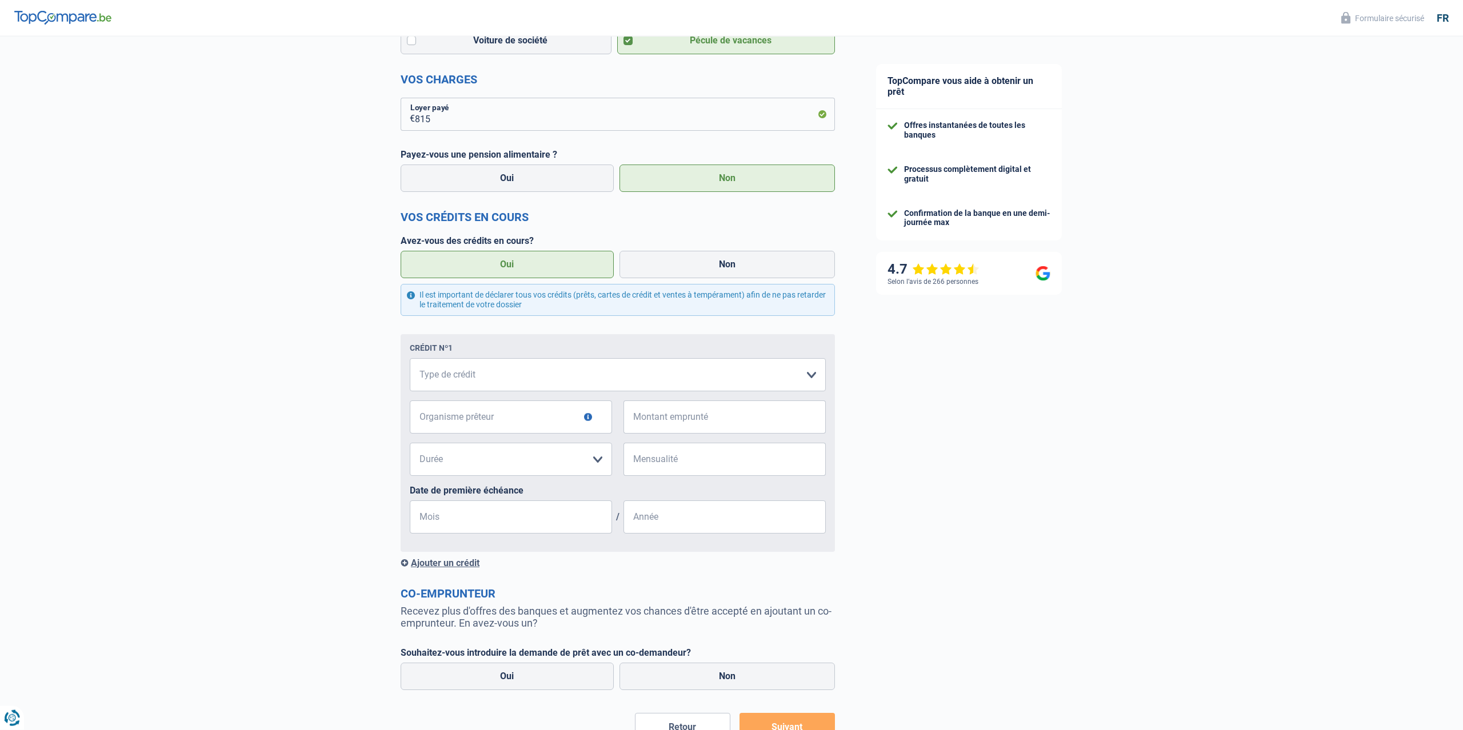
scroll to position [476, 0]
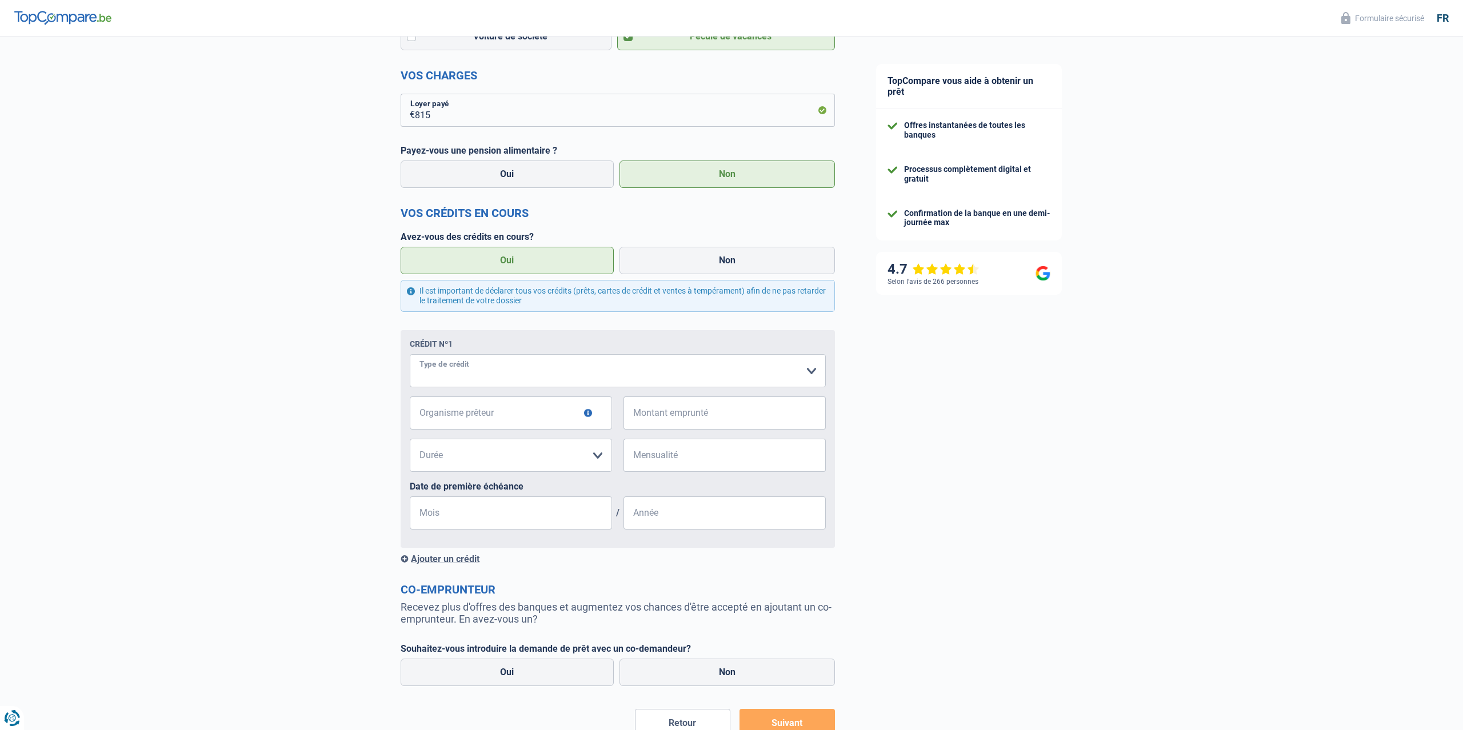
click at [410, 354] on select "Carte ou ouverture de crédit Prêt hypothécaire Vente à tempérament Prêt à tempé…" at bounding box center [618, 370] width 416 height 33
select select "personalLoan"
click option "Prêt à tempérament" at bounding box center [0, 0] width 0 height 0
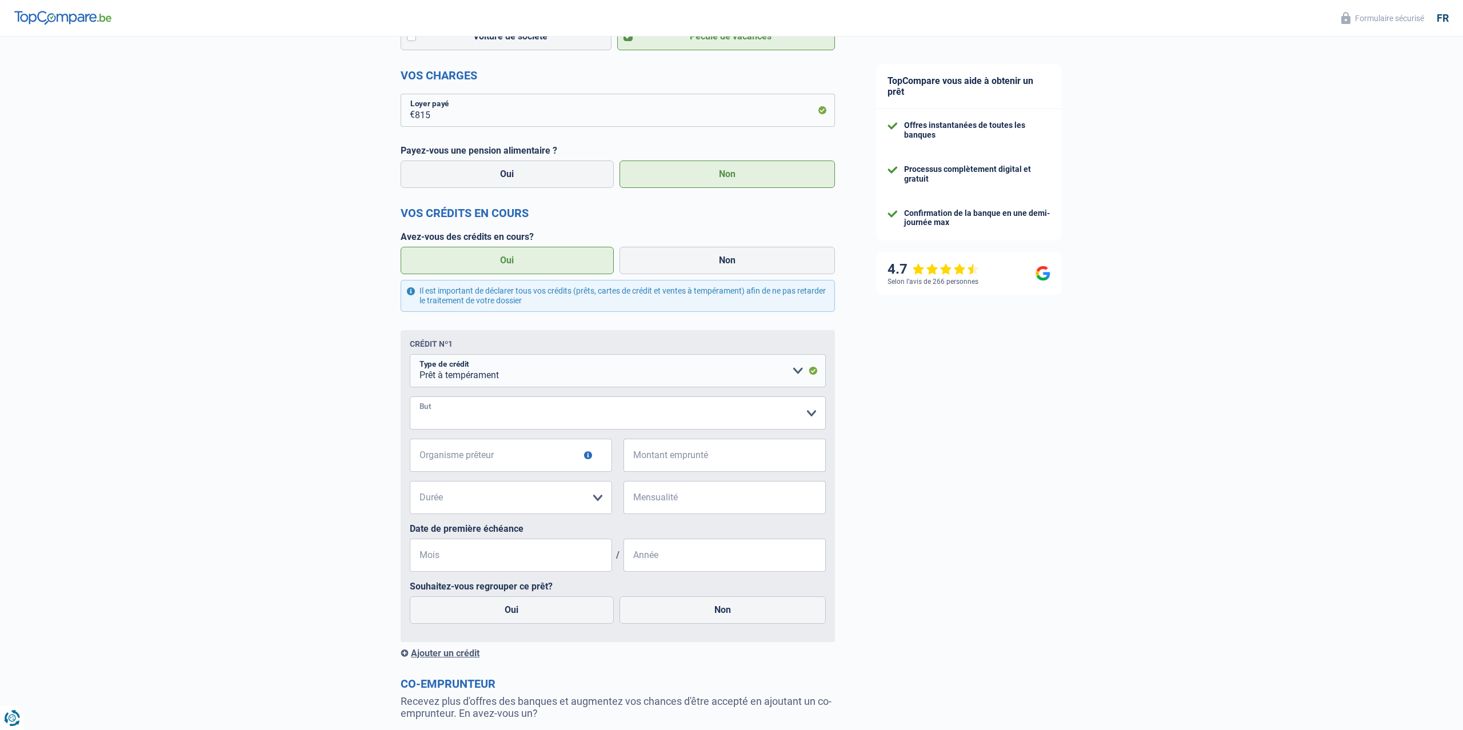
click at [410, 397] on select "Confort maison: meubles, textile, peinture, électroménager, outillage non-profe…" at bounding box center [618, 413] width 416 height 33
select select "homeFurnishingOrRelocation"
click option "Confort maison: meubles, textile, peinture, électroménager, outillage non-profe…" at bounding box center [0, 0] width 0 height 0
click at [467, 457] on input "Organisme prêteur" at bounding box center [511, 455] width 202 height 33
type input "Partners Finances"
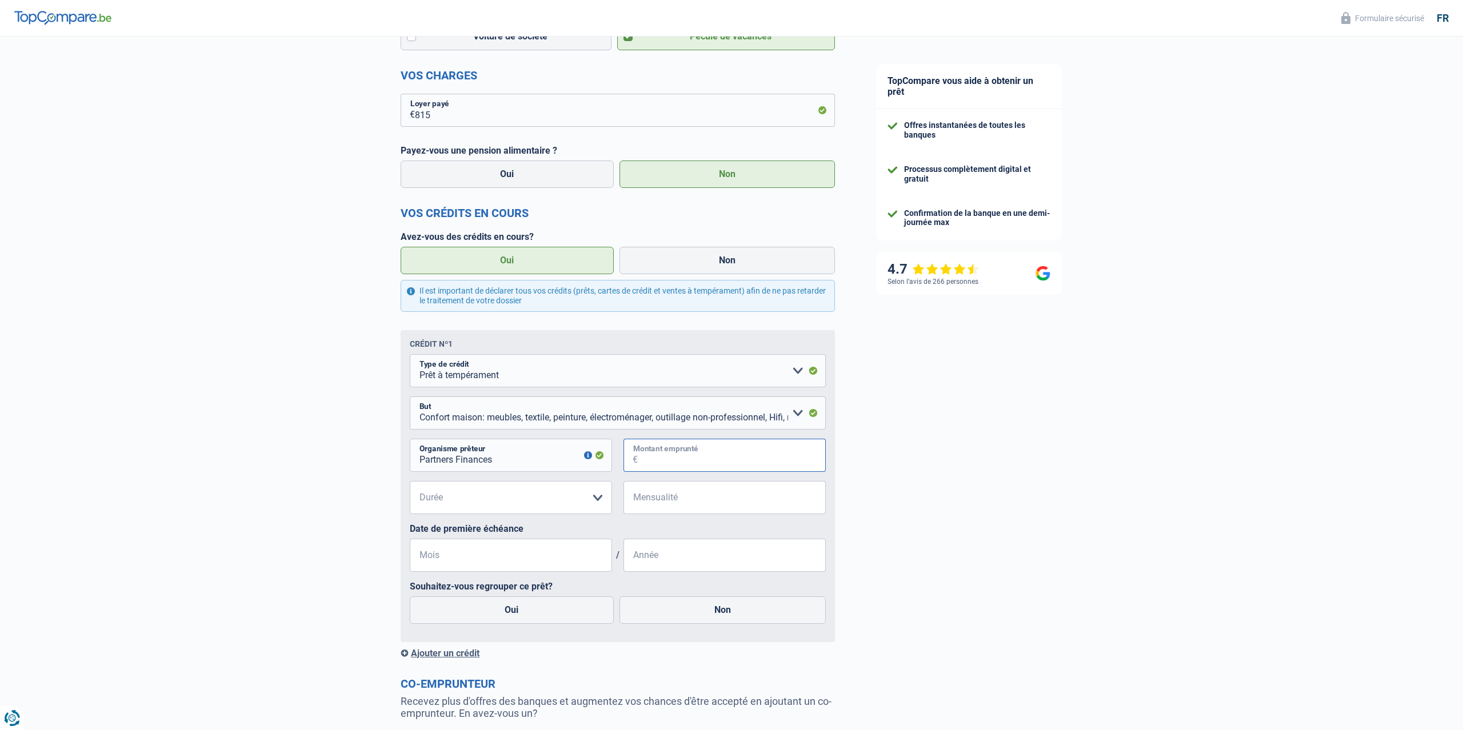
click at [721, 457] on input "Montant emprunté" at bounding box center [732, 455] width 188 height 33
type input "16.000"
click at [410, 481] on select "12 mois 18 mois 24 mois 30 mois 36 mois 42 mois 48 mois 60 mois 72 mois 84 mois…" at bounding box center [511, 497] width 202 height 33
select select "84"
click option "84 mois" at bounding box center [0, 0] width 0 height 0
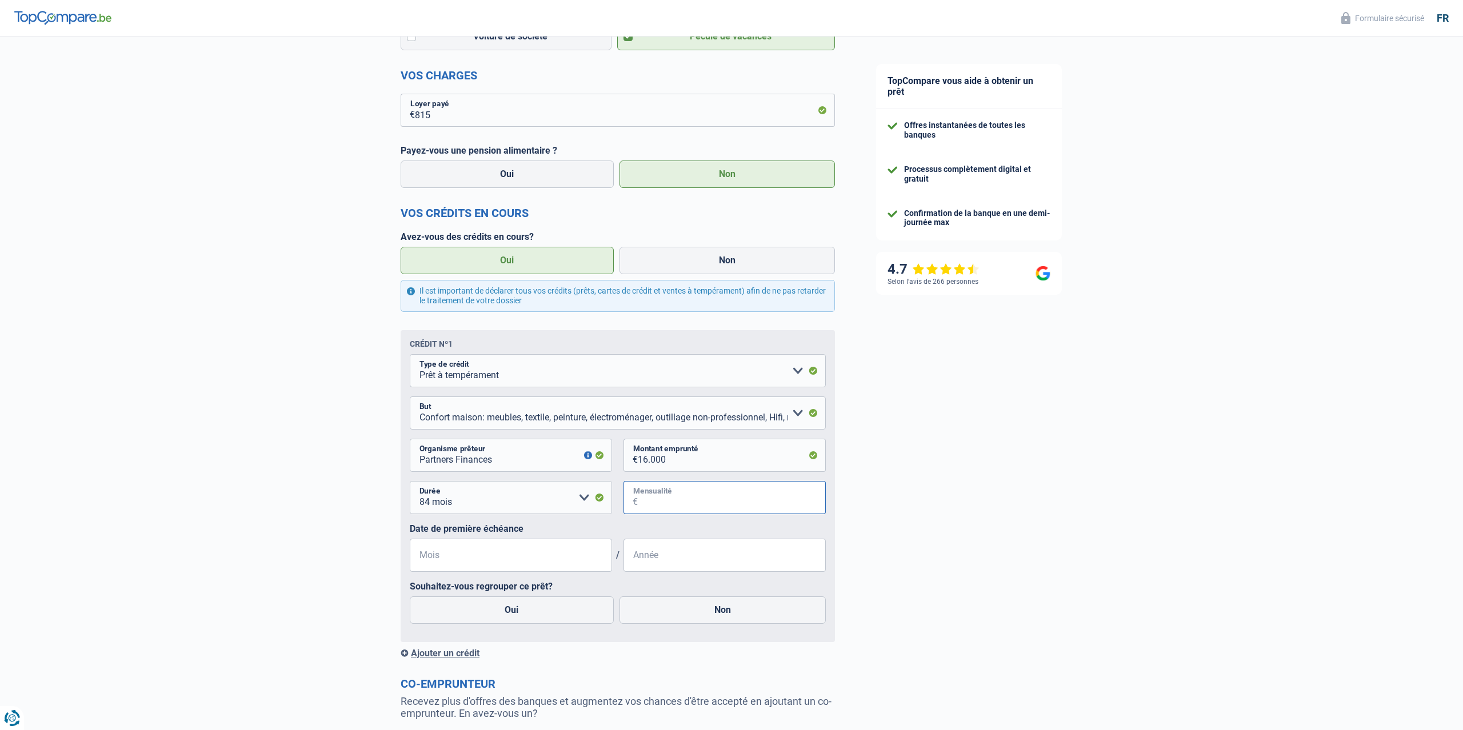
click at [649, 497] on input "Mensualité" at bounding box center [732, 497] width 188 height 33
drag, startPoint x: 187, startPoint y: 498, endPoint x: 361, endPoint y: 520, distance: 174.5
click at [195, 501] on div "Chance de réussite de votre simulation est de 80% 1 2 3 4 5 Rajoutez +10% en co…" at bounding box center [428, 226] width 856 height 1340
drag, startPoint x: 675, startPoint y: 504, endPoint x: 532, endPoint y: 512, distance: 143.1
click at [638, 511] on input "2.840" at bounding box center [732, 497] width 188 height 33
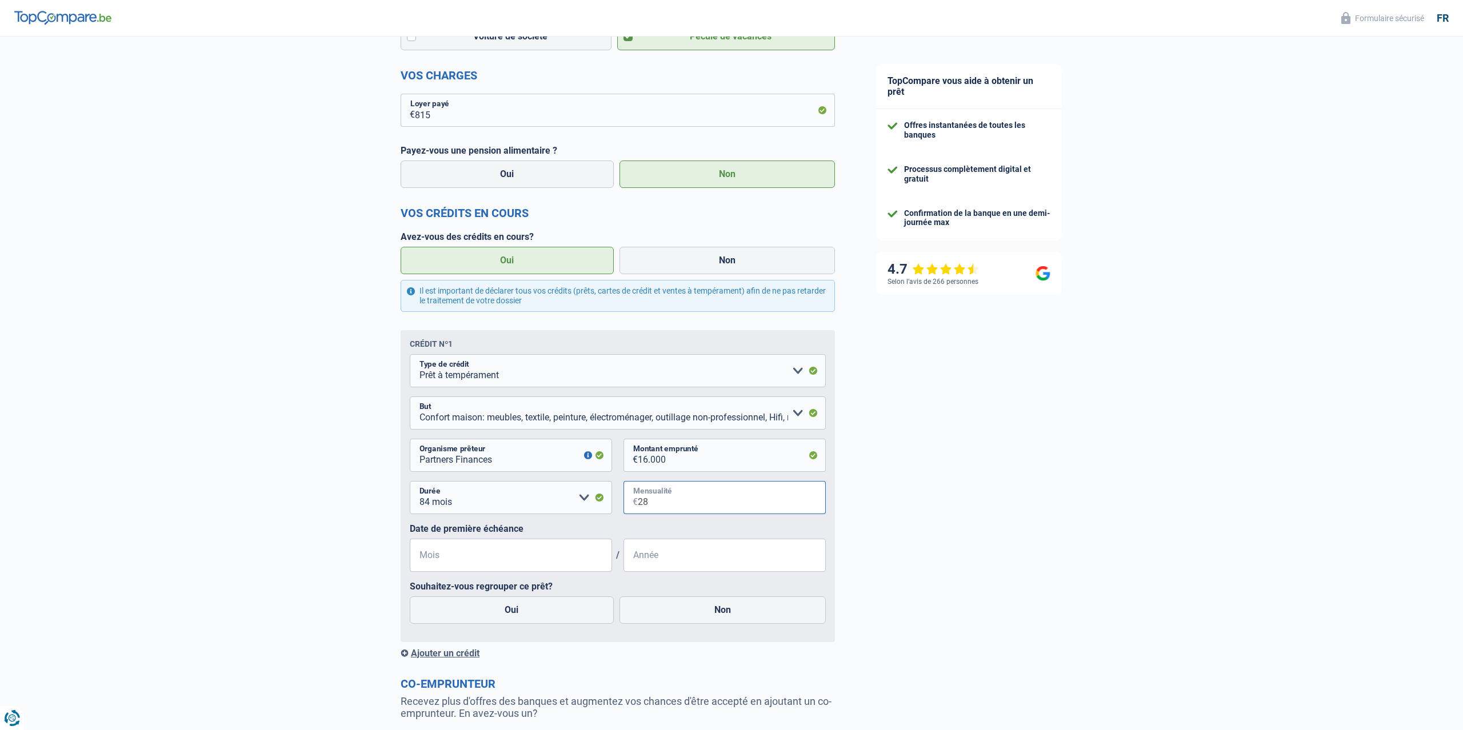
type input "2"
type input "284"
drag, startPoint x: 182, startPoint y: 567, endPoint x: 185, endPoint y: 573, distance: 6.2
click at [183, 570] on div "Chance de réussite de votre simulation est de 80% 1 2 3 4 5 Rajoutez +10% en co…" at bounding box center [428, 226] width 856 height 1340
click at [502, 557] on input "Mois" at bounding box center [511, 555] width 202 height 33
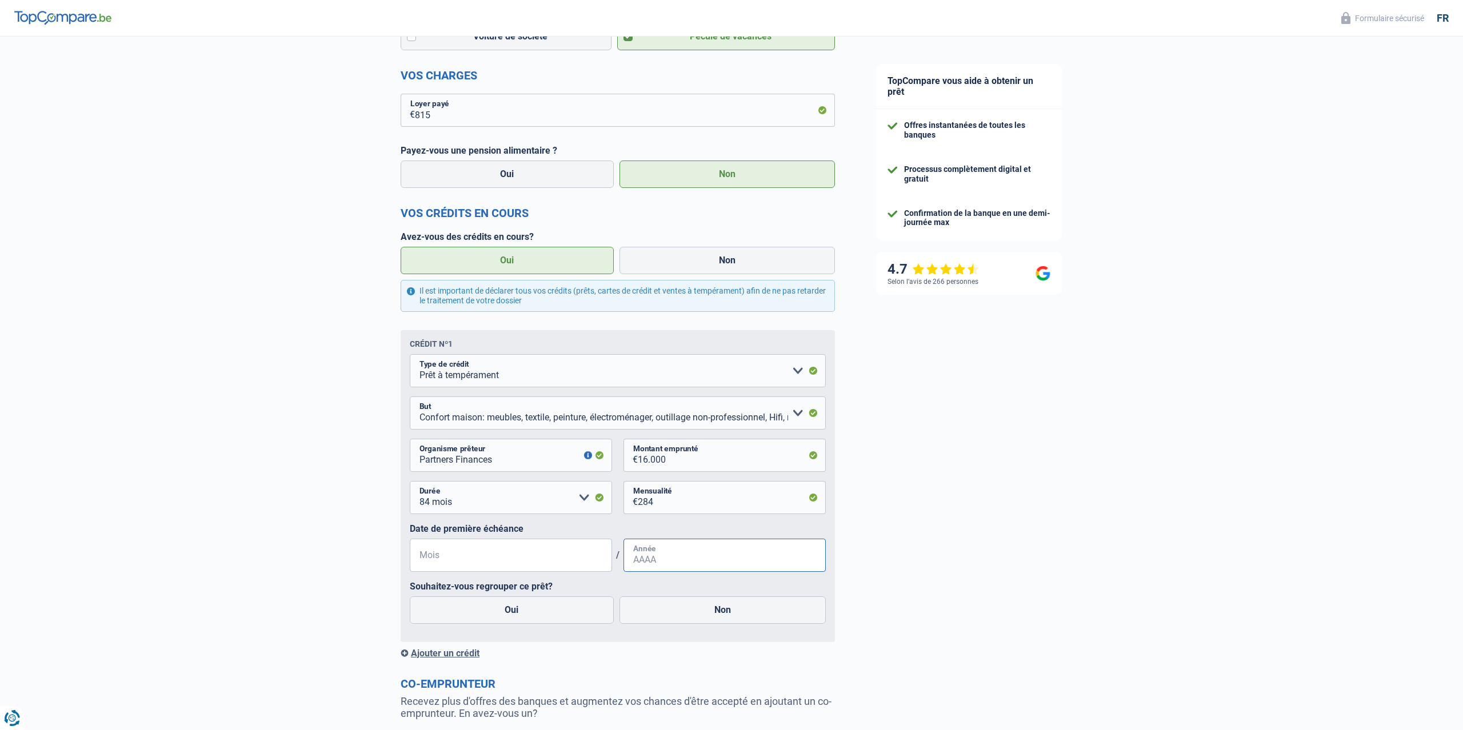
click at [695, 570] on input "Année" at bounding box center [725, 555] width 202 height 33
type input "2025"
click at [313, 498] on div "Chance de réussite de votre simulation est de 80% 1 2 3 4 5 Rajoutez +10% en co…" at bounding box center [428, 226] width 856 height 1340
drag, startPoint x: 490, startPoint y: 463, endPoint x: 353, endPoint y: 461, distance: 136.6
click at [410, 461] on input "Partners Finances" at bounding box center [511, 455] width 202 height 33
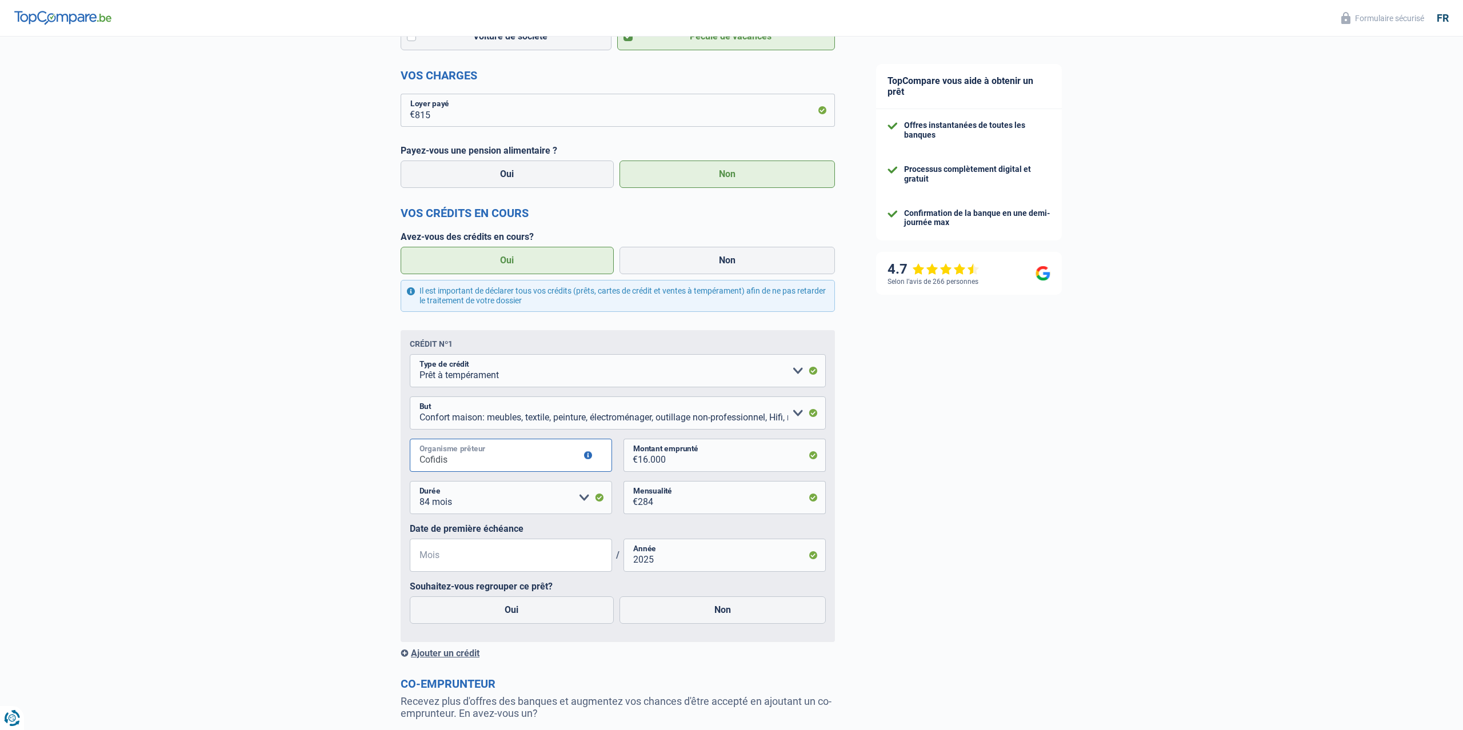
type input "Cofidis"
drag, startPoint x: 234, startPoint y: 395, endPoint x: 245, endPoint y: 433, distance: 39.3
click at [238, 403] on div "Chance de réussite de votre simulation est de 80% 1 2 3 4 5 Rajoutez +10% en co…" at bounding box center [428, 226] width 856 height 1340
click at [455, 561] on input "Mois" at bounding box center [511, 555] width 202 height 33
type input "05"
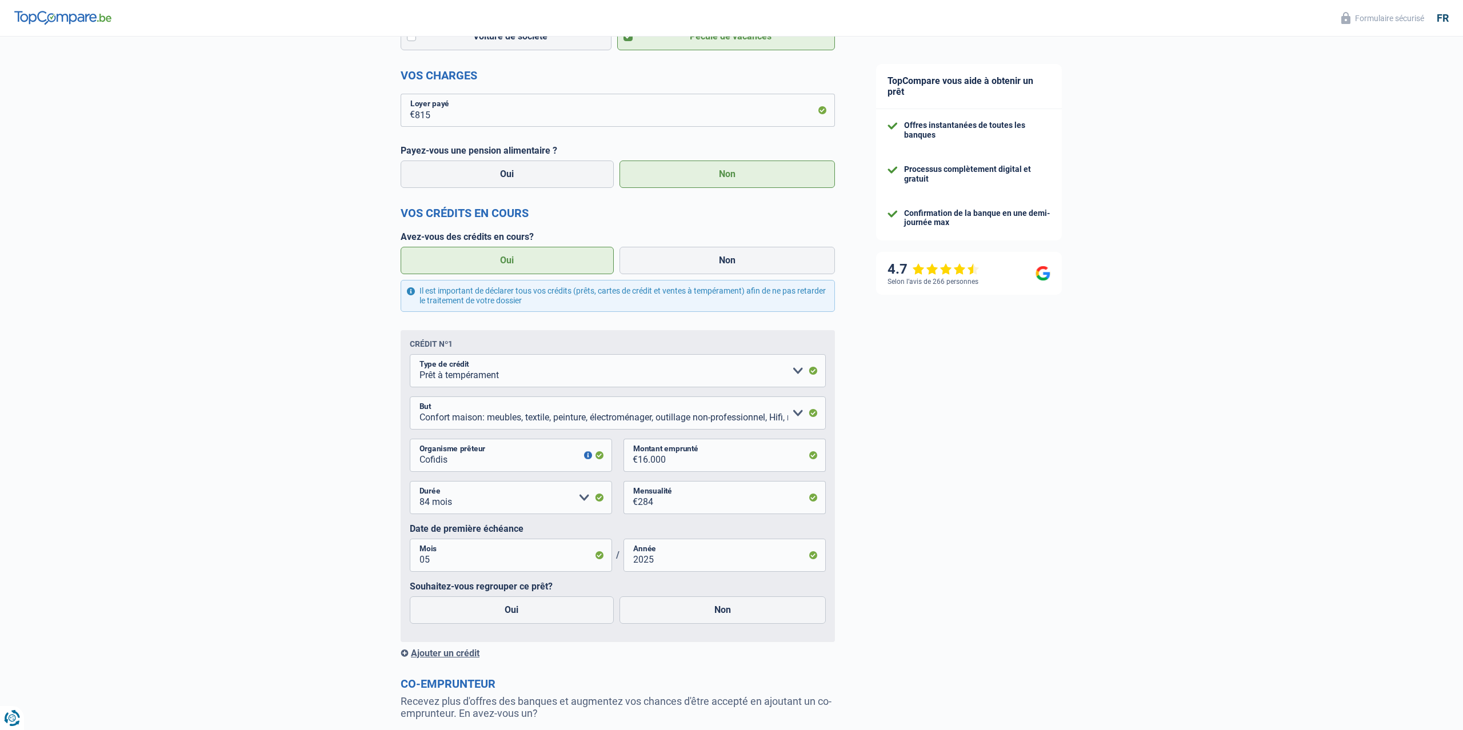
drag, startPoint x: 263, startPoint y: 575, endPoint x: 312, endPoint y: 595, distance: 53.1
click at [265, 577] on div "Chance de réussite de votre simulation est de 80% 1 2 3 4 5 Rajoutez +10% en co…" at bounding box center [428, 226] width 856 height 1340
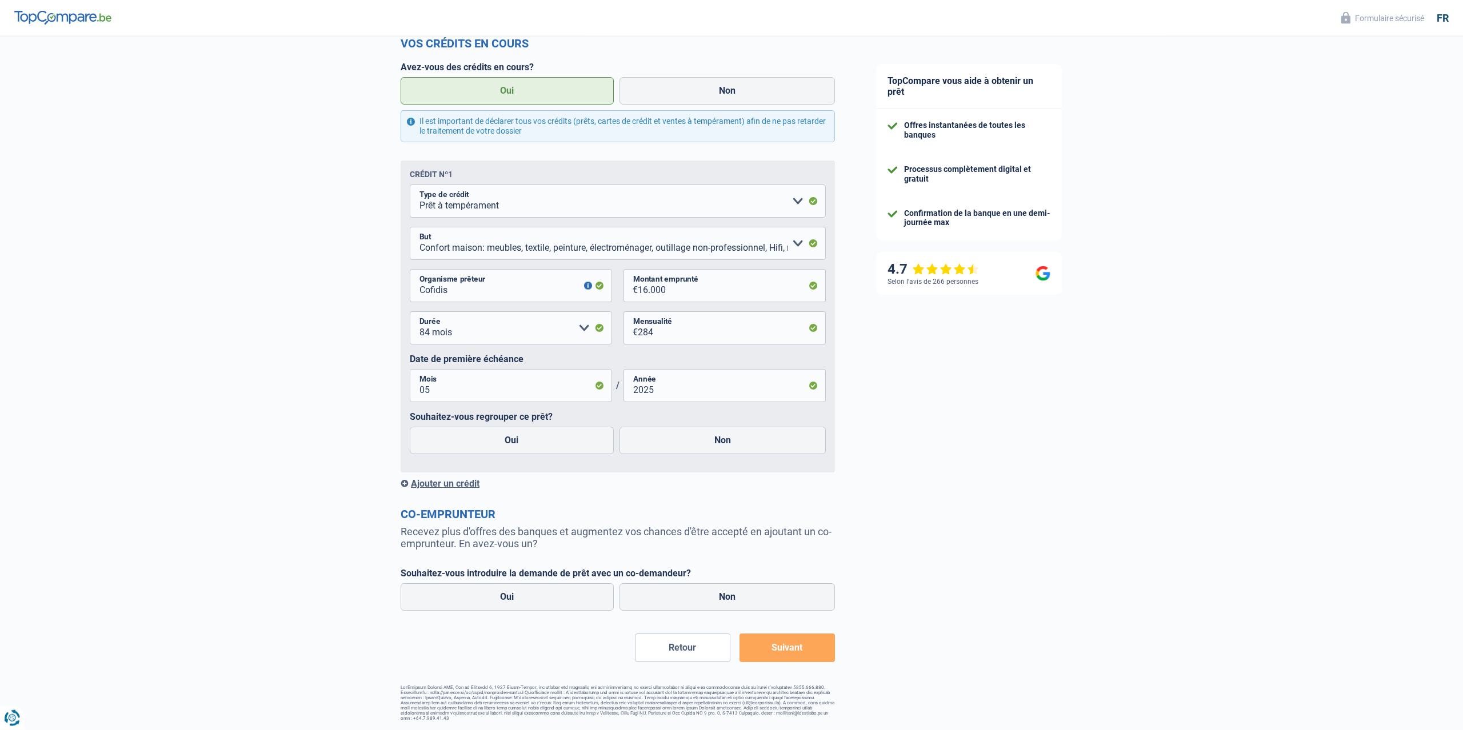
scroll to position [649, 0]
click at [493, 438] on label "Oui" at bounding box center [512, 440] width 204 height 27
click at [493, 438] on input "Oui" at bounding box center [512, 440] width 204 height 27
radio input "true"
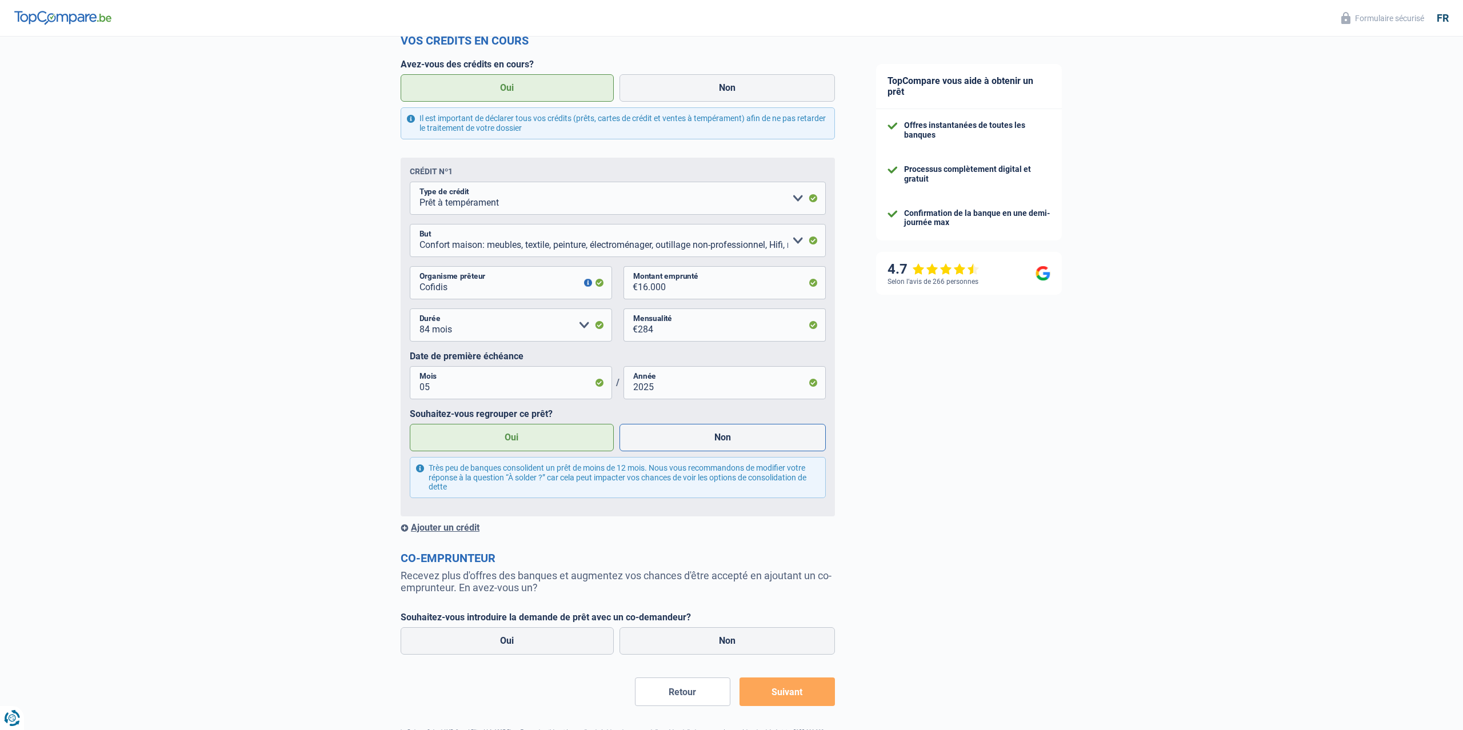
click at [681, 447] on label "Non" at bounding box center [723, 437] width 207 height 27
click at [681, 447] on input "Non" at bounding box center [723, 437] width 207 height 27
radio input "true"
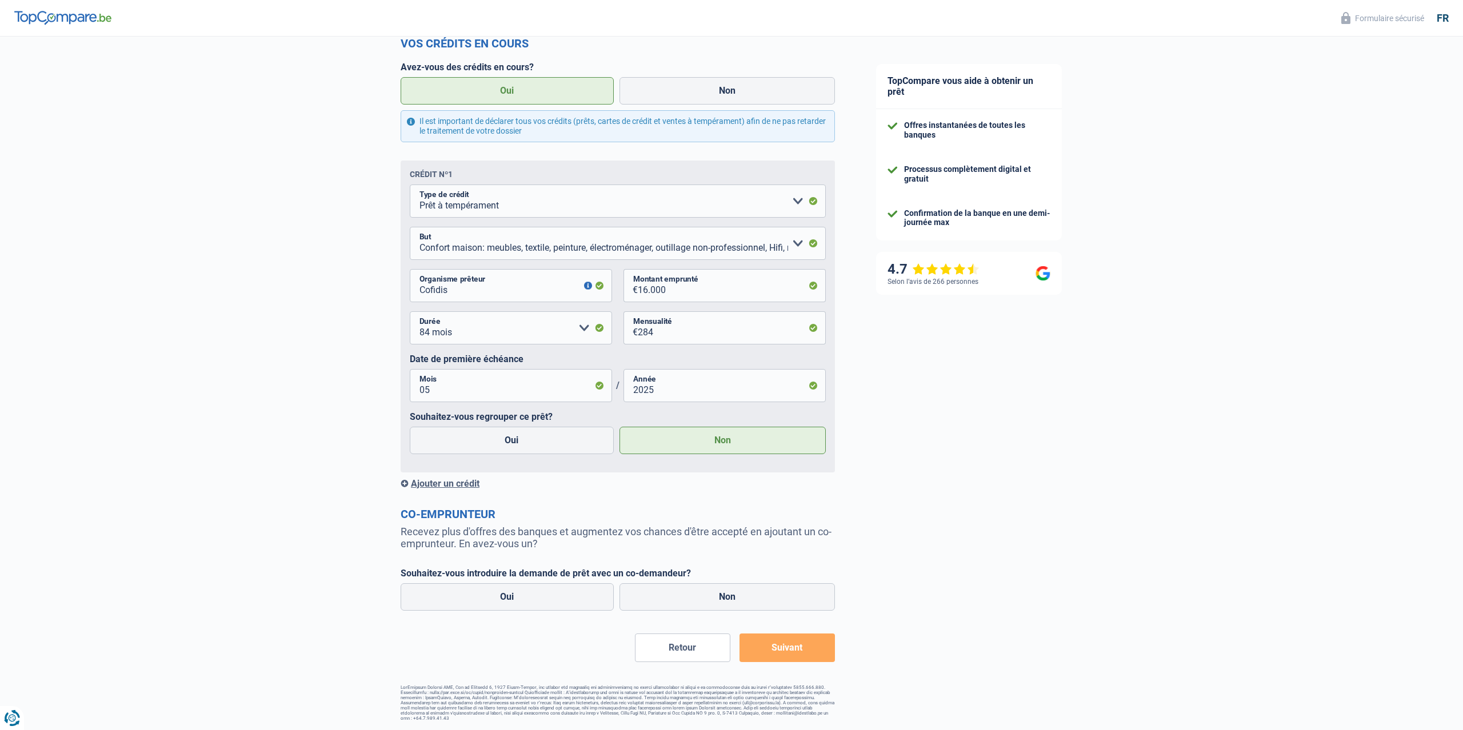
radio input "false"
click at [771, 654] on button "Suivant" at bounding box center [787, 648] width 95 height 29
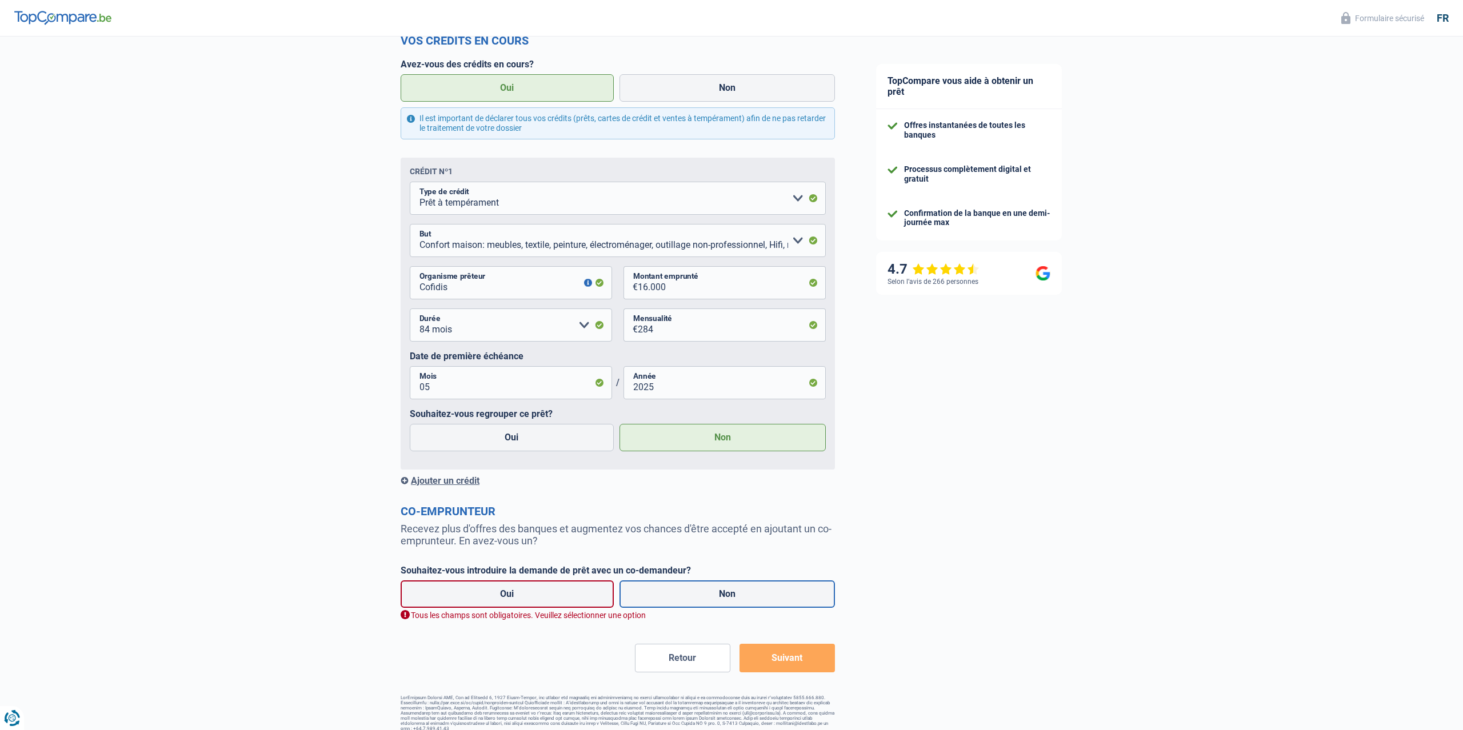
click at [703, 596] on label "Non" at bounding box center [728, 594] width 216 height 27
click at [703, 596] on input "Non" at bounding box center [728, 594] width 216 height 27
radio input "true"
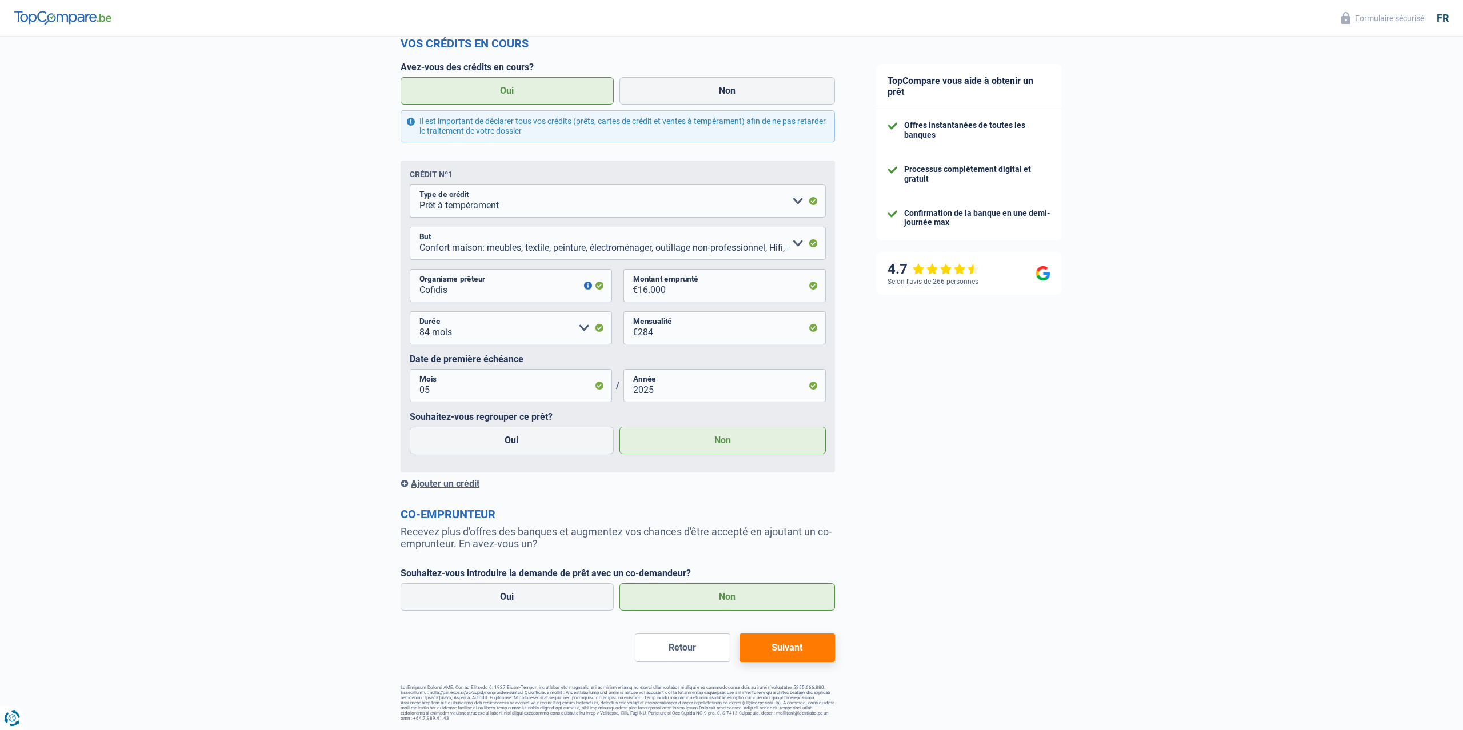
click at [798, 649] on button "Suivant" at bounding box center [787, 648] width 95 height 29
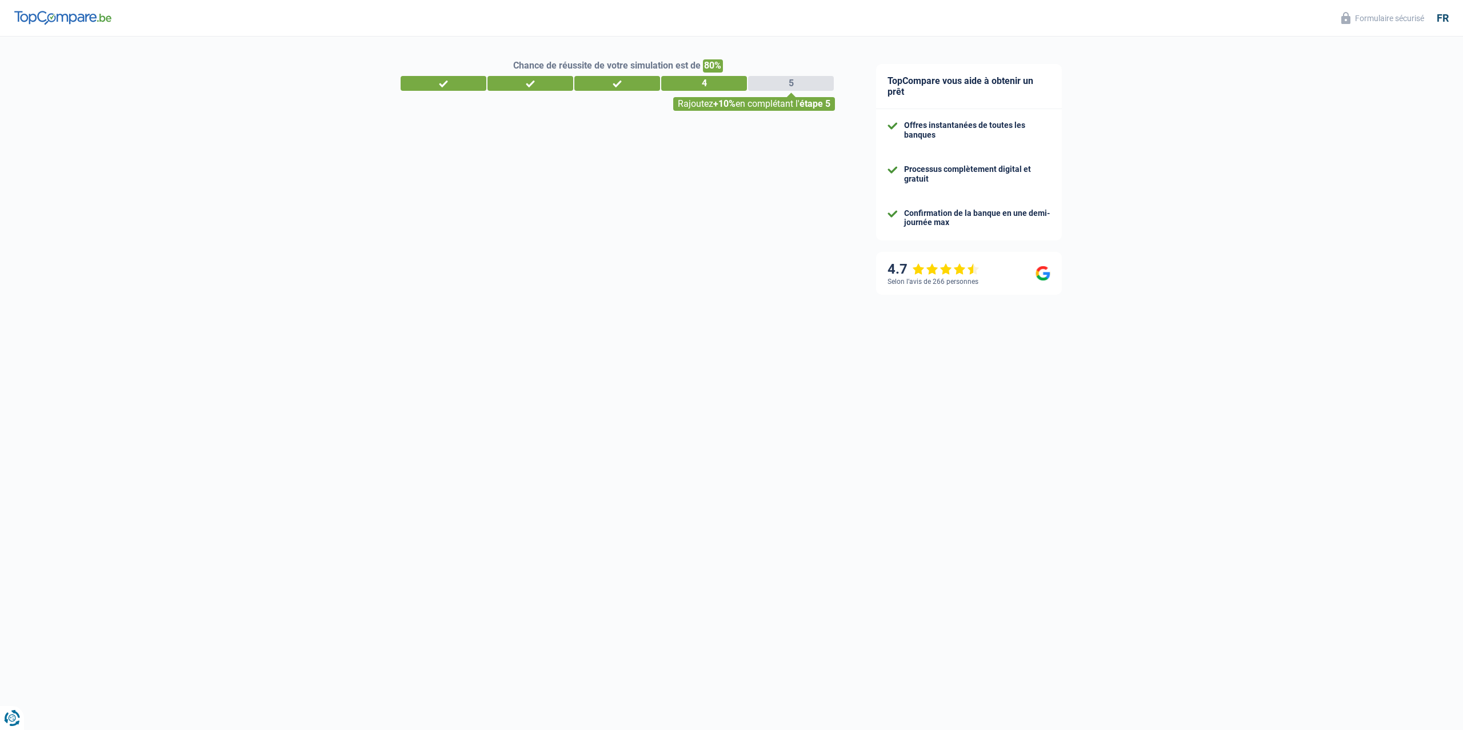
select select "120"
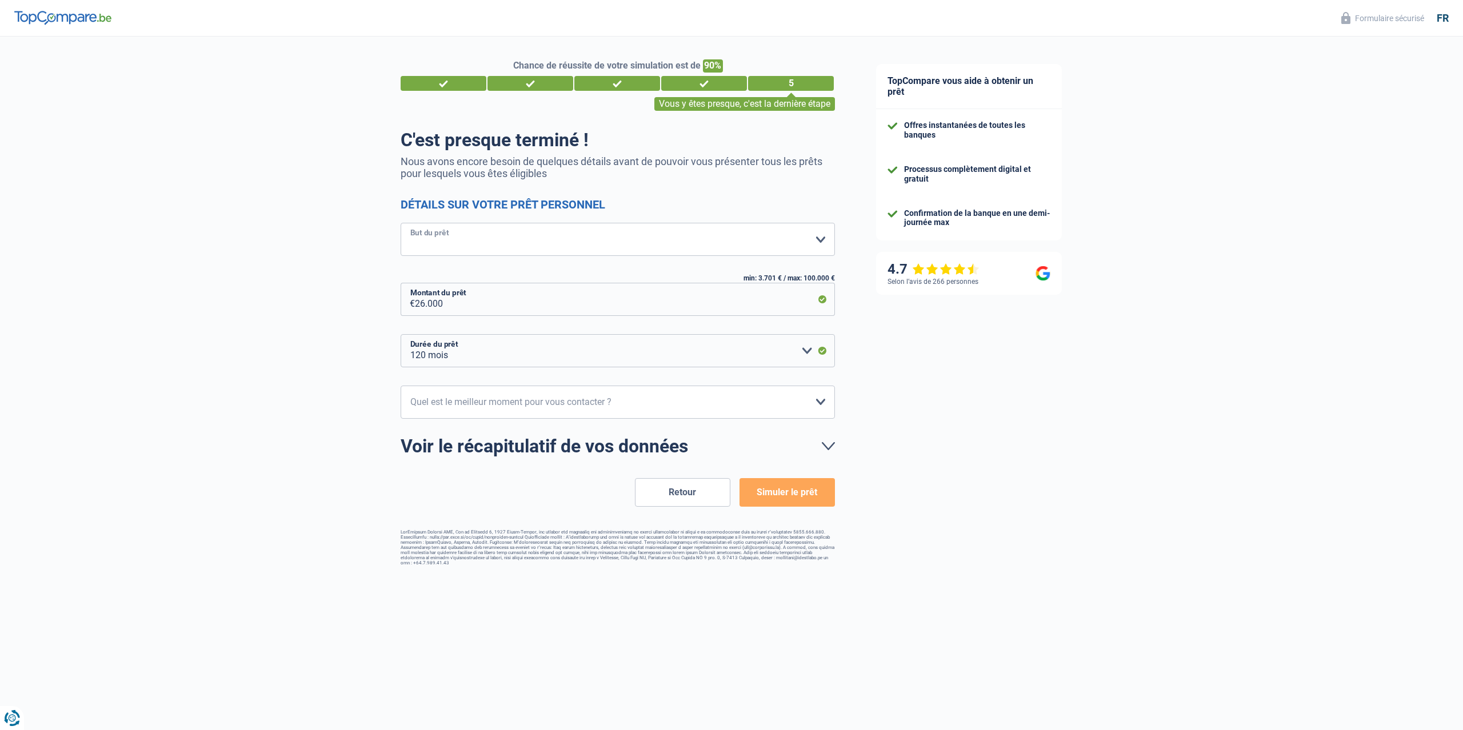
click at [401, 223] on select "Confort maison: meubles, textile, peinture, électroménager, outillage non-profe…" at bounding box center [618, 239] width 434 height 33
click option "Rafraîchissement: petits travaux maison et jardin" at bounding box center [0, 0] width 0 height 0
click at [401, 223] on select "Confort maison: meubles, textile, peinture, électroménager, outillage non-profe…" at bounding box center [618, 239] width 434 height 33
click option "Aménagement: frais d'installation, déménagement" at bounding box center [0, 0] width 0 height 0
click at [401, 223] on select "Confort maison: meubles, textile, peinture, électroménager, outillage non-profe…" at bounding box center [618, 239] width 434 height 33
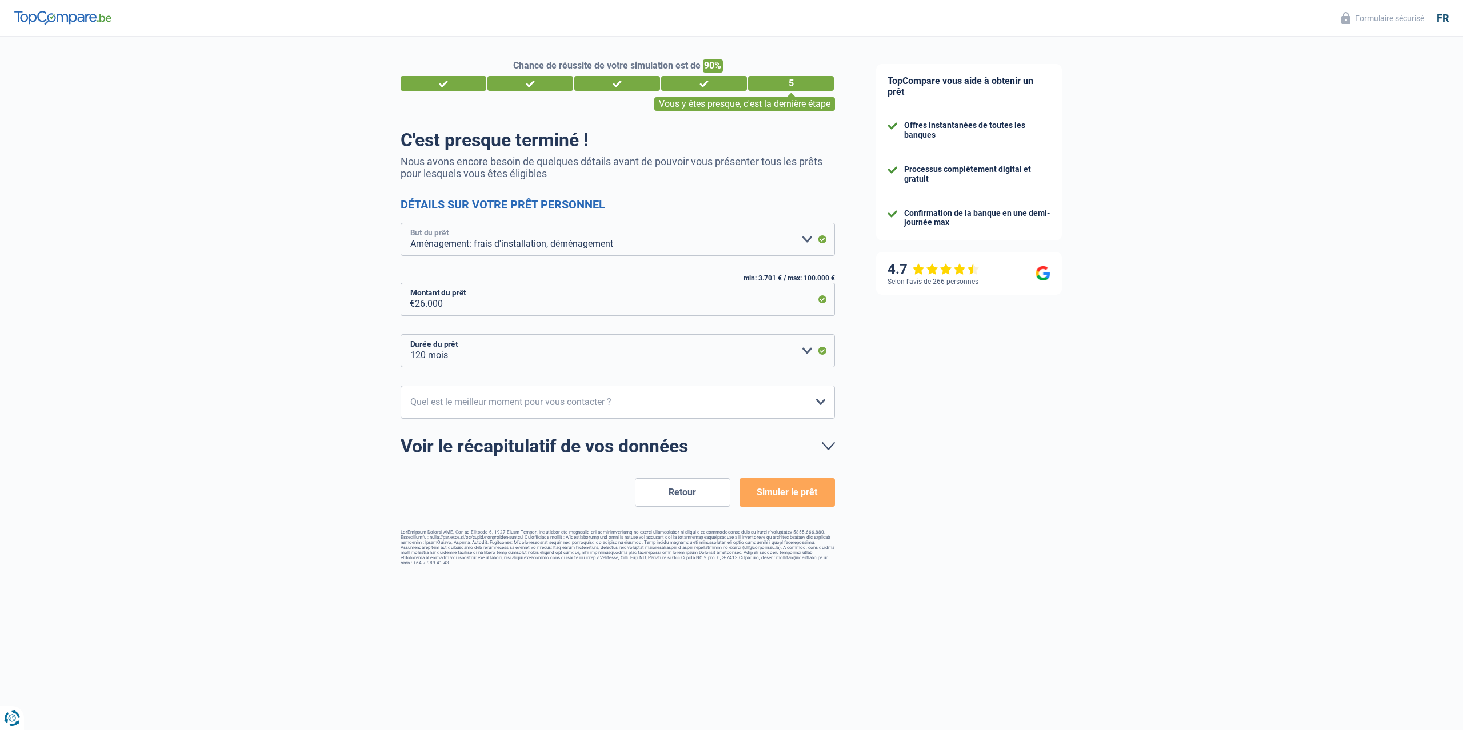
select select "other"
click option "Autre" at bounding box center [0, 0] width 0 height 0
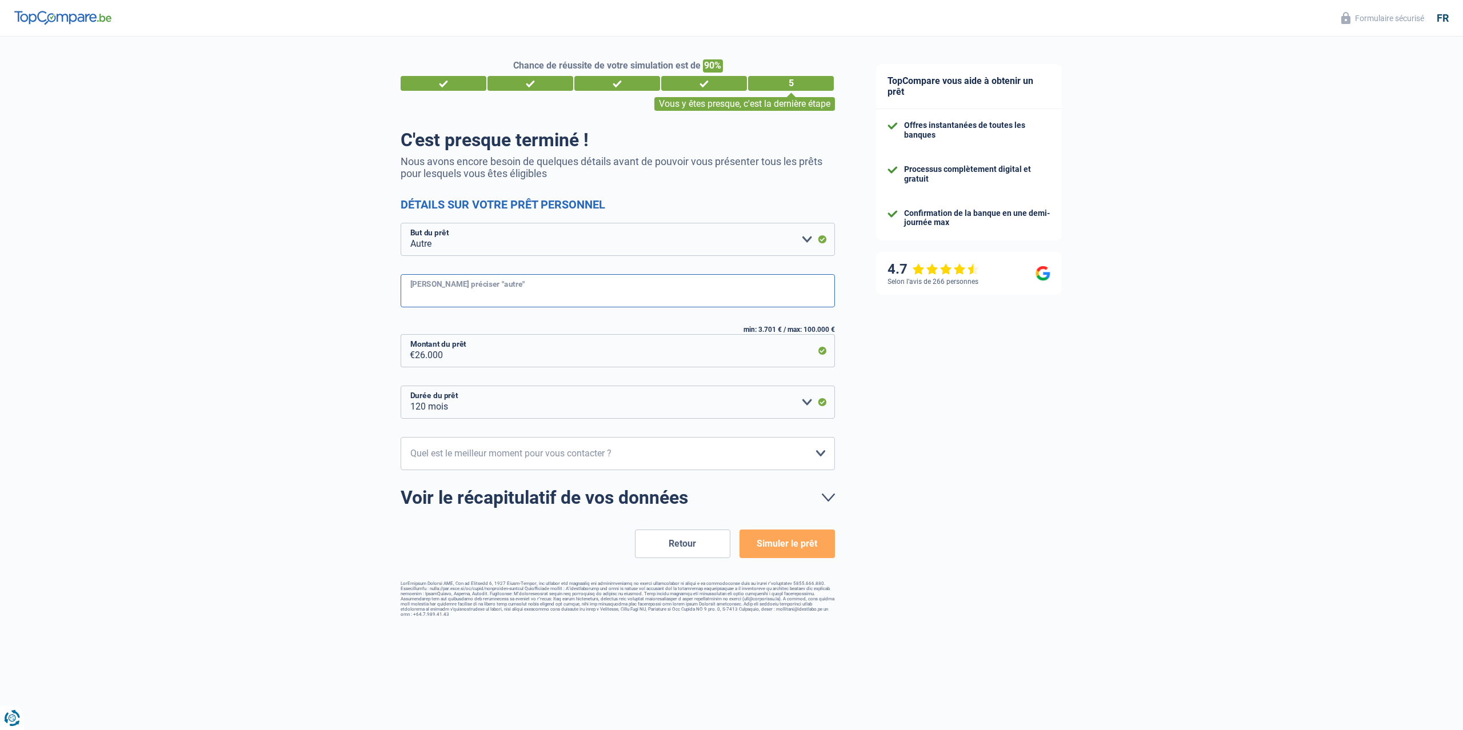
click at [524, 290] on input "Veuillez préciser "autre"" at bounding box center [618, 290] width 434 height 33
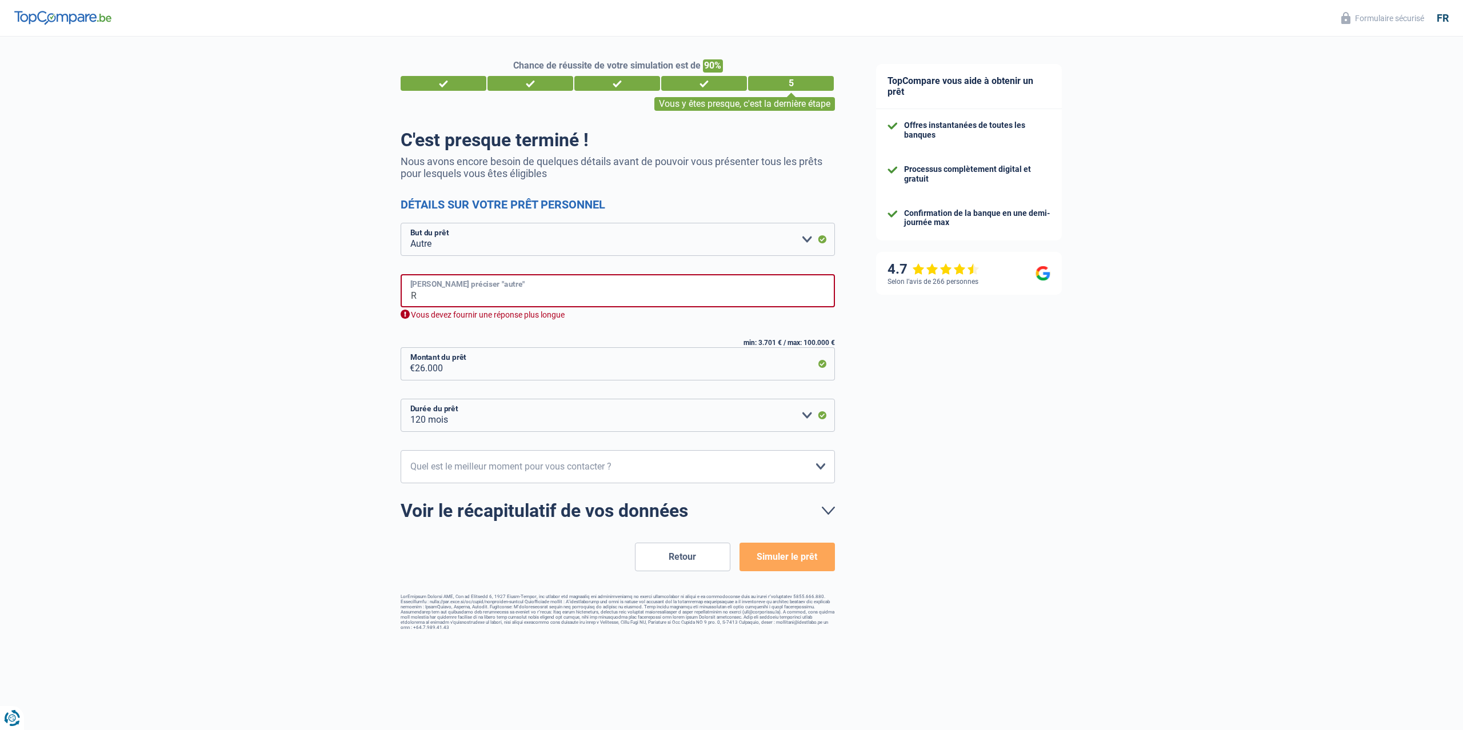
drag, startPoint x: 524, startPoint y: 290, endPoint x: 542, endPoint y: 275, distance: 23.6
click at [534, 285] on input "R" at bounding box center [618, 290] width 434 height 33
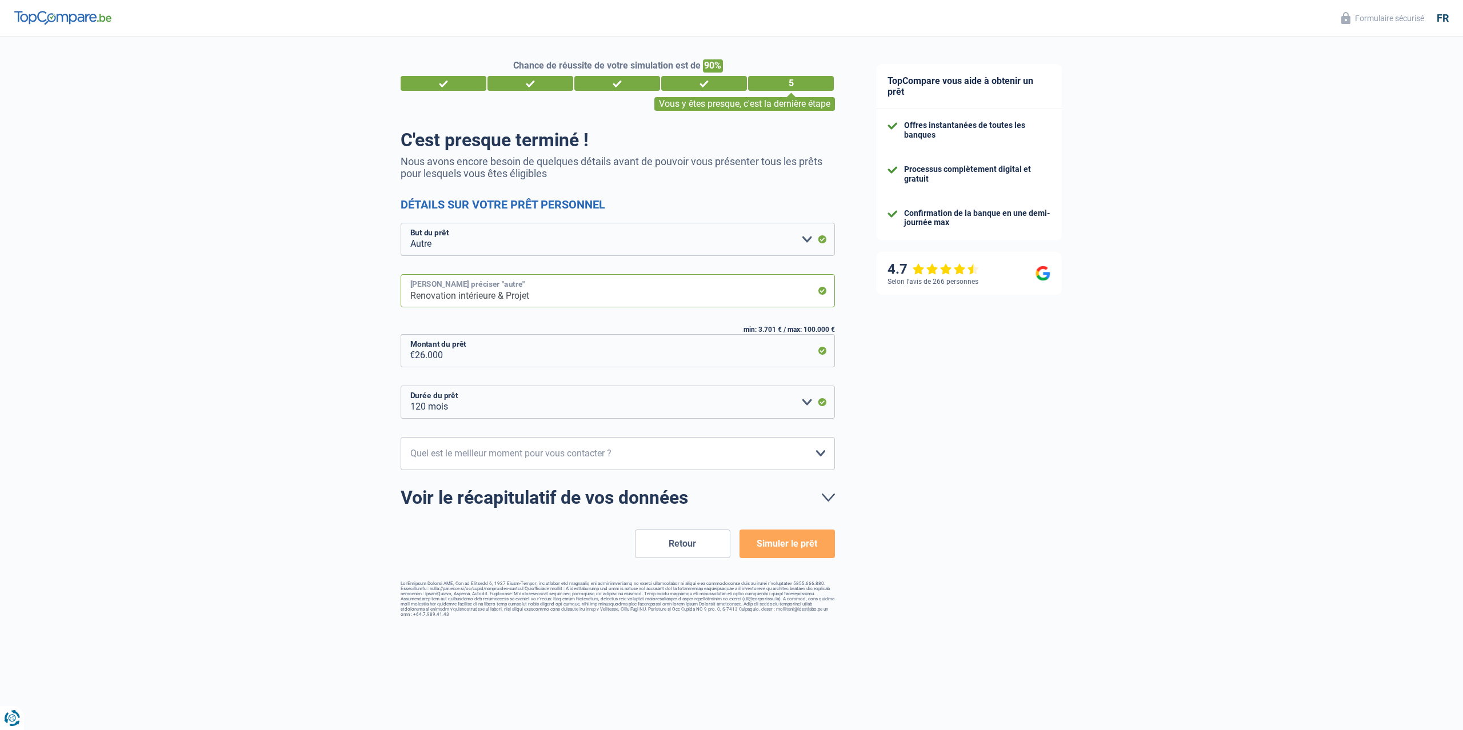
type input "Renovation intérieure & Projet"
click at [401, 437] on select "10h-12h 12h-14h 14h-16h 16h-18h Veuillez sélectionner une option" at bounding box center [618, 453] width 434 height 33
click option "10h-12h" at bounding box center [0, 0] width 0 height 0
click at [401, 437] on select "10h-12h 12h-14h 14h-16h 16h-18h Veuillez sélectionner une option" at bounding box center [618, 453] width 434 height 33
click option "12h-14h" at bounding box center [0, 0] width 0 height 0
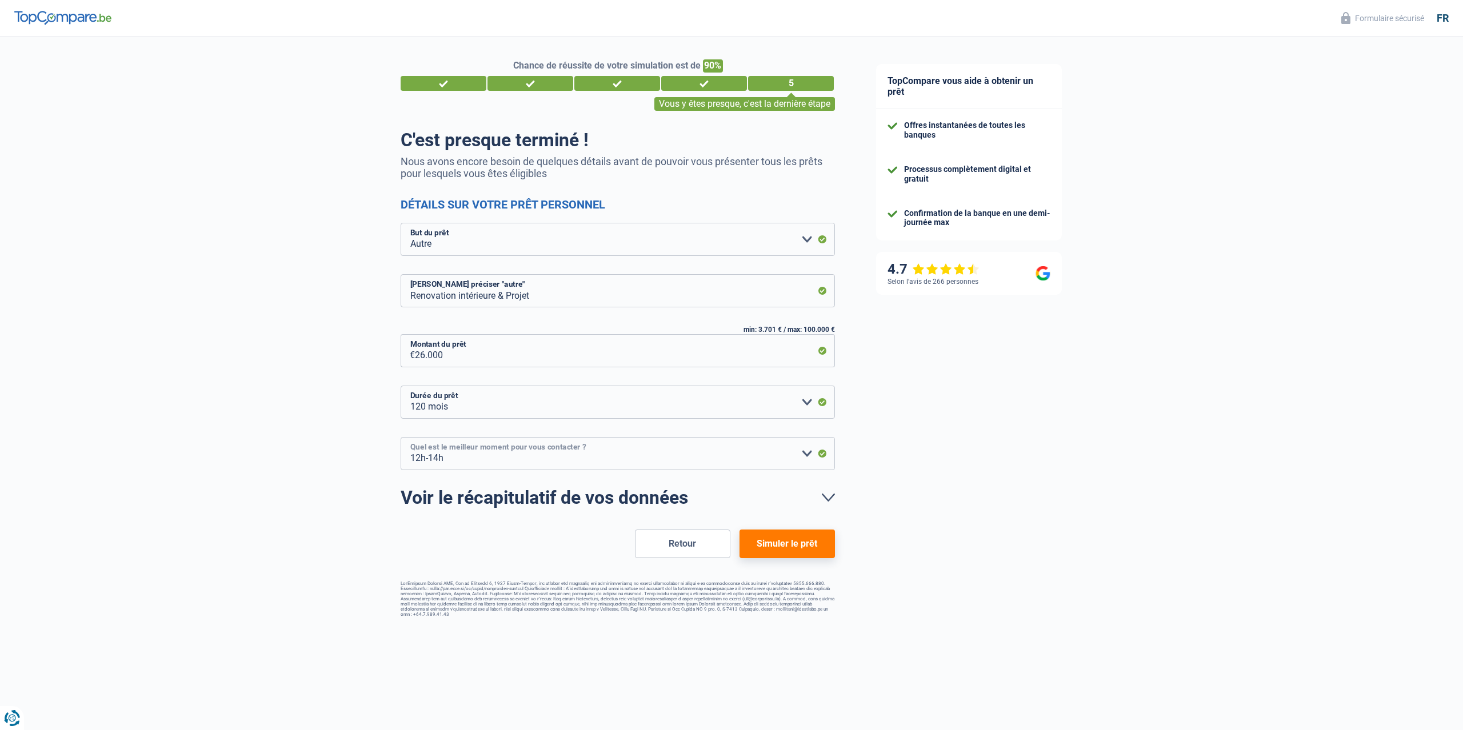
click at [401, 437] on select "10h-12h 12h-14h 14h-16h 16h-18h Veuillez sélectionner une option" at bounding box center [618, 453] width 434 height 33
select select "10-12"
click option "10h-12h" at bounding box center [0, 0] width 0 height 0
click at [789, 545] on button "Simuler le prêt" at bounding box center [787, 544] width 95 height 29
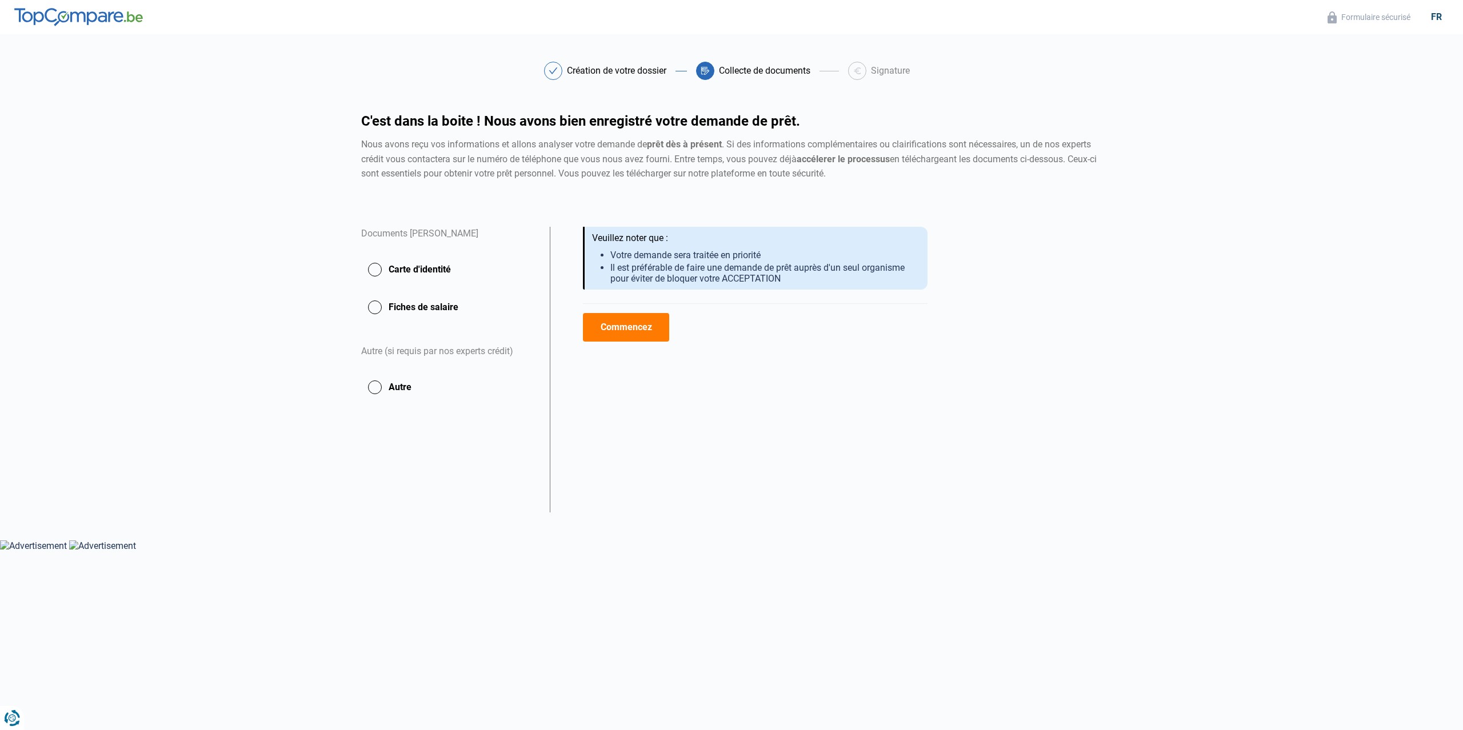
click at [373, 273] on button "Carte d'identité" at bounding box center [448, 269] width 175 height 29
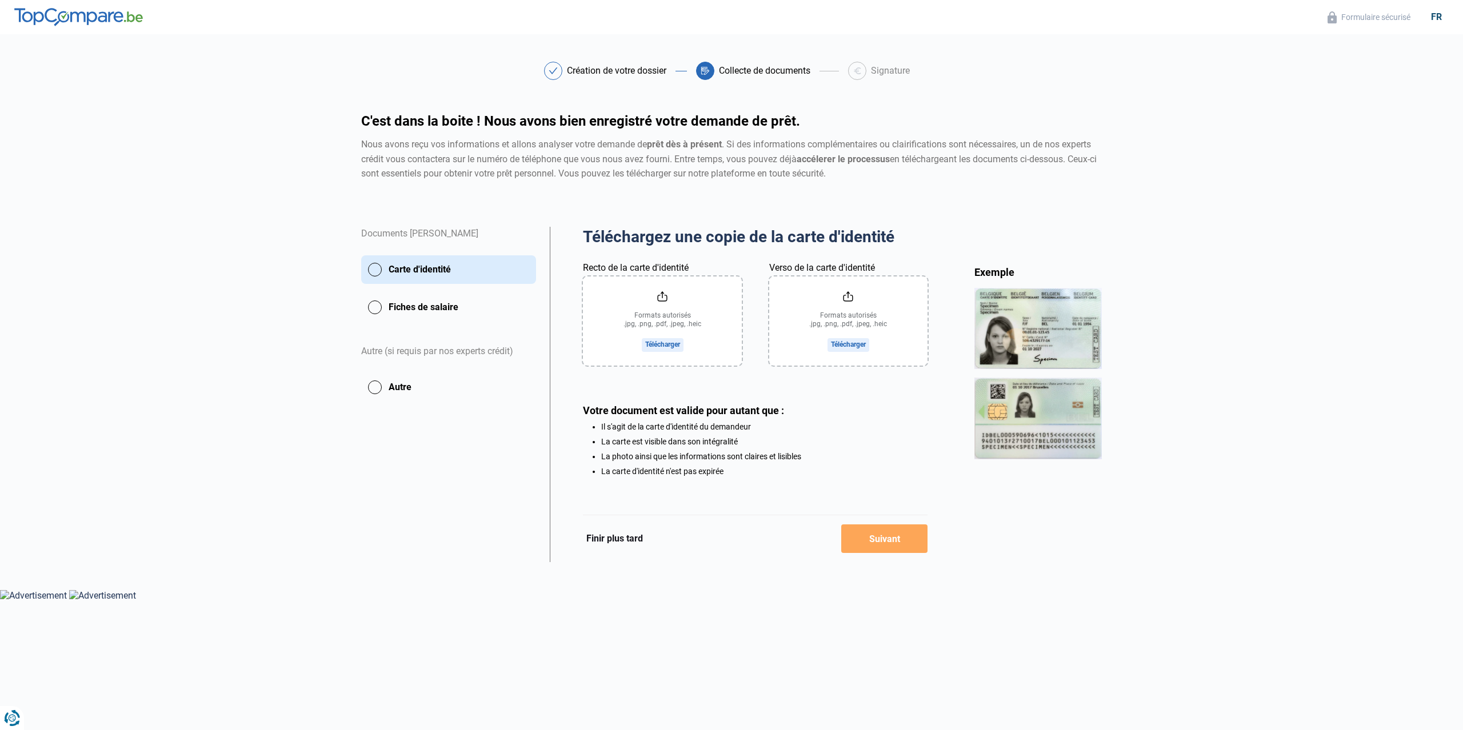
click at [649, 335] on input "Recto de la carte d'identité" at bounding box center [662, 321] width 158 height 89
click at [406, 297] on button "Fiches de salaire" at bounding box center [448, 307] width 175 height 29
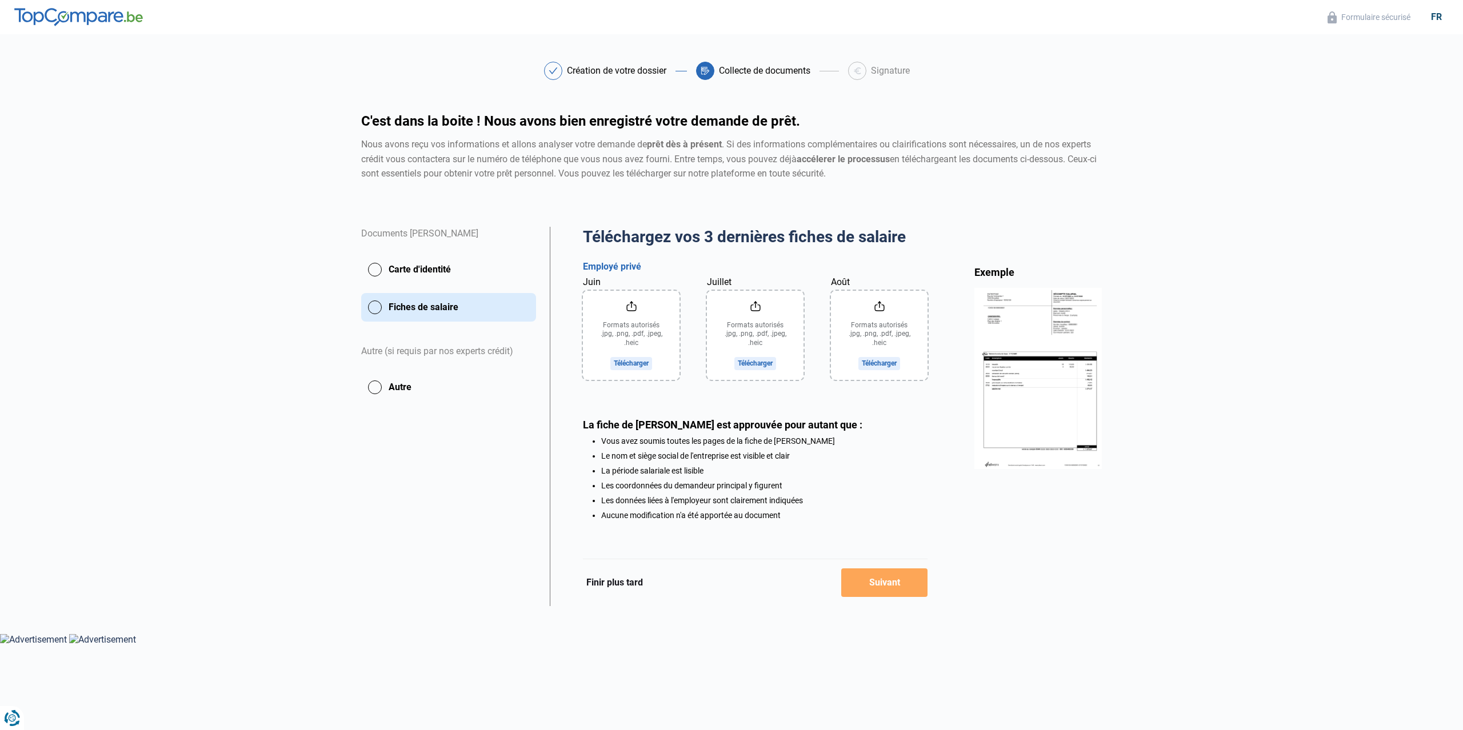
click at [413, 385] on button "Autre" at bounding box center [448, 387] width 175 height 29
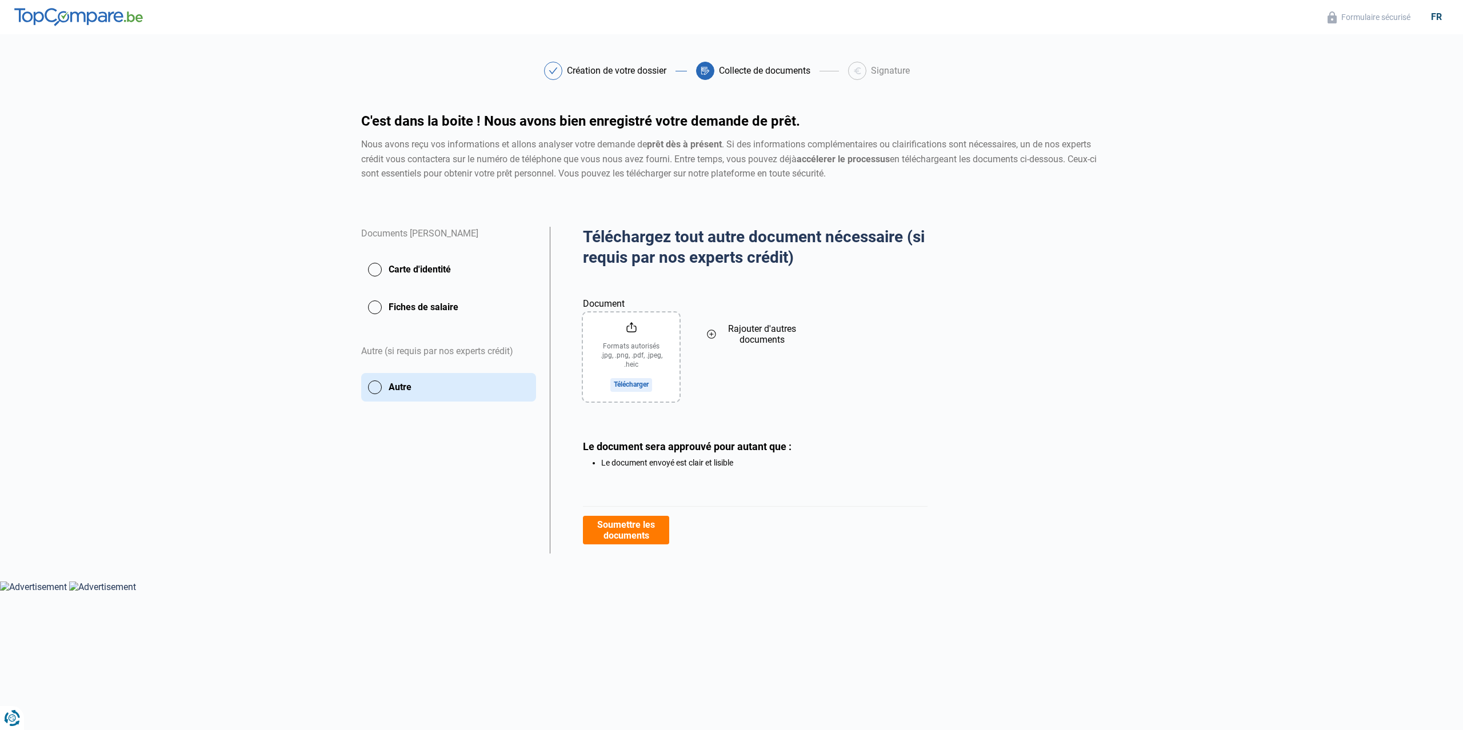
click at [413, 270] on button "Carte d'identité" at bounding box center [448, 269] width 175 height 29
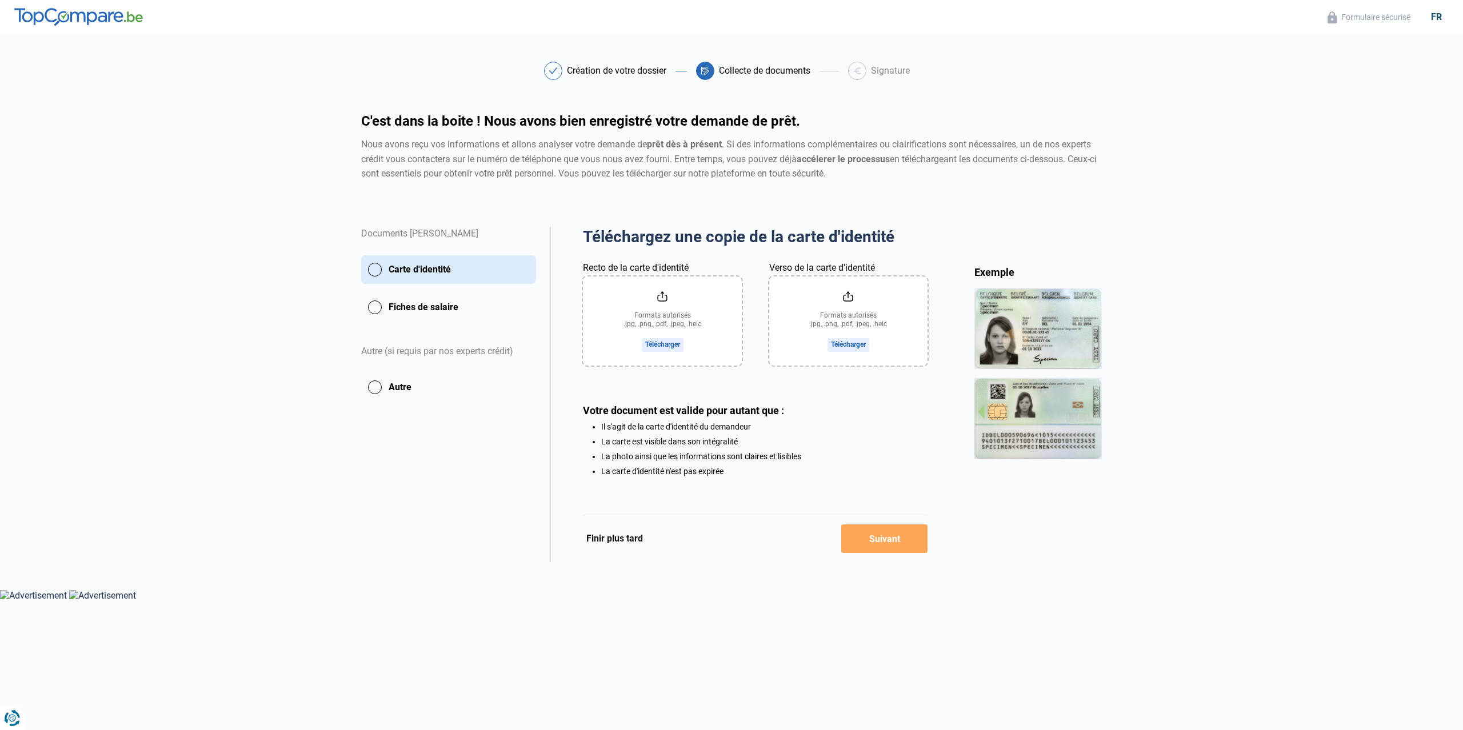
click at [426, 302] on button "Fiches de salaire" at bounding box center [448, 307] width 175 height 29
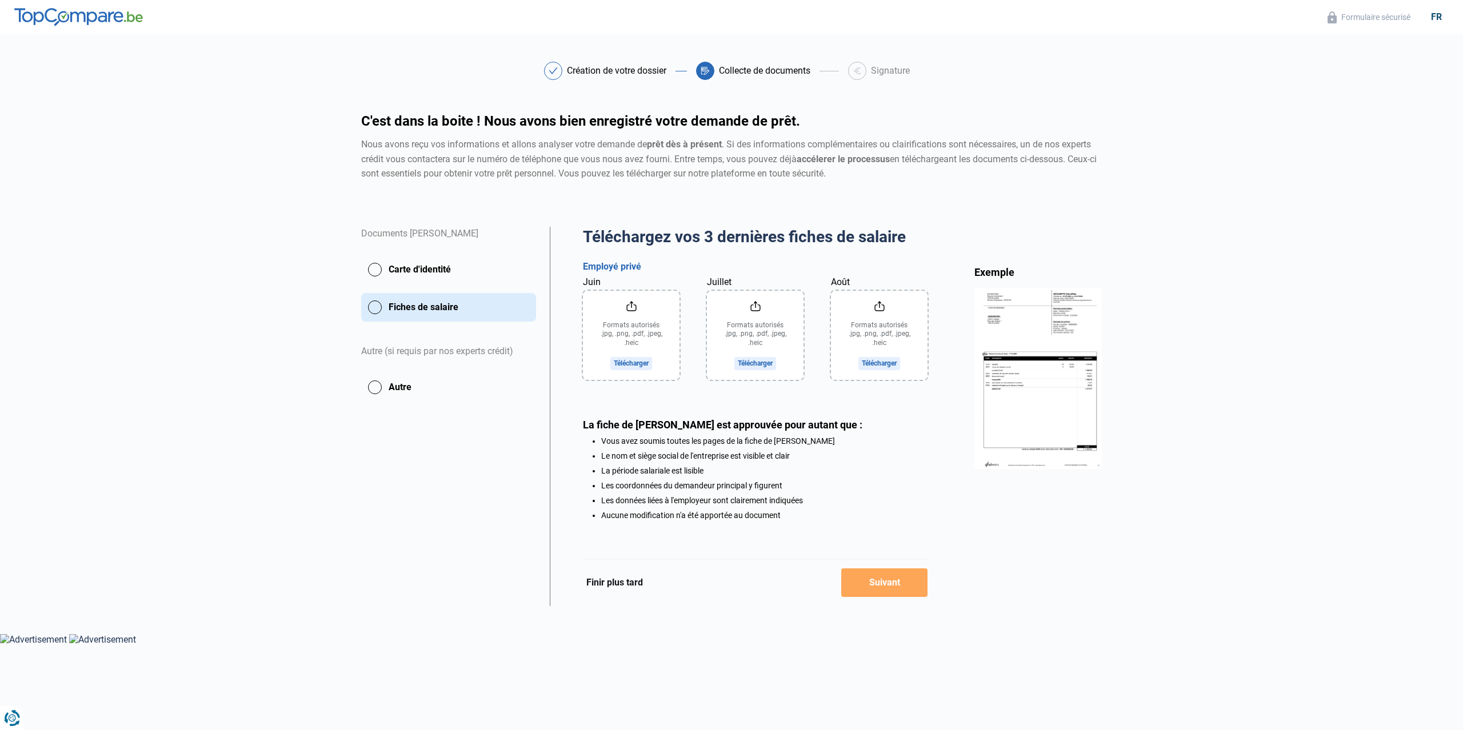
click at [401, 273] on button "Carte d'identité" at bounding box center [448, 269] width 175 height 29
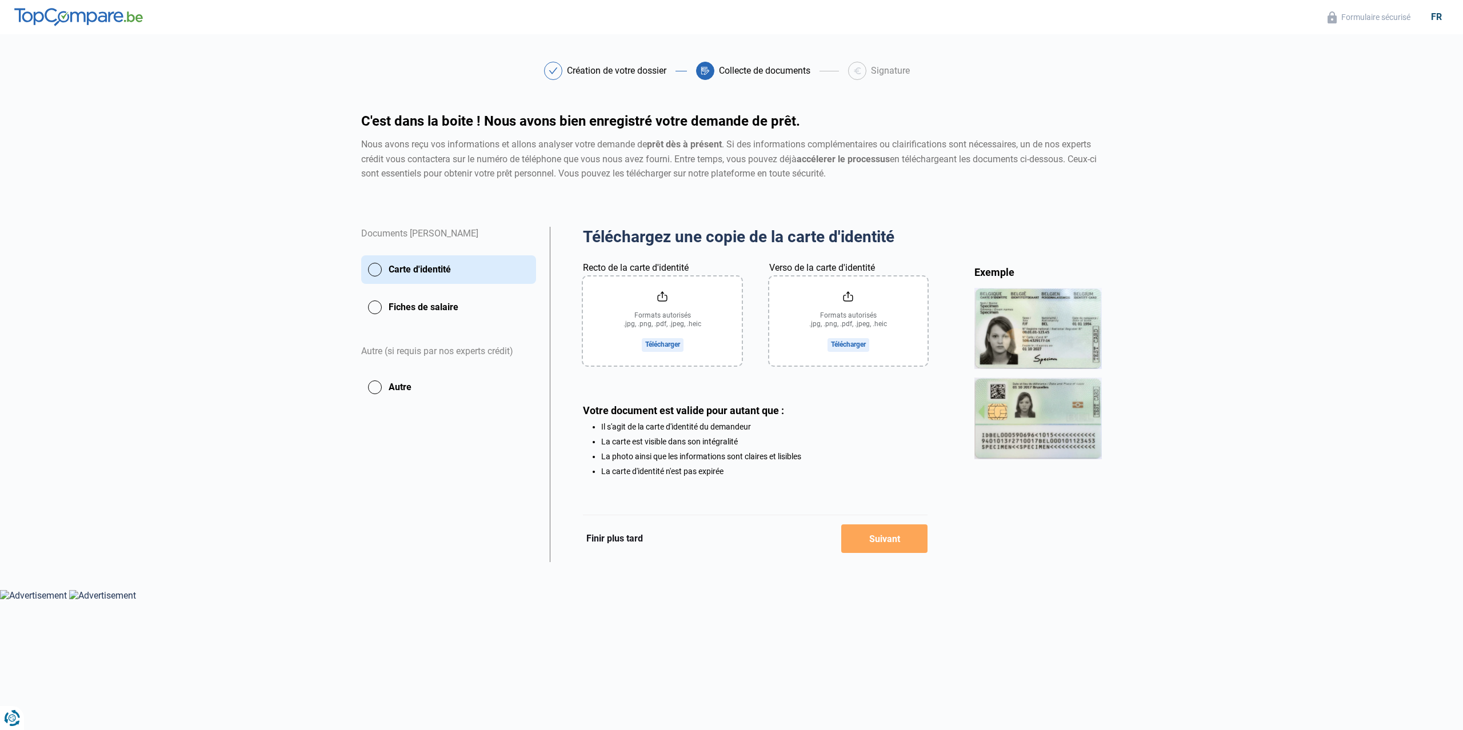
click at [670, 342] on input "Recto de la carte d'identité" at bounding box center [662, 321] width 158 height 89
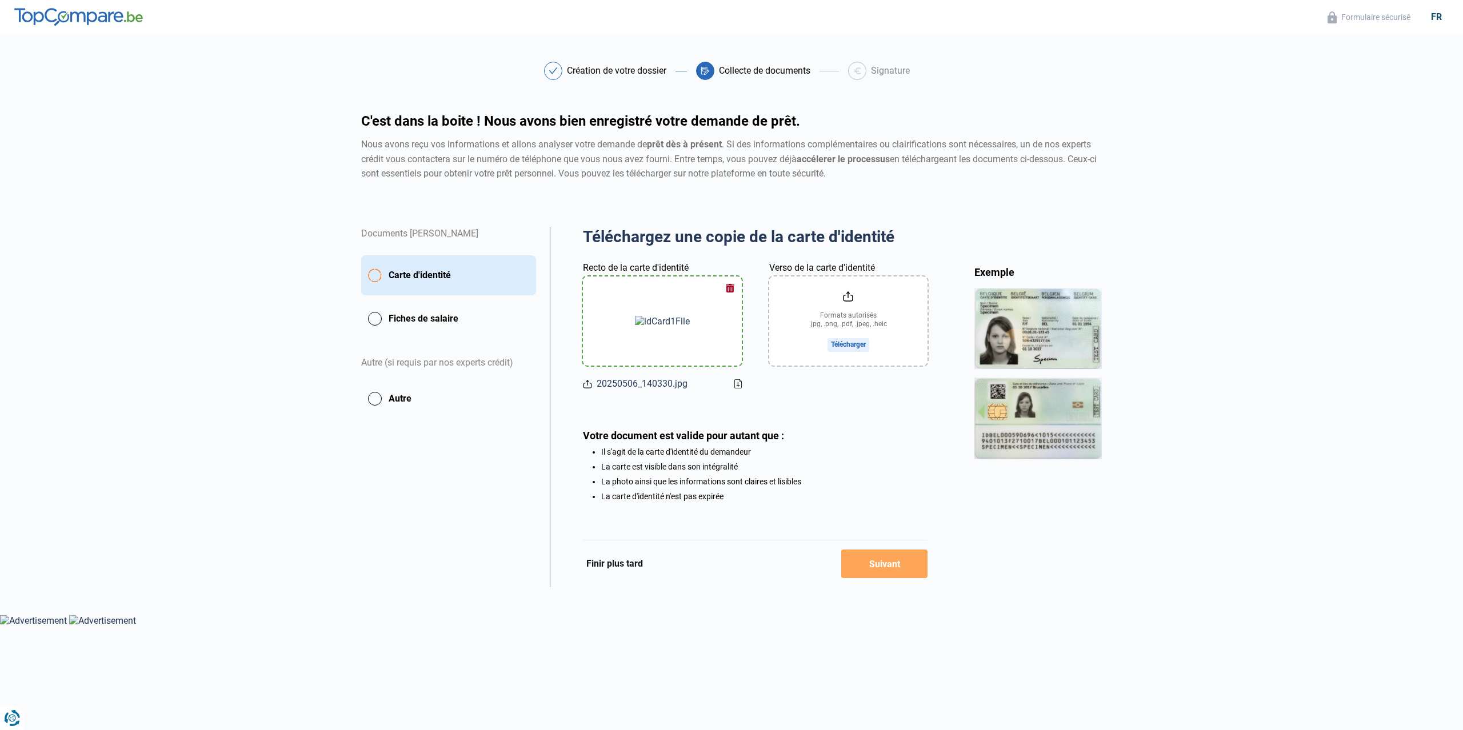
click at [848, 346] on input "Verso de la carte d'identité" at bounding box center [848, 321] width 158 height 89
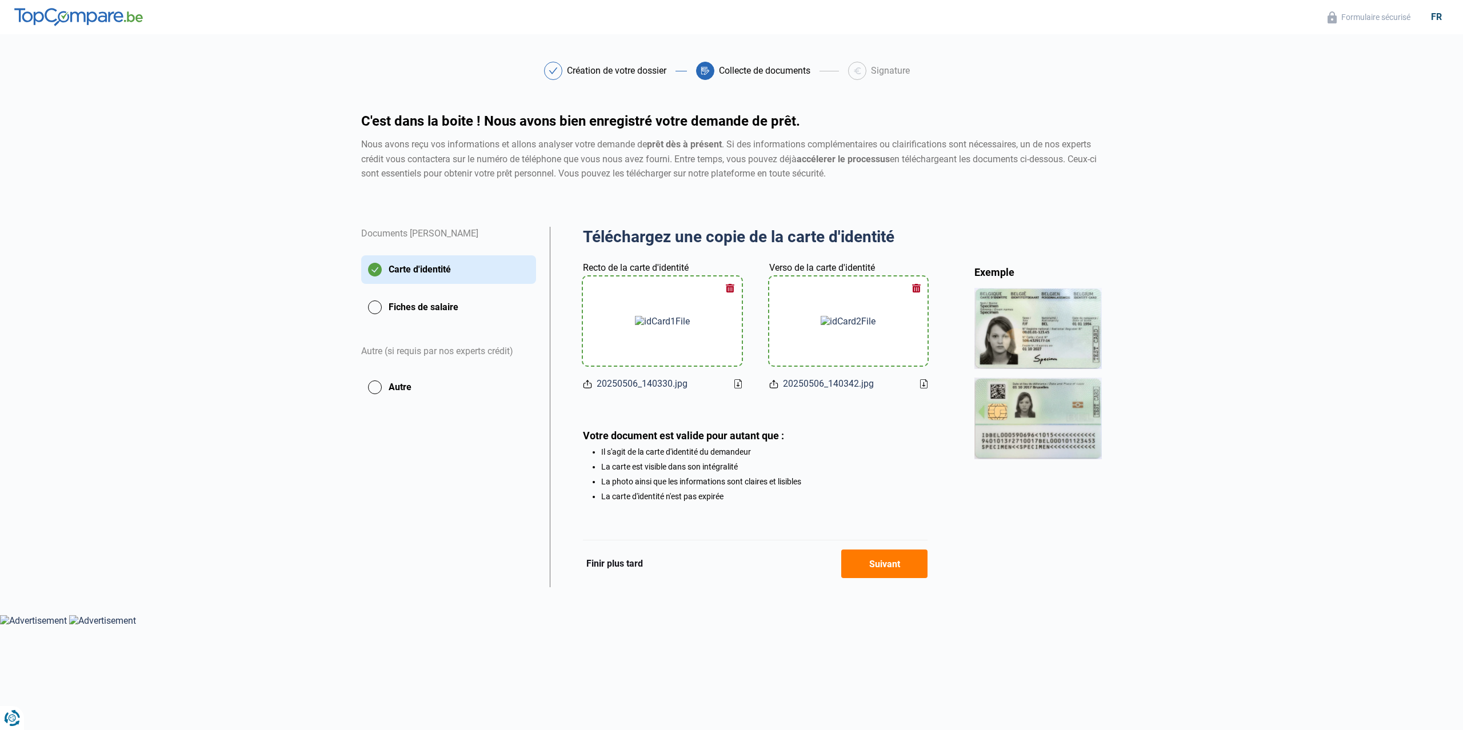
click at [434, 314] on button "Fiches de salaire" at bounding box center [448, 307] width 175 height 29
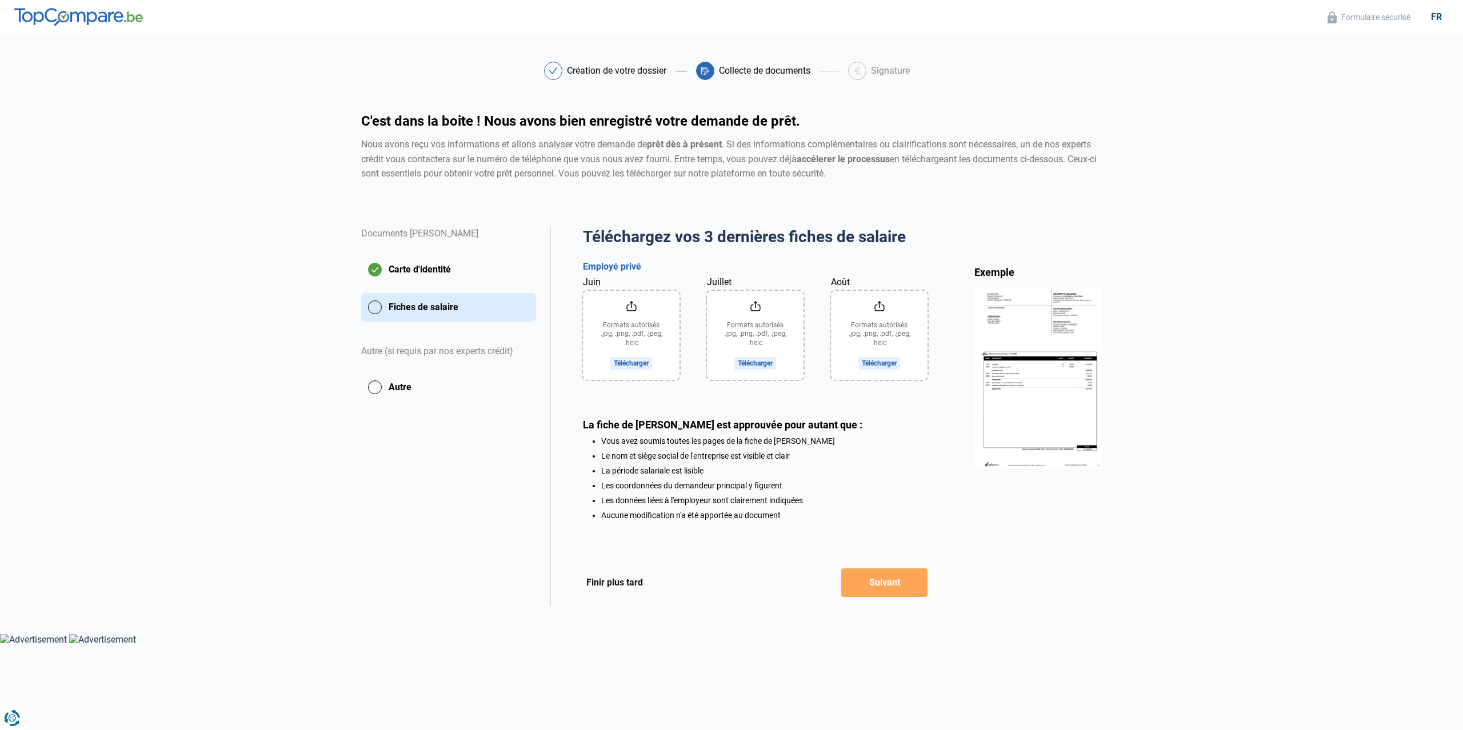
click at [634, 340] on input "Juin" at bounding box center [631, 335] width 97 height 89
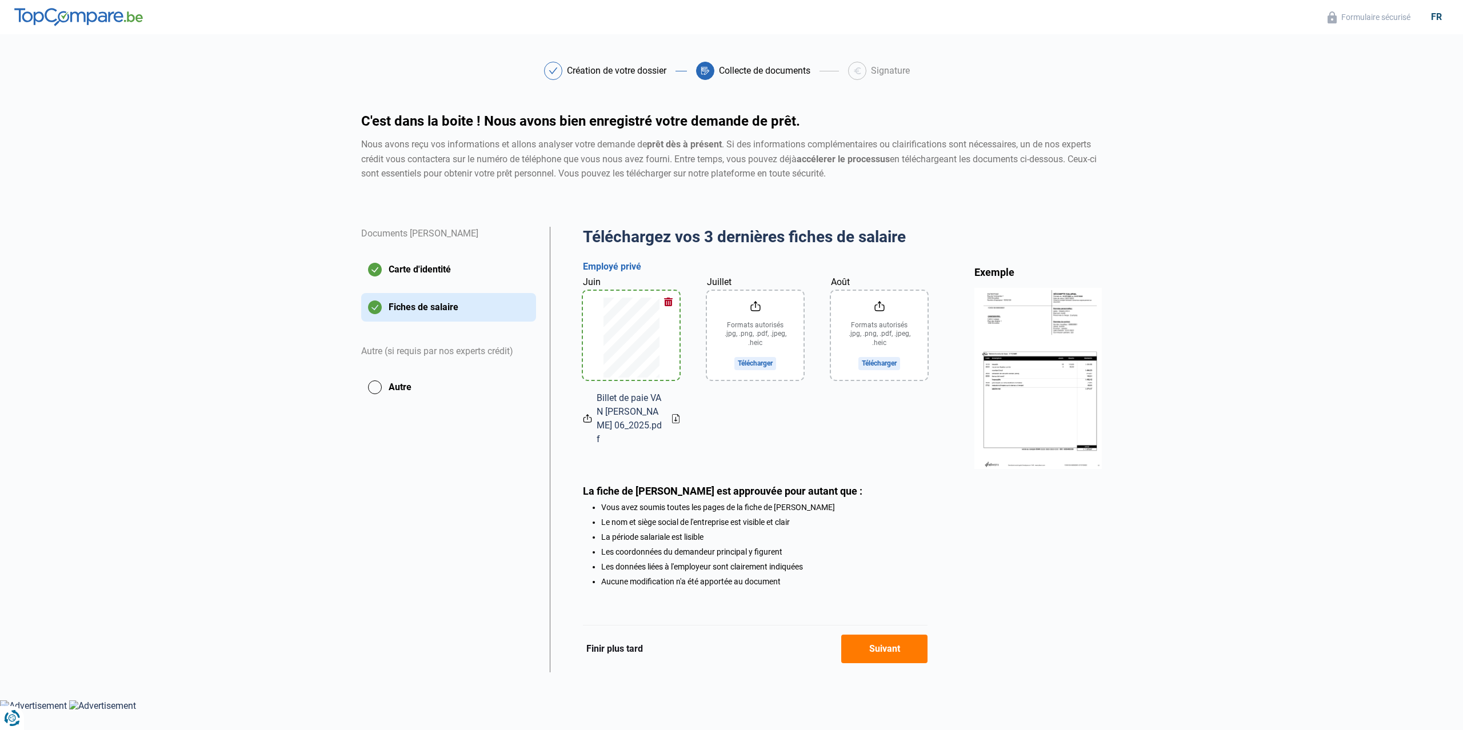
click at [749, 327] on input "Juillet" at bounding box center [755, 335] width 97 height 89
click at [874, 322] on input "Août" at bounding box center [879, 335] width 97 height 89
click at [394, 382] on button "Autre" at bounding box center [448, 387] width 175 height 29
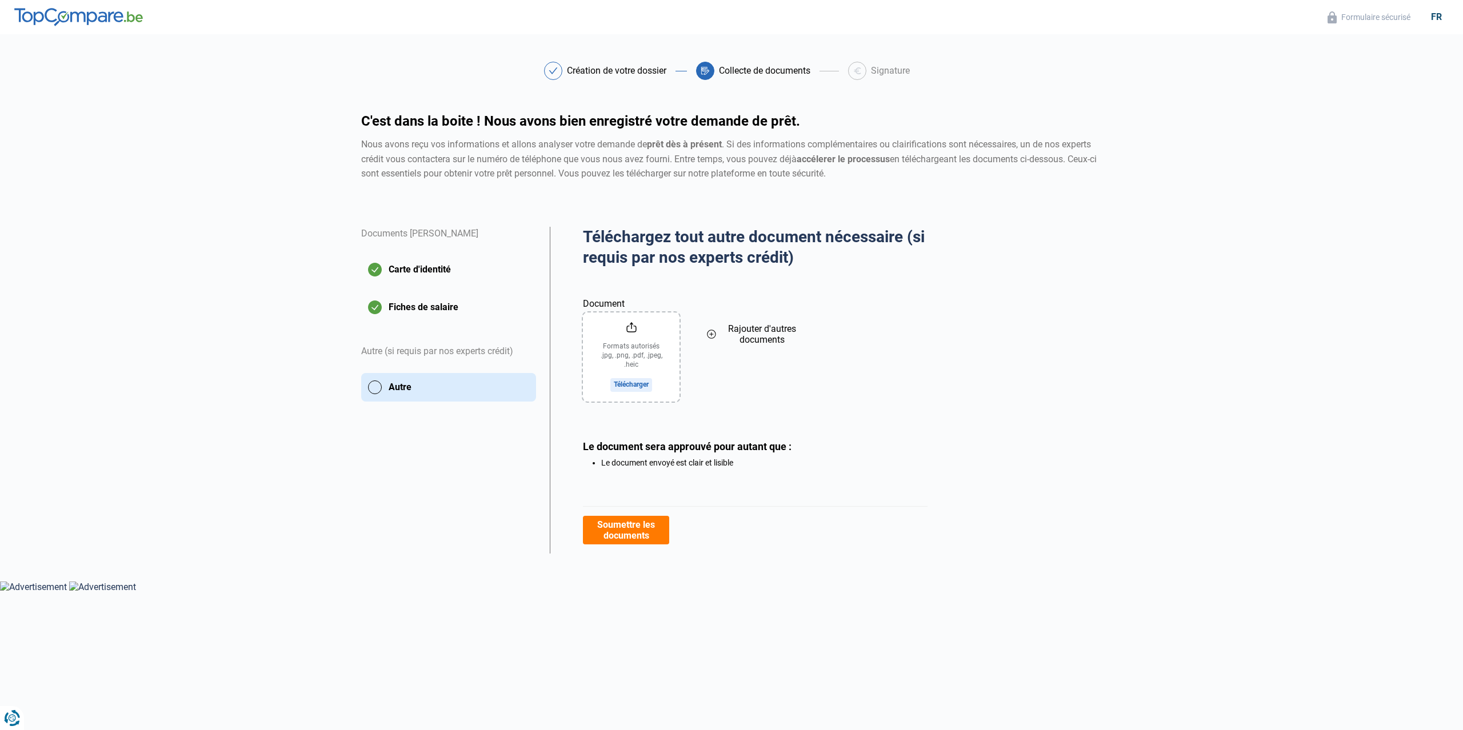
click at [646, 351] on input "Document" at bounding box center [631, 357] width 97 height 89
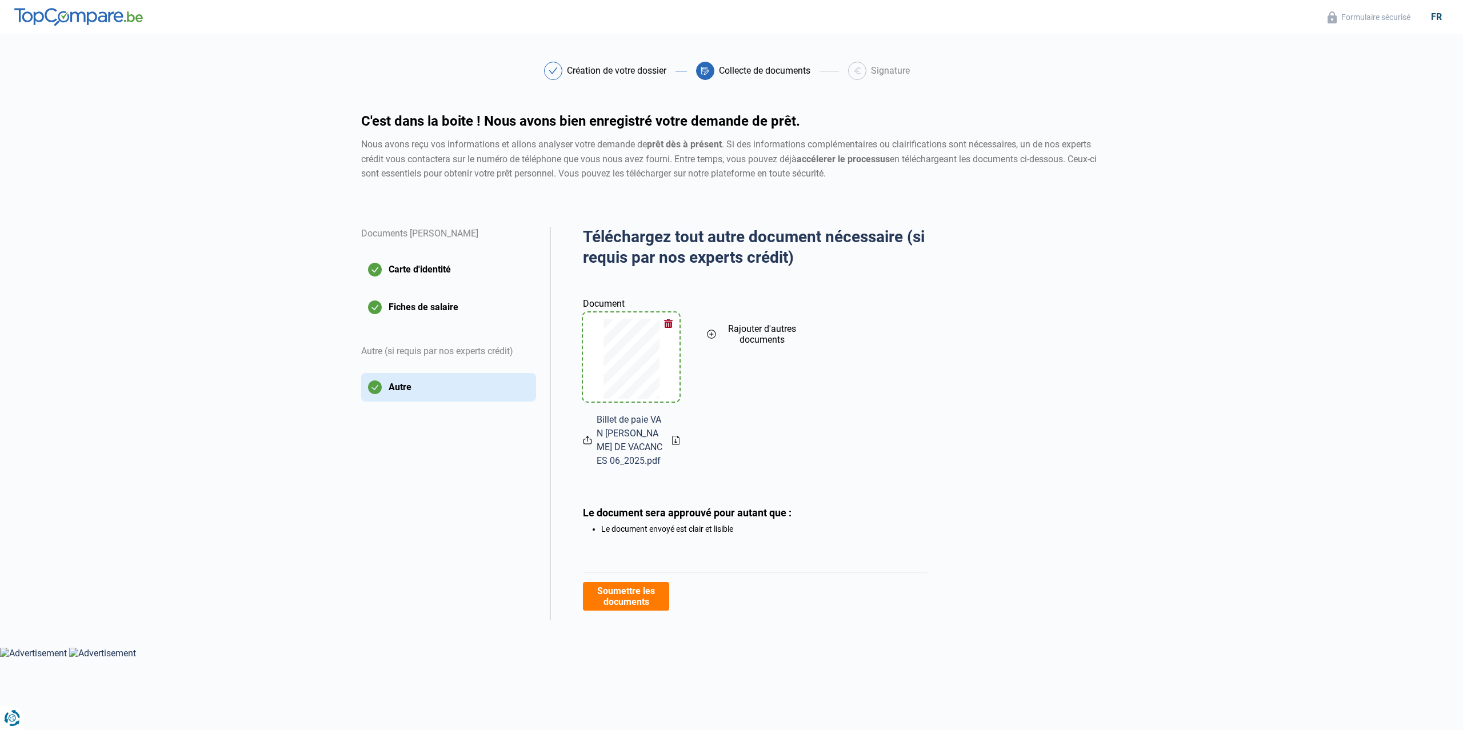
click at [740, 327] on span "Rajouter d'autres documents" at bounding box center [762, 334] width 83 height 22
click at [750, 353] on input "Document" at bounding box center [755, 357] width 97 height 89
drag, startPoint x: 624, startPoint y: 607, endPoint x: 522, endPoint y: 558, distance: 113.0
click at [621, 607] on button "Soumettre les documents" at bounding box center [626, 596] width 86 height 29
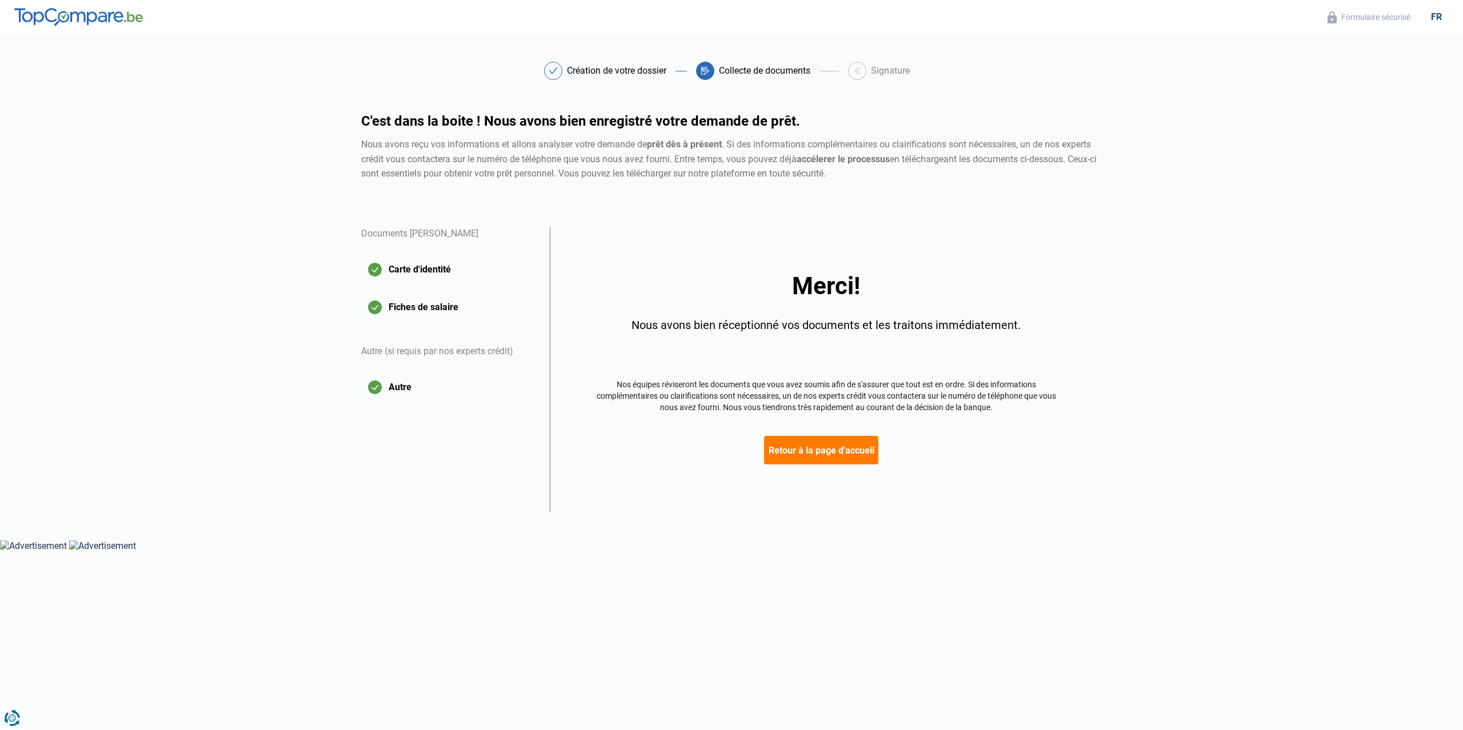
click at [832, 452] on button "Retour à la page d'accueil" at bounding box center [821, 450] width 114 height 29
